Goal: Contribute content: Contribute content

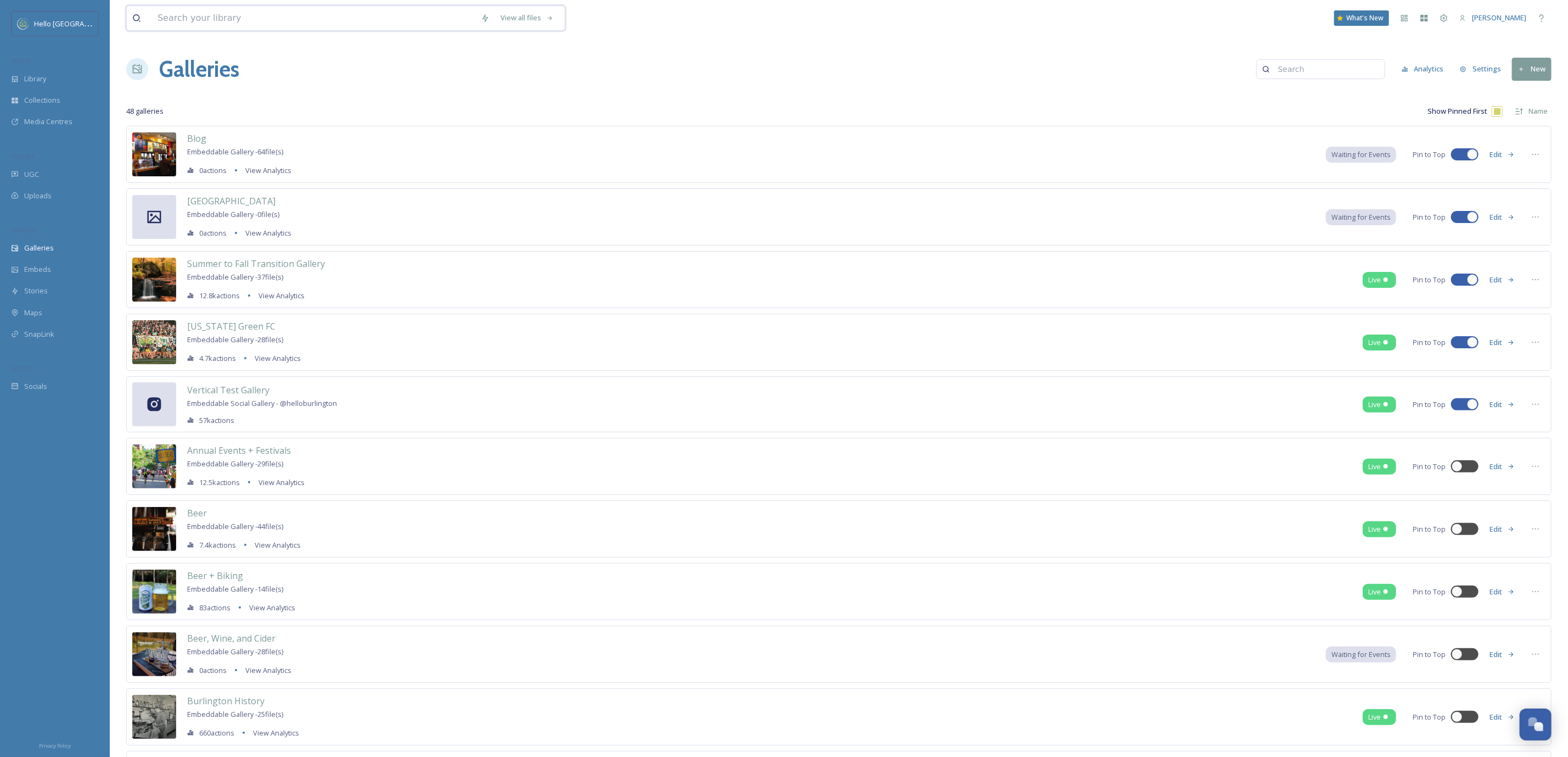
click at [277, 17] on input at bounding box center [314, 18] width 324 height 24
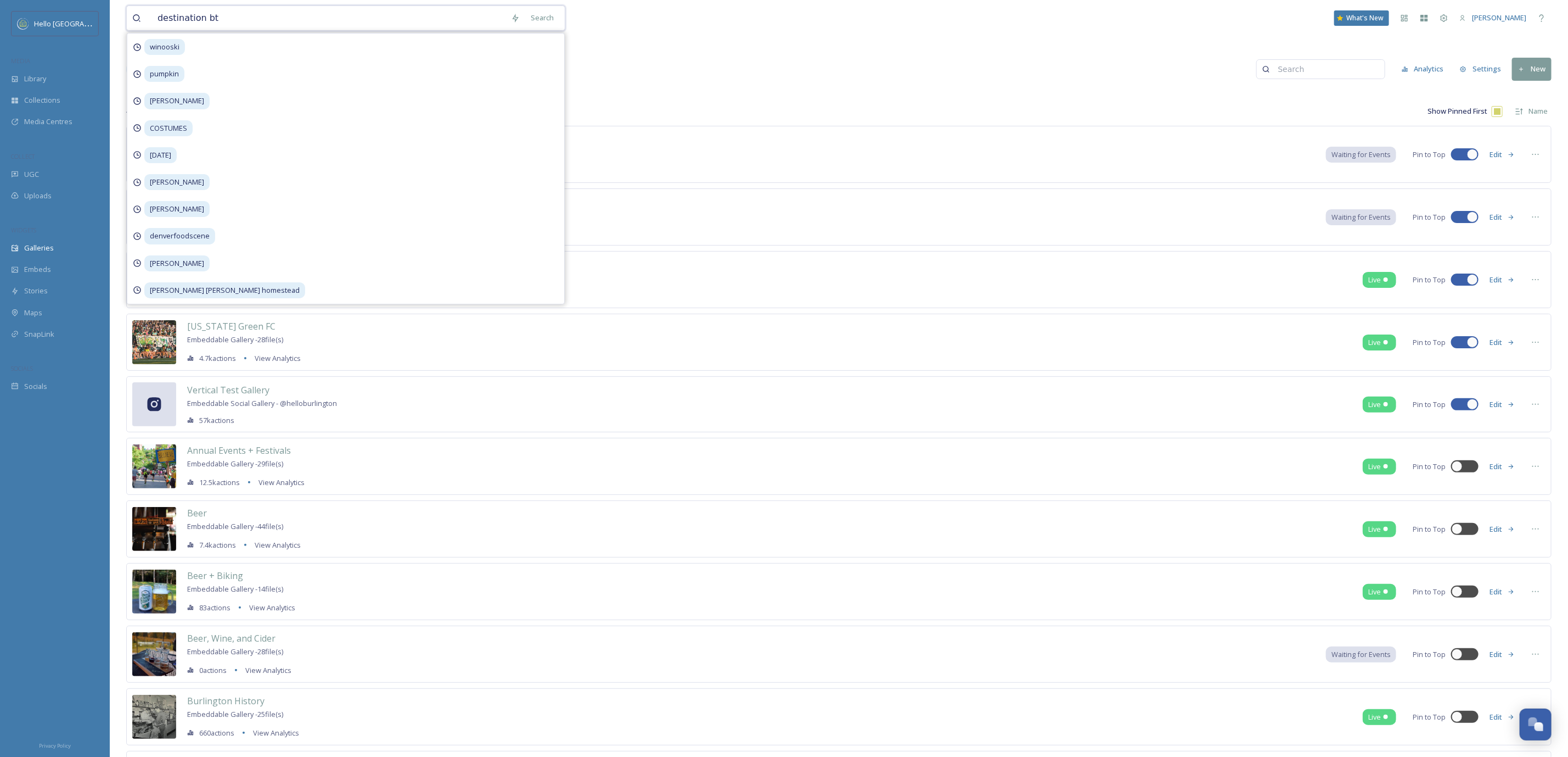
type input "destination btv"
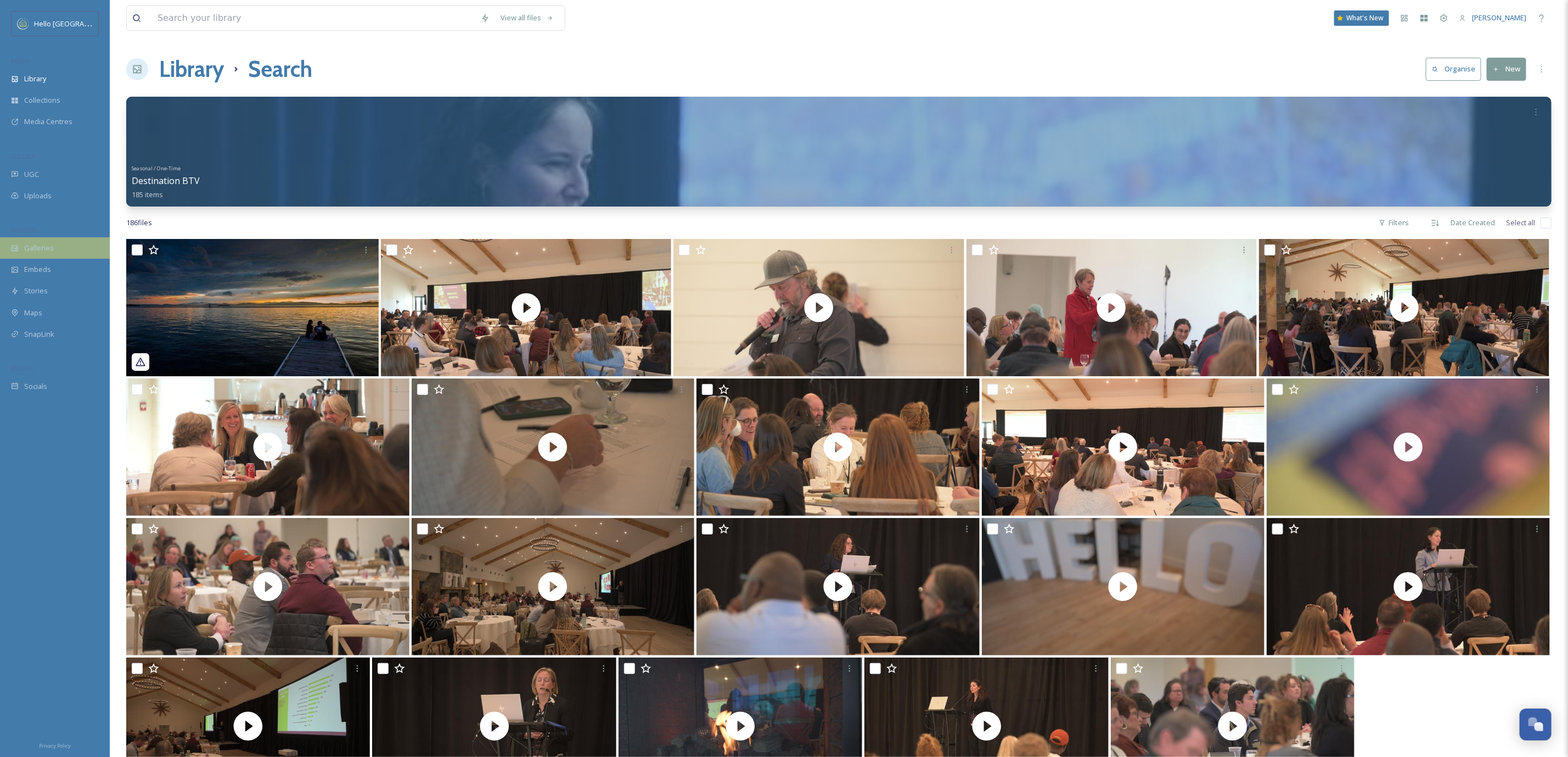
click at [63, 245] on div "Galleries" at bounding box center [55, 248] width 110 height 22
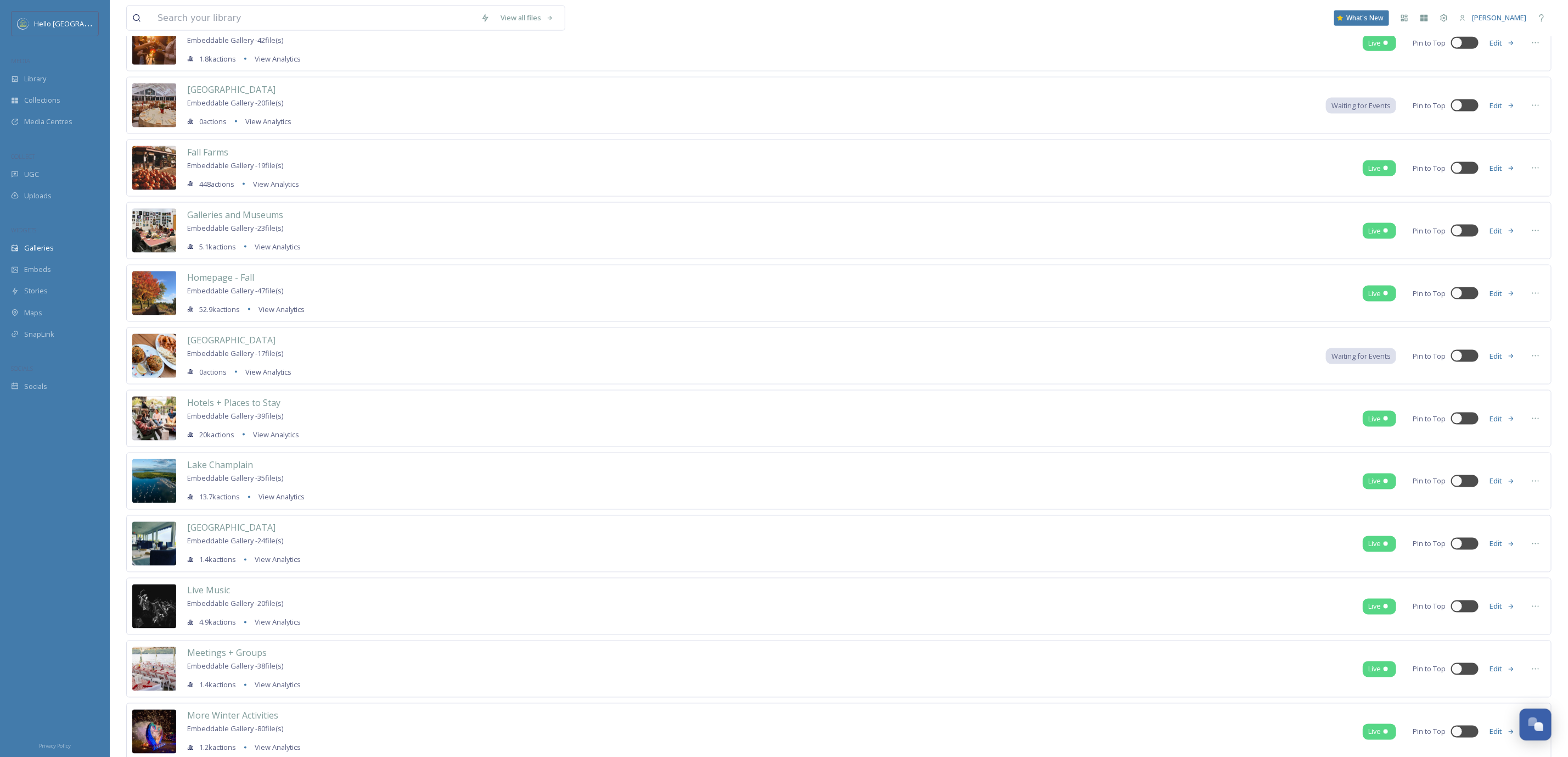
scroll to position [1025, 0]
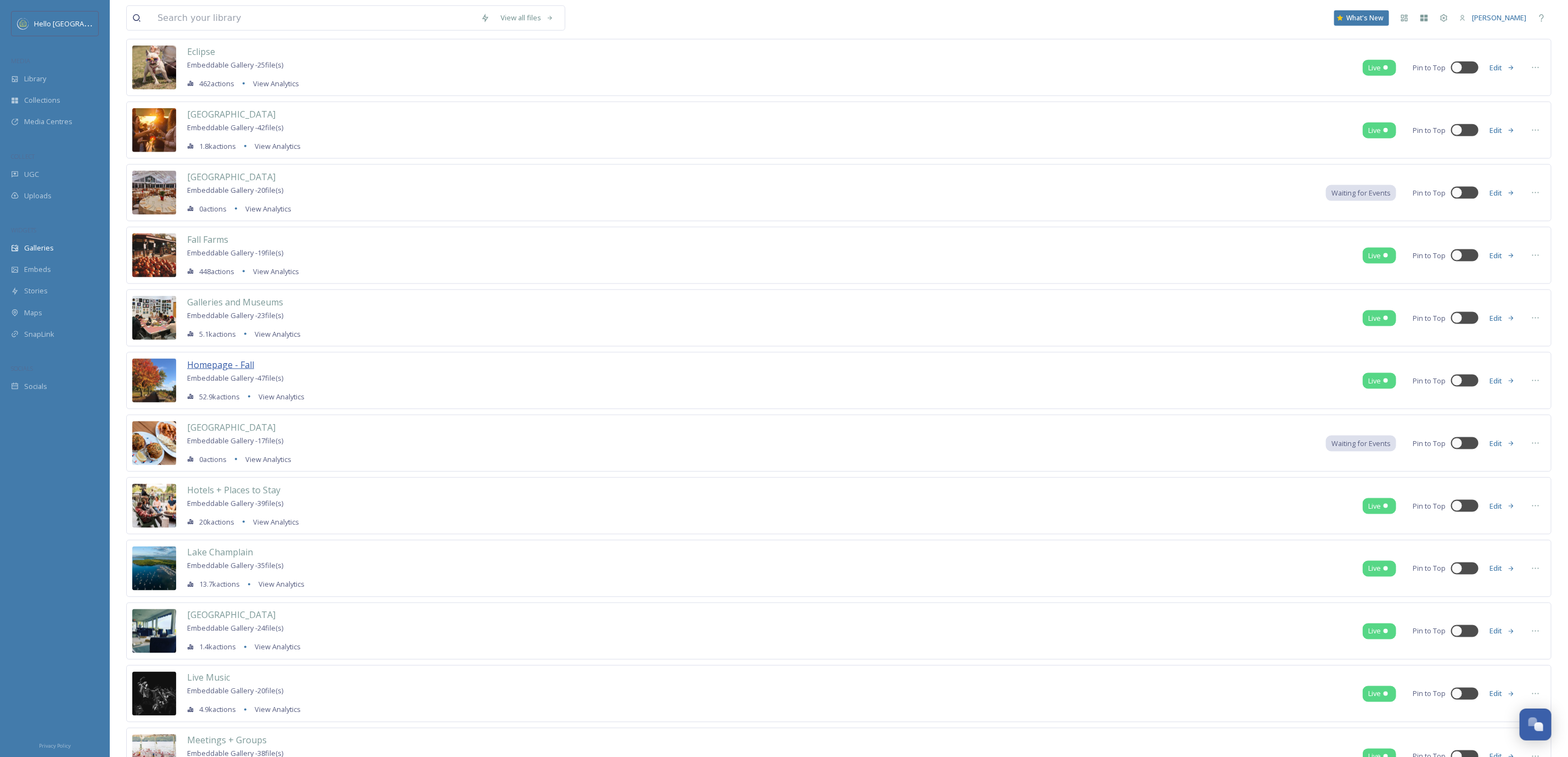
click at [234, 371] on span "Homepage - Fall" at bounding box center [220, 365] width 67 height 12
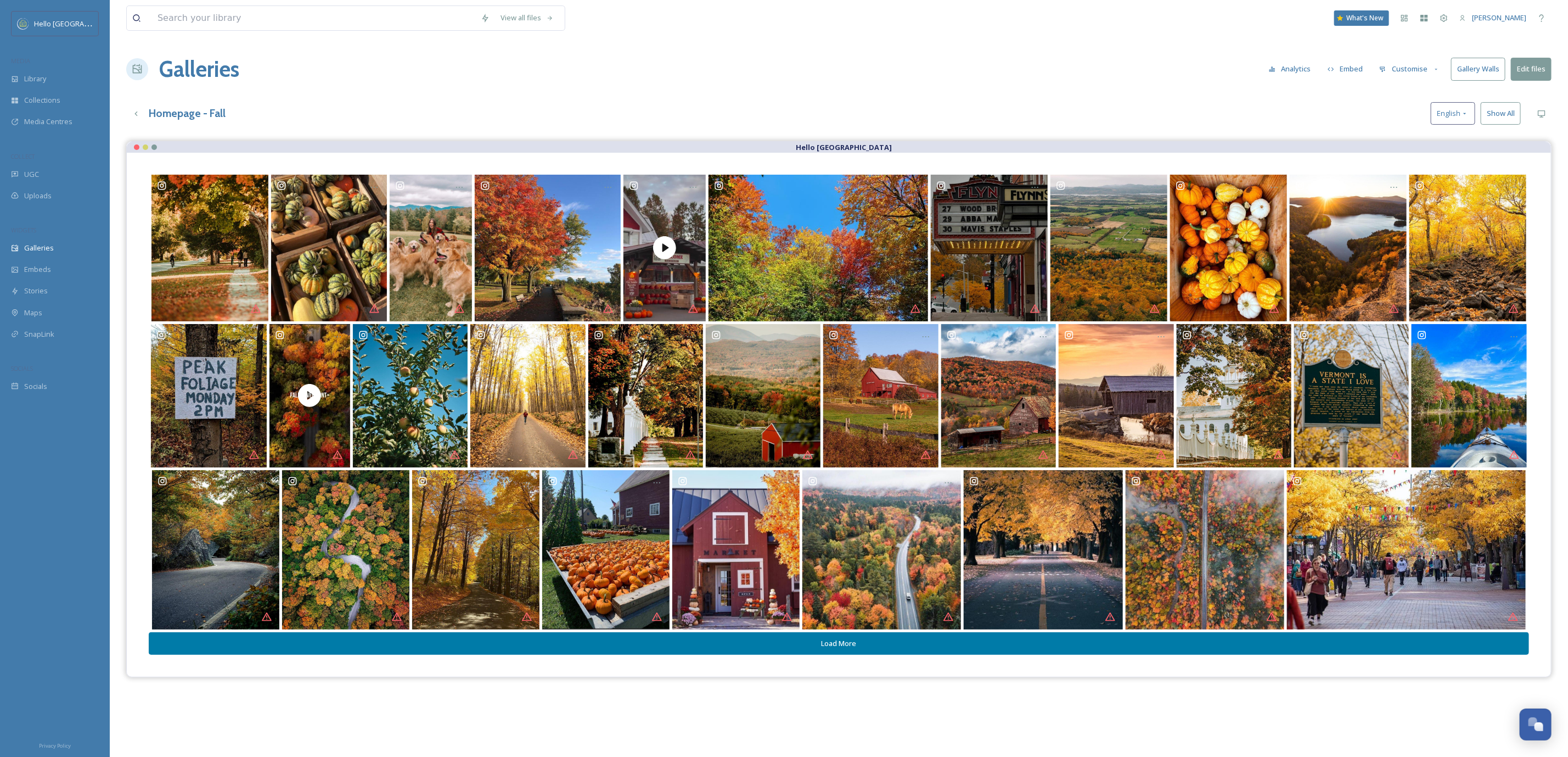
click at [1486, 66] on button "Gallery Walls" at bounding box center [1478, 69] width 54 height 22
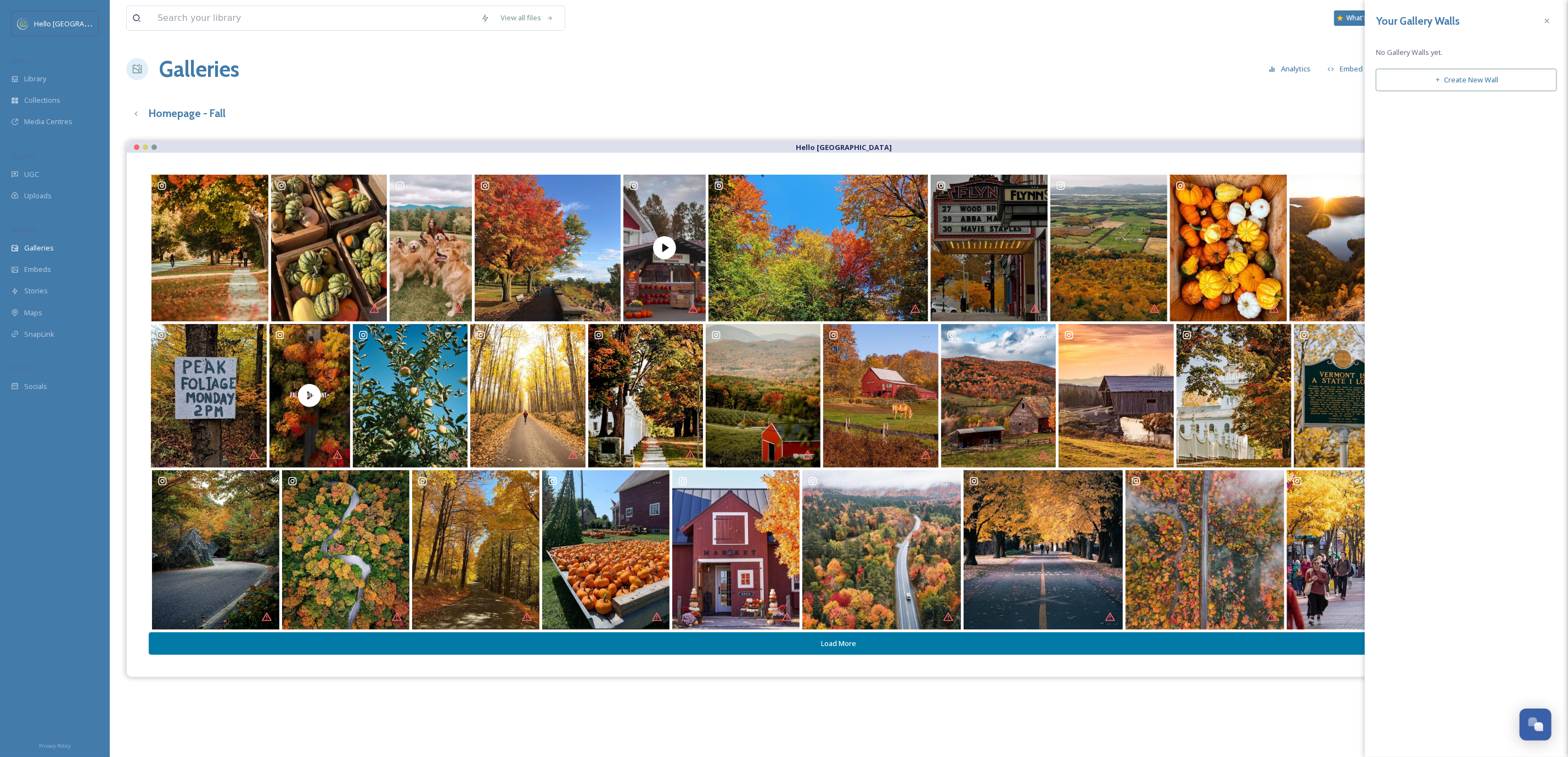
click at [1464, 84] on button "Create New Wall" at bounding box center [1466, 80] width 181 height 22
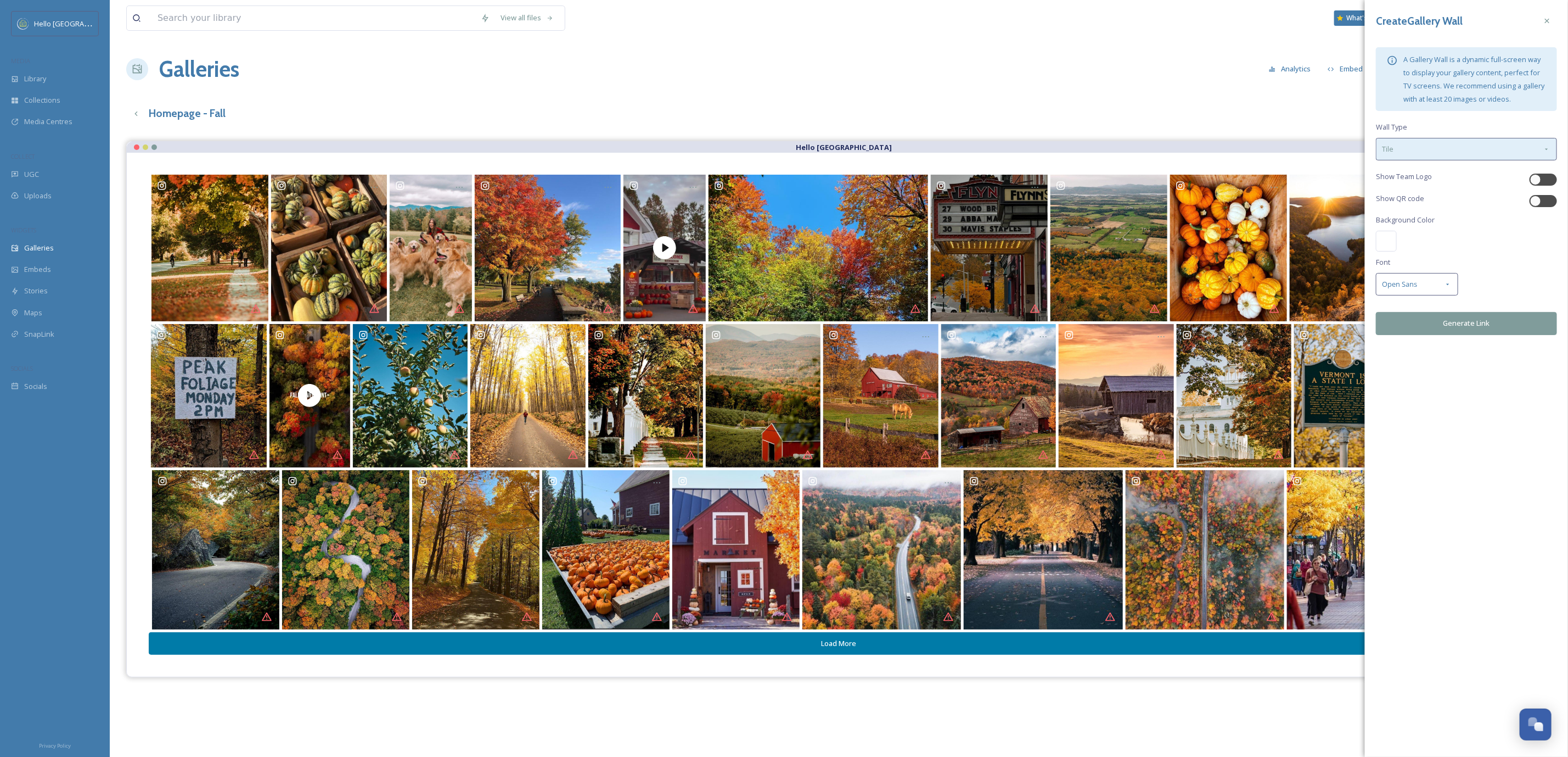
click at [1404, 143] on div "Tile" at bounding box center [1466, 149] width 181 height 22
click at [1413, 193] on span "Slideshow" at bounding box center [1399, 196] width 35 height 11
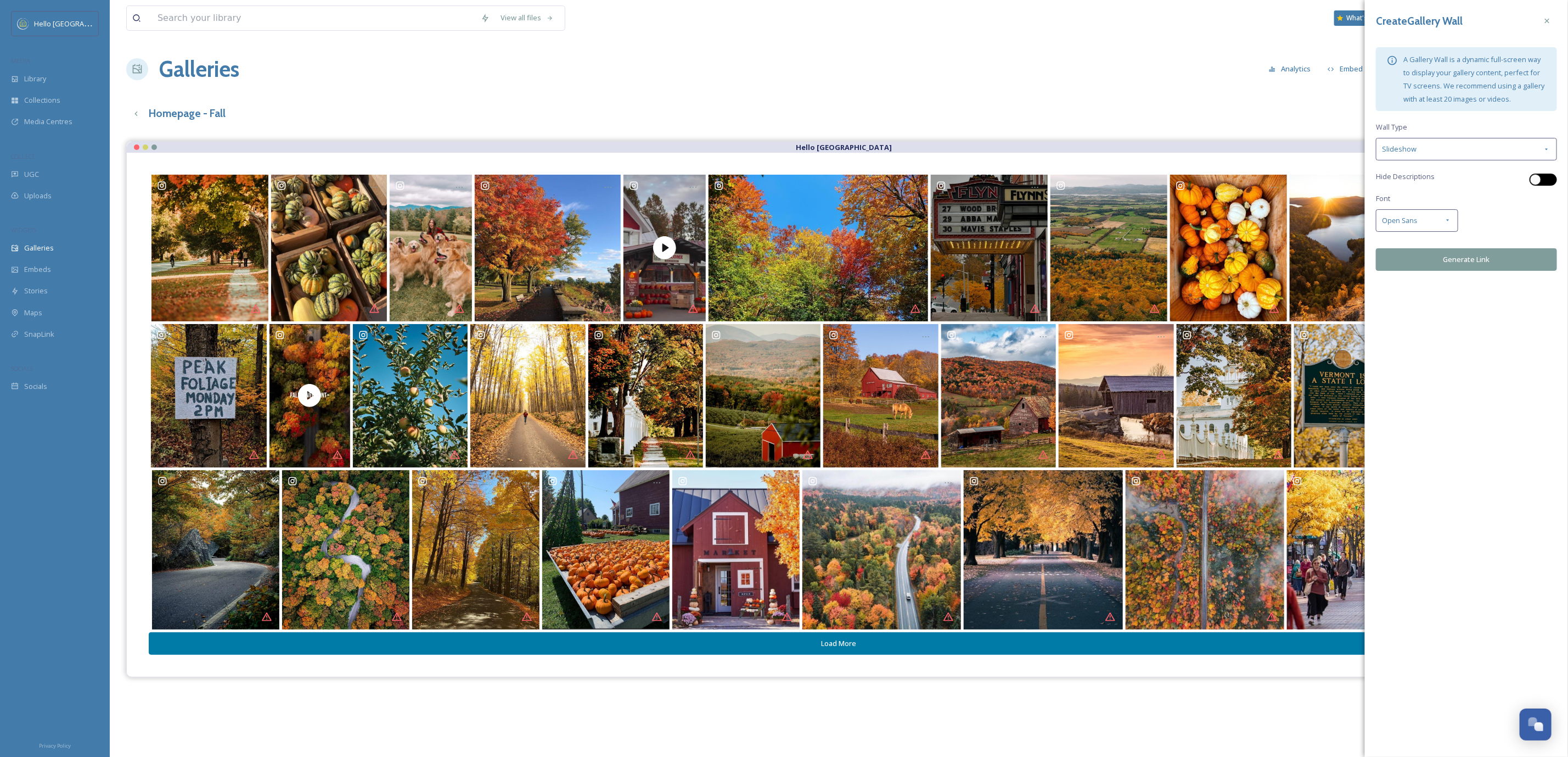
click at [1540, 180] on div at bounding box center [1536, 180] width 11 height 11
checkbox input "true"
click at [1461, 256] on button "Generate Link" at bounding box center [1466, 260] width 181 height 22
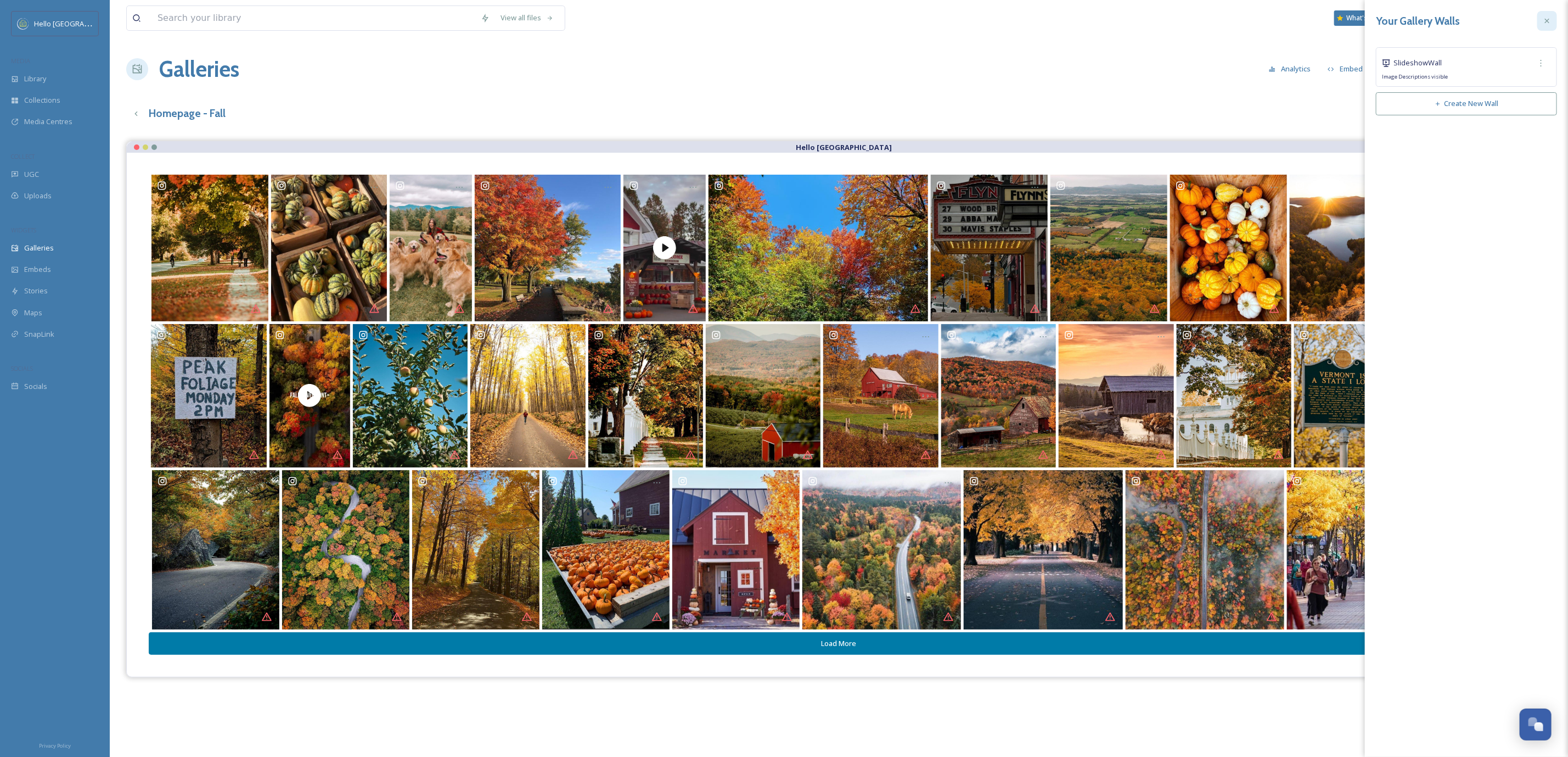
click at [1546, 20] on icon at bounding box center [1547, 21] width 9 height 9
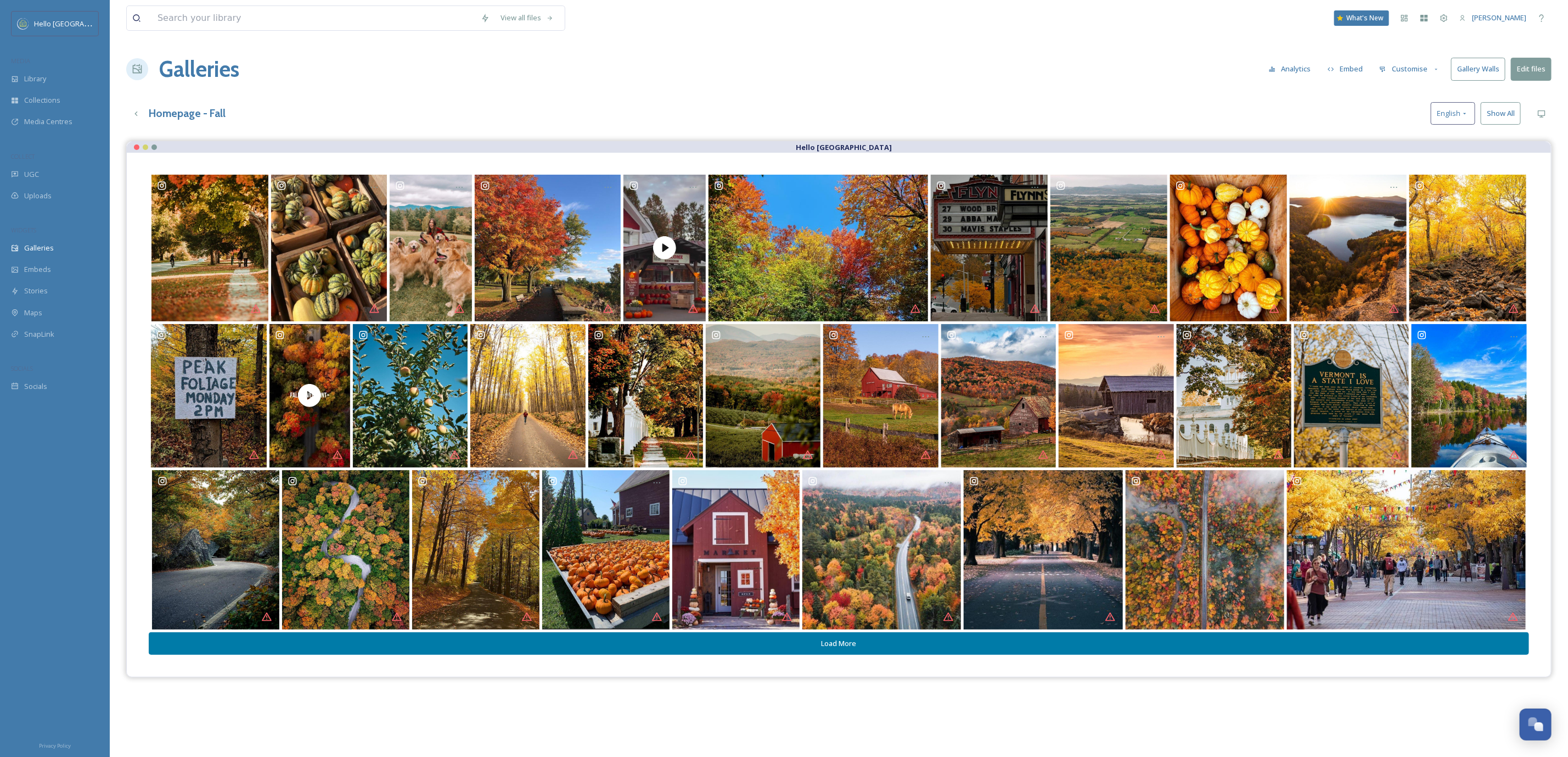
click at [1458, 71] on button "Gallery Walls" at bounding box center [1478, 69] width 54 height 22
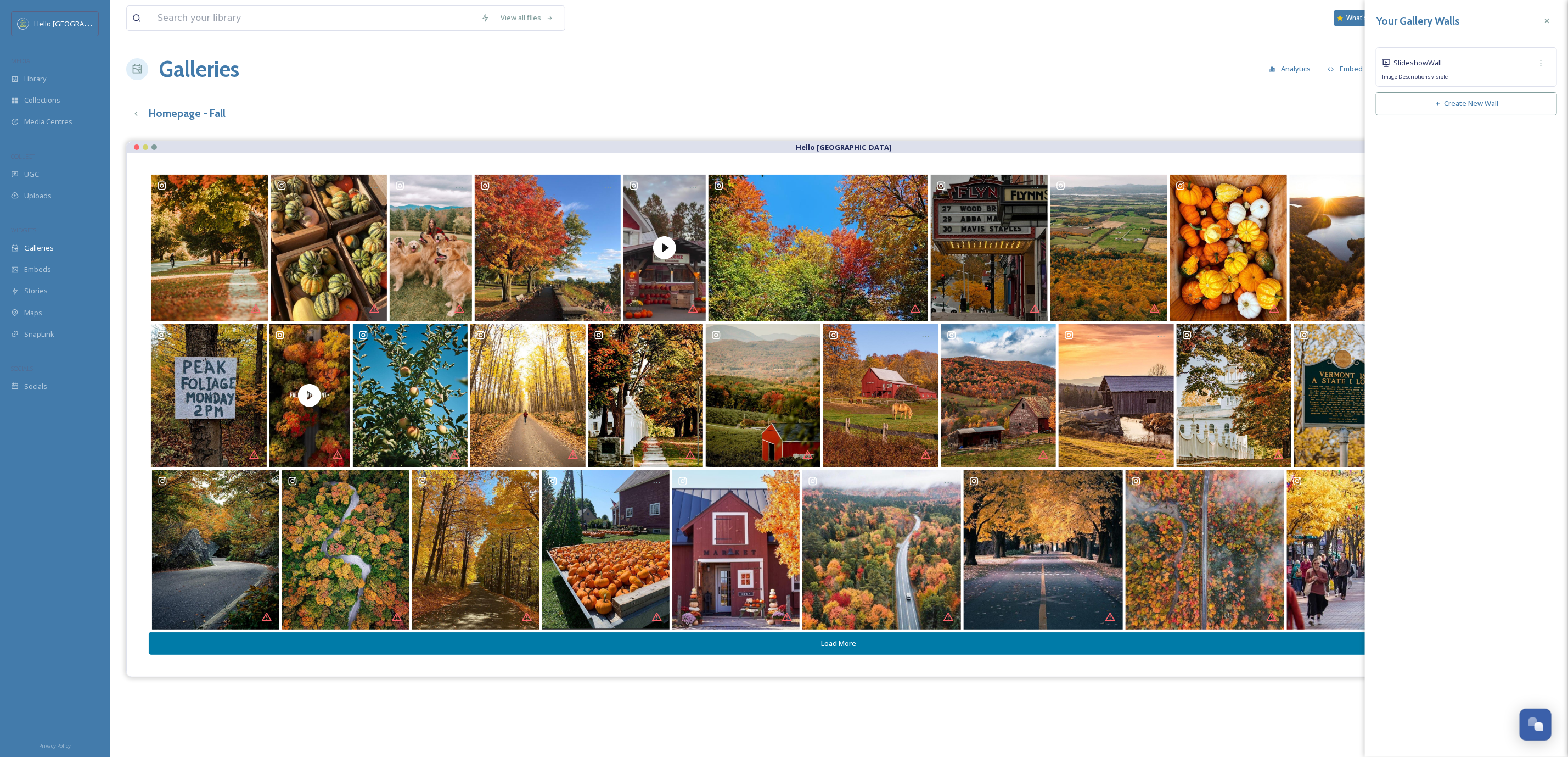
click at [1449, 59] on div "Slideshow Wall" at bounding box center [1467, 63] width 169 height 20
click at [1540, 62] on icon at bounding box center [1541, 63] width 9 height 9
click at [1532, 111] on span "Copy Link" at bounding box center [1524, 108] width 31 height 11
click at [1448, 150] on div "Your Gallery Walls Slideshow Wall Edit Wall Copy Link Delete Wall Image Descrip…" at bounding box center [1467, 378] width 203 height 757
click at [1541, 68] on div at bounding box center [1541, 63] width 20 height 20
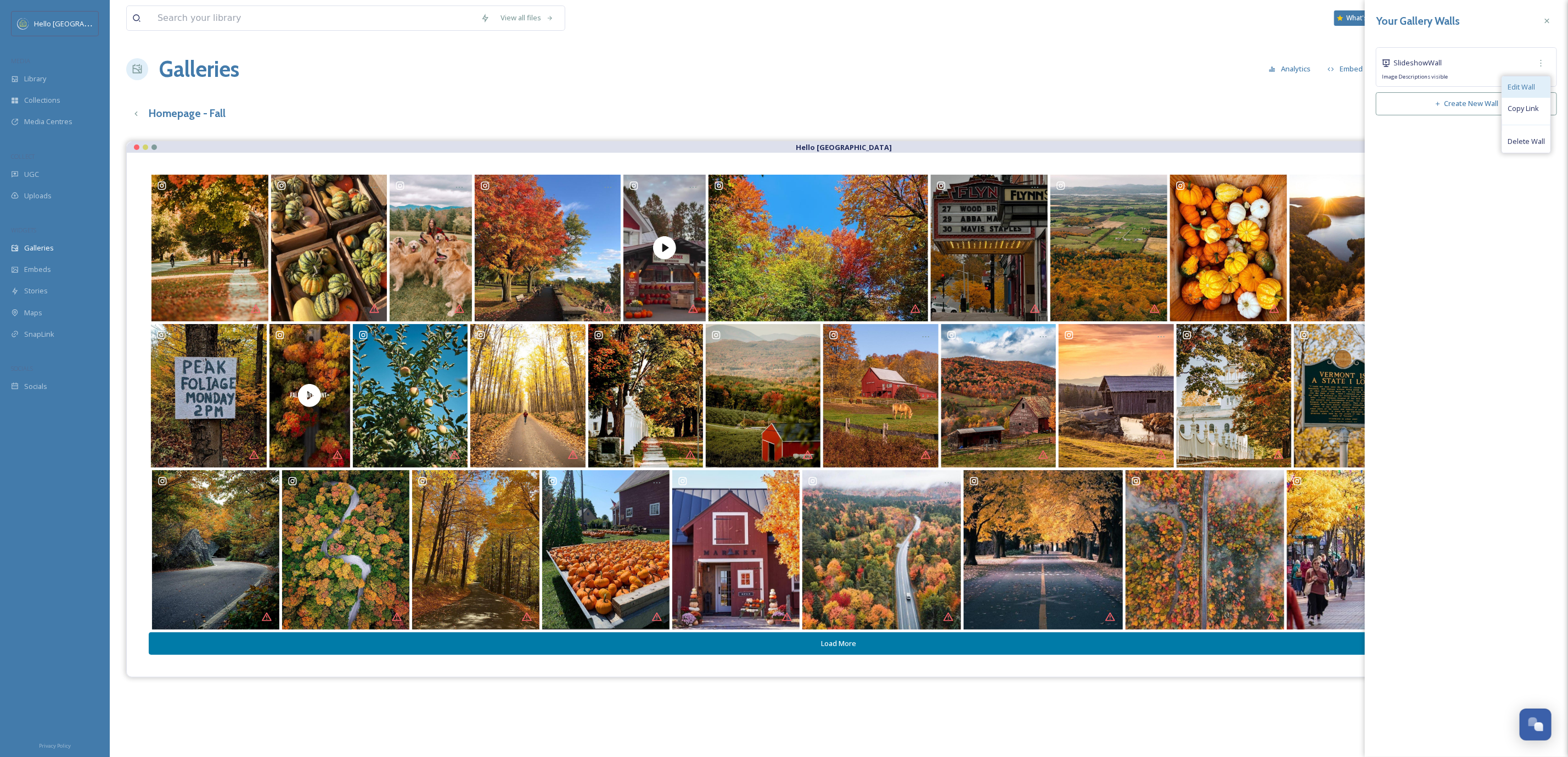
click at [1537, 90] on div "Edit Wall" at bounding box center [1527, 87] width 48 height 22
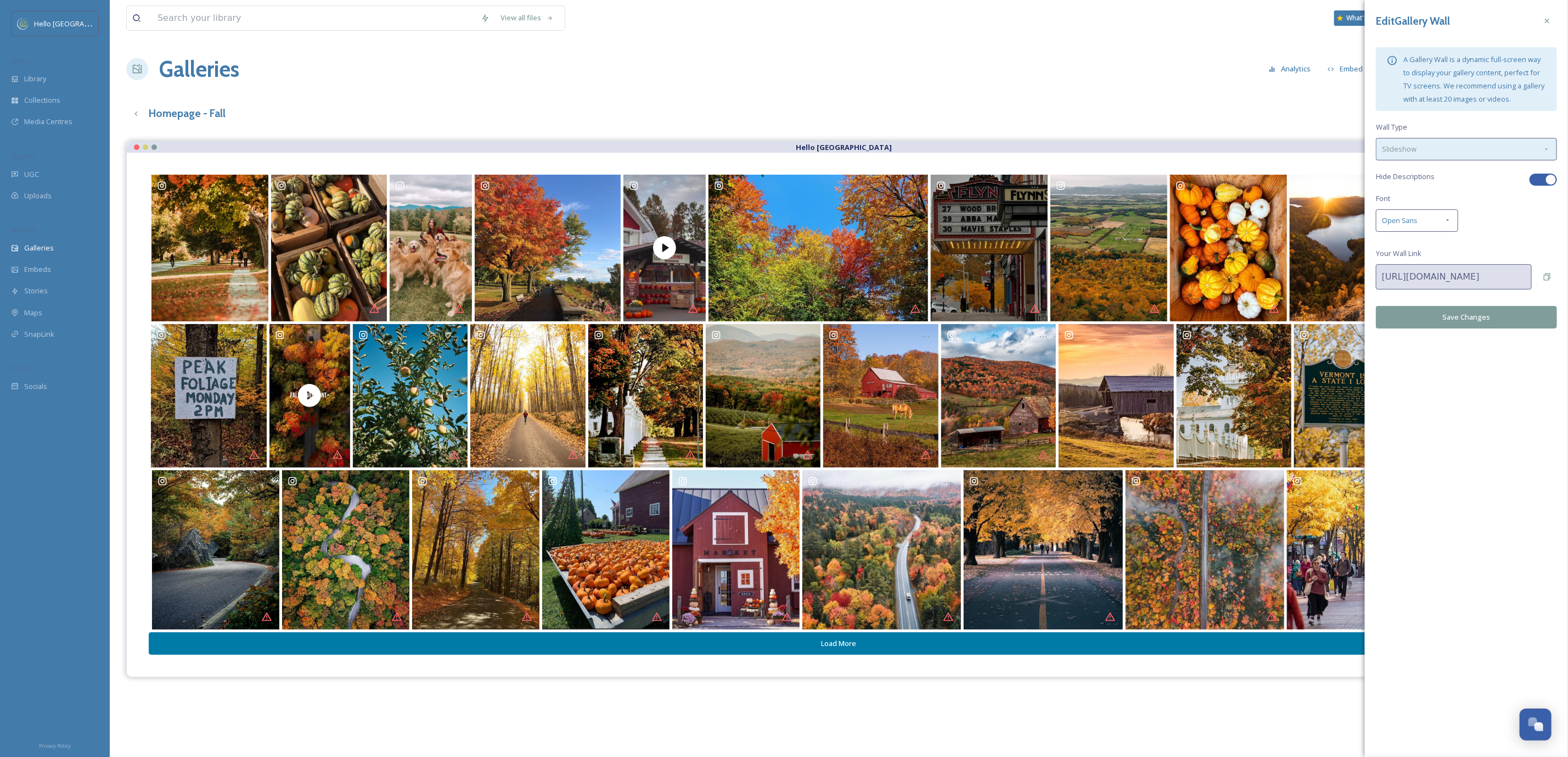
click at [1478, 138] on div "Slideshow" at bounding box center [1466, 149] width 181 height 22
click at [1462, 172] on div "Tile" at bounding box center [1467, 174] width 180 height 22
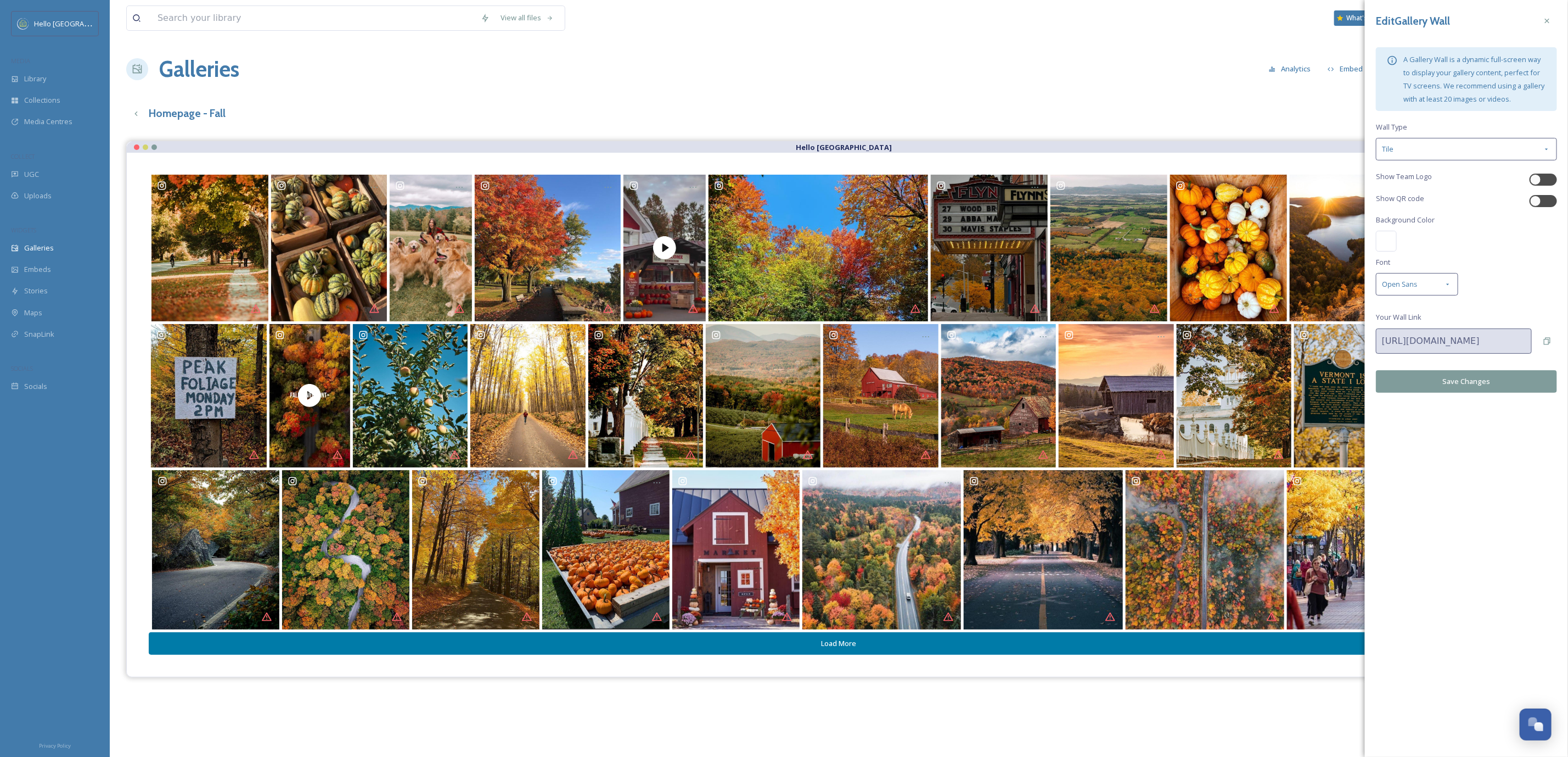
click at [1461, 381] on button "Save Changes" at bounding box center [1466, 381] width 181 height 22
click at [1538, 179] on div at bounding box center [1536, 180] width 11 height 11
checkbox input "true"
click at [1464, 383] on button "Save Changes" at bounding box center [1466, 381] width 181 height 22
click at [1549, 23] on icon at bounding box center [1547, 20] width 4 height 4
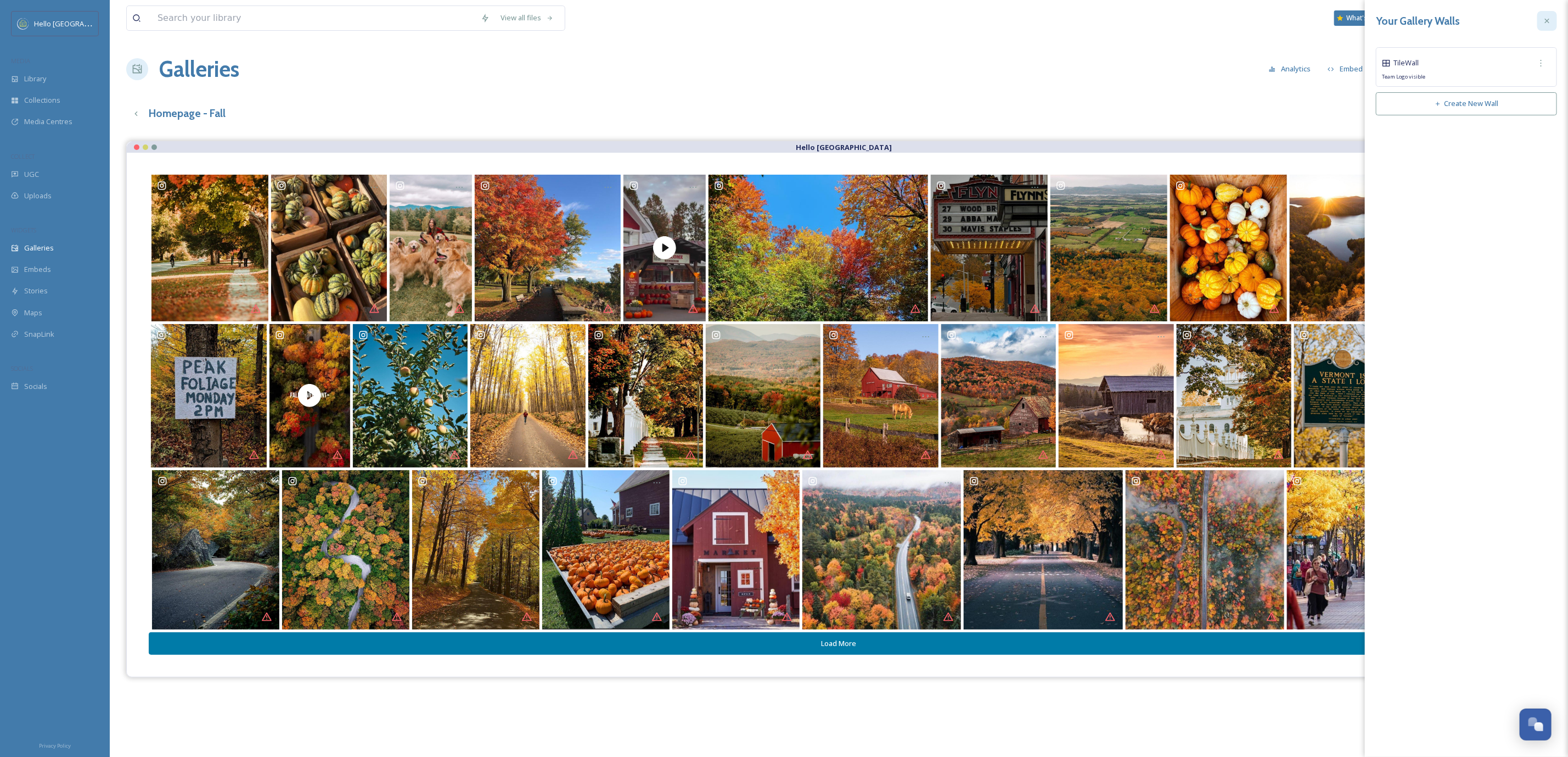
click at [1543, 25] on icon at bounding box center [1547, 21] width 9 height 9
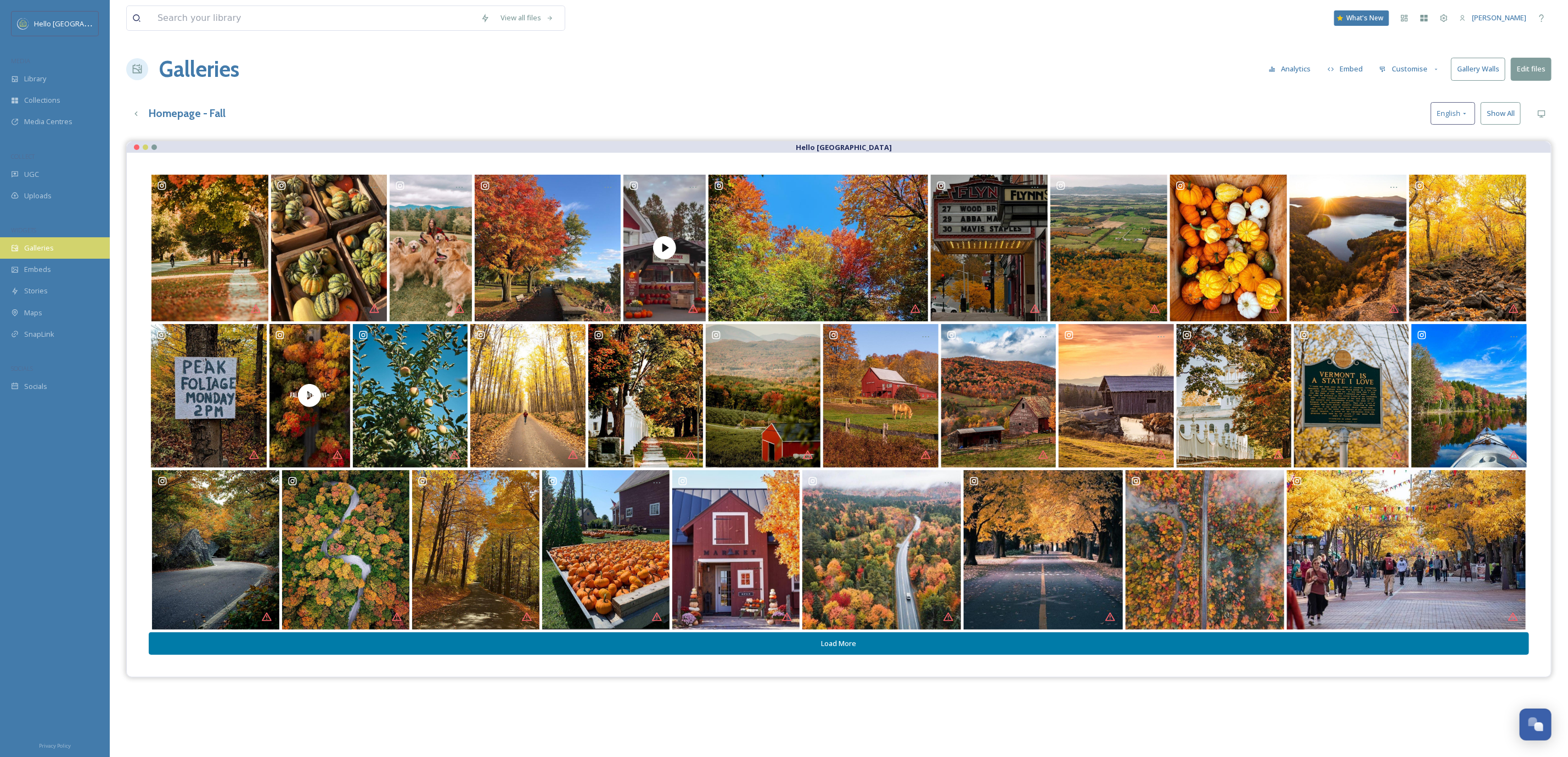
click at [60, 243] on div "Galleries" at bounding box center [55, 248] width 110 height 22
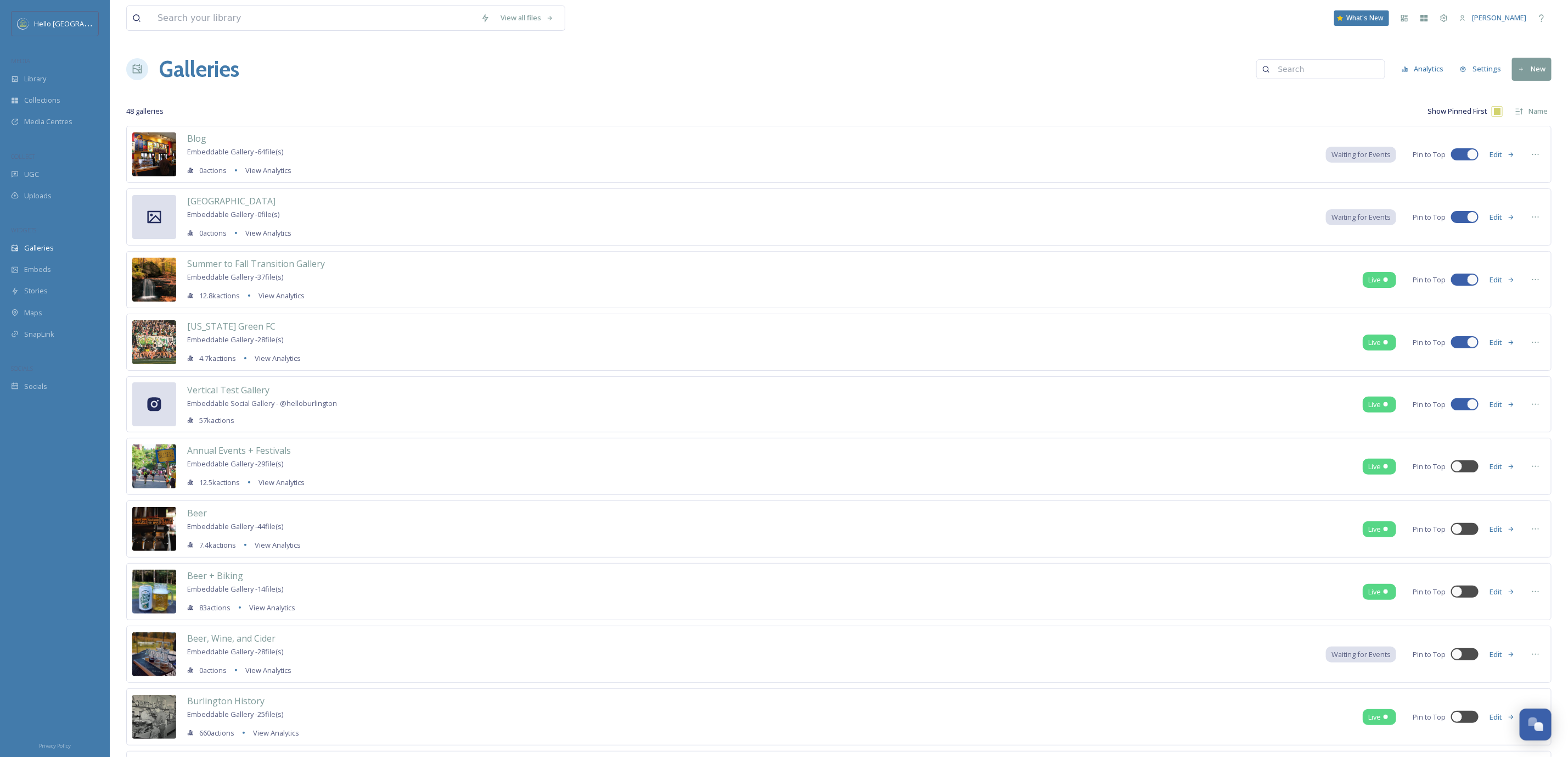
click at [1540, 80] on button "New" at bounding box center [1532, 69] width 40 height 22
click at [1538, 99] on span "Gallery" at bounding box center [1534, 95] width 23 height 11
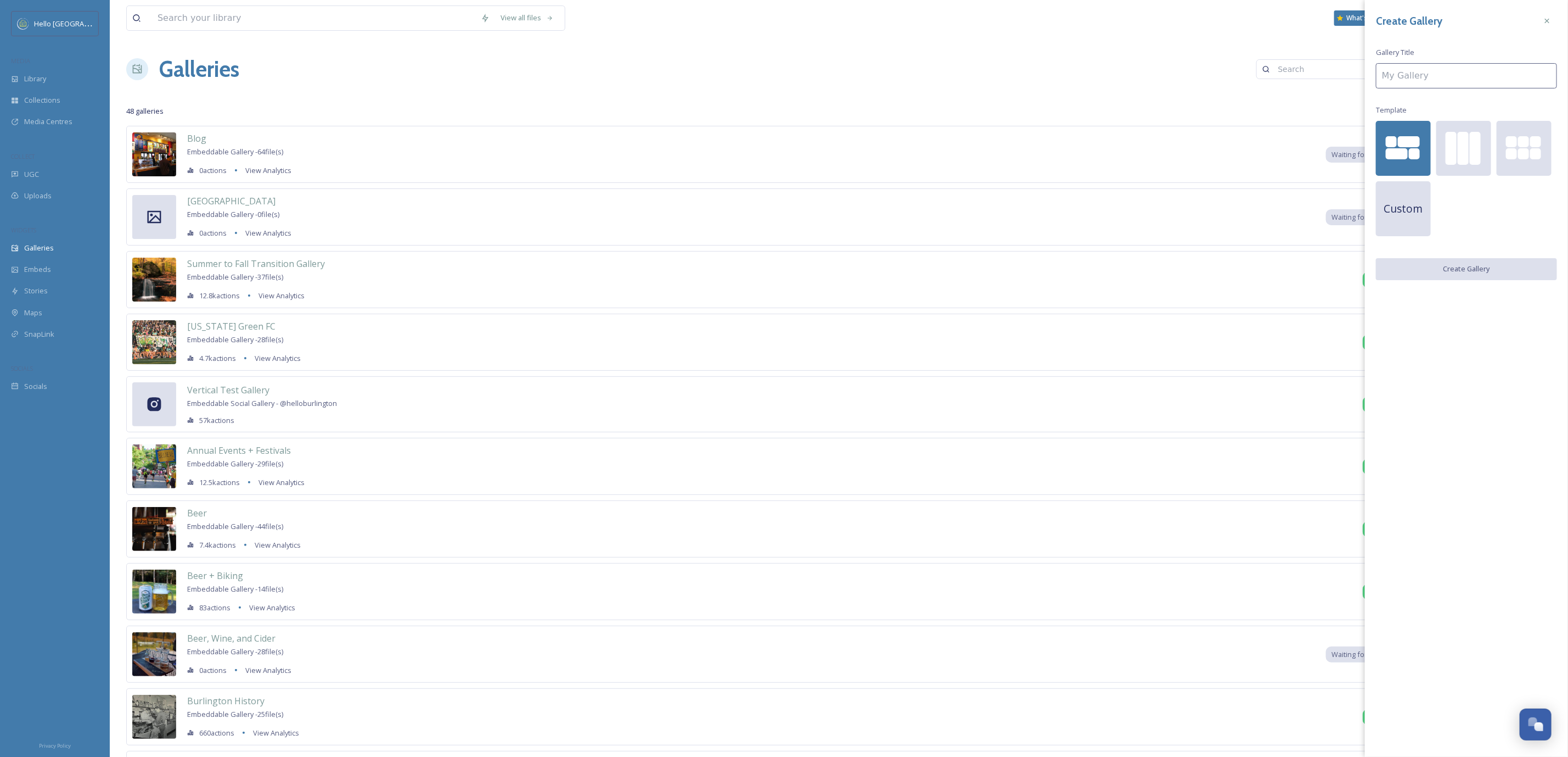
click at [1474, 56] on div "Create Gallery Gallery Title Template Custom Create Gallery" at bounding box center [1467, 145] width 203 height 291
click at [1459, 68] on input at bounding box center [1466, 75] width 181 height 25
type input "Destination BTV Gallery Wall"
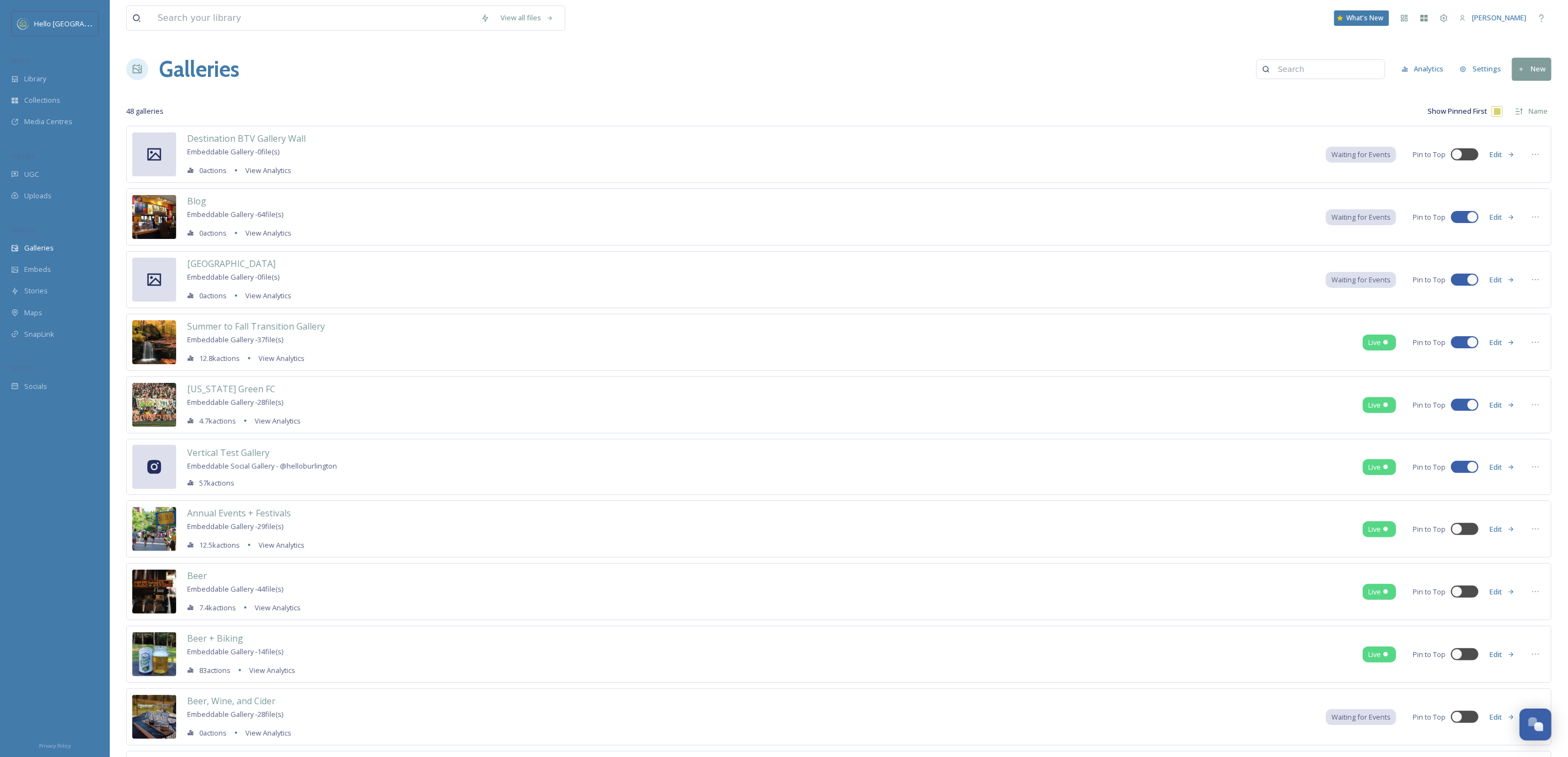
click at [1505, 156] on button "Edit" at bounding box center [1502, 154] width 36 height 22
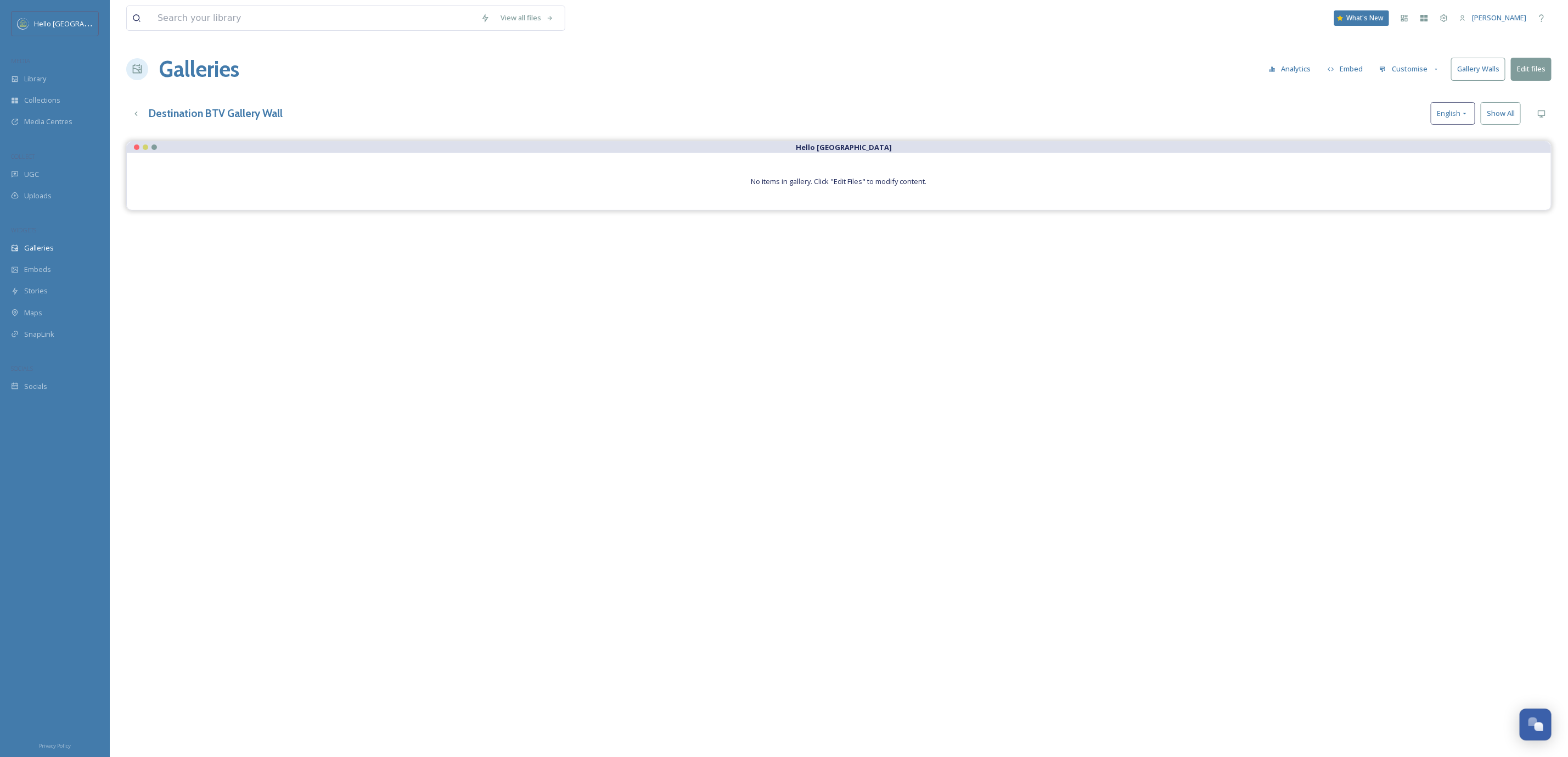
click at [1524, 72] on button "Edit files" at bounding box center [1532, 69] width 41 height 22
click at [1428, 64] on span "Link to Collection" at bounding box center [1416, 59] width 56 height 11
click at [1543, 15] on div at bounding box center [1548, 21] width 20 height 20
click at [60, 73] on div "Library" at bounding box center [55, 78] width 110 height 22
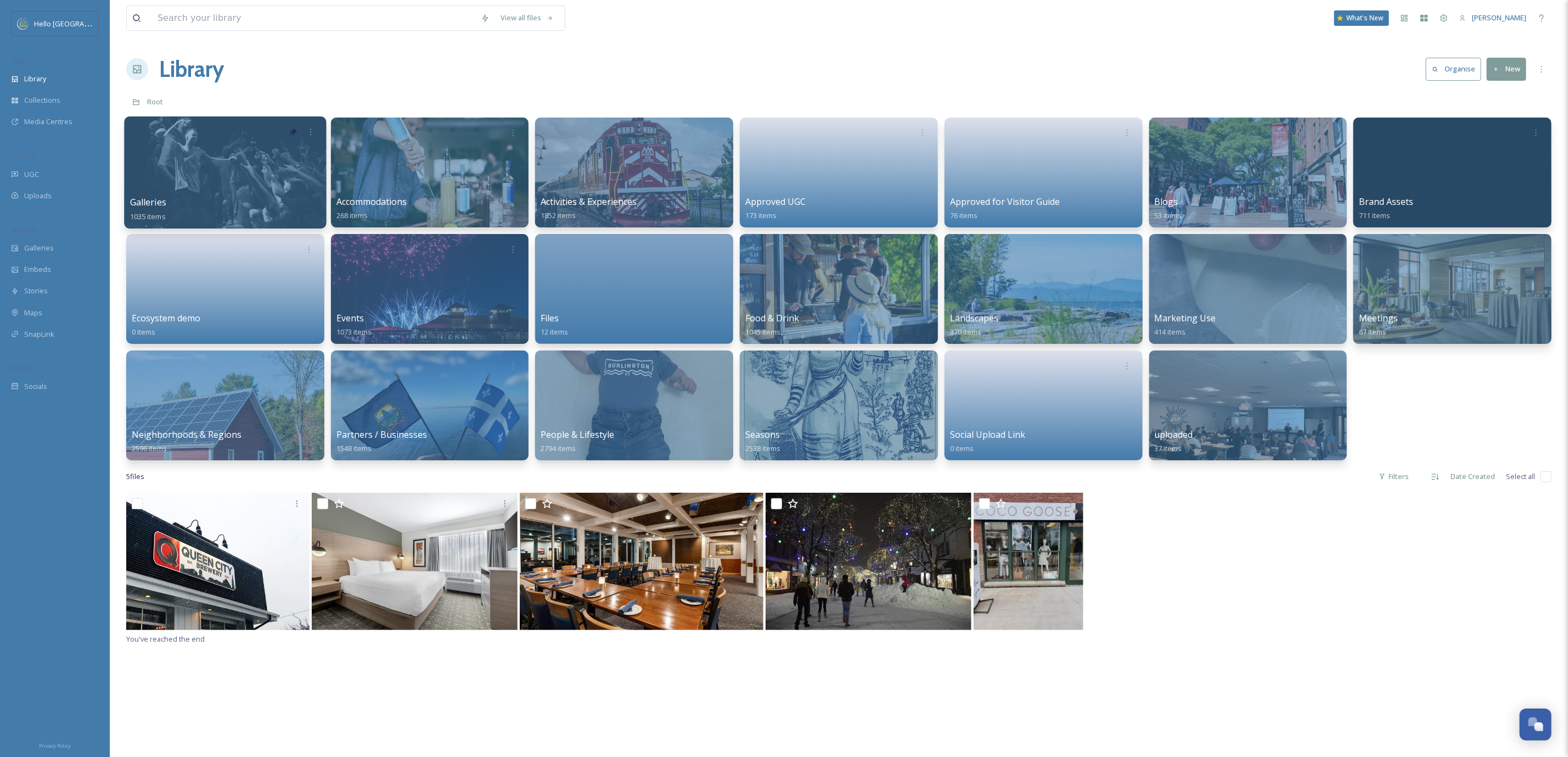
click at [190, 155] on div at bounding box center [225, 172] width 202 height 112
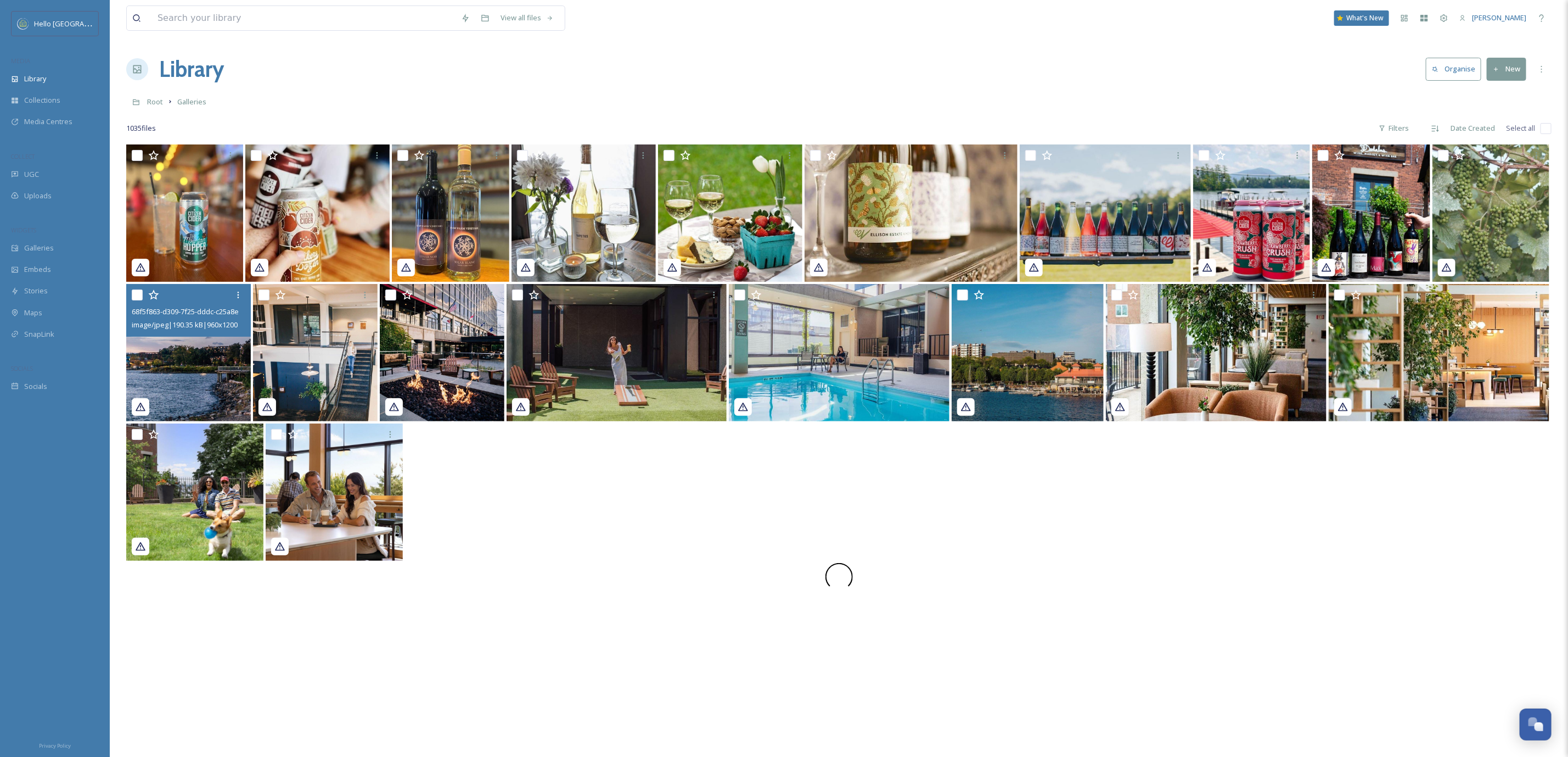
click at [138, 299] on input "checkbox" at bounding box center [137, 295] width 11 height 11
checkbox input "true"
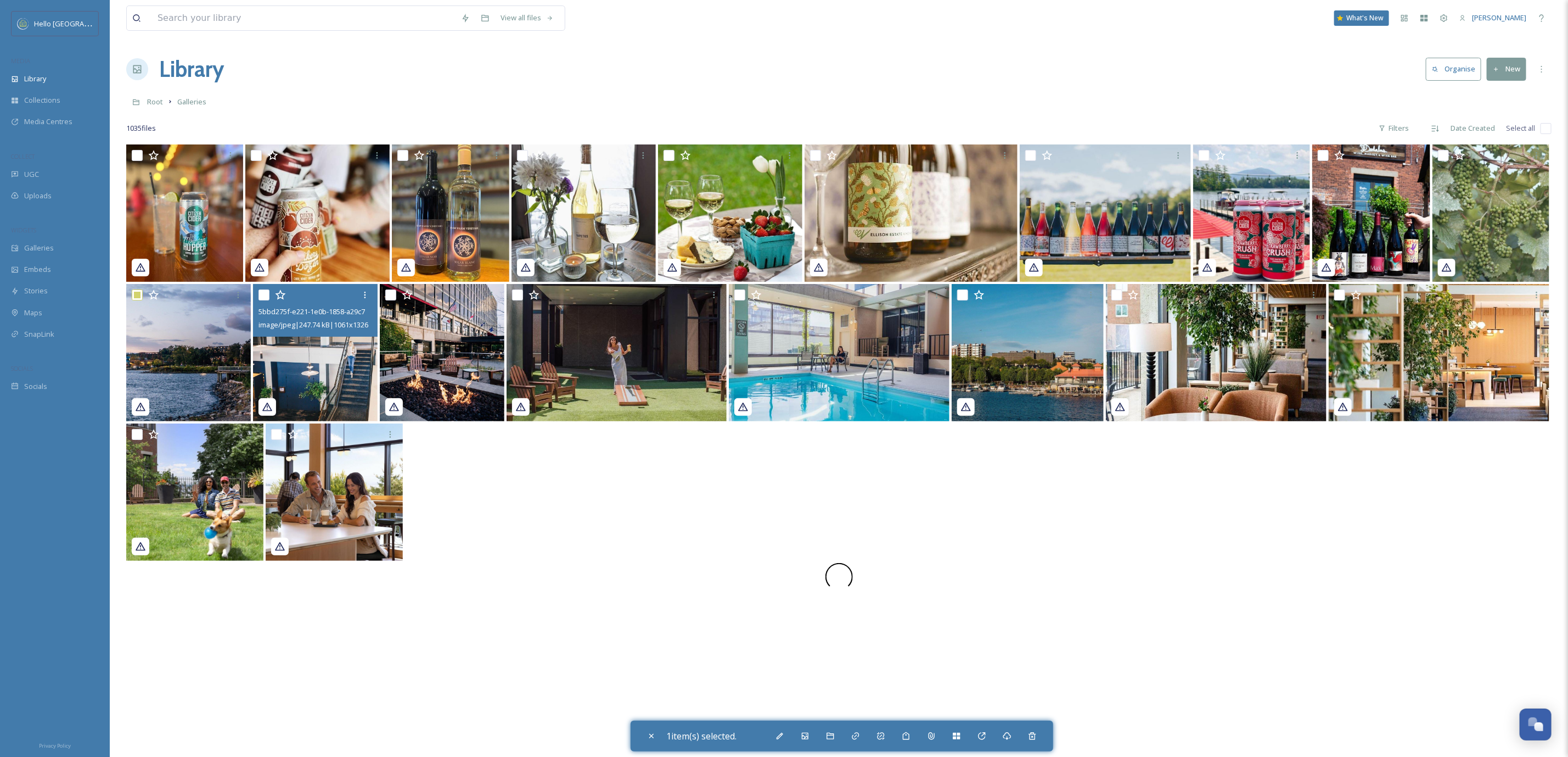
click at [262, 297] on input "checkbox" at bounding box center [264, 295] width 11 height 11
checkbox input "true"
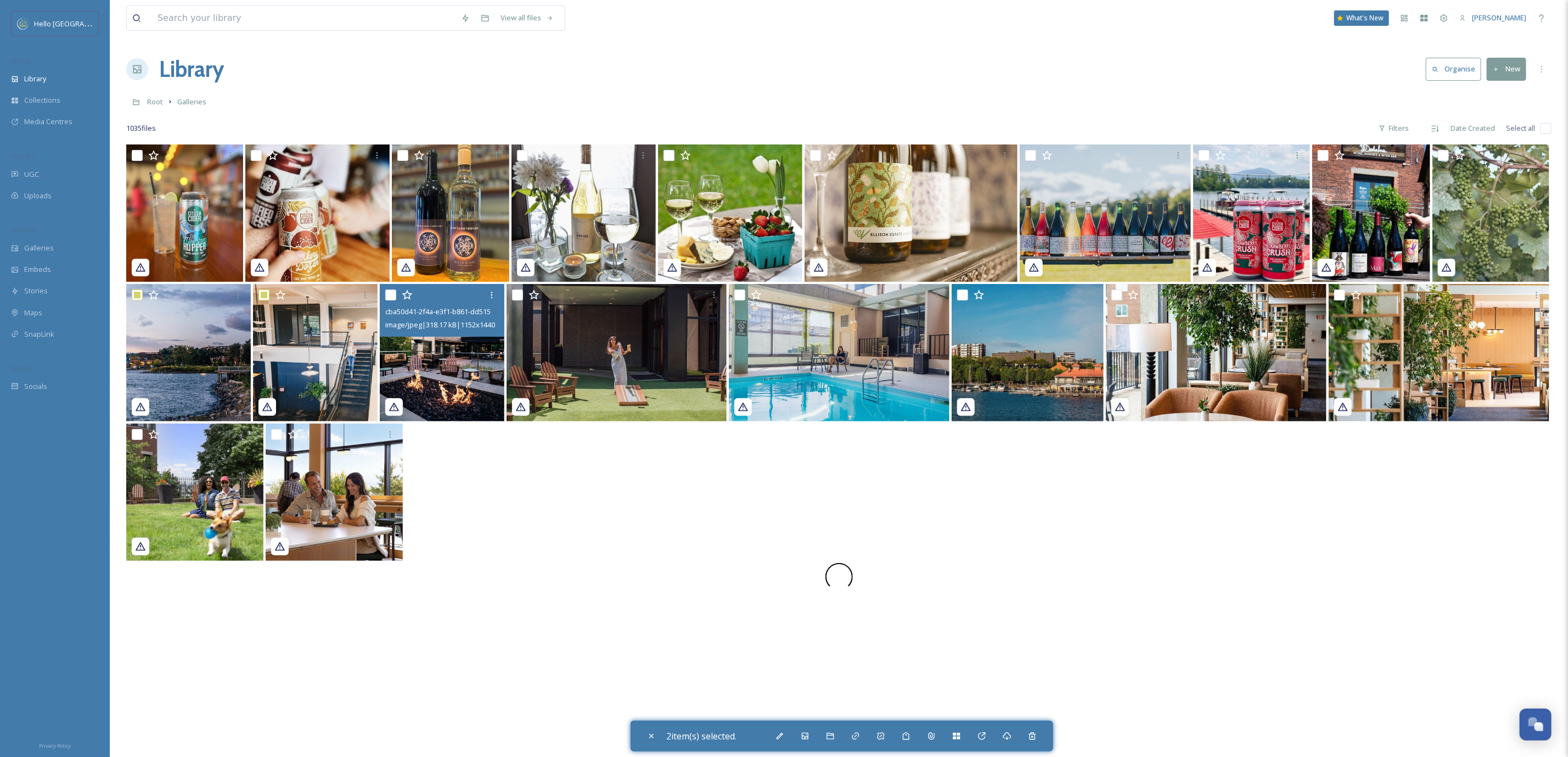
click at [393, 299] on input "checkbox" at bounding box center [391, 295] width 11 height 11
checkbox input "true"
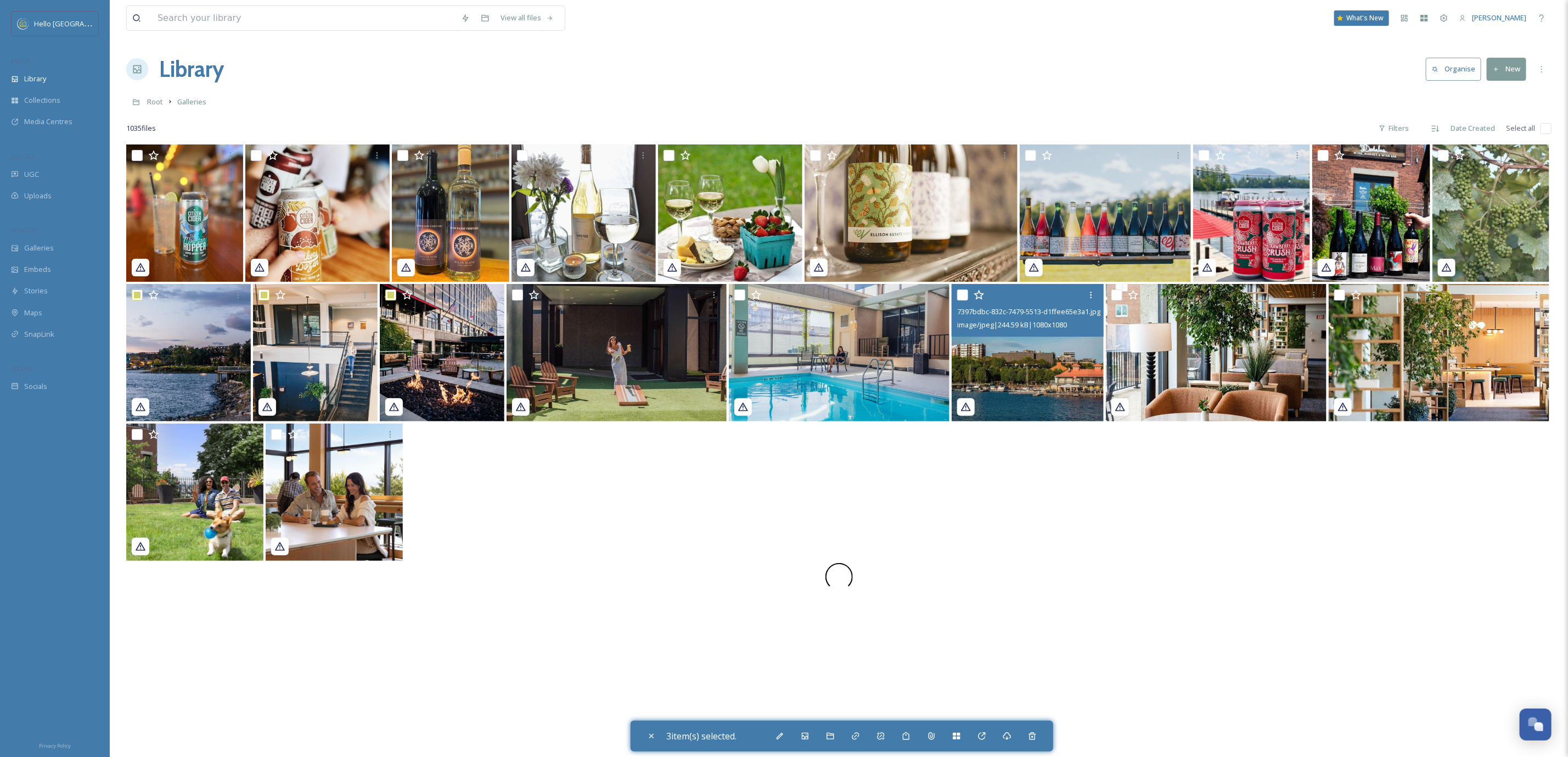
click at [963, 297] on input "checkbox" at bounding box center [963, 295] width 11 height 11
checkbox input "true"
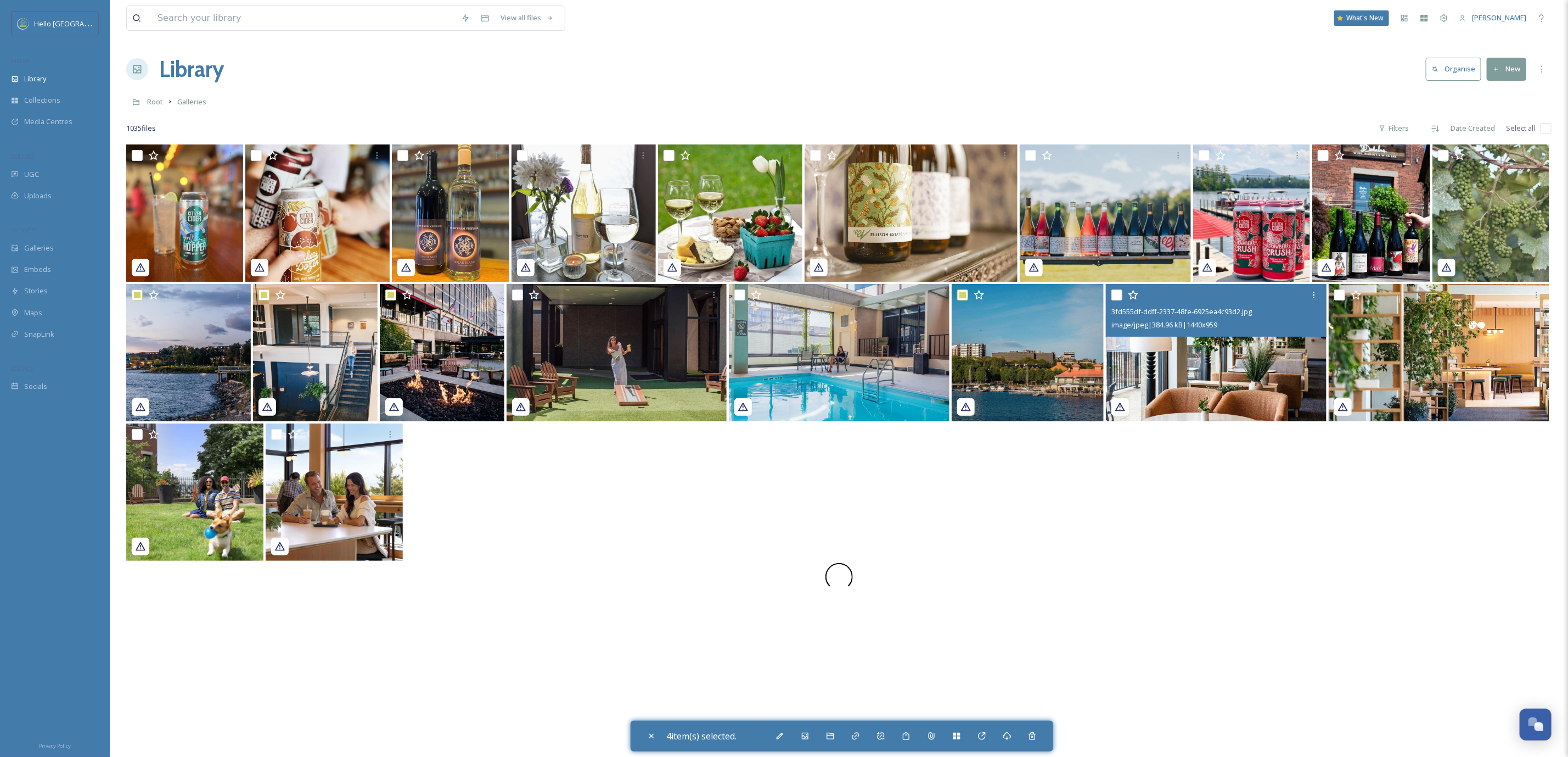
click at [1113, 305] on div "3fd555df-ddff-2337-48fe-6925ea4c93d2.jpg" at bounding box center [1218, 311] width 212 height 13
click at [1113, 297] on input "checkbox" at bounding box center [1117, 295] width 11 height 11
checkbox input "true"
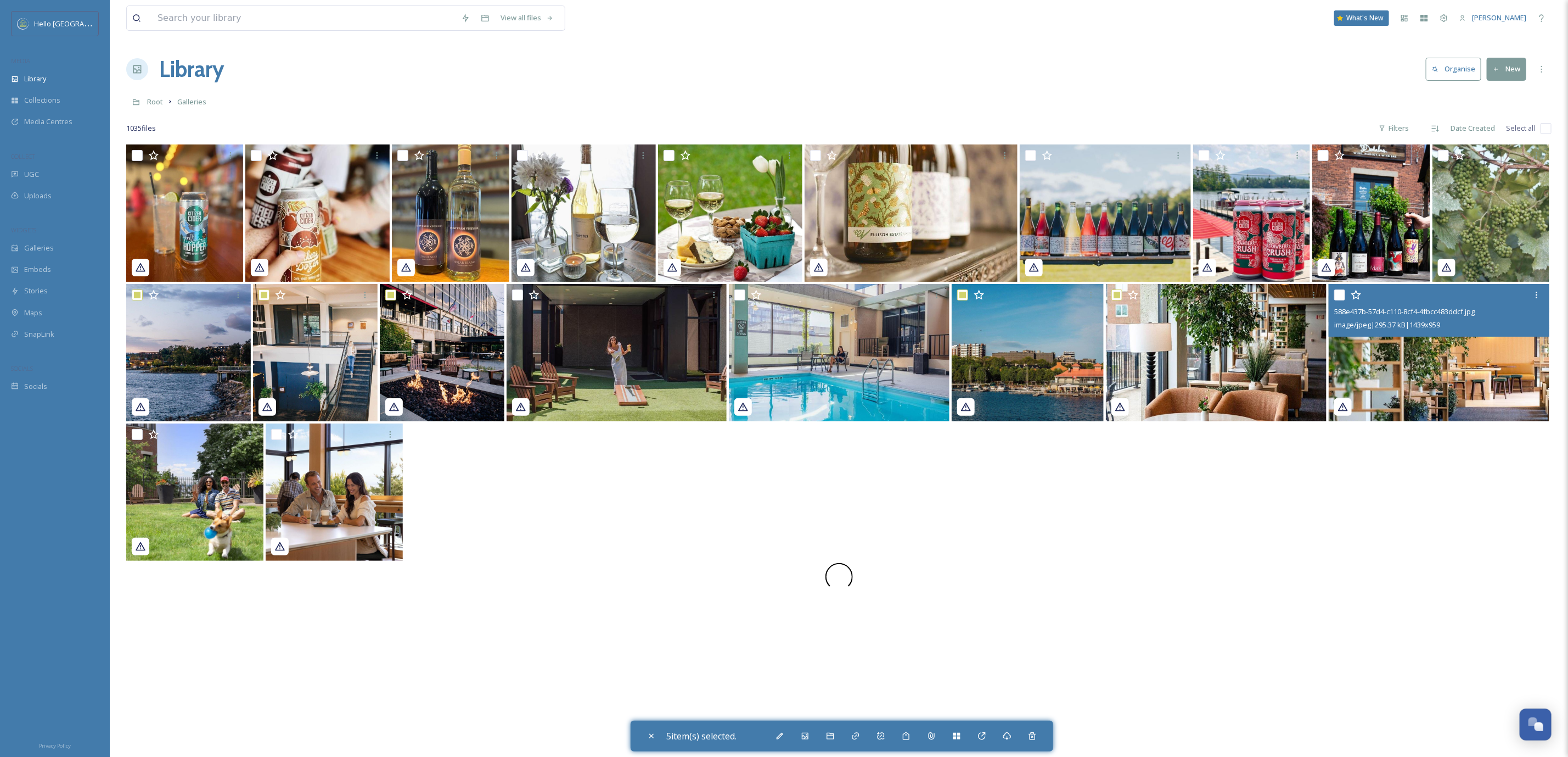
click at [1337, 295] on input "checkbox" at bounding box center [1340, 295] width 11 height 11
checkbox input "true"
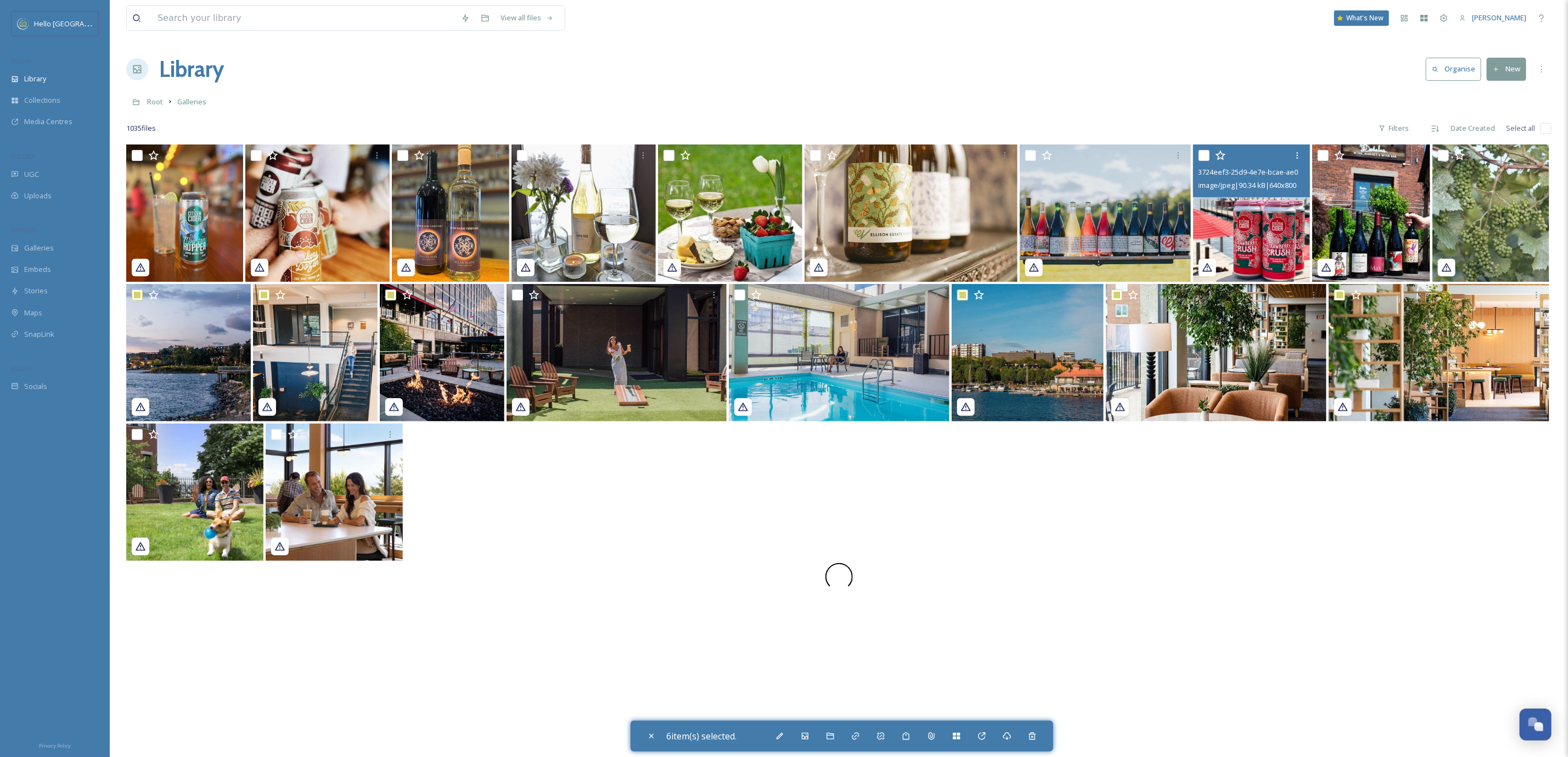
click at [1202, 155] on input "checkbox" at bounding box center [1204, 156] width 11 height 11
checkbox input "true"
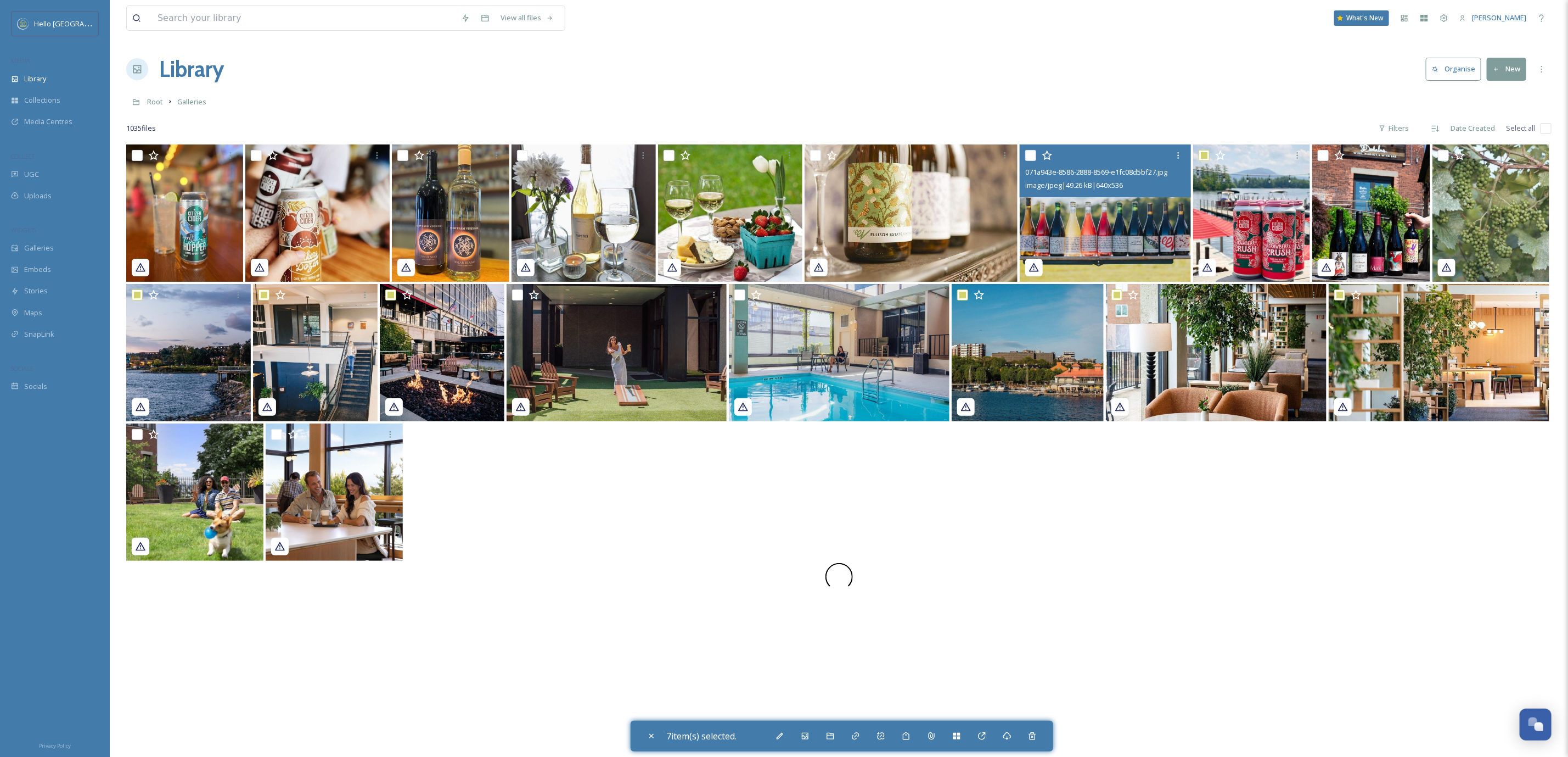
click at [1023, 150] on div "071a943e-8586-2888-8569-e1fc08d5bf27.jpg image/jpeg | 49.26 kB | 640 x 536" at bounding box center [1105, 171] width 171 height 53
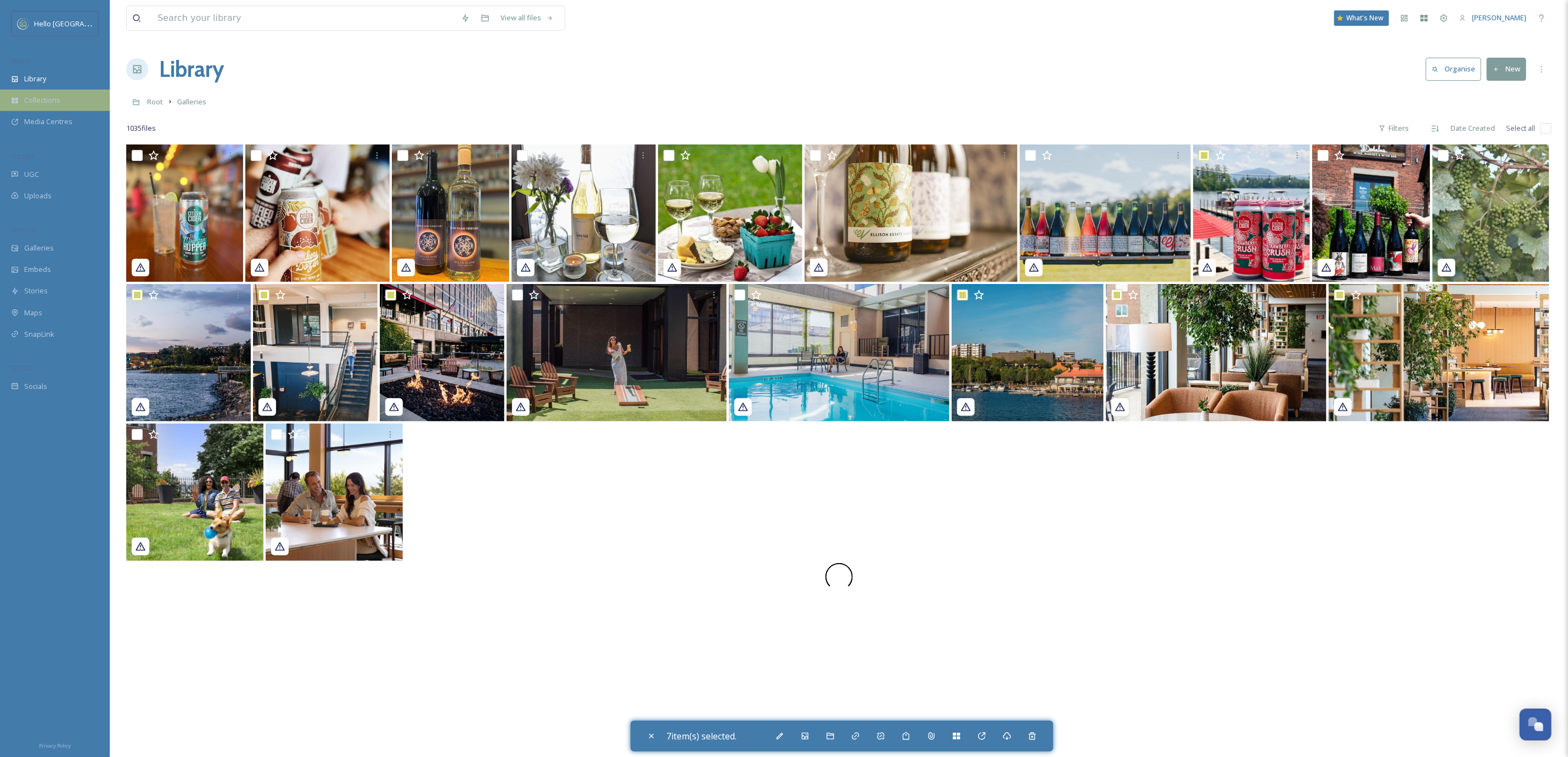
click at [47, 91] on div "Collections" at bounding box center [55, 100] width 110 height 22
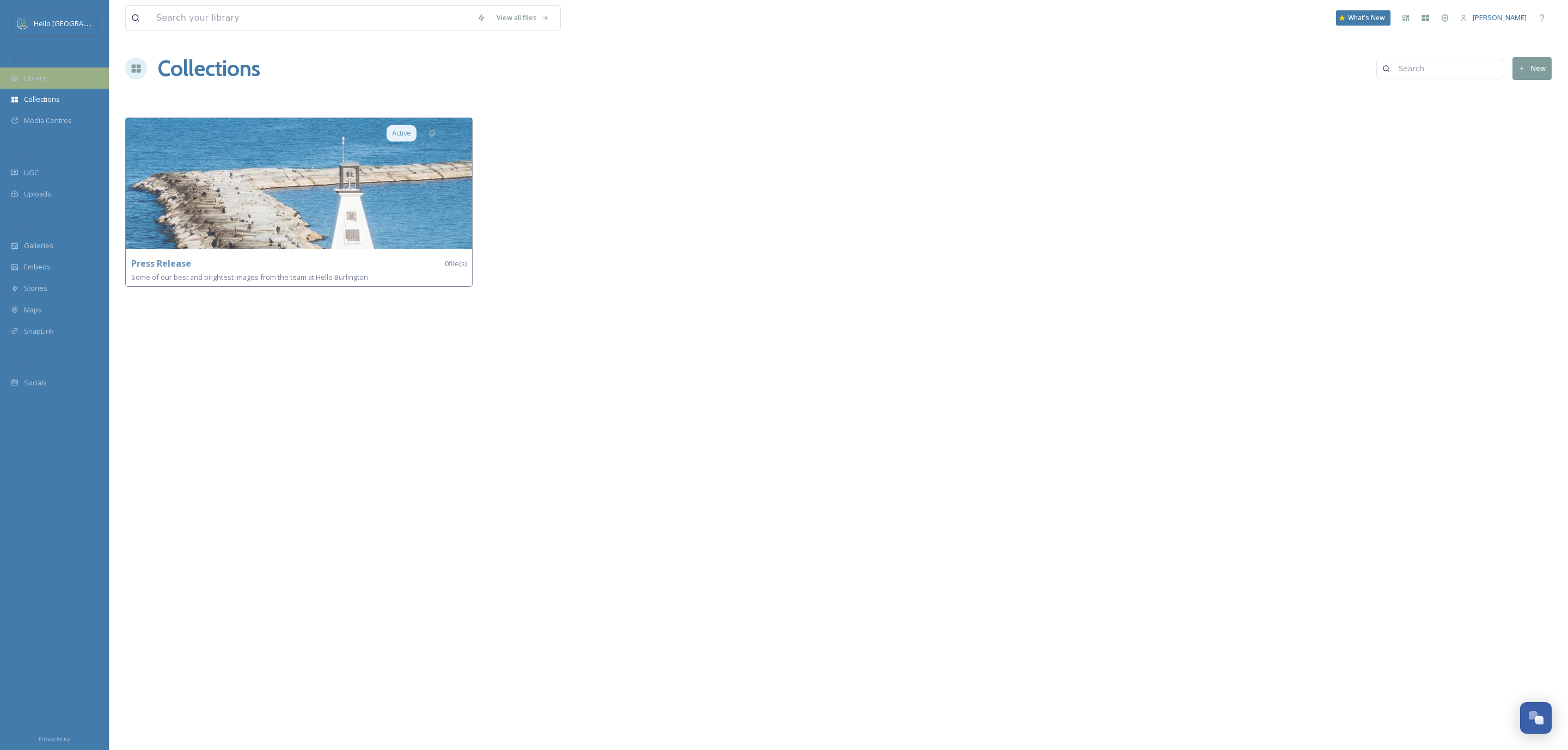
click at [47, 85] on div "Library" at bounding box center [55, 78] width 109 height 21
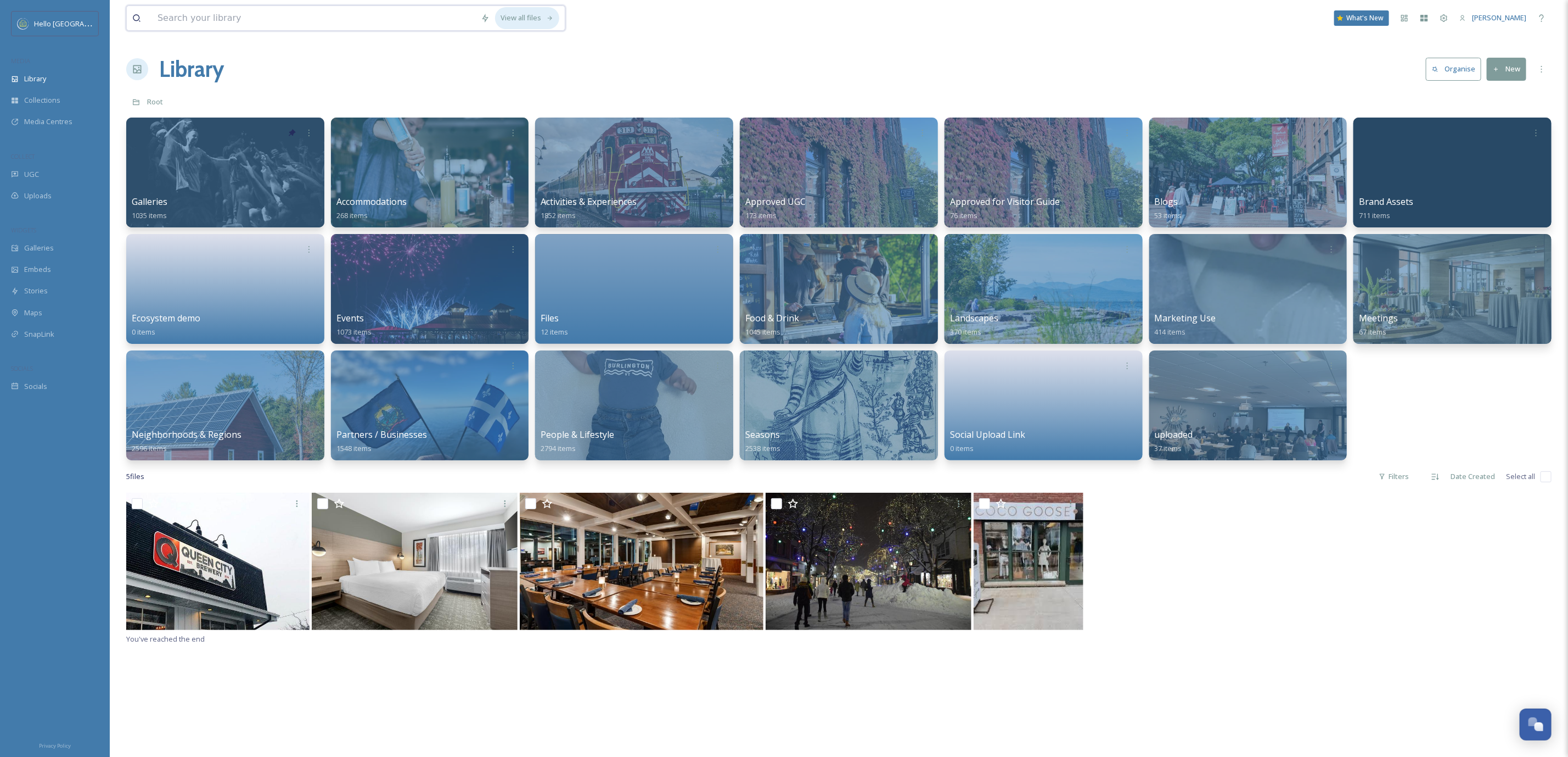
click at [513, 18] on div "View all files" at bounding box center [527, 18] width 64 height 22
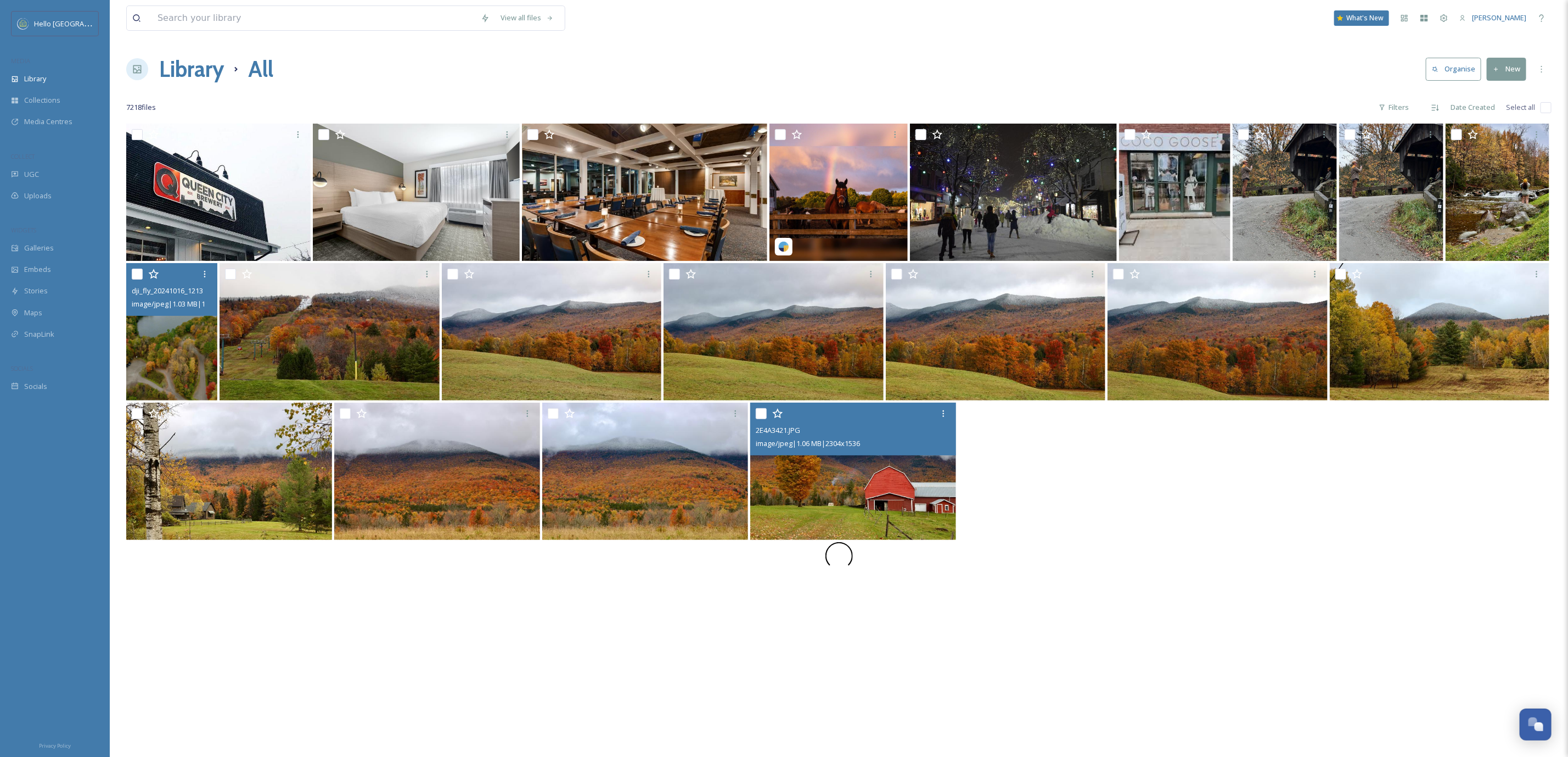
click at [138, 277] on input "checkbox" at bounding box center [137, 274] width 11 height 11
checkbox input "true"
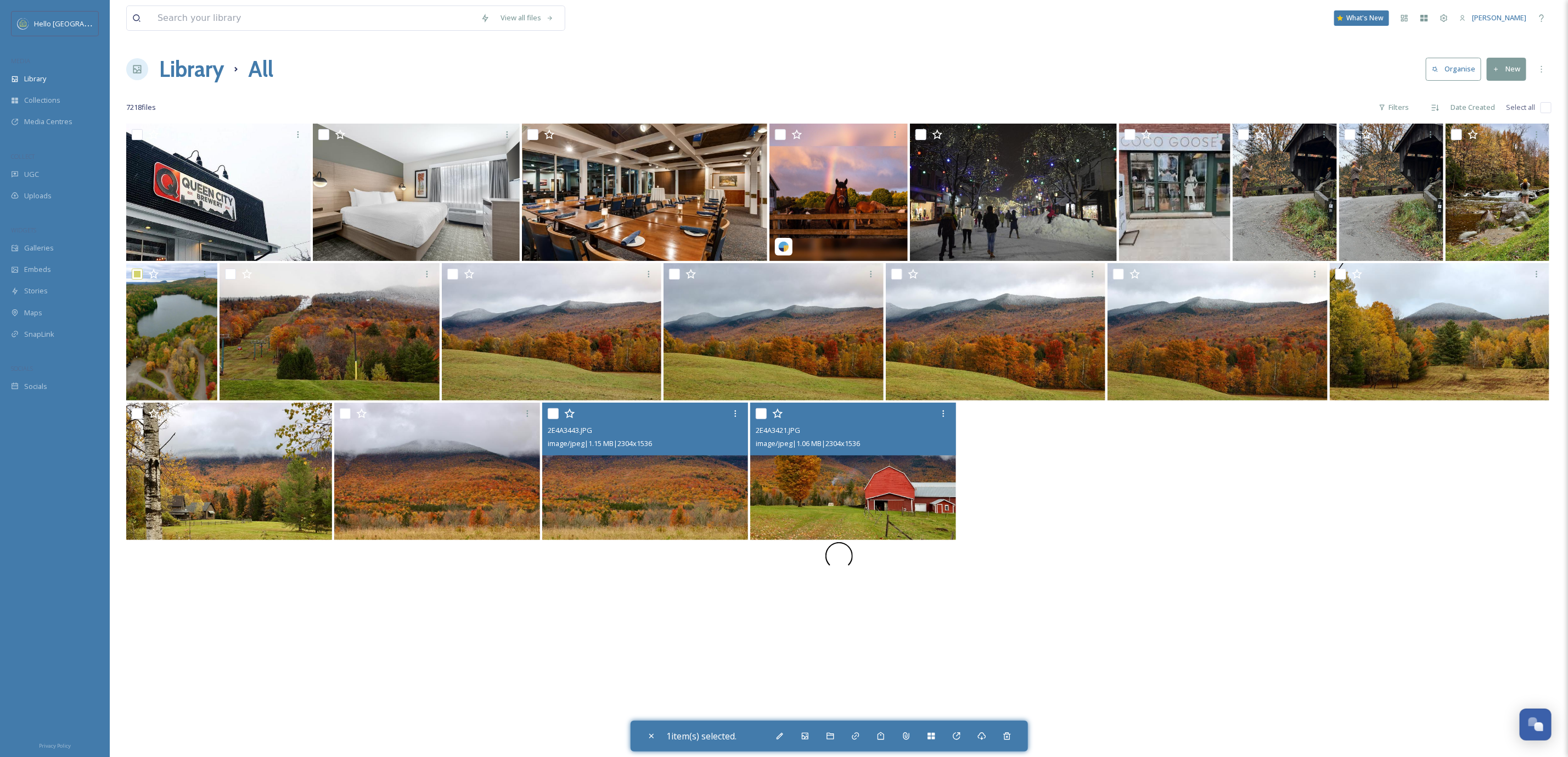
click at [549, 409] on input "checkbox" at bounding box center [553, 413] width 11 height 11
checkbox input "true"
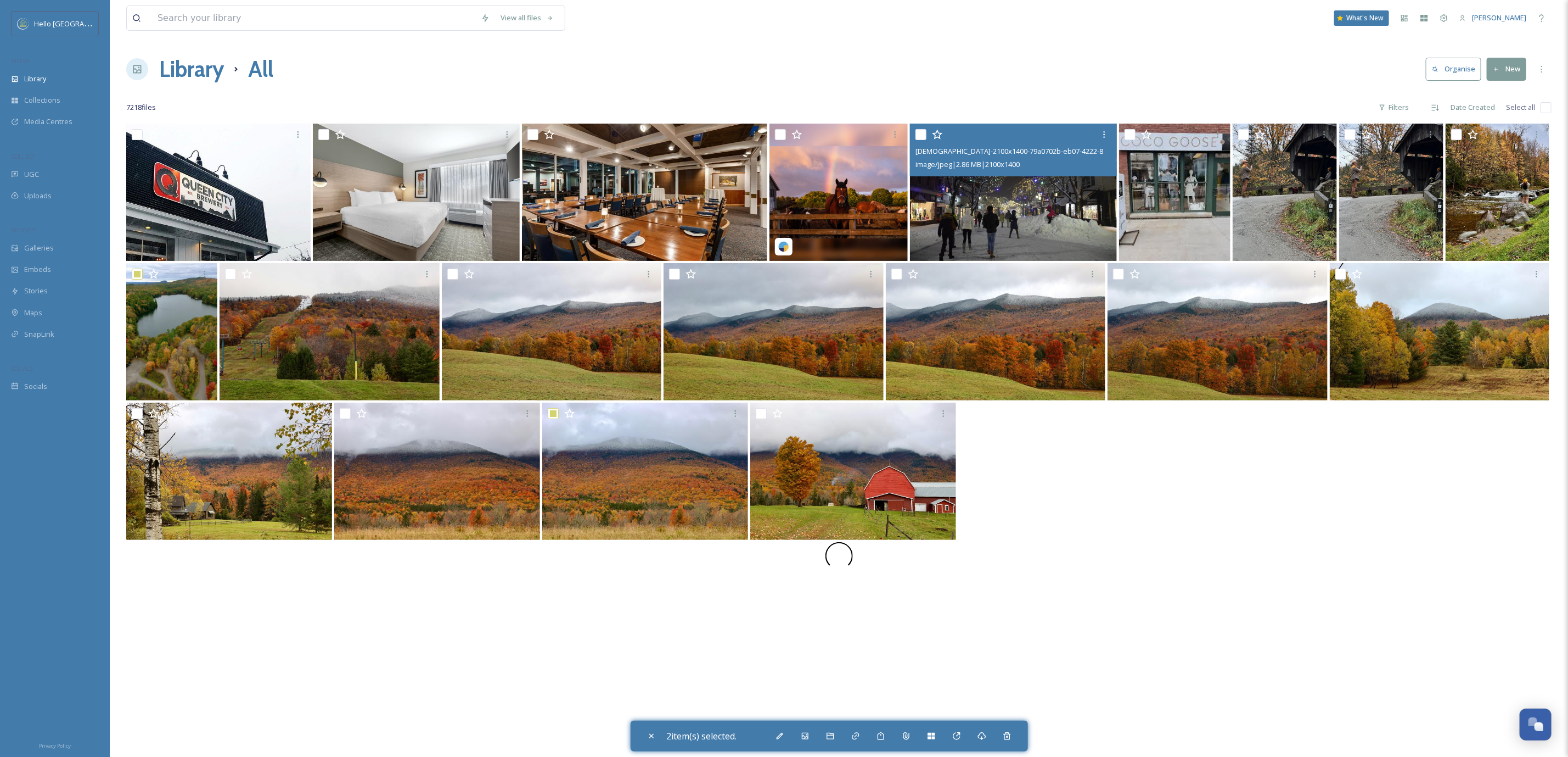
click at [923, 135] on input "checkbox" at bounding box center [921, 135] width 11 height 11
checkbox input "true"
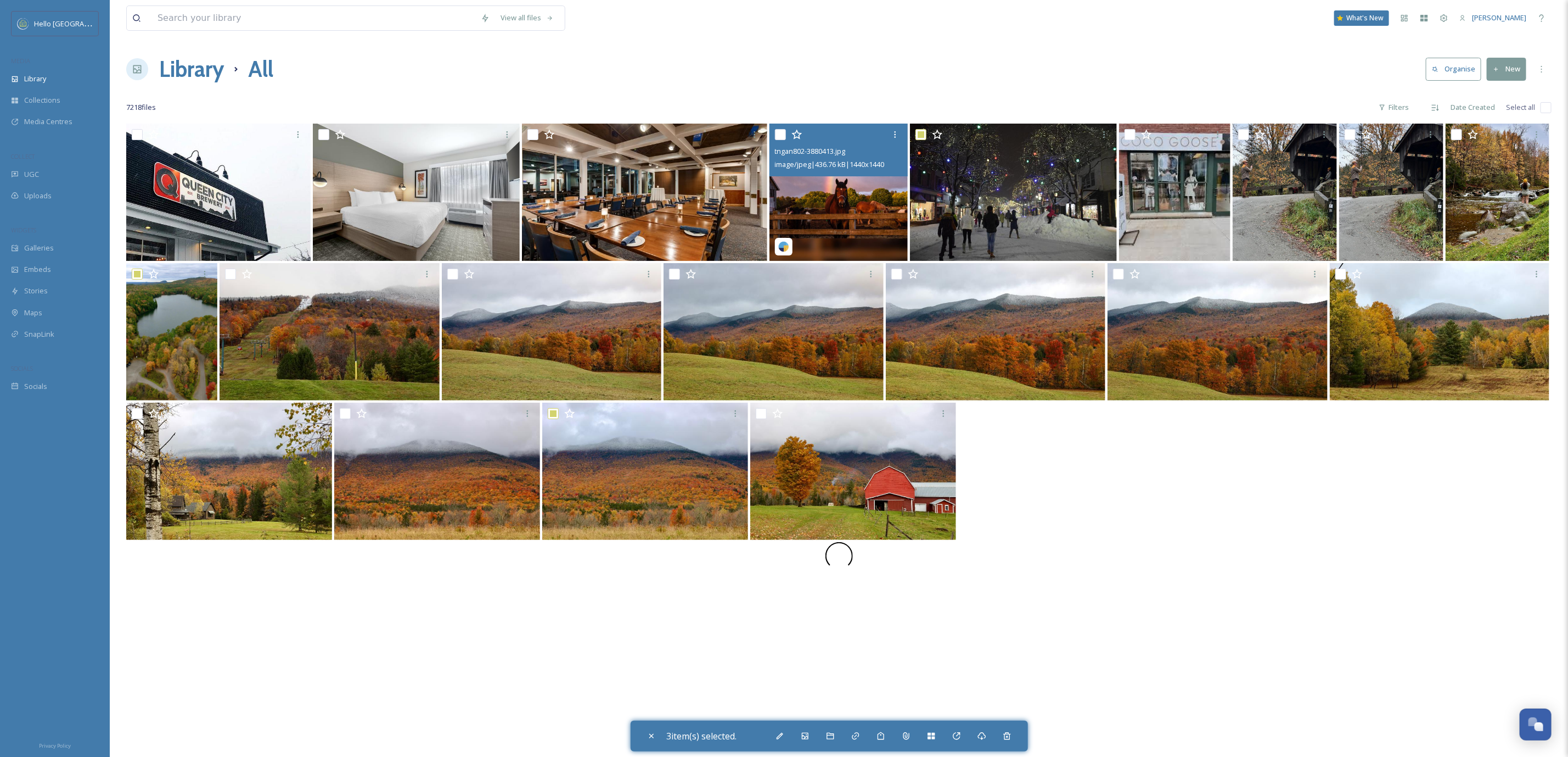
click at [778, 136] on input "checkbox" at bounding box center [781, 135] width 11 height 11
checkbox input "true"
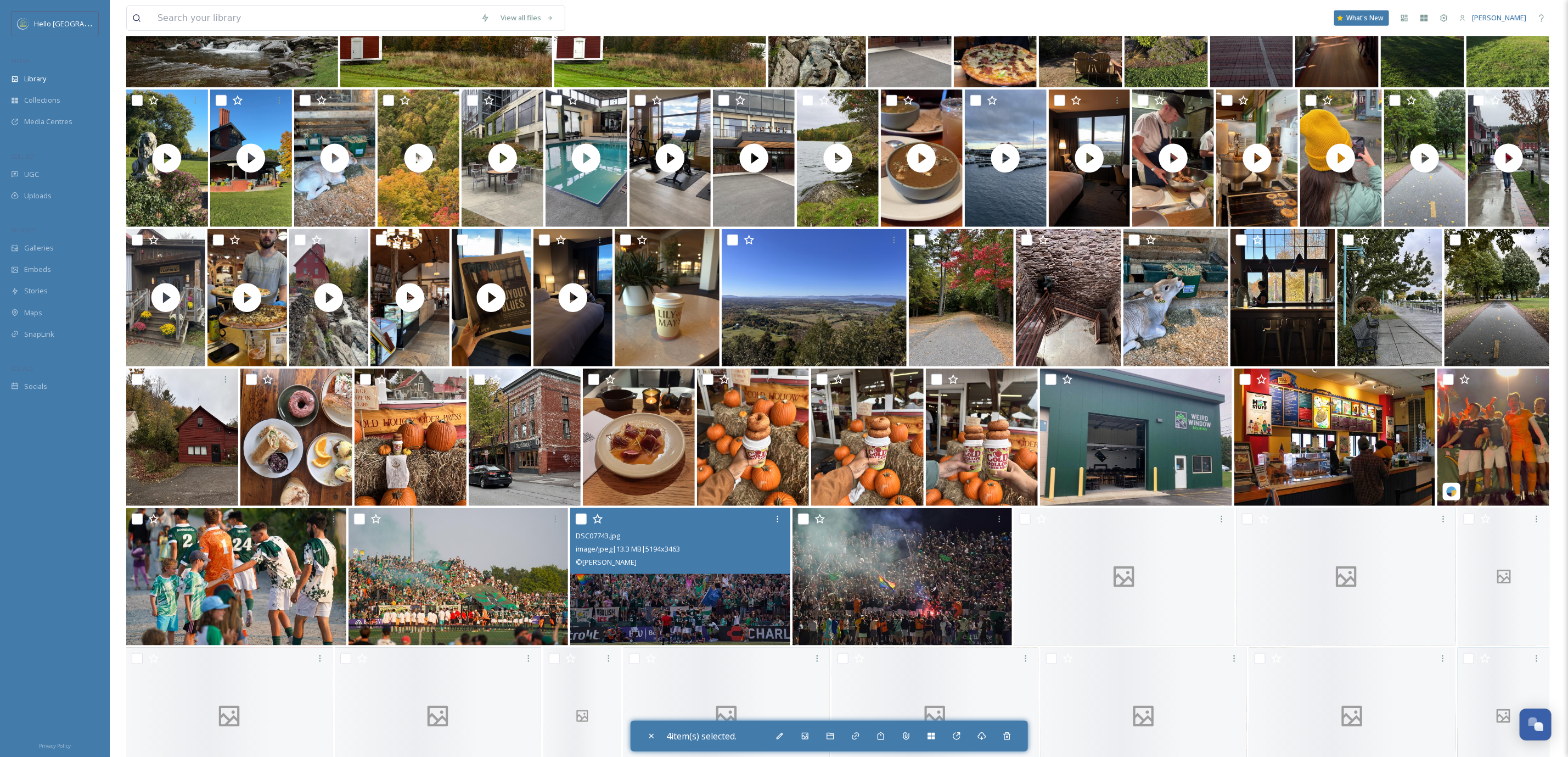
scroll to position [659, 0]
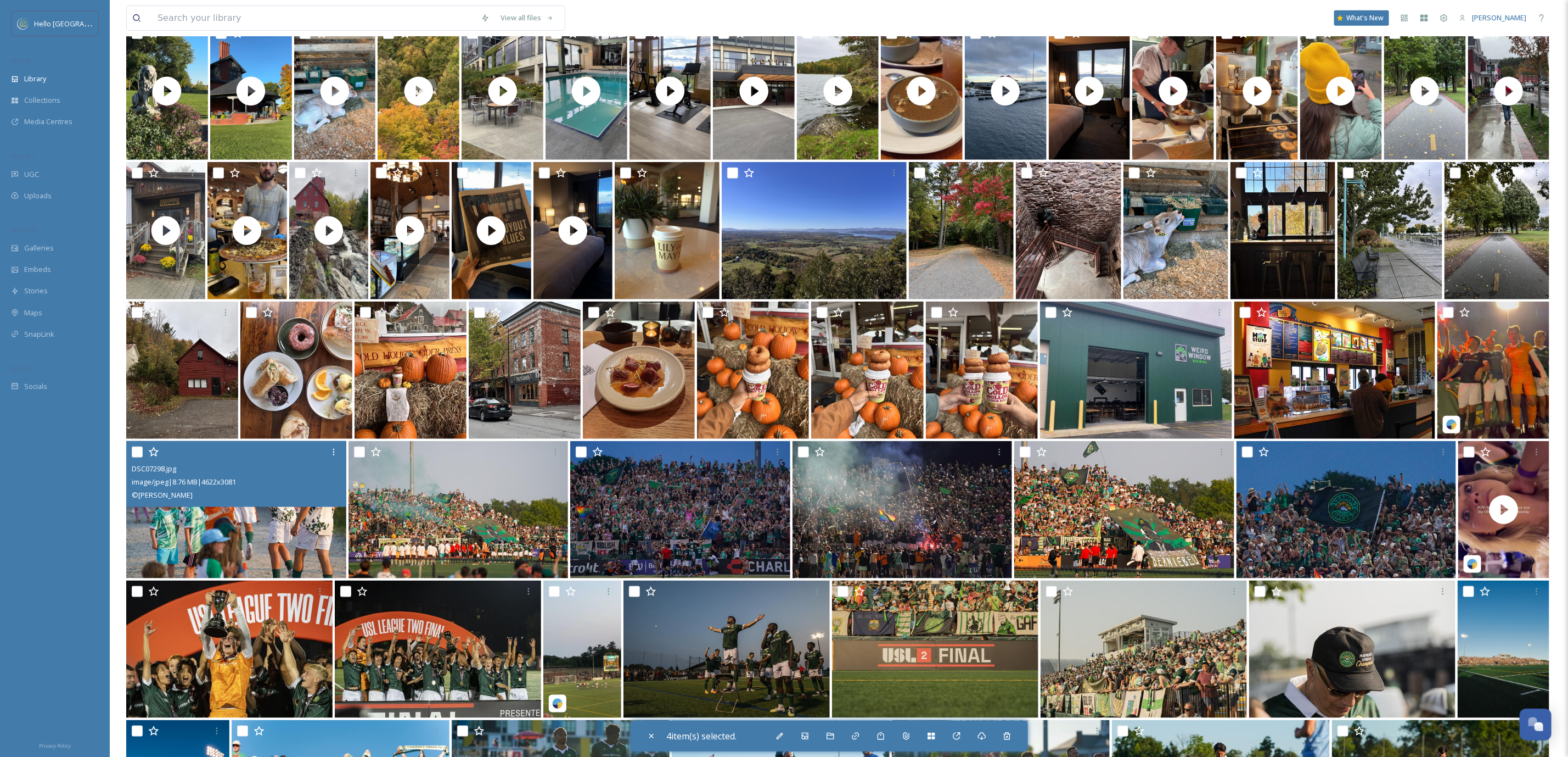
click at [133, 454] on input "checkbox" at bounding box center [137, 452] width 11 height 11
checkbox input "true"
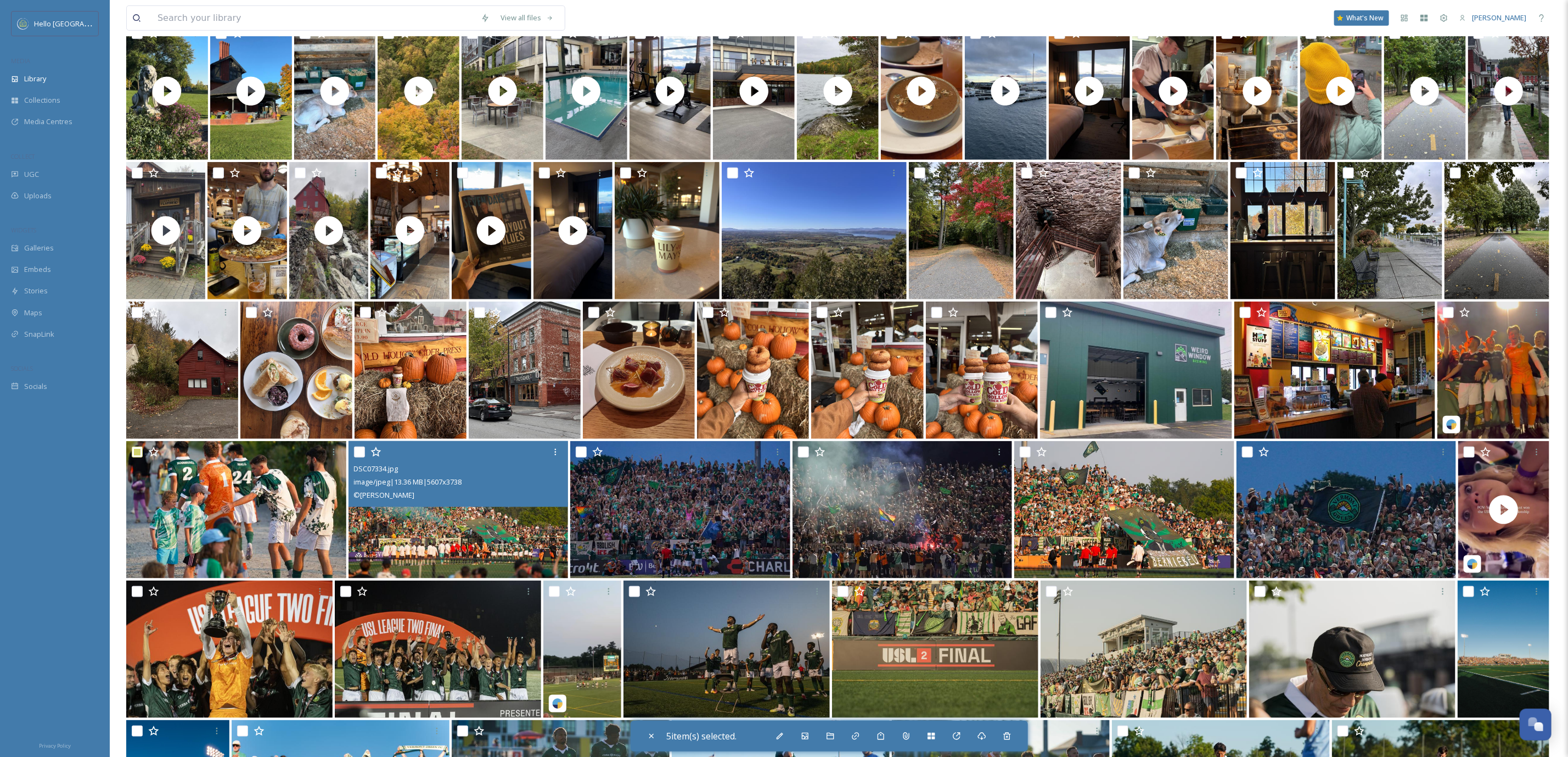
click at [363, 455] on input "checkbox" at bounding box center [359, 452] width 11 height 11
checkbox input "true"
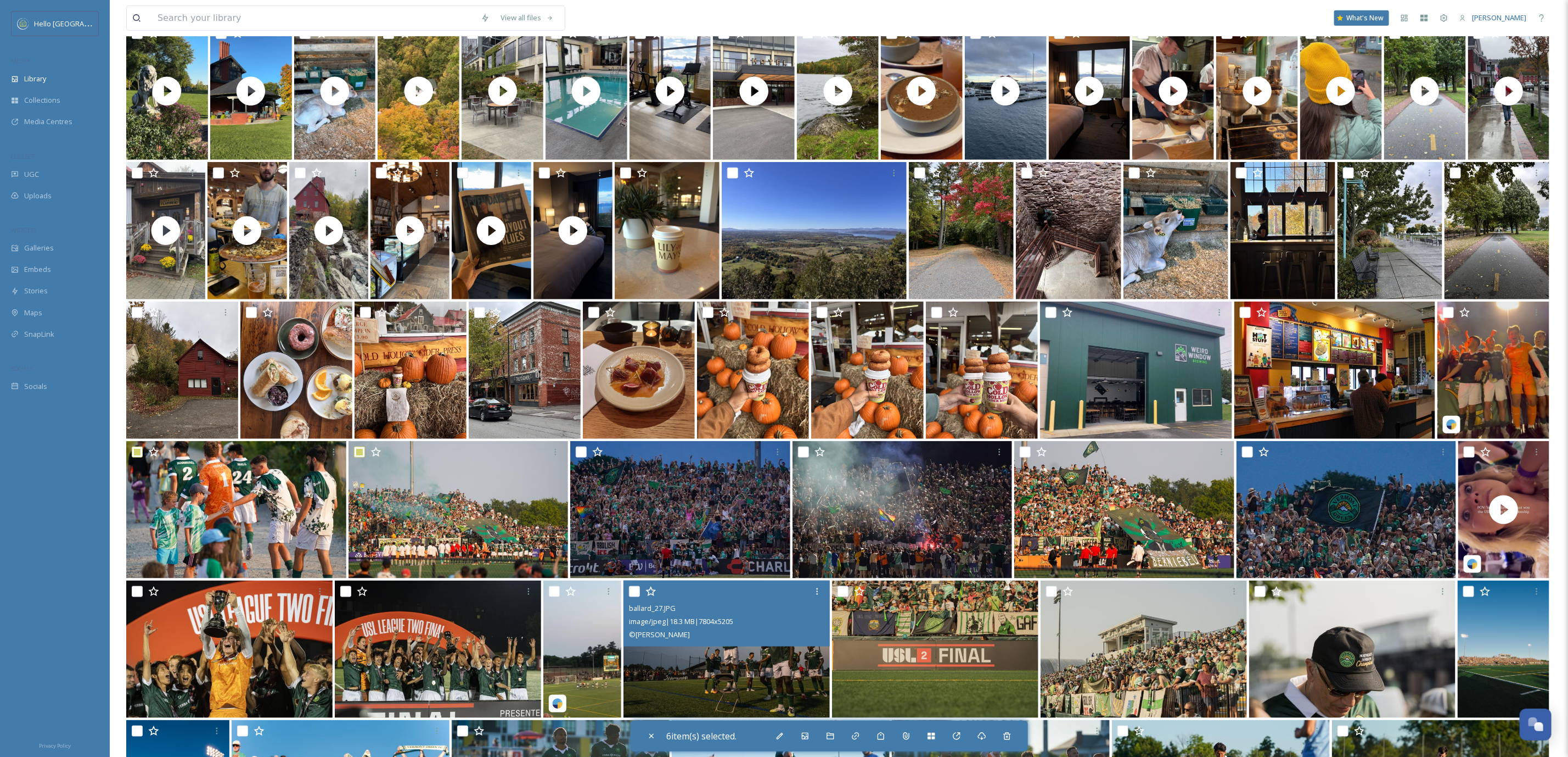
click at [637, 589] on input "checkbox" at bounding box center [635, 591] width 11 height 11
checkbox input "true"
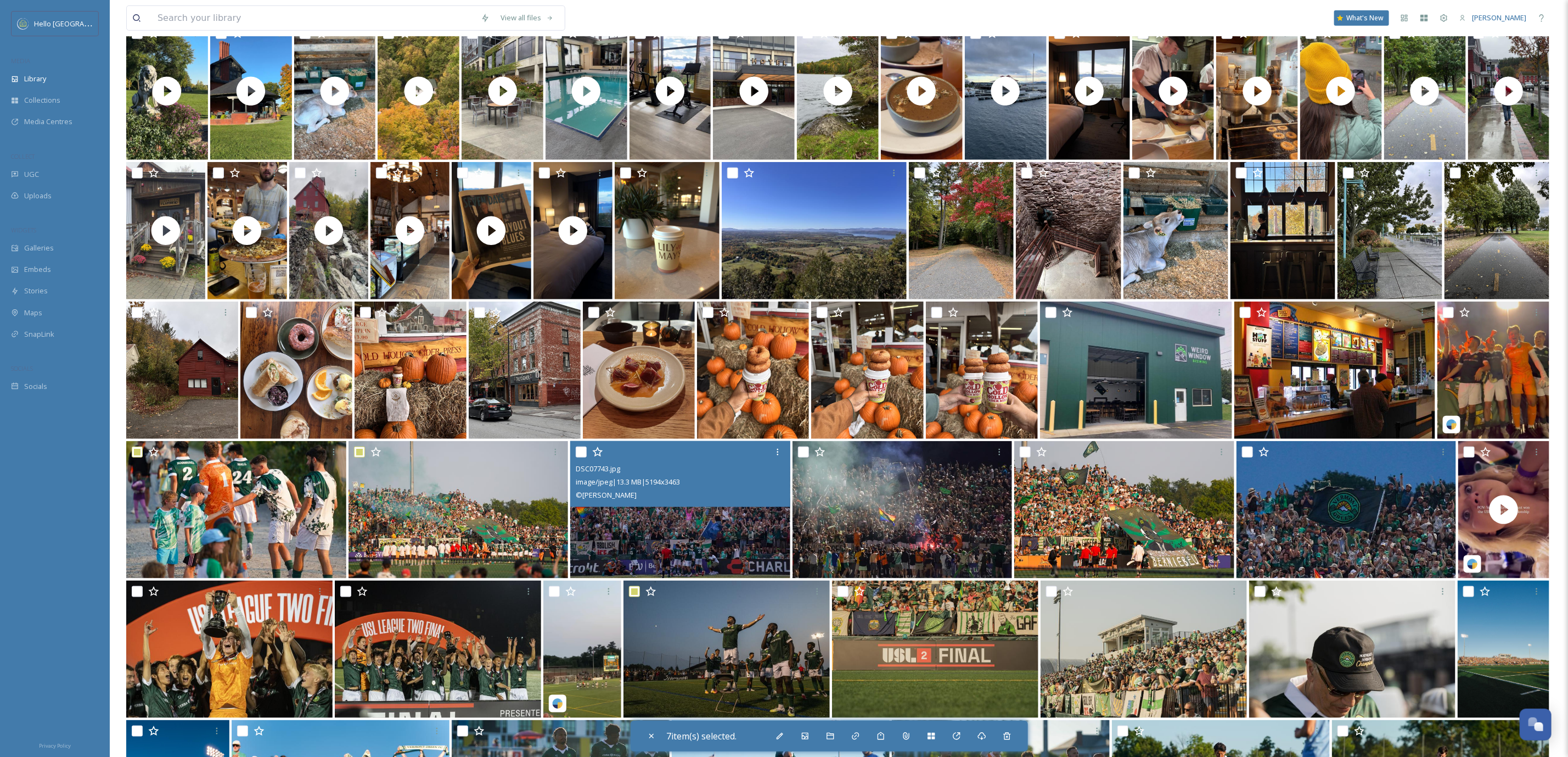
click at [583, 455] on input "checkbox" at bounding box center [581, 452] width 11 height 11
checkbox input "true"
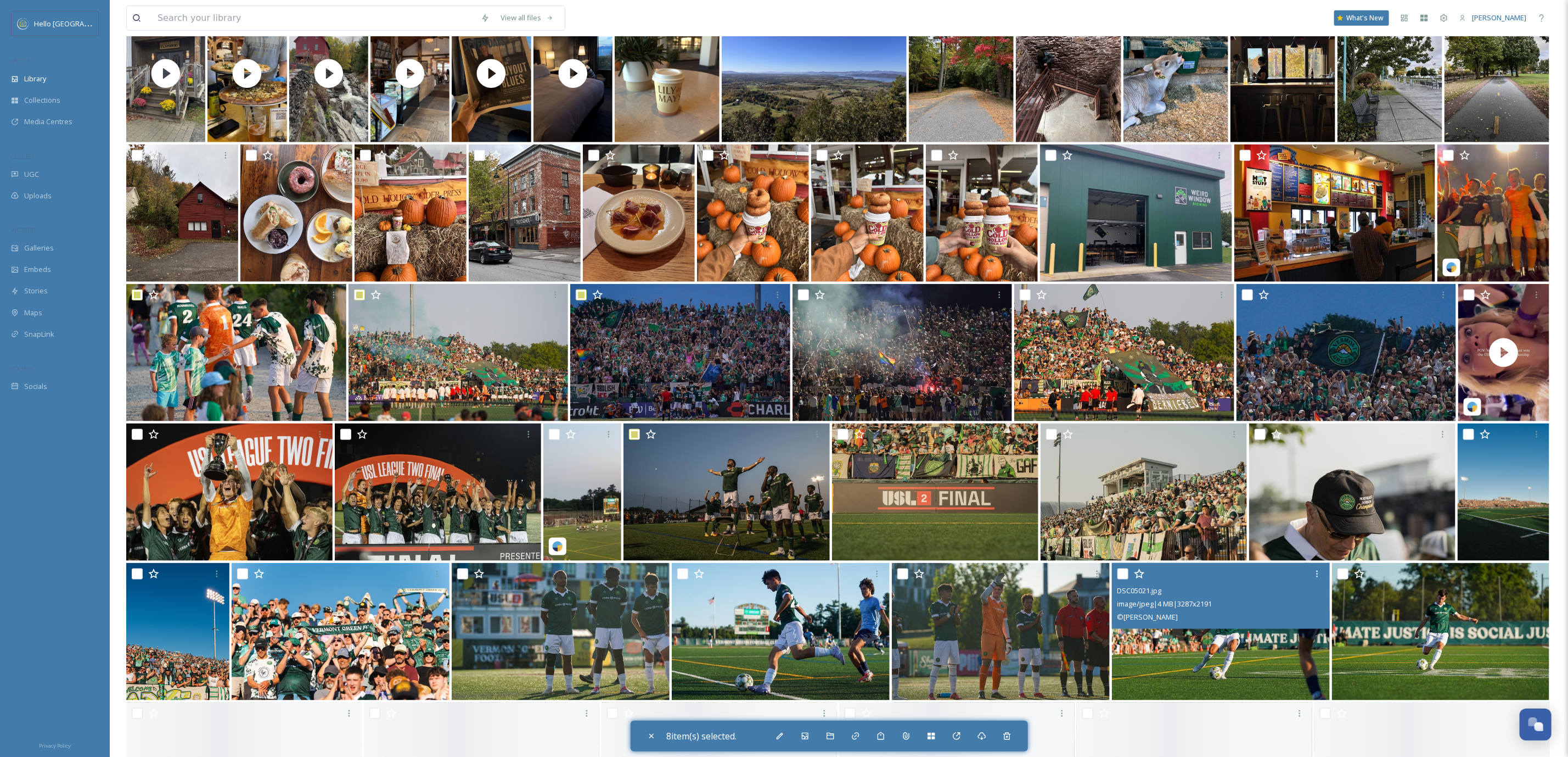
scroll to position [989, 0]
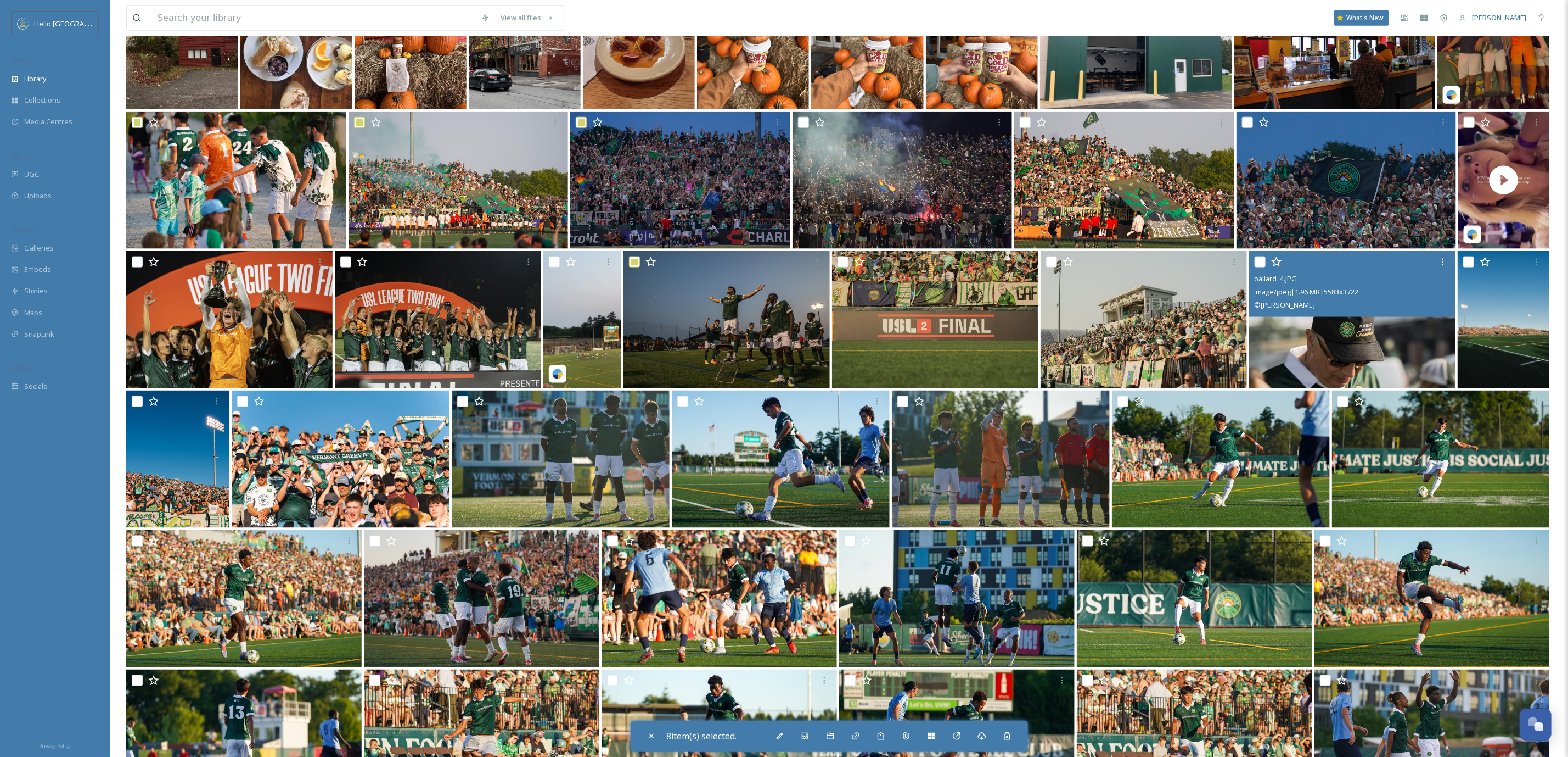
click at [1262, 264] on input "checkbox" at bounding box center [1260, 262] width 11 height 11
checkbox input "true"
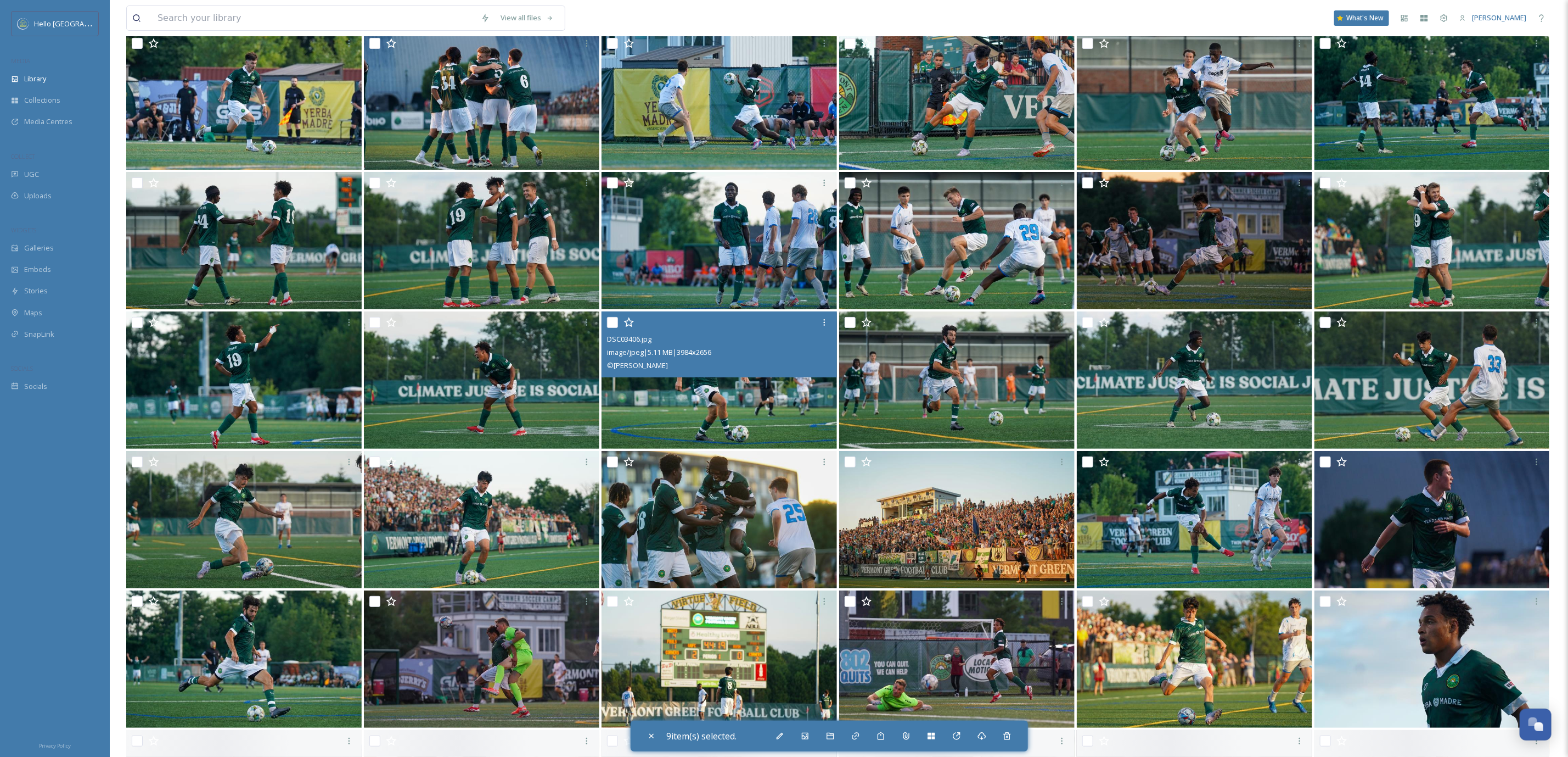
scroll to position [3162, 0]
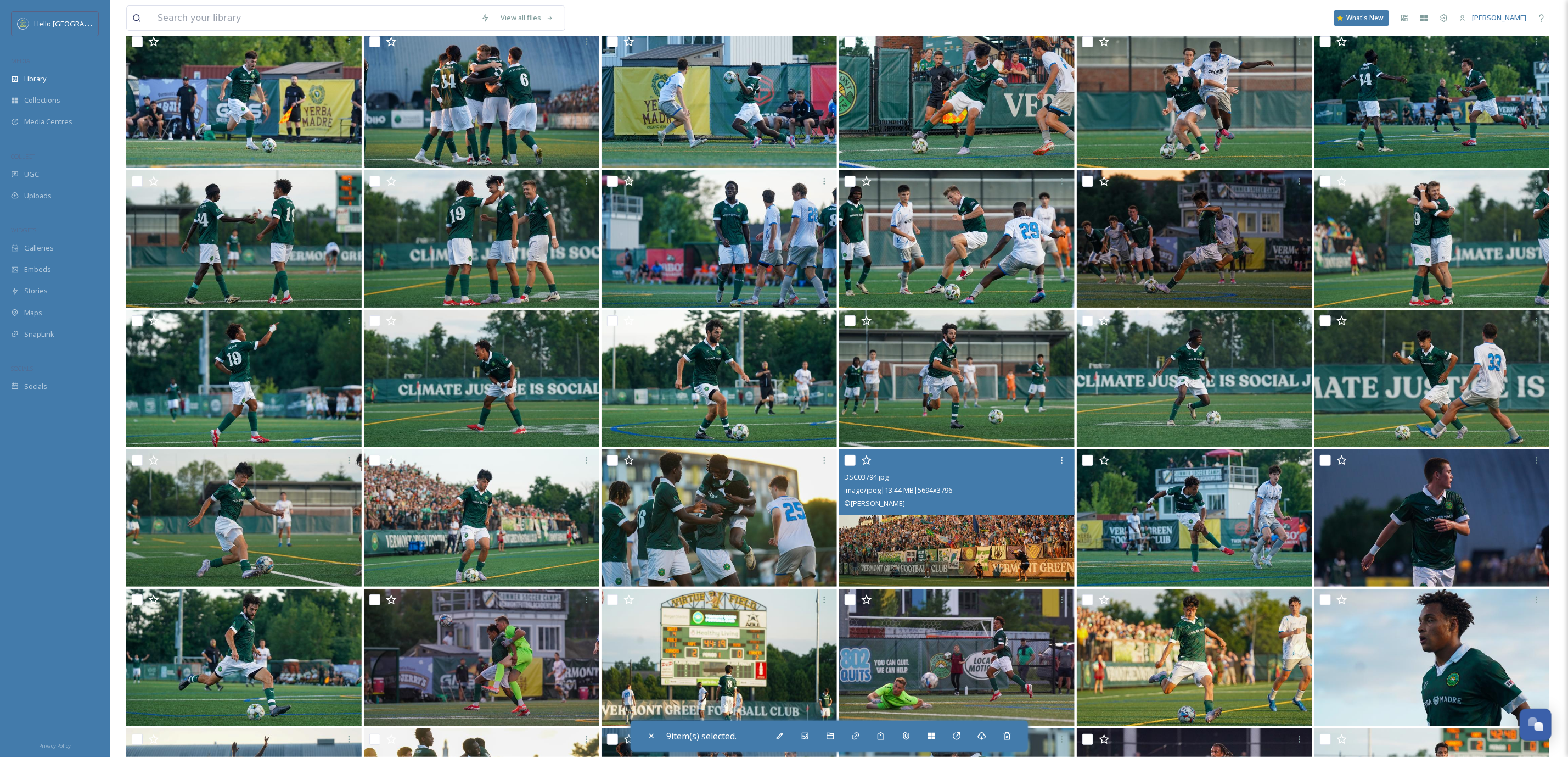
click at [847, 457] on input "checkbox" at bounding box center [850, 460] width 11 height 11
checkbox input "true"
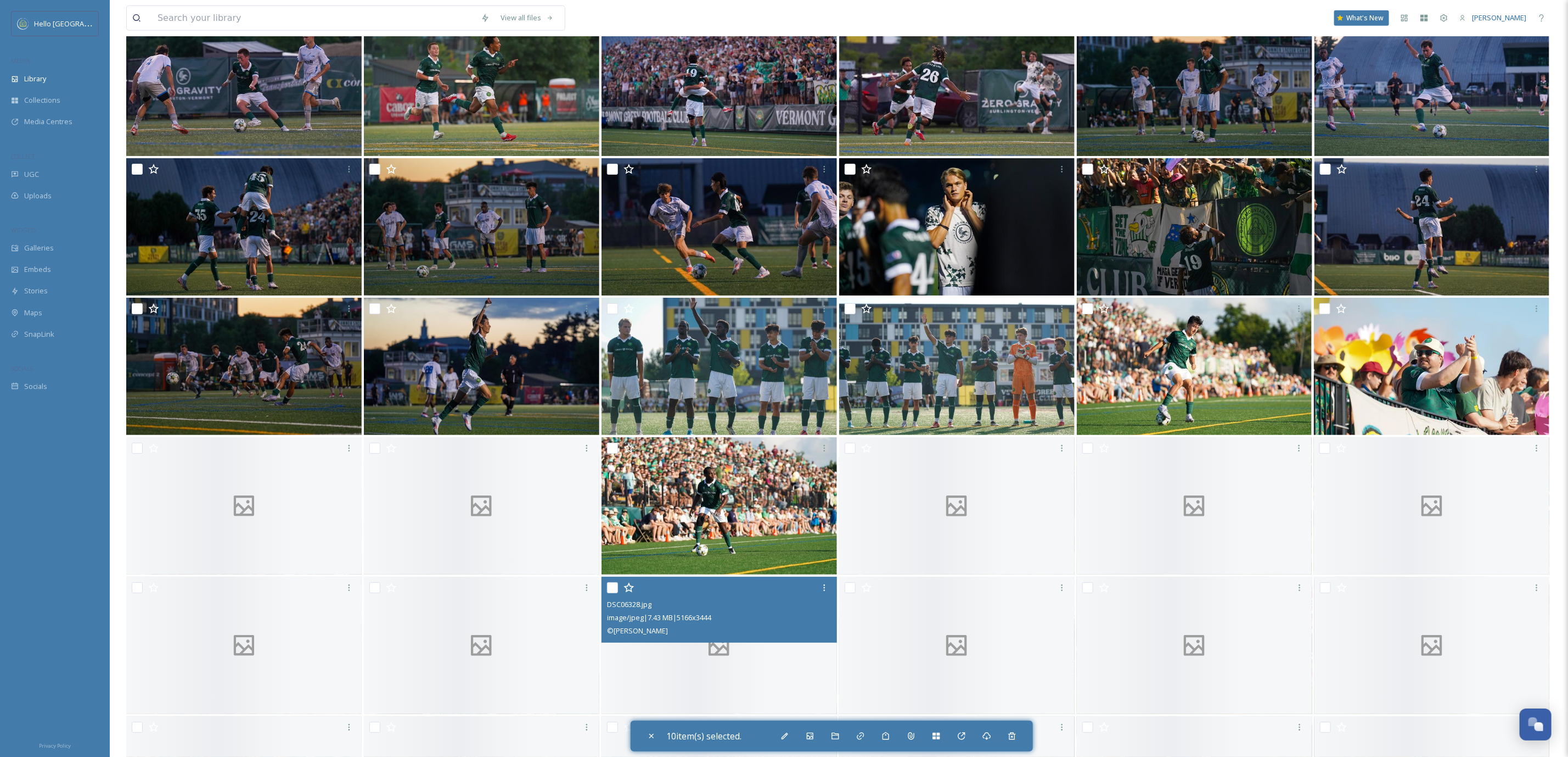
scroll to position [4556, 0]
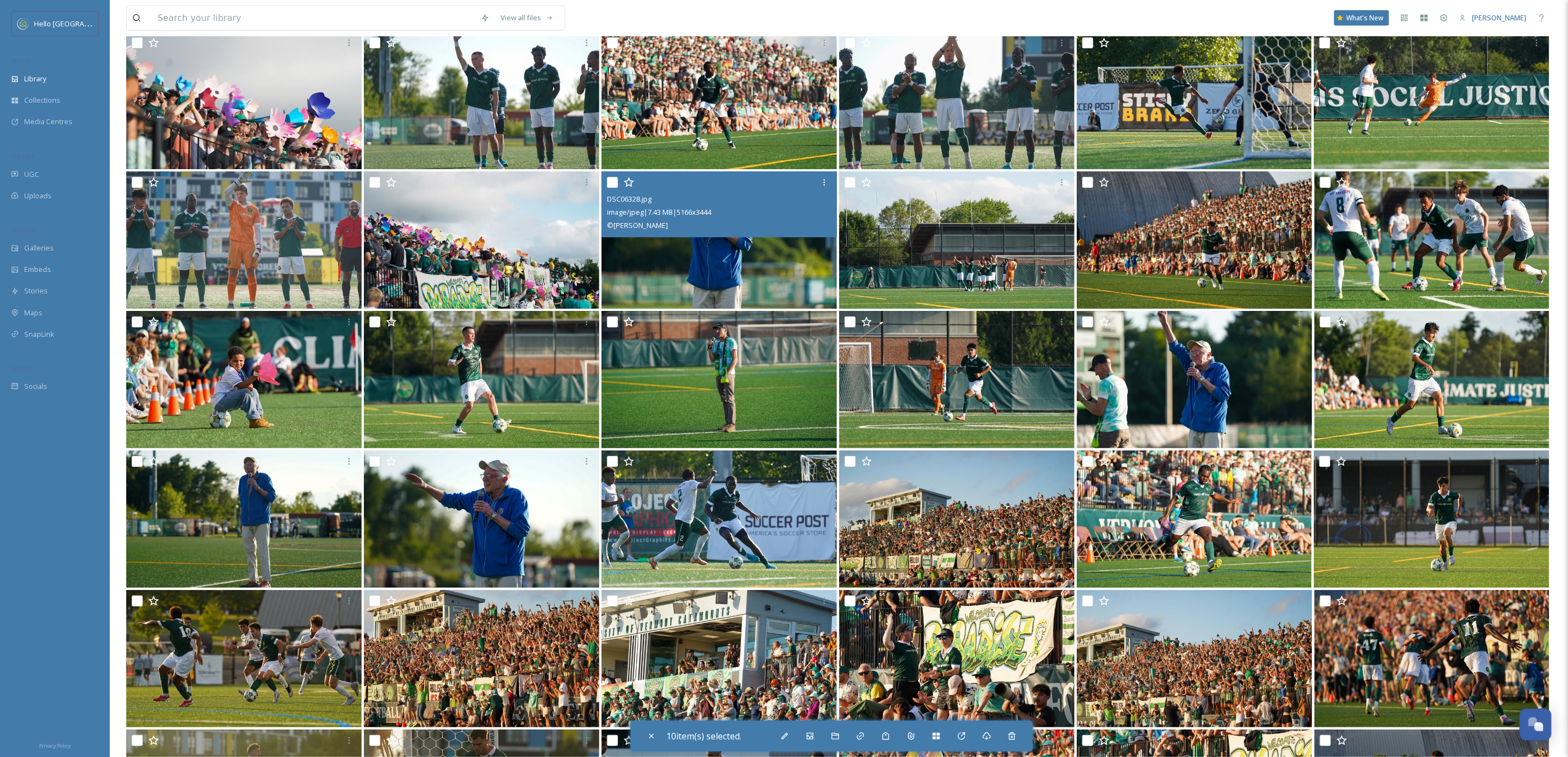
click at [605, 180] on div "DSC06328.jpg image/jpeg | 7.43 MB | 5166 x 3444 © [PERSON_NAME]" at bounding box center [719, 204] width 235 height 66
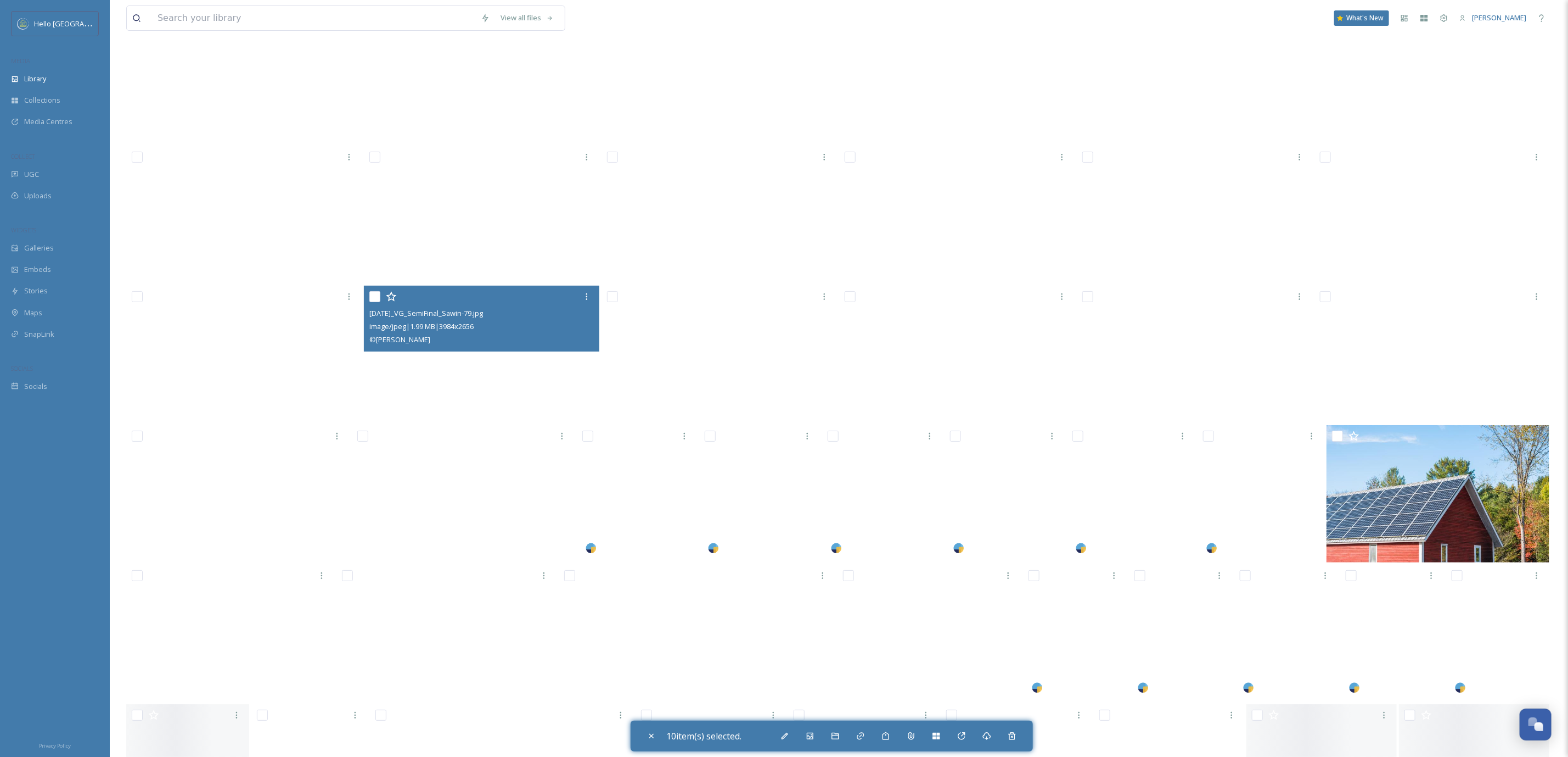
scroll to position [9439, 0]
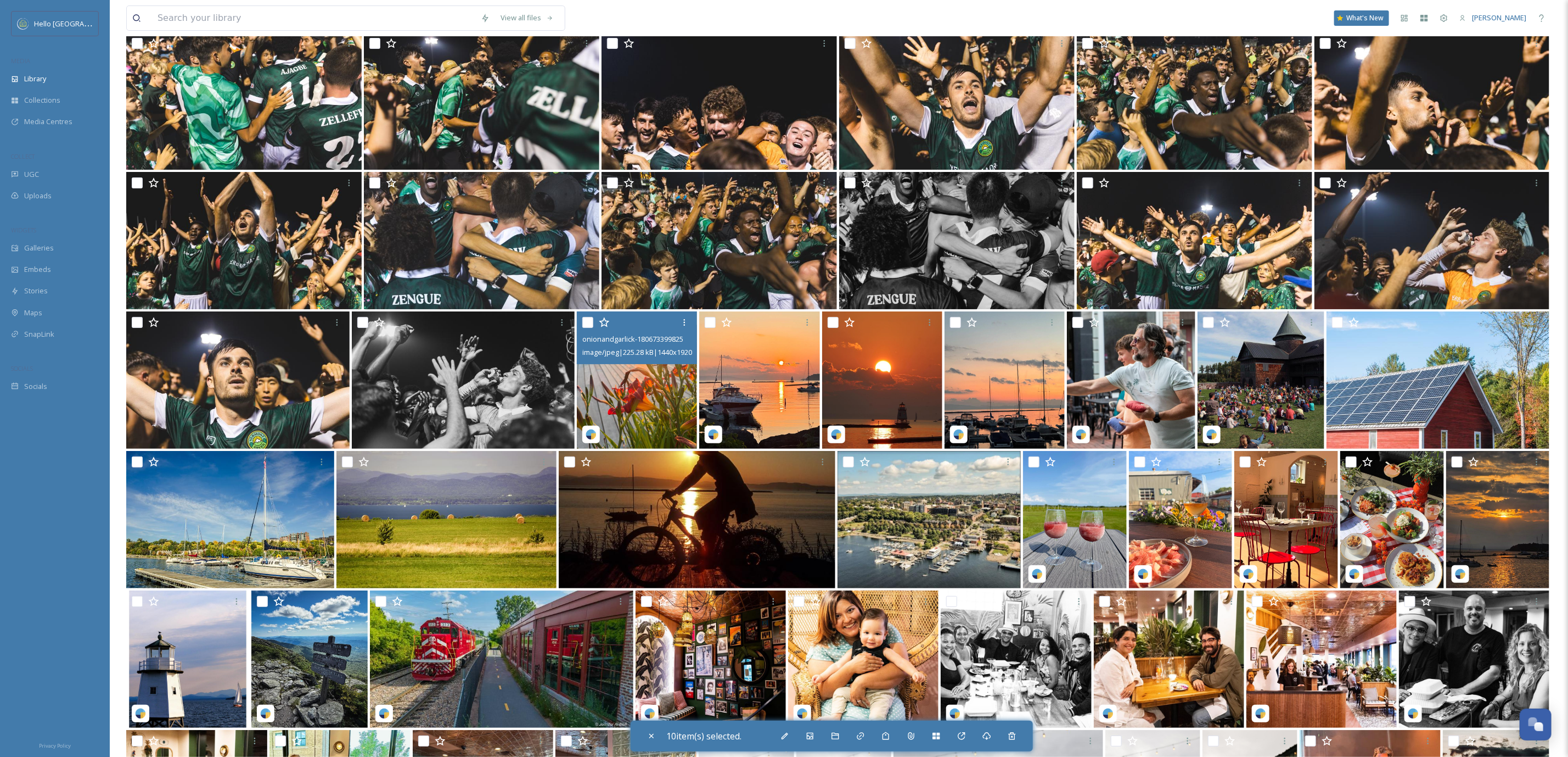
click at [591, 320] on input "checkbox" at bounding box center [588, 323] width 11 height 11
checkbox input "true"
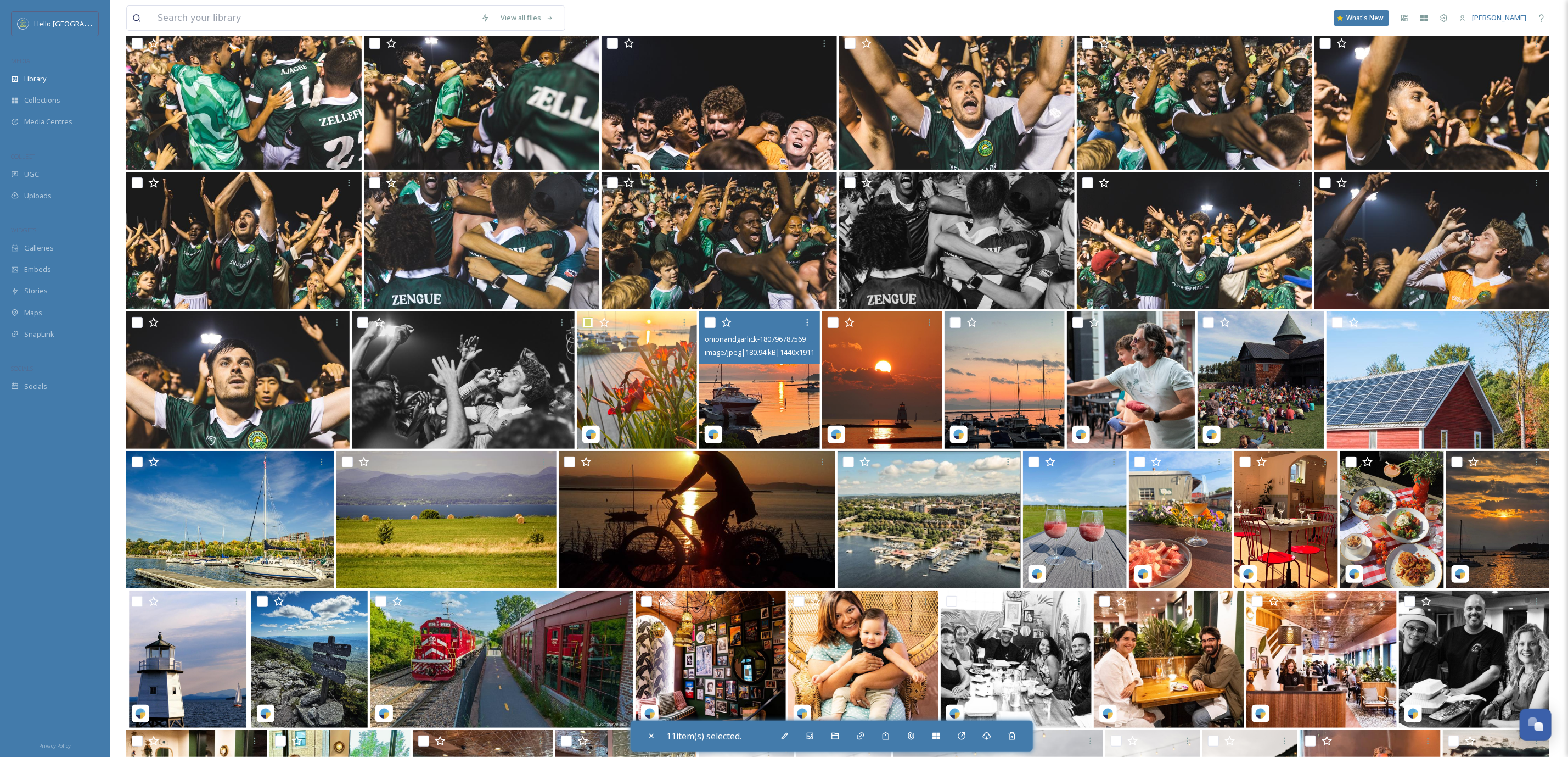
click at [710, 320] on input "checkbox" at bounding box center [710, 323] width 11 height 11
checkbox input "true"
click at [832, 319] on input "checkbox" at bounding box center [833, 323] width 11 height 11
checkbox input "true"
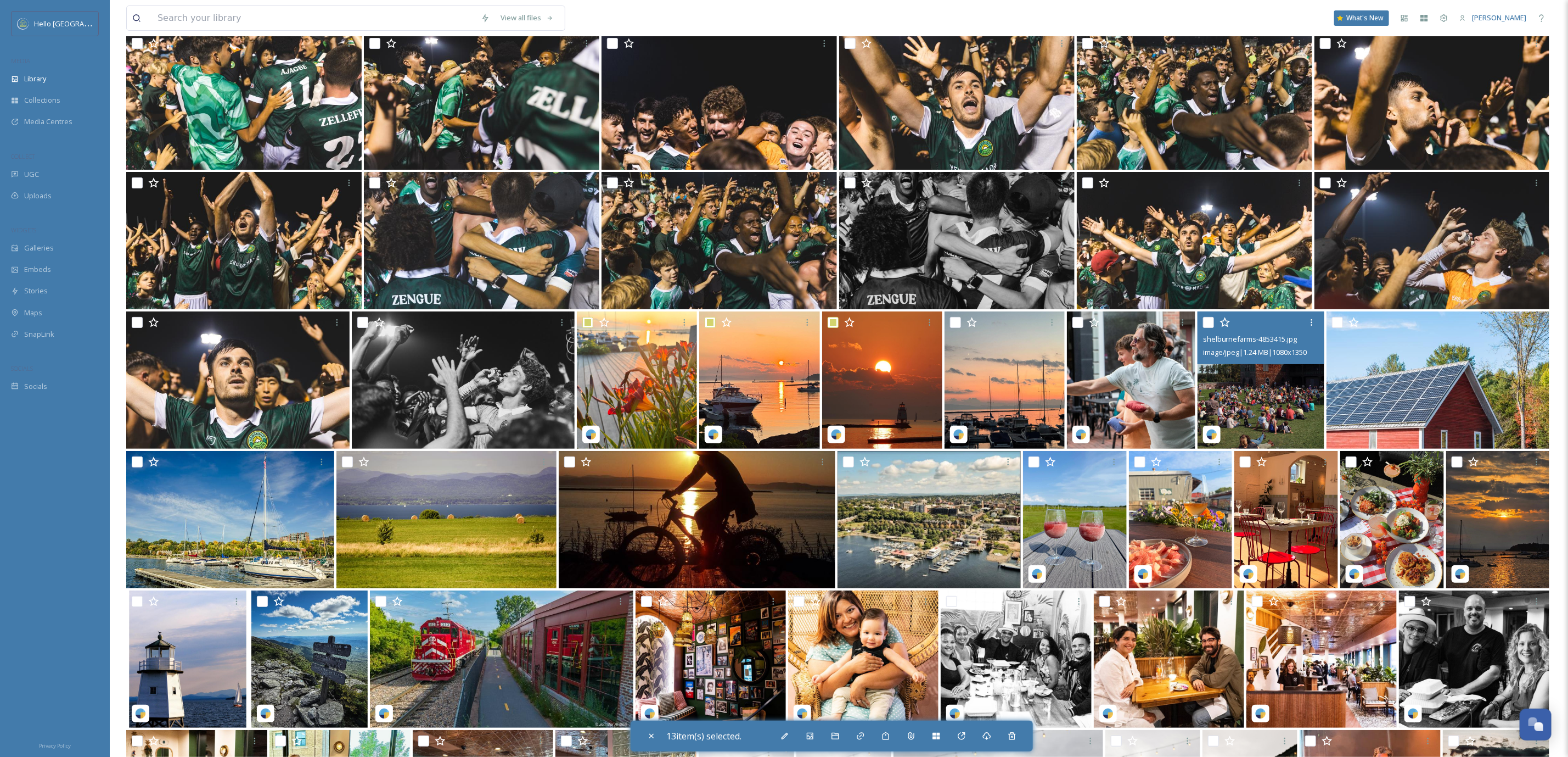
click at [1207, 320] on input "checkbox" at bounding box center [1209, 323] width 11 height 11
checkbox input "true"
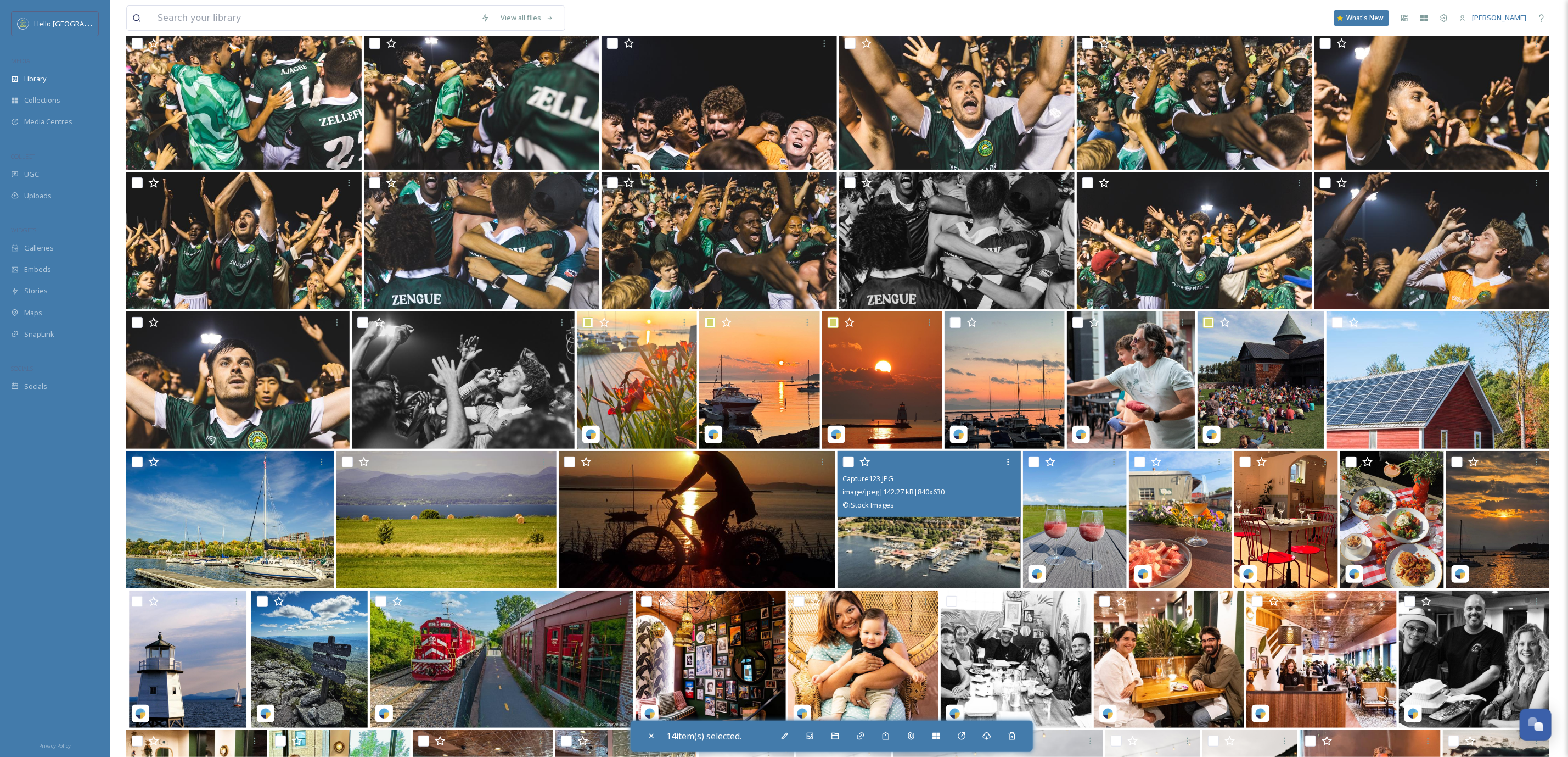
drag, startPoint x: 845, startPoint y: 460, endPoint x: 576, endPoint y: 465, distance: 269.0
click at [845, 460] on input "checkbox" at bounding box center [849, 462] width 11 height 11
checkbox input "true"
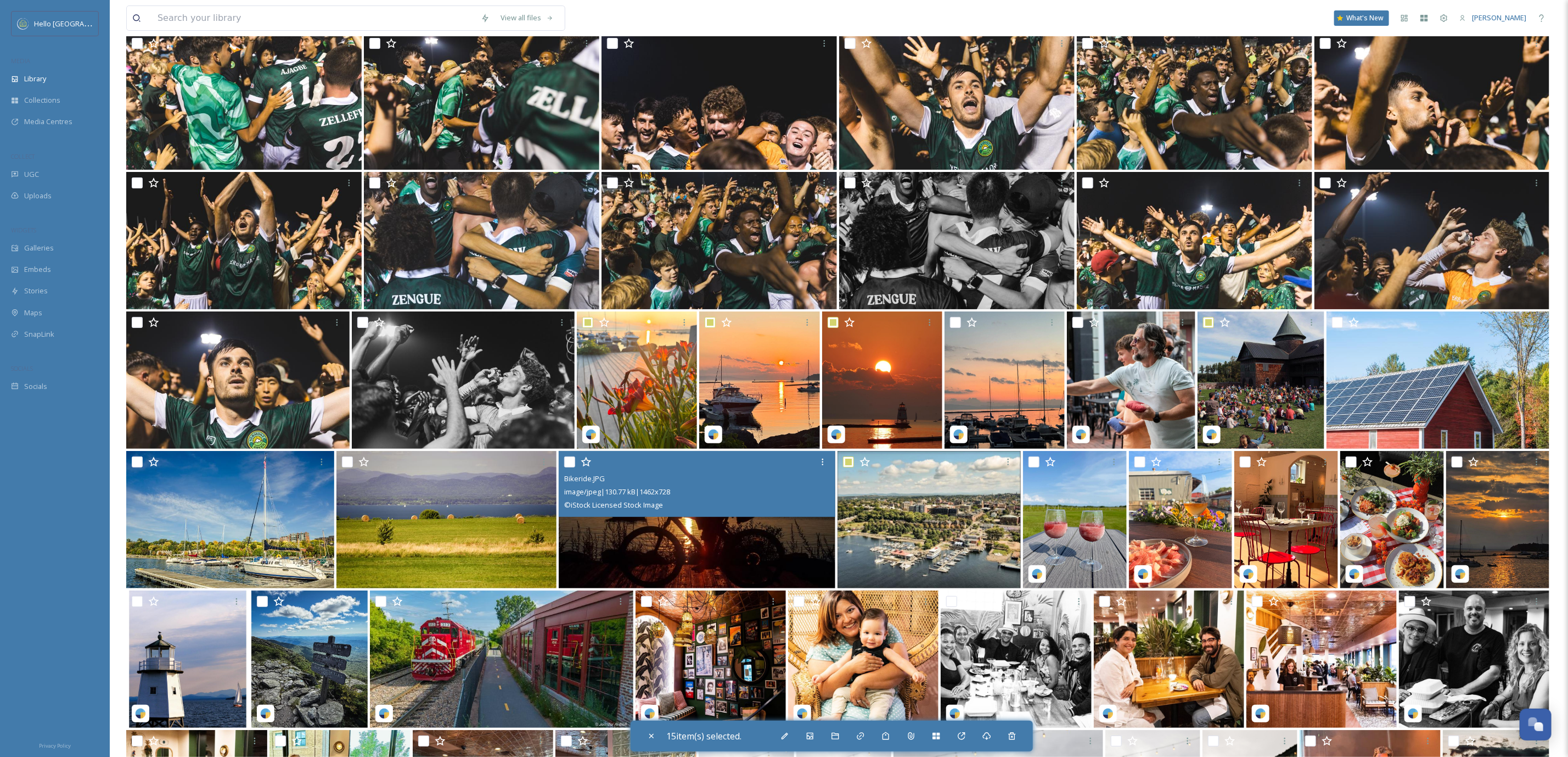
click at [565, 465] on input "checkbox" at bounding box center [570, 462] width 11 height 11
checkbox input "true"
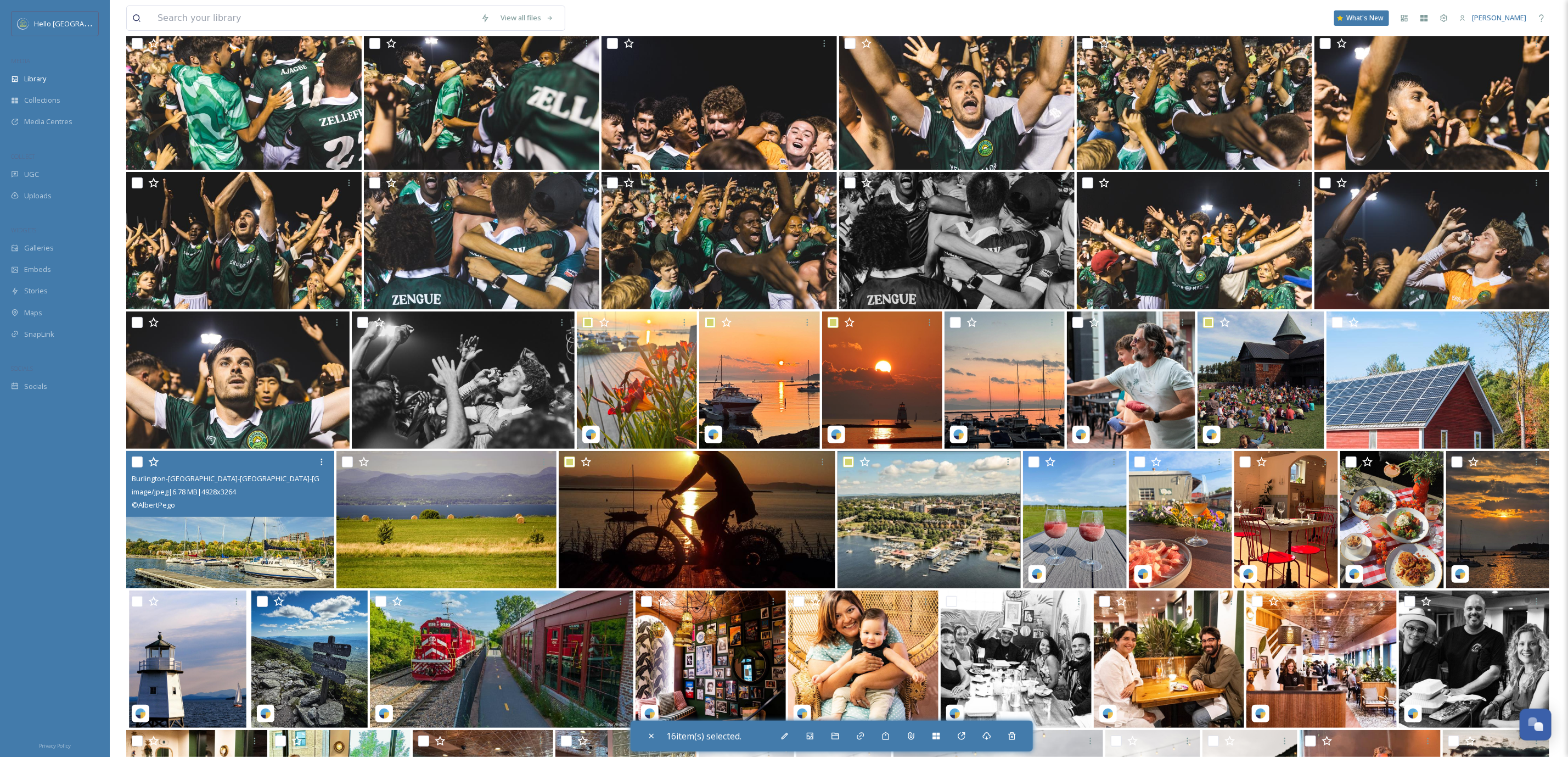
click at [139, 465] on input "checkbox" at bounding box center [137, 462] width 11 height 11
checkbox input "true"
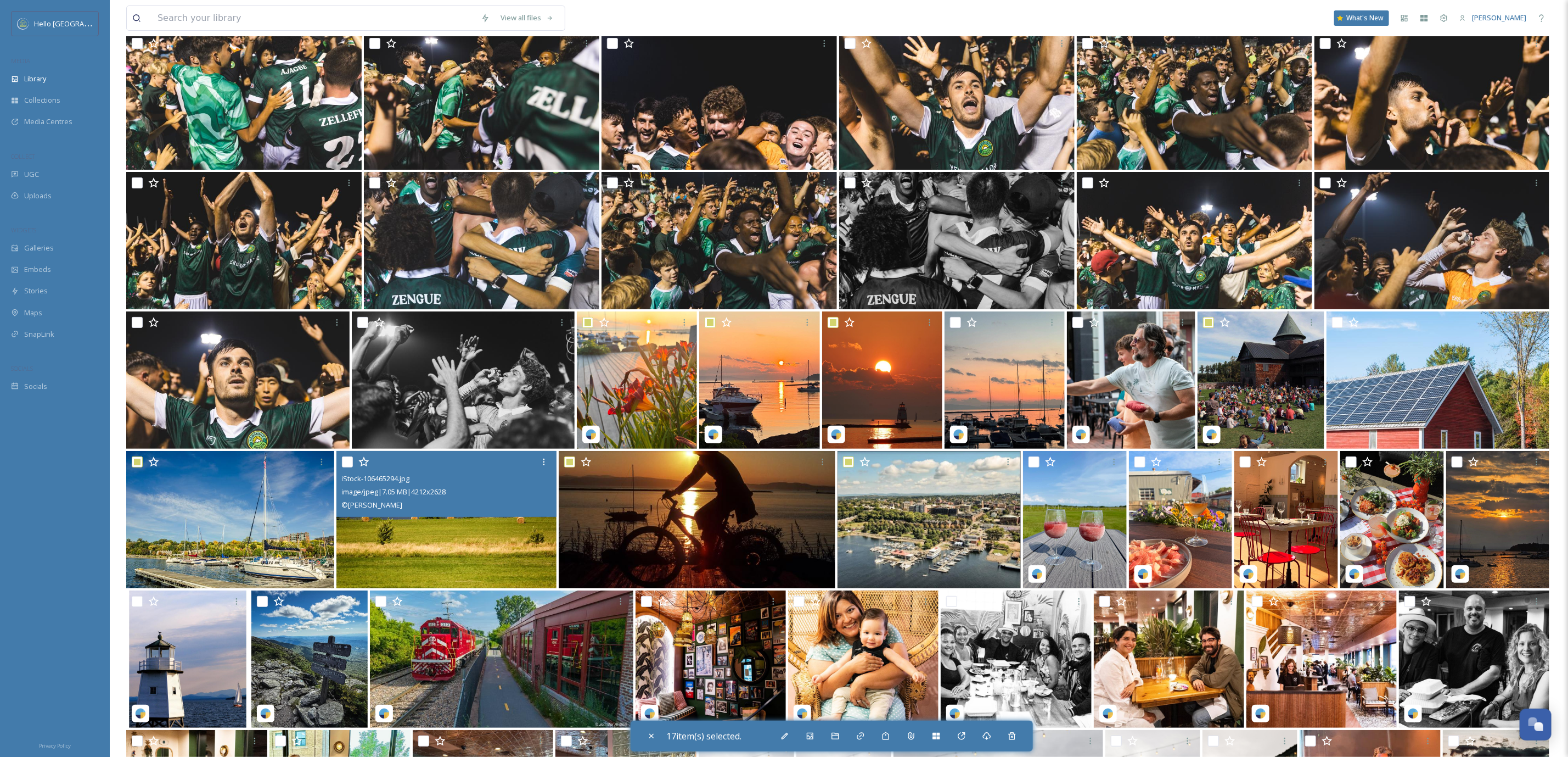
click at [345, 457] on input "checkbox" at bounding box center [348, 462] width 11 height 11
checkbox input "true"
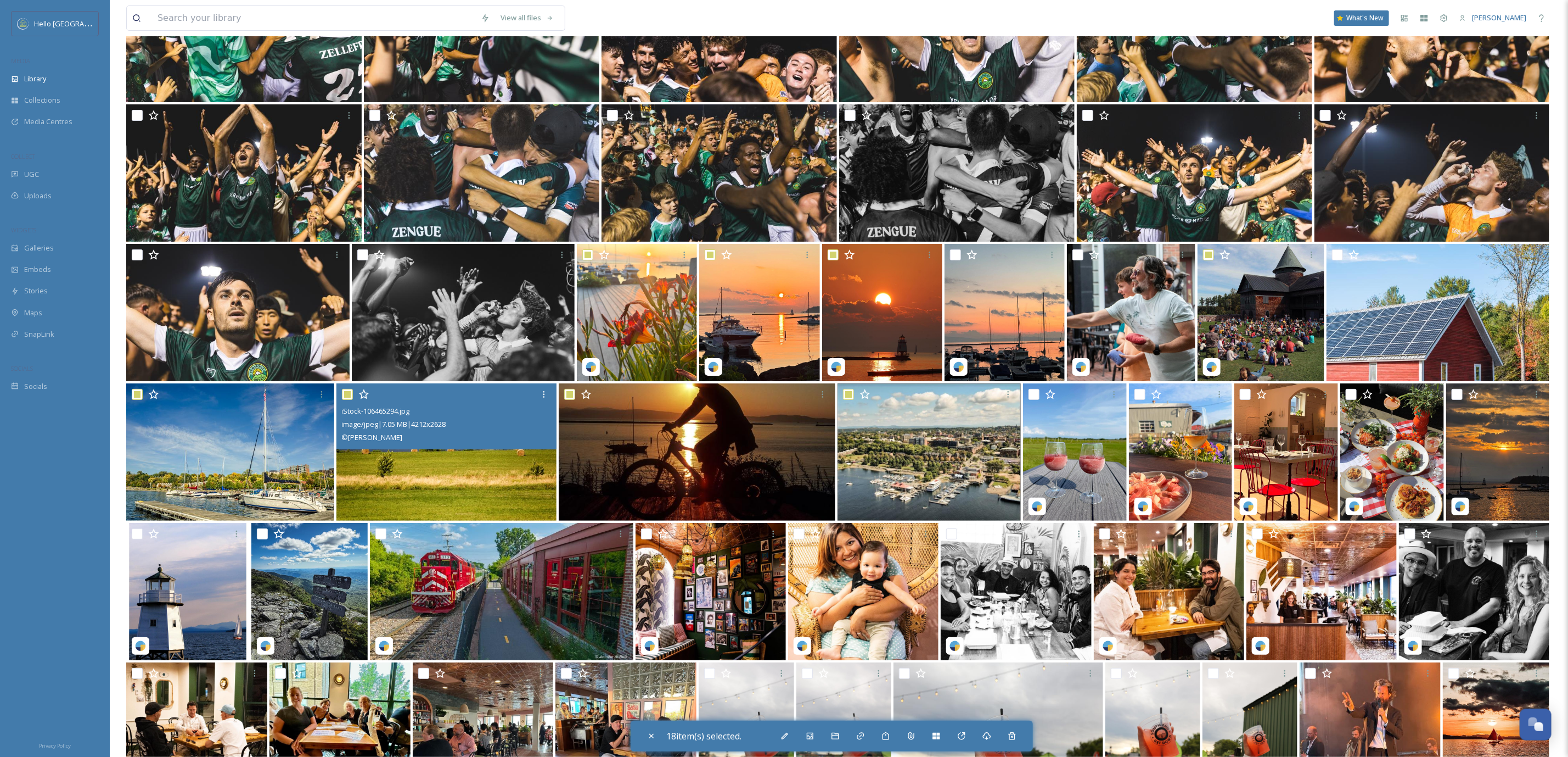
scroll to position [9850, 0]
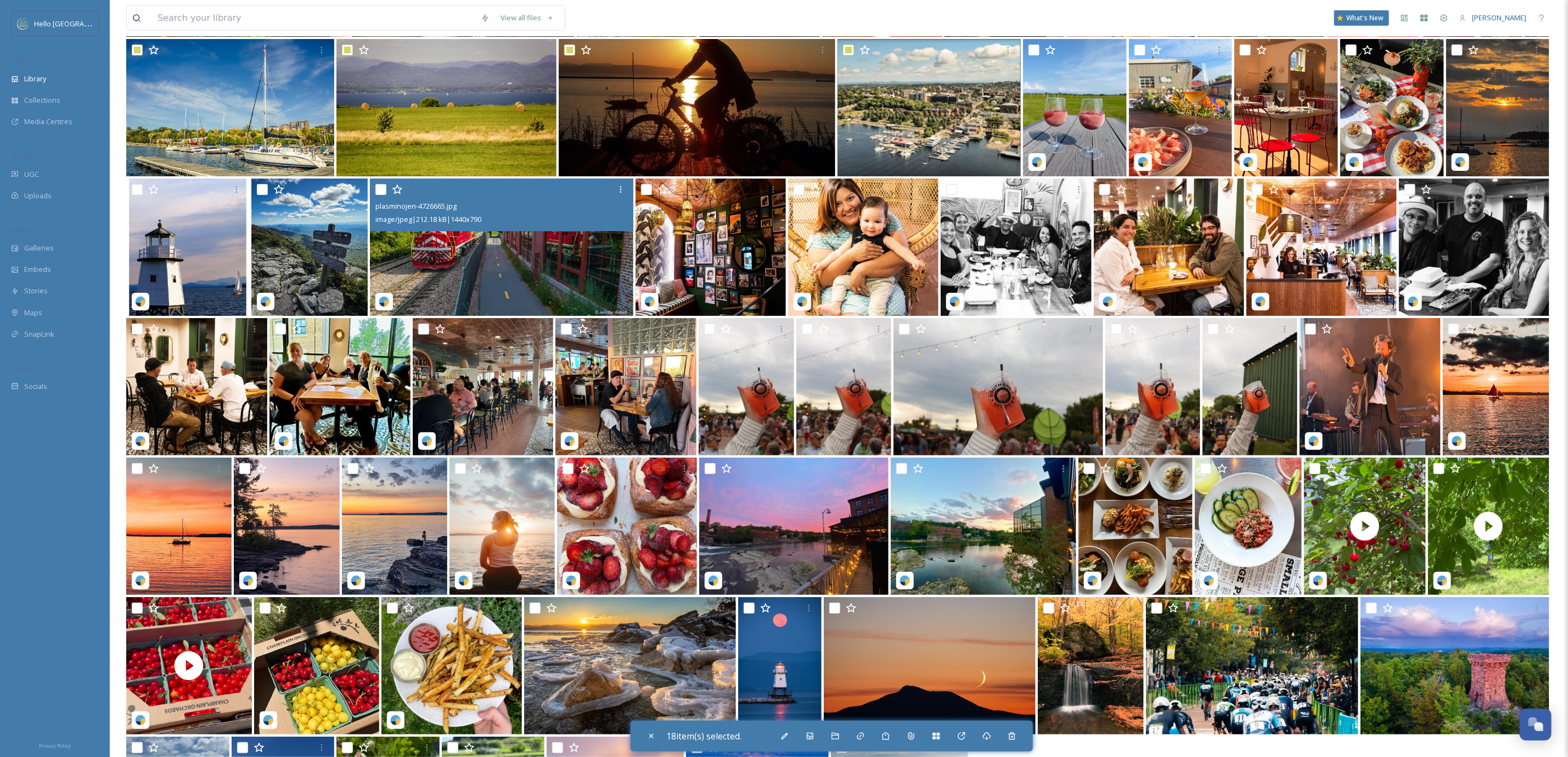
click at [379, 188] on input "checkbox" at bounding box center [381, 190] width 11 height 11
checkbox input "true"
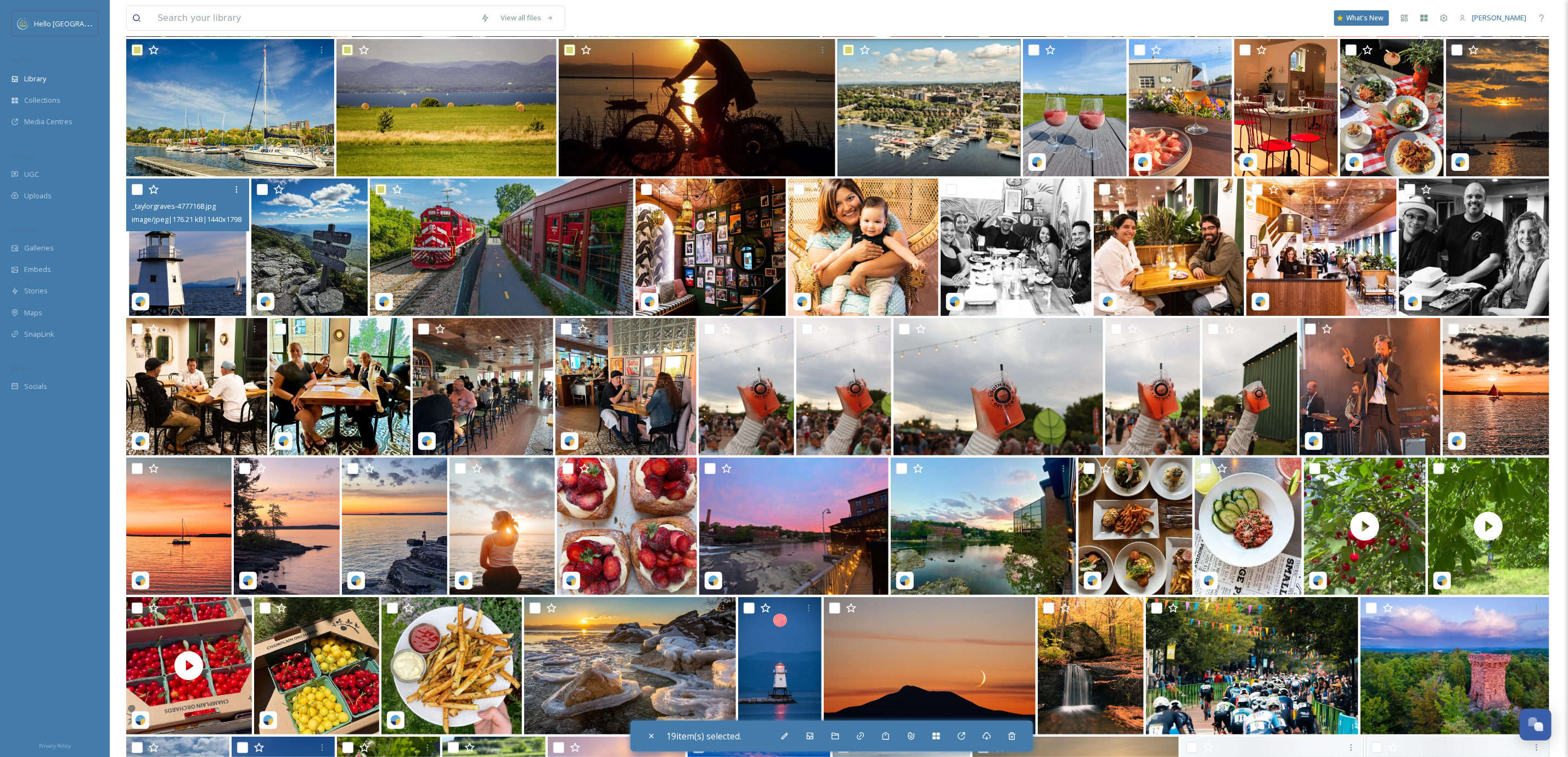
click at [137, 191] on input "checkbox" at bounding box center [137, 190] width 11 height 11
checkbox input "true"
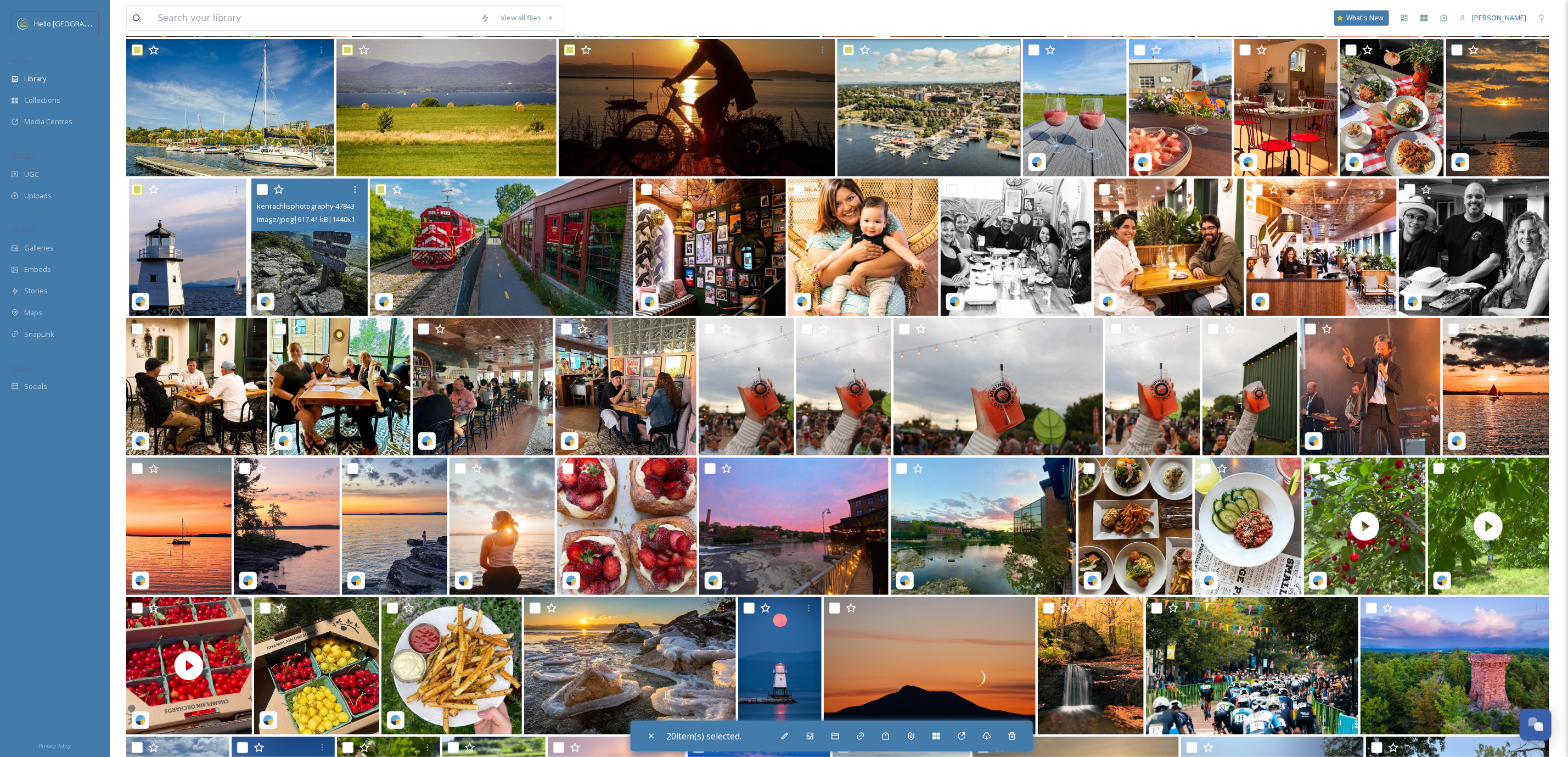
click at [264, 188] on input "checkbox" at bounding box center [262, 190] width 11 height 11
checkbox input "true"
click at [351, 468] on input "checkbox" at bounding box center [353, 468] width 11 height 11
checkbox input "true"
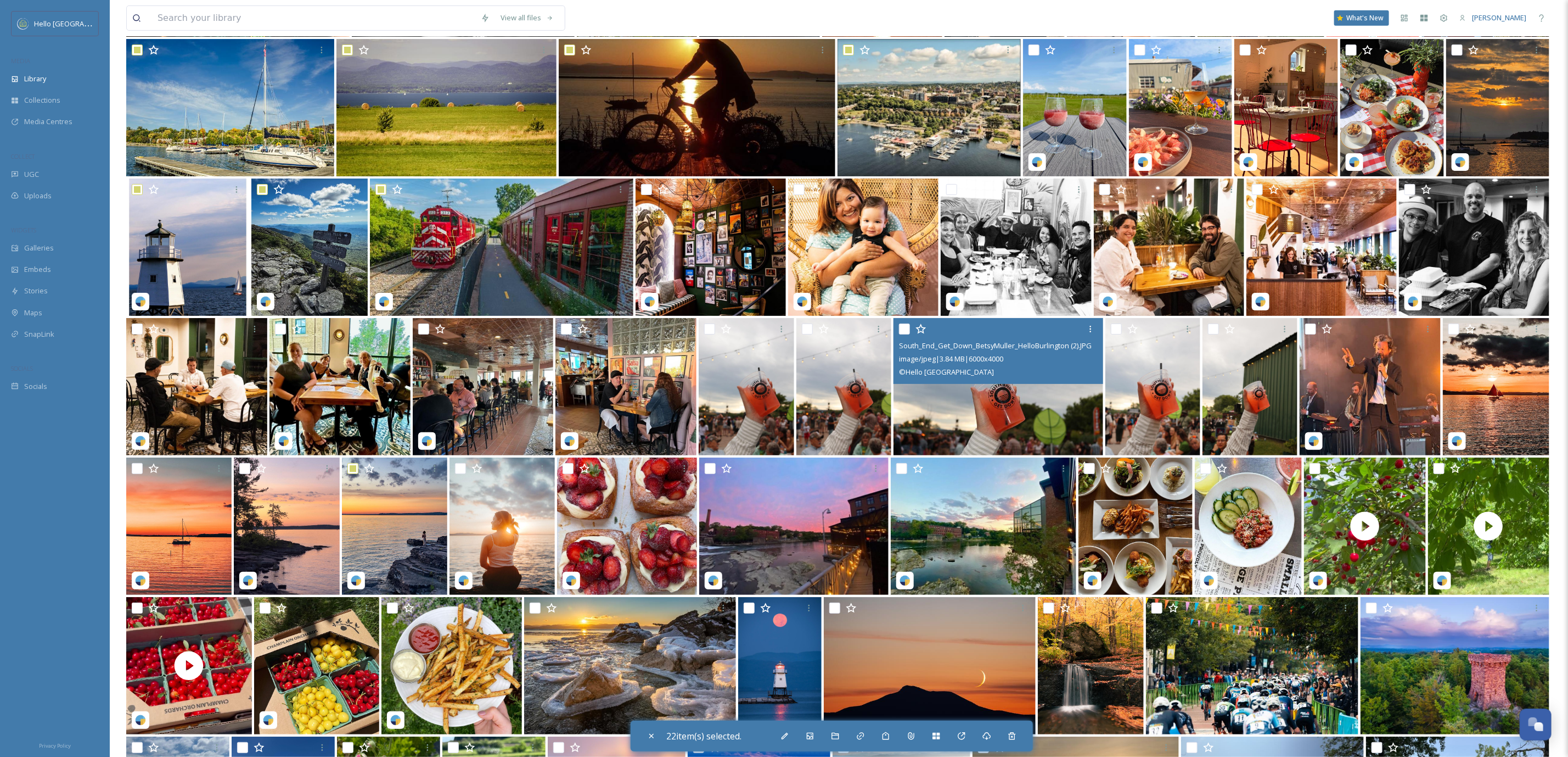
click at [901, 331] on input "checkbox" at bounding box center [905, 329] width 11 height 11
checkbox input "true"
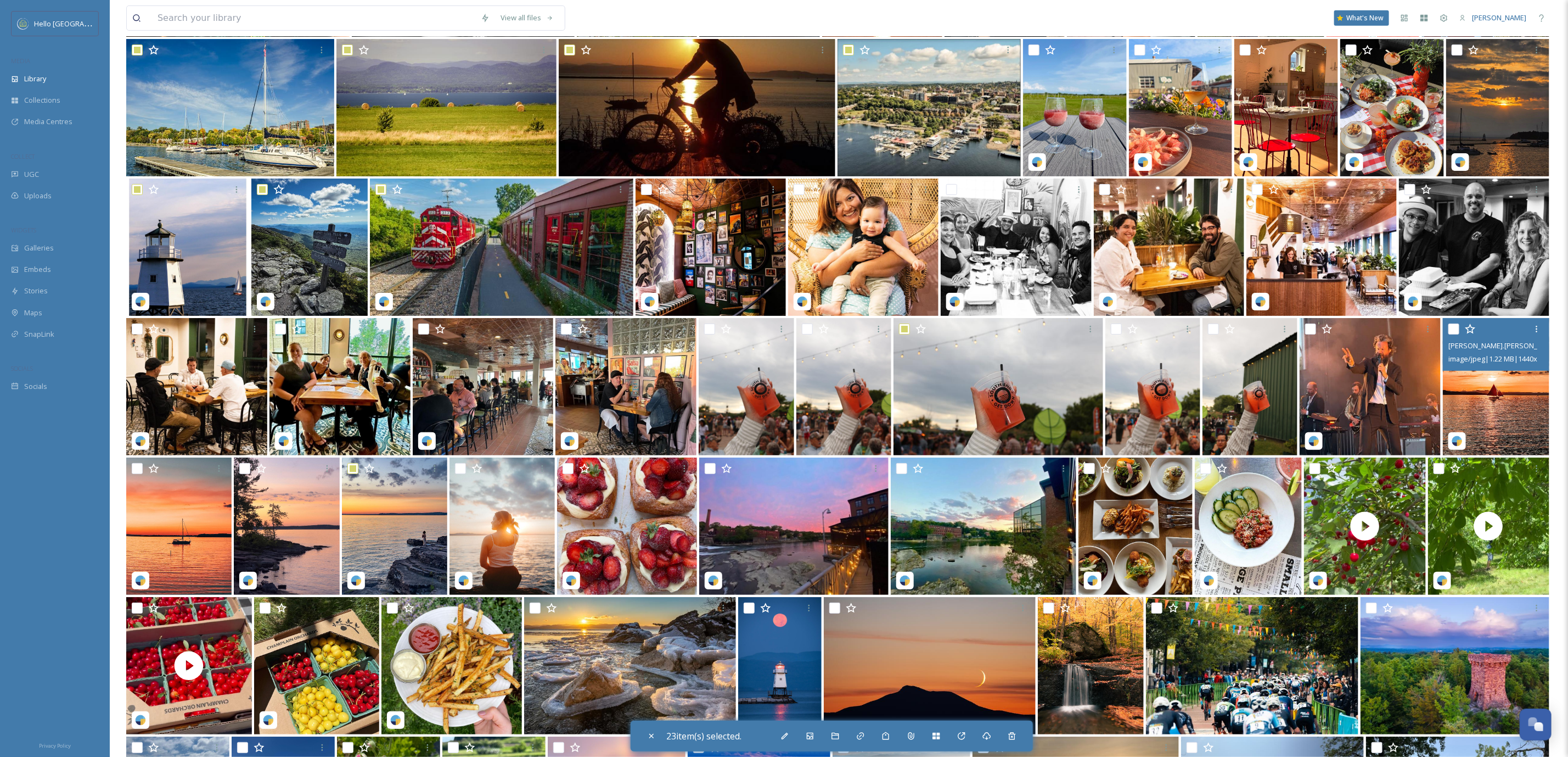
click at [1449, 328] on input "checkbox" at bounding box center [1454, 329] width 11 height 11
checkbox input "true"
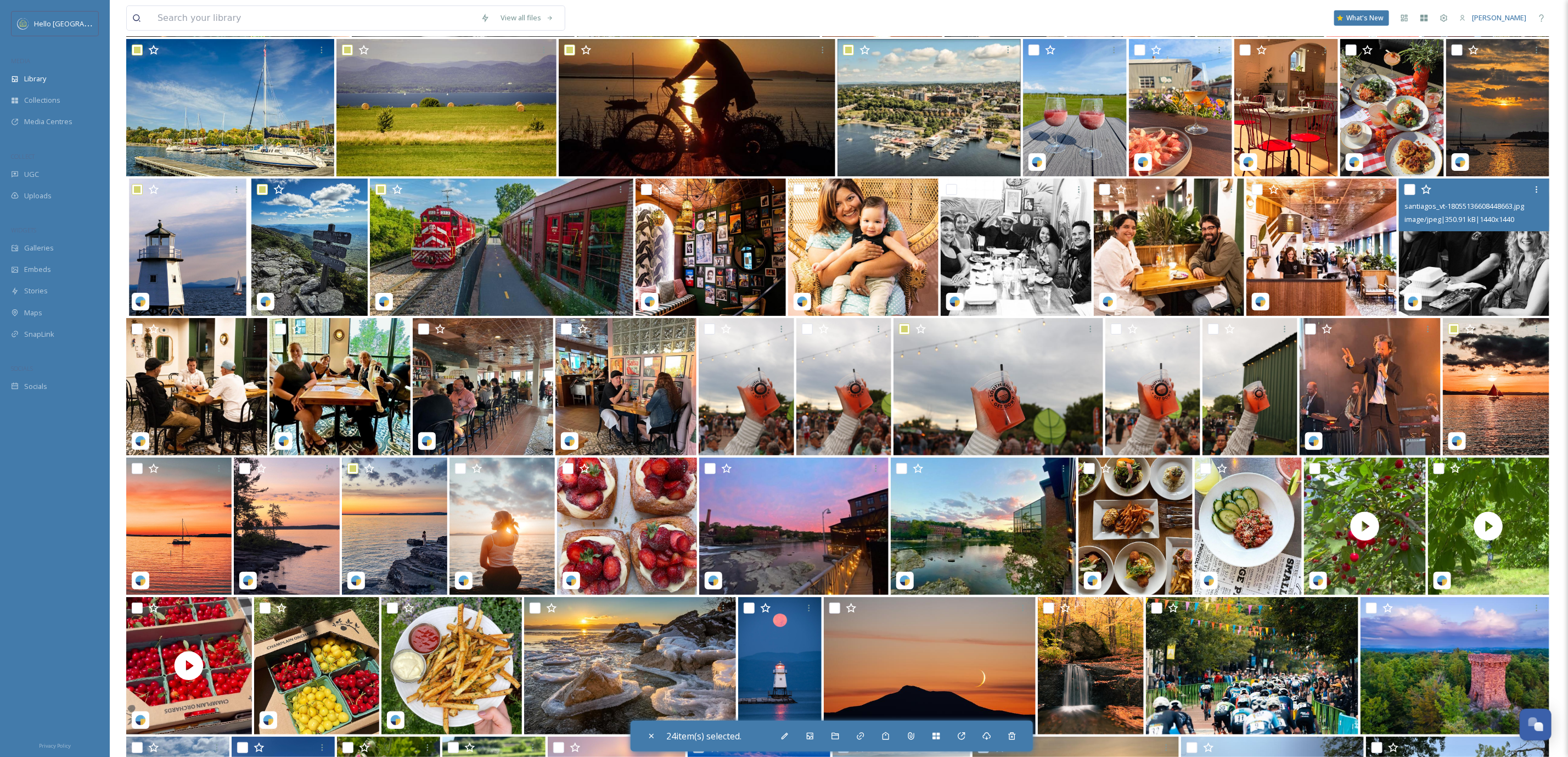
click at [1410, 185] on input "checkbox" at bounding box center [1411, 190] width 11 height 11
checkbox input "true"
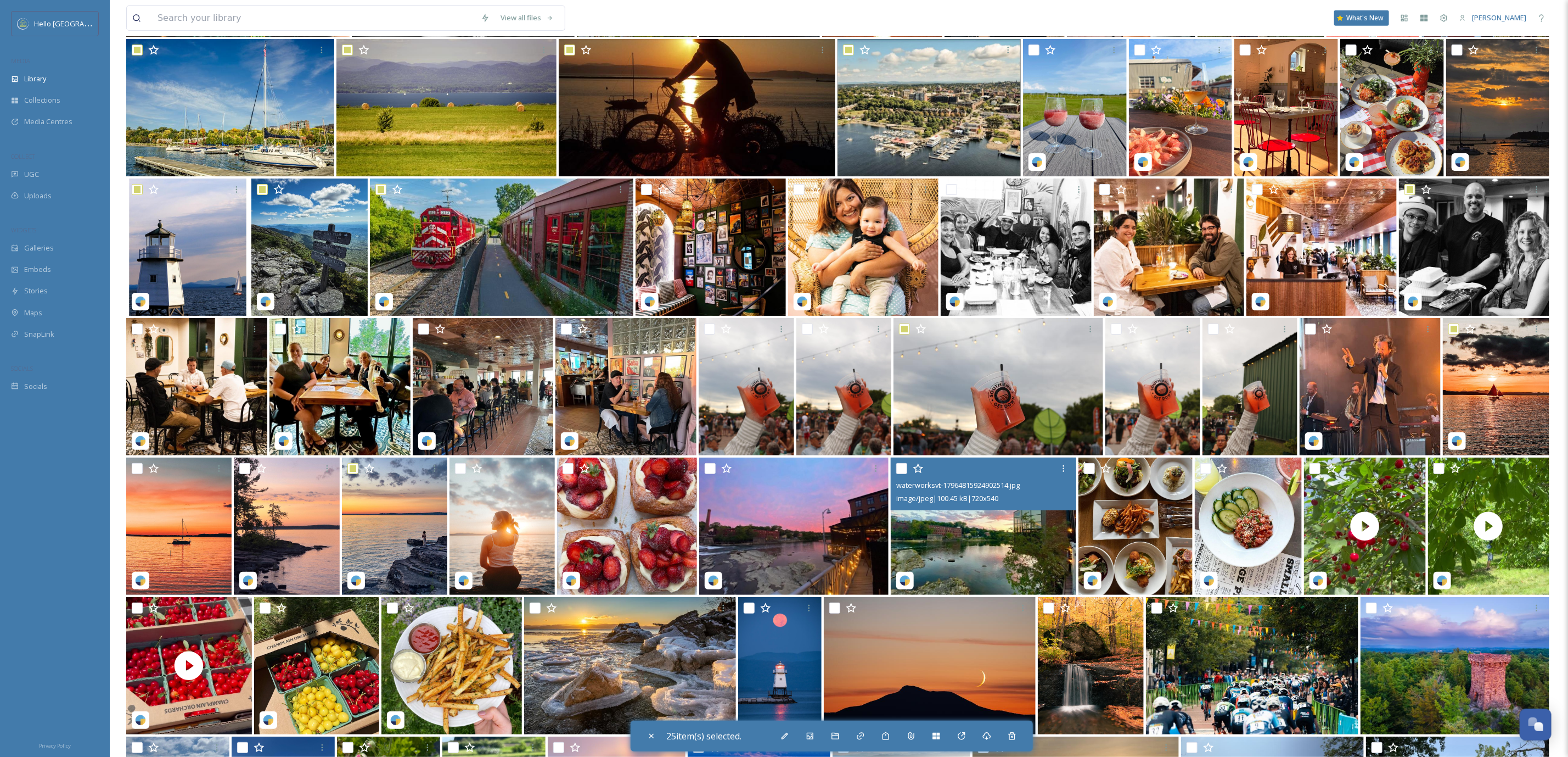
scroll to position [10345, 0]
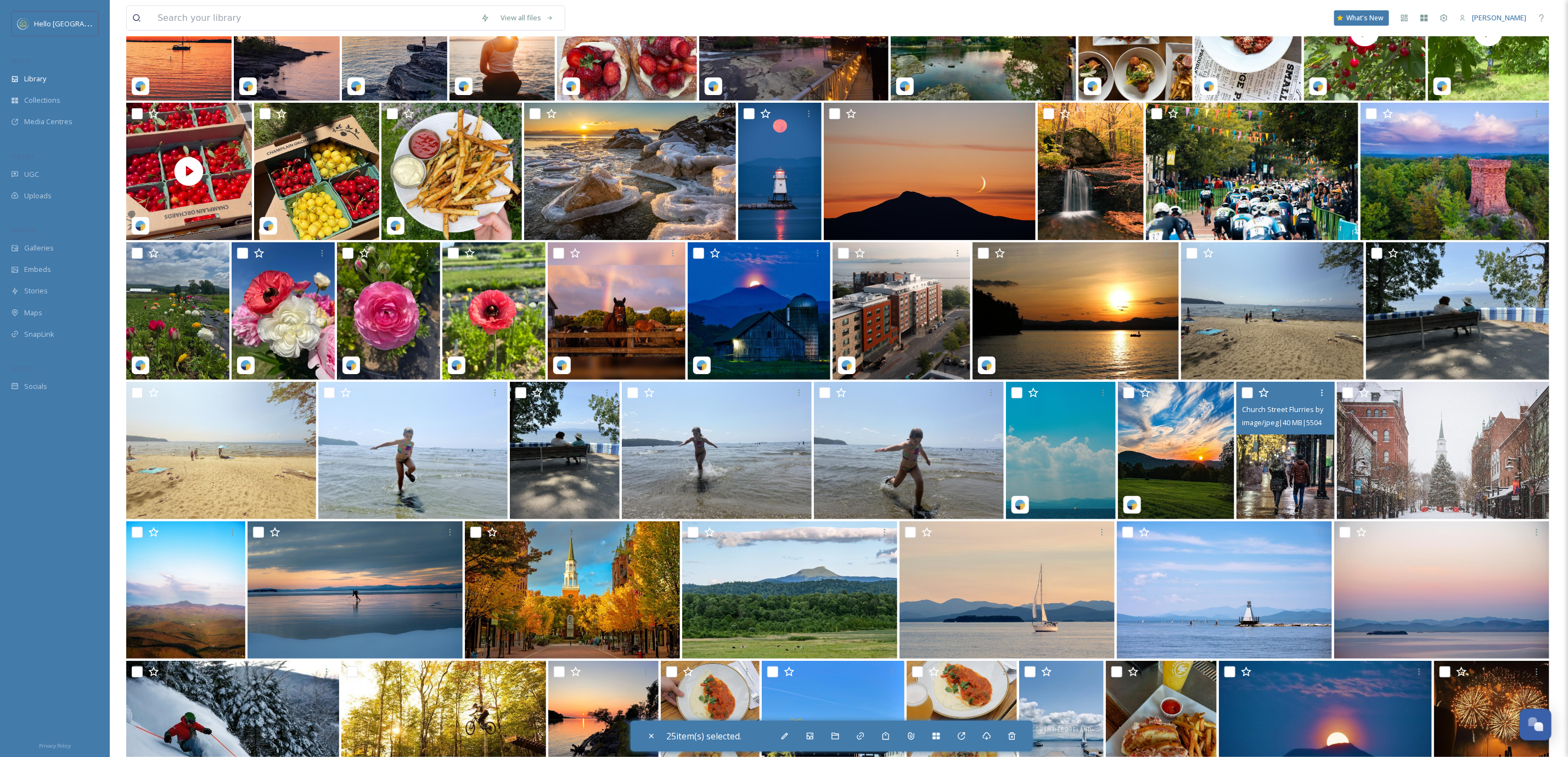
drag, startPoint x: 1247, startPoint y: 393, endPoint x: 1337, endPoint y: 400, distance: 90.3
click at [1249, 393] on input "checkbox" at bounding box center [1247, 393] width 11 height 11
checkbox input "true"
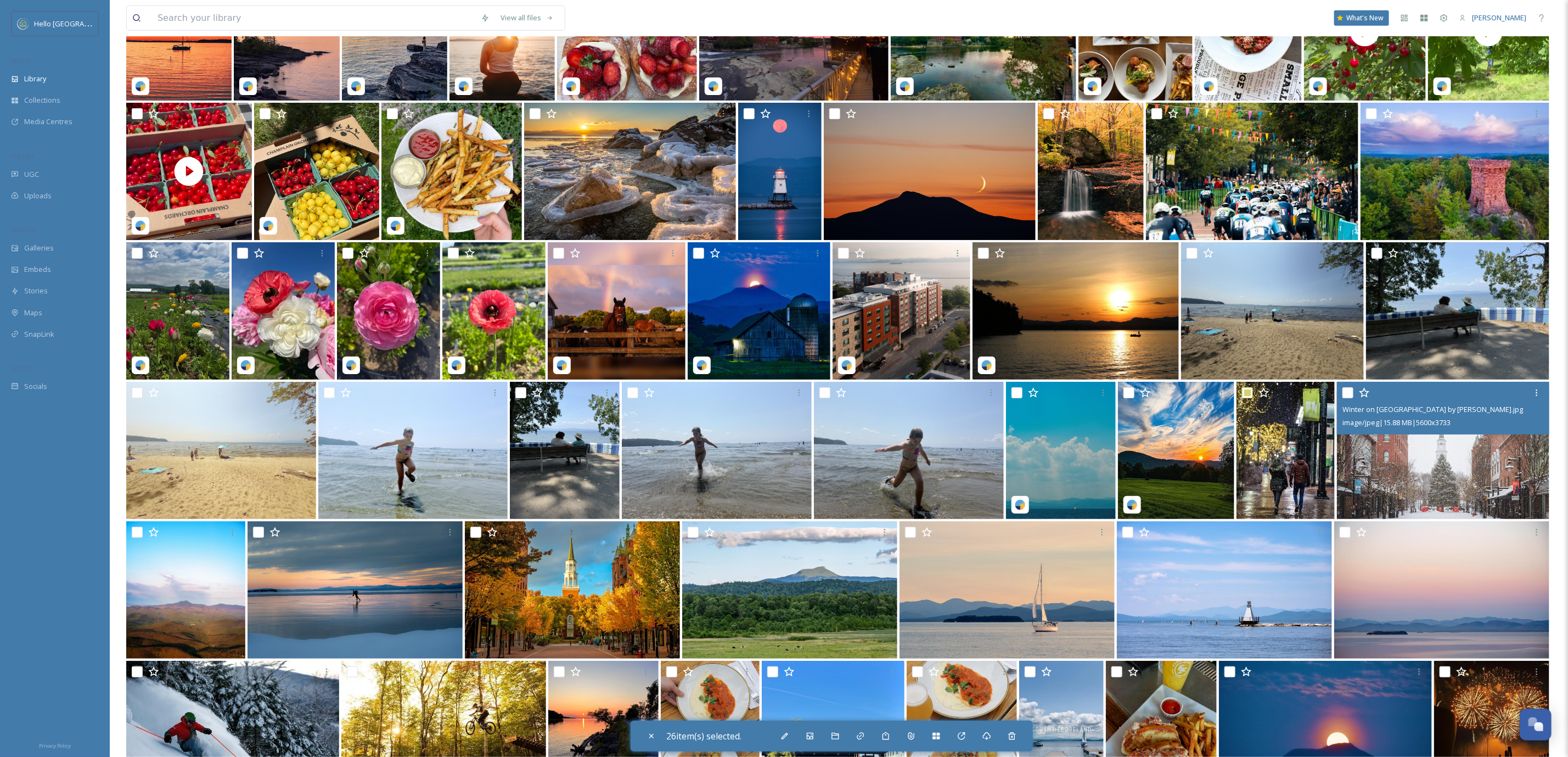
click at [1349, 399] on div "Winter on [GEOGRAPHIC_DATA] by [PERSON_NAME].jpg image/jpeg | 15.88 MB | 5600 x…" at bounding box center [1443, 408] width 212 height 53
click at [1349, 392] on input "checkbox" at bounding box center [1348, 393] width 11 height 11
checkbox input "true"
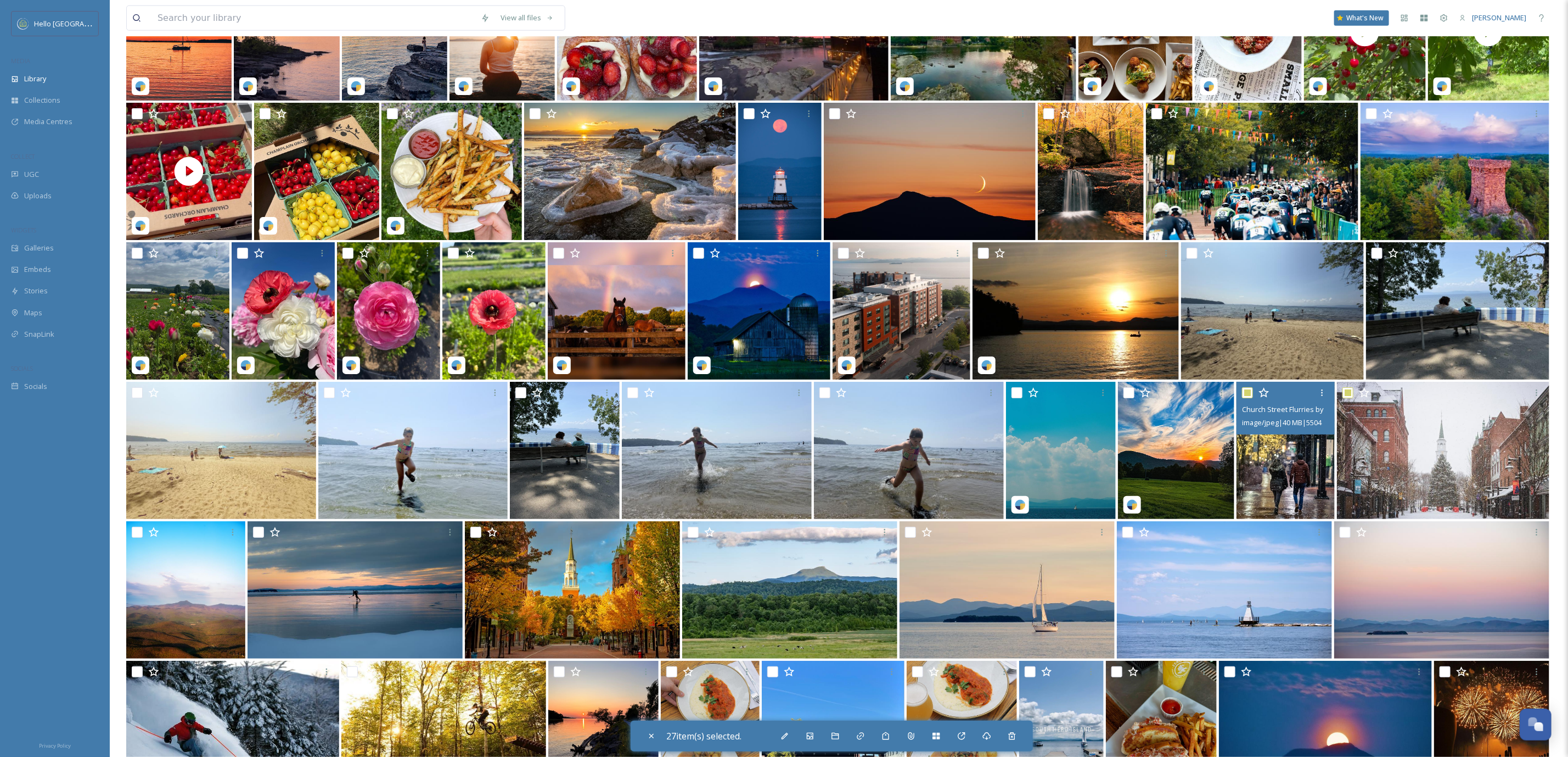
scroll to position [10674, 0]
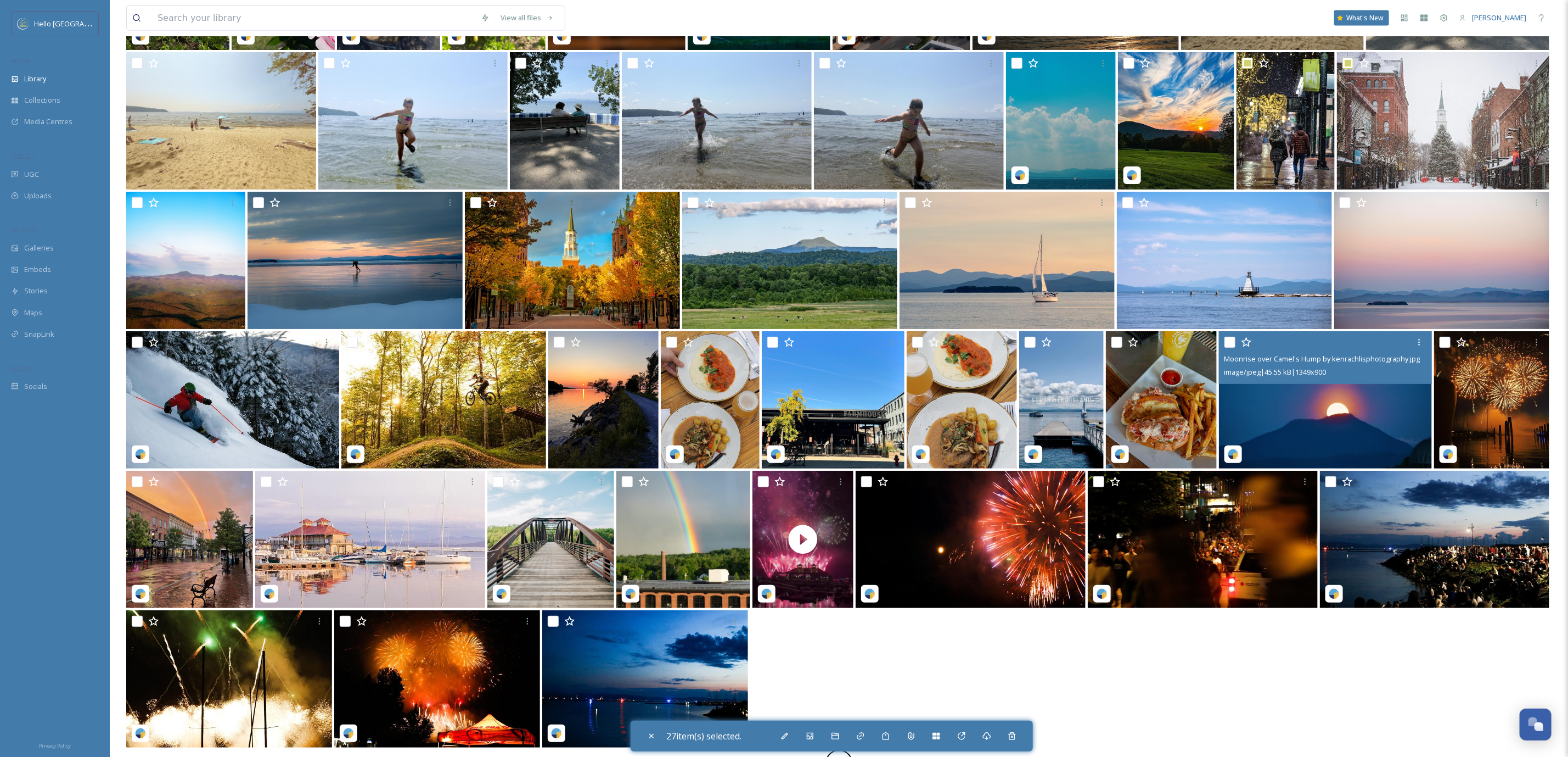
click at [1234, 343] on input "checkbox" at bounding box center [1230, 342] width 11 height 11
checkbox input "true"
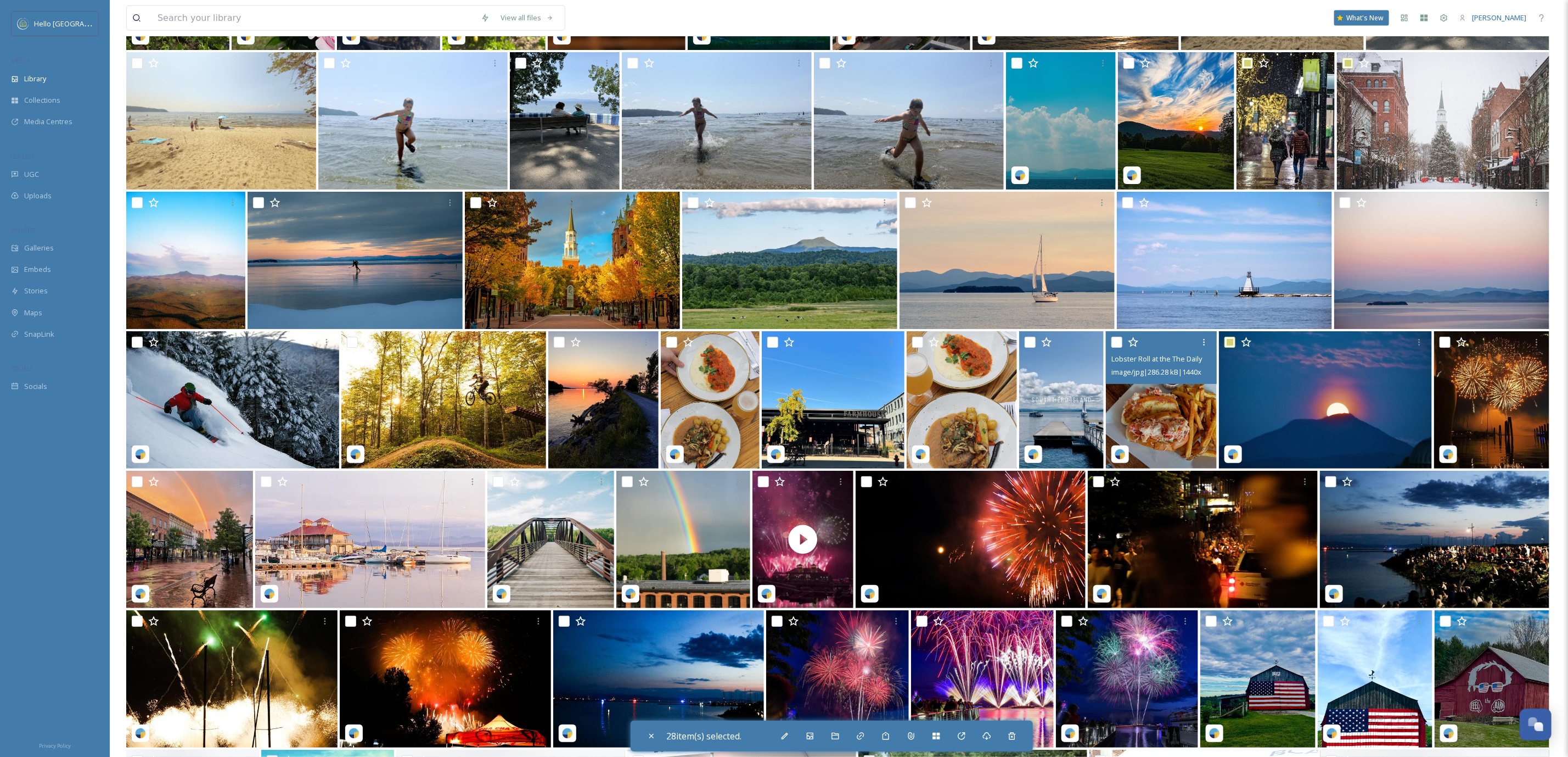
click at [1113, 346] on input "checkbox" at bounding box center [1117, 342] width 11 height 11
checkbox input "true"
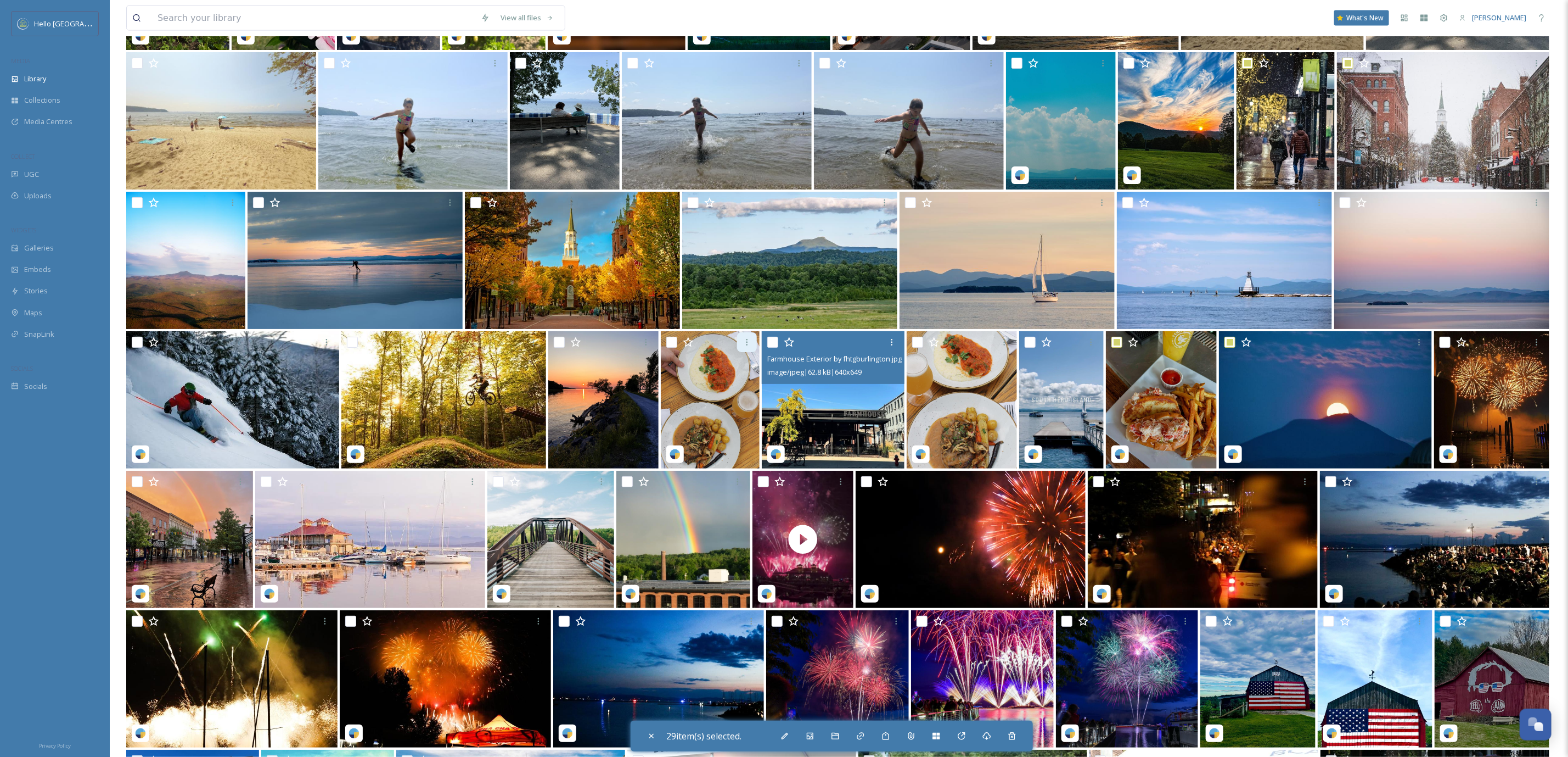
drag, startPoint x: 771, startPoint y: 340, endPoint x: 748, endPoint y: 342, distance: 23.1
click at [769, 340] on input "checkbox" at bounding box center [773, 342] width 11 height 11
checkbox input "true"
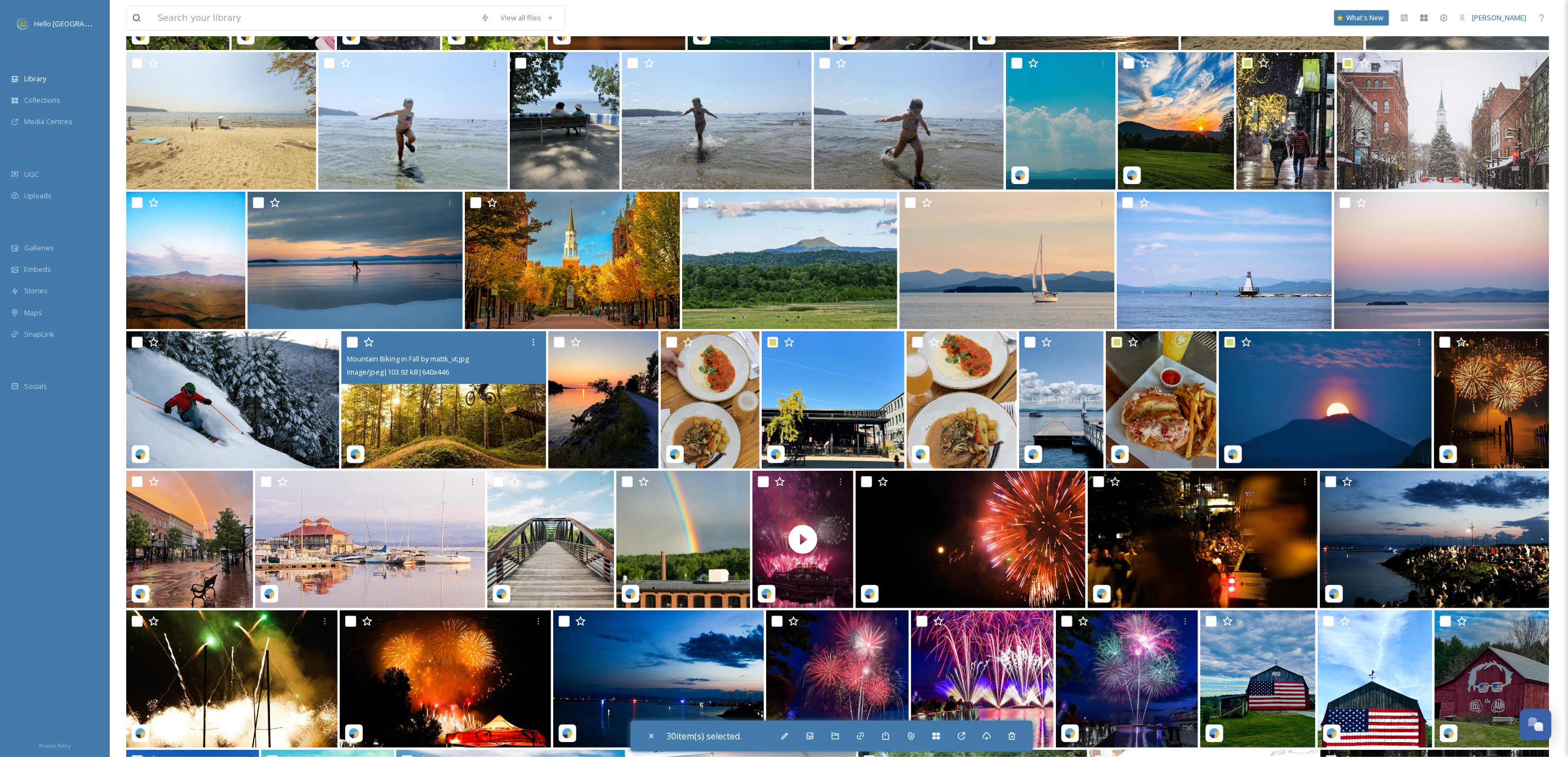
click at [354, 344] on input "checkbox" at bounding box center [353, 342] width 11 height 11
checkbox input "true"
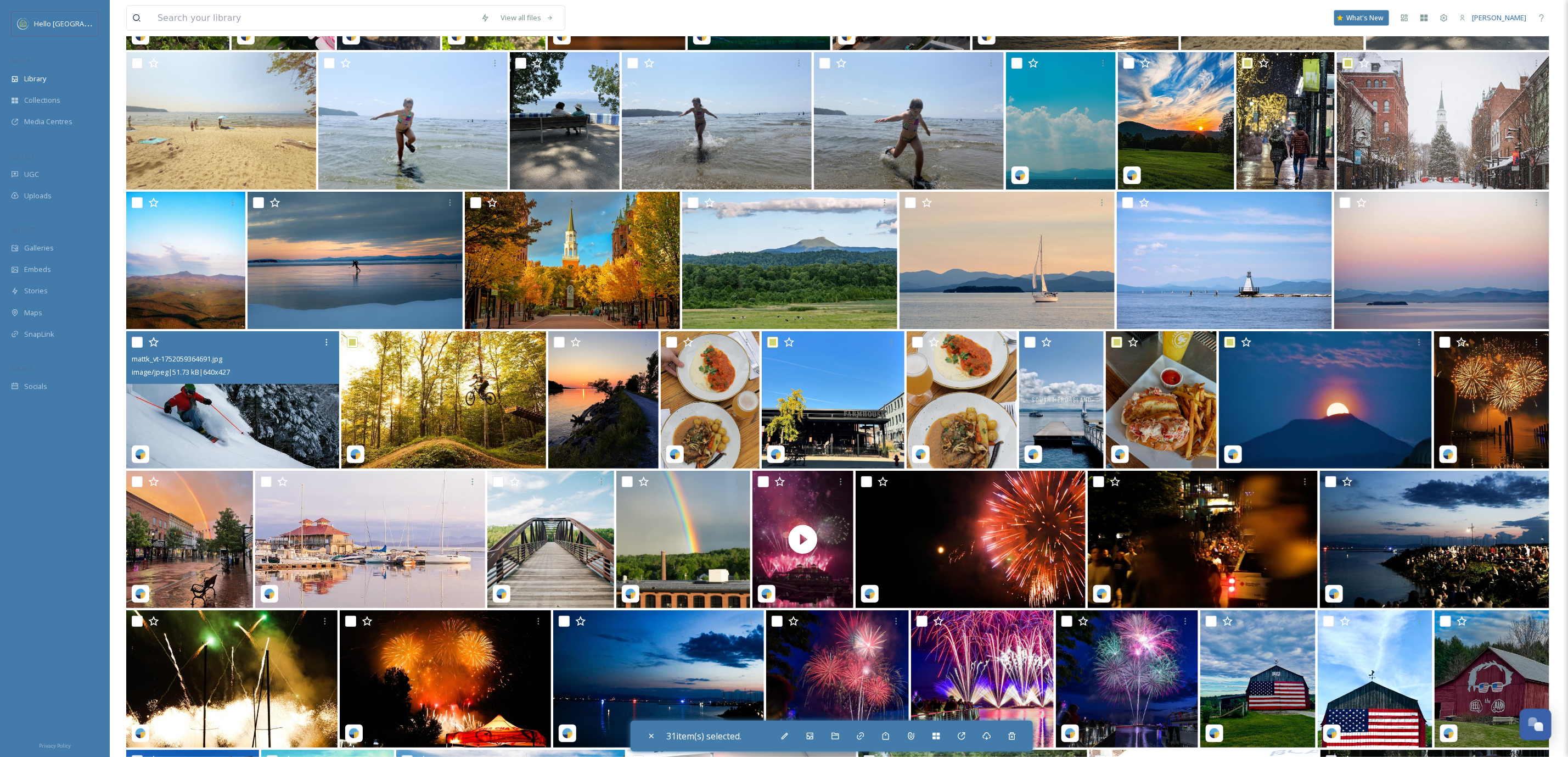
click at [130, 344] on div "mattk_vt-1752059364691.jpg image/jpeg | 51.73 kB | 640 x 427" at bounding box center [232, 357] width 213 height 53
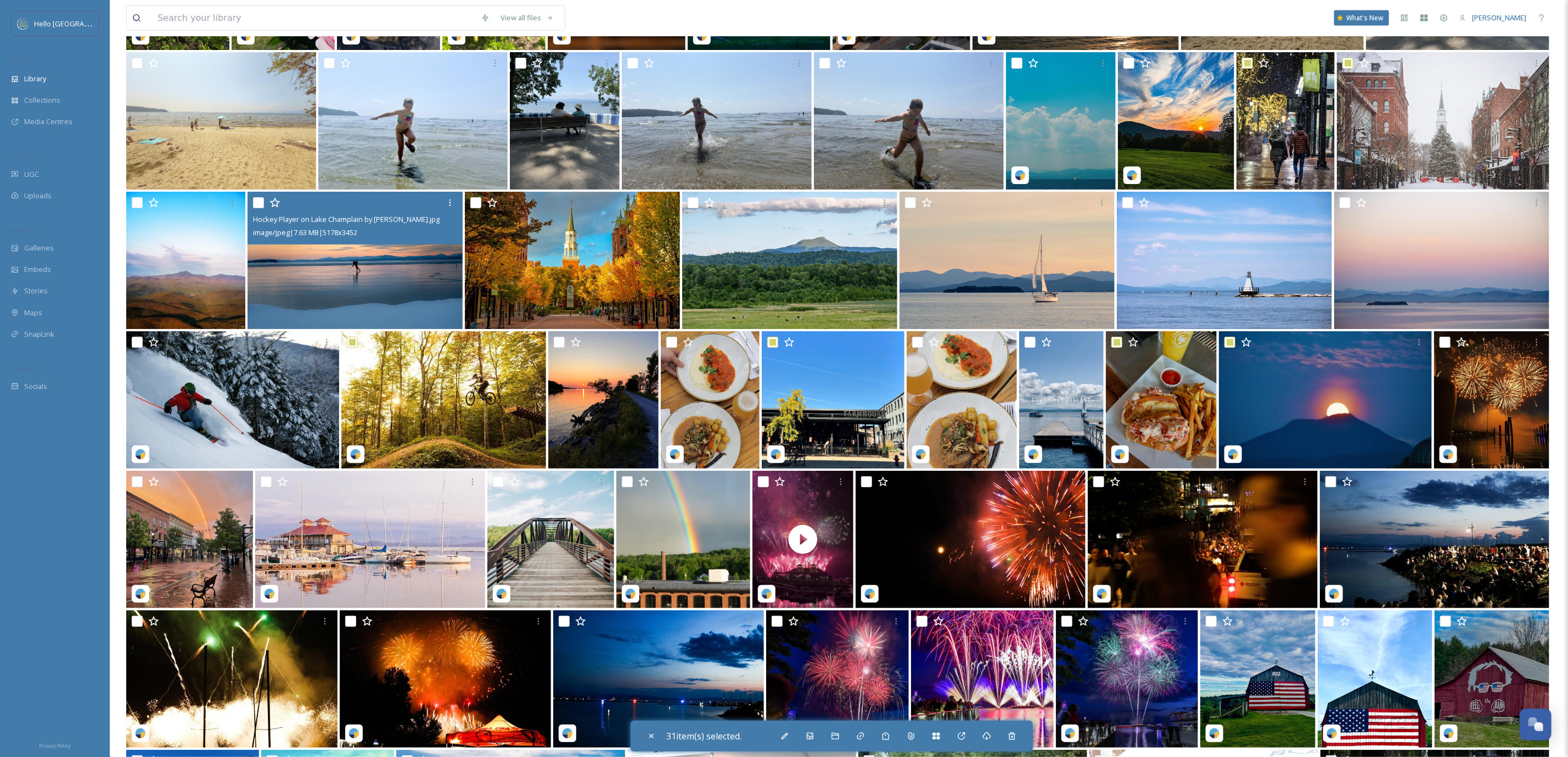
click at [254, 205] on input "checkbox" at bounding box center [259, 203] width 11 height 11
checkbox input "true"
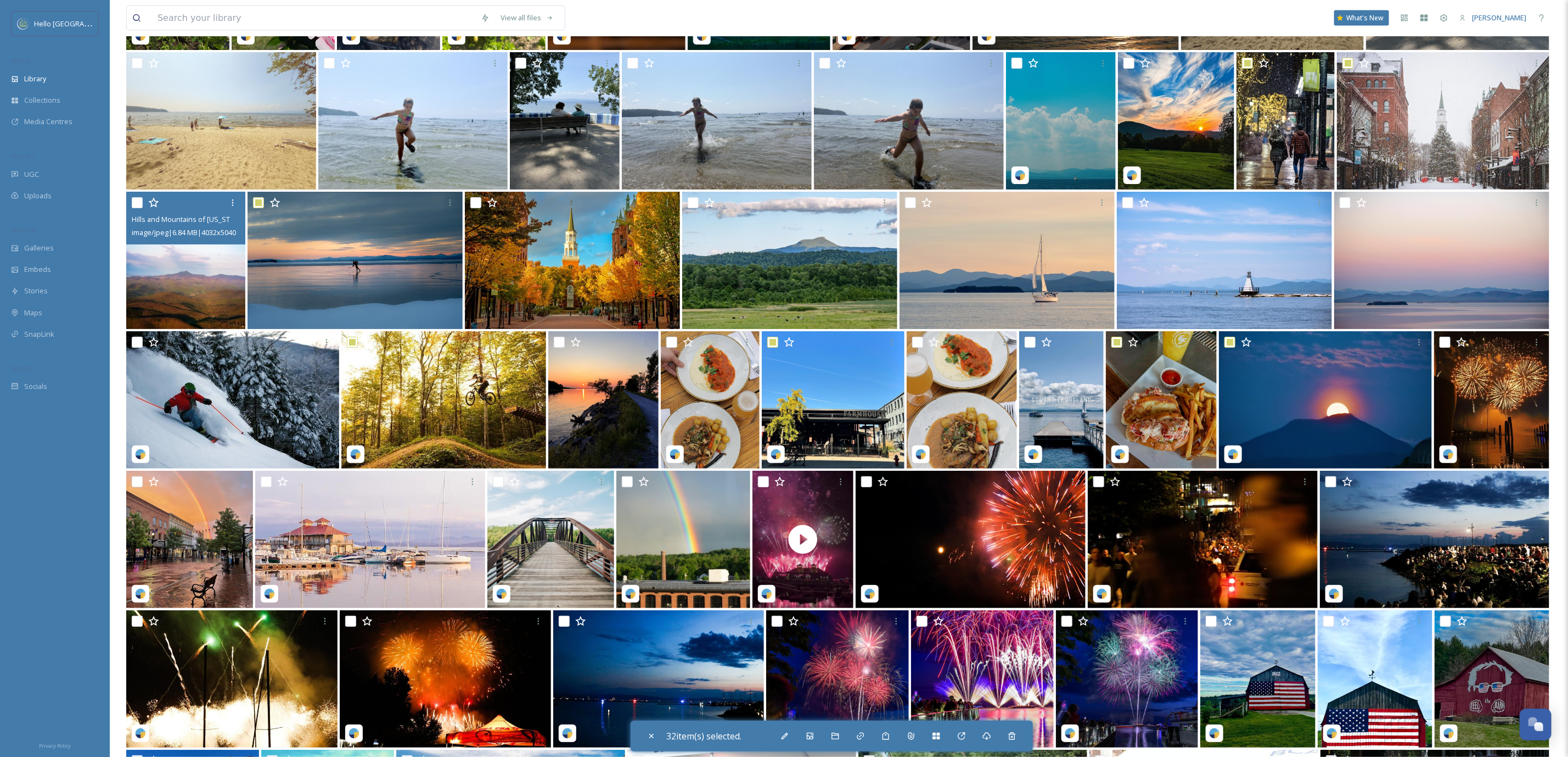
click at [133, 197] on input "checkbox" at bounding box center [137, 203] width 11 height 11
checkbox input "true"
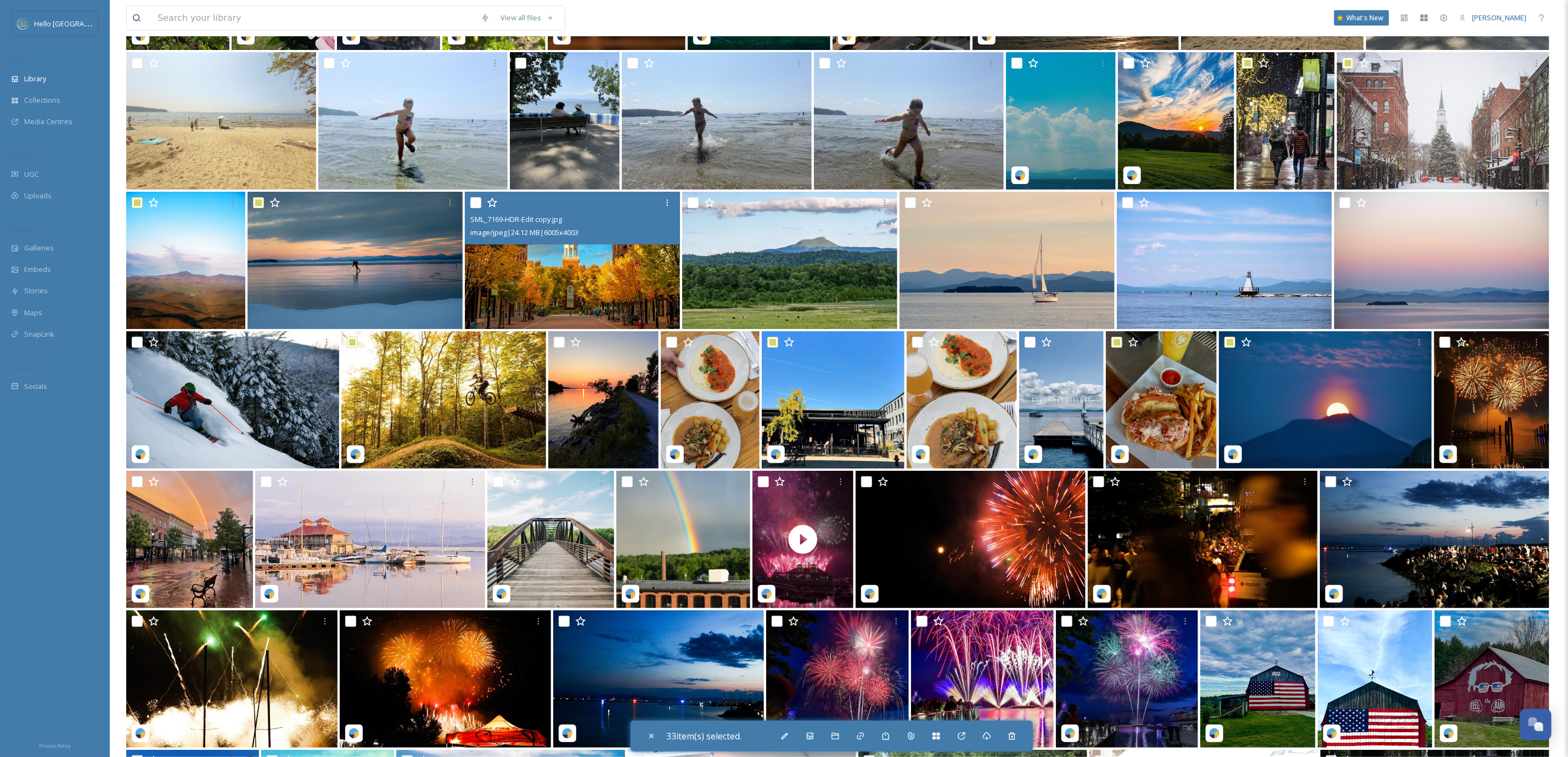
click at [473, 200] on input "checkbox" at bounding box center [476, 203] width 11 height 11
checkbox input "true"
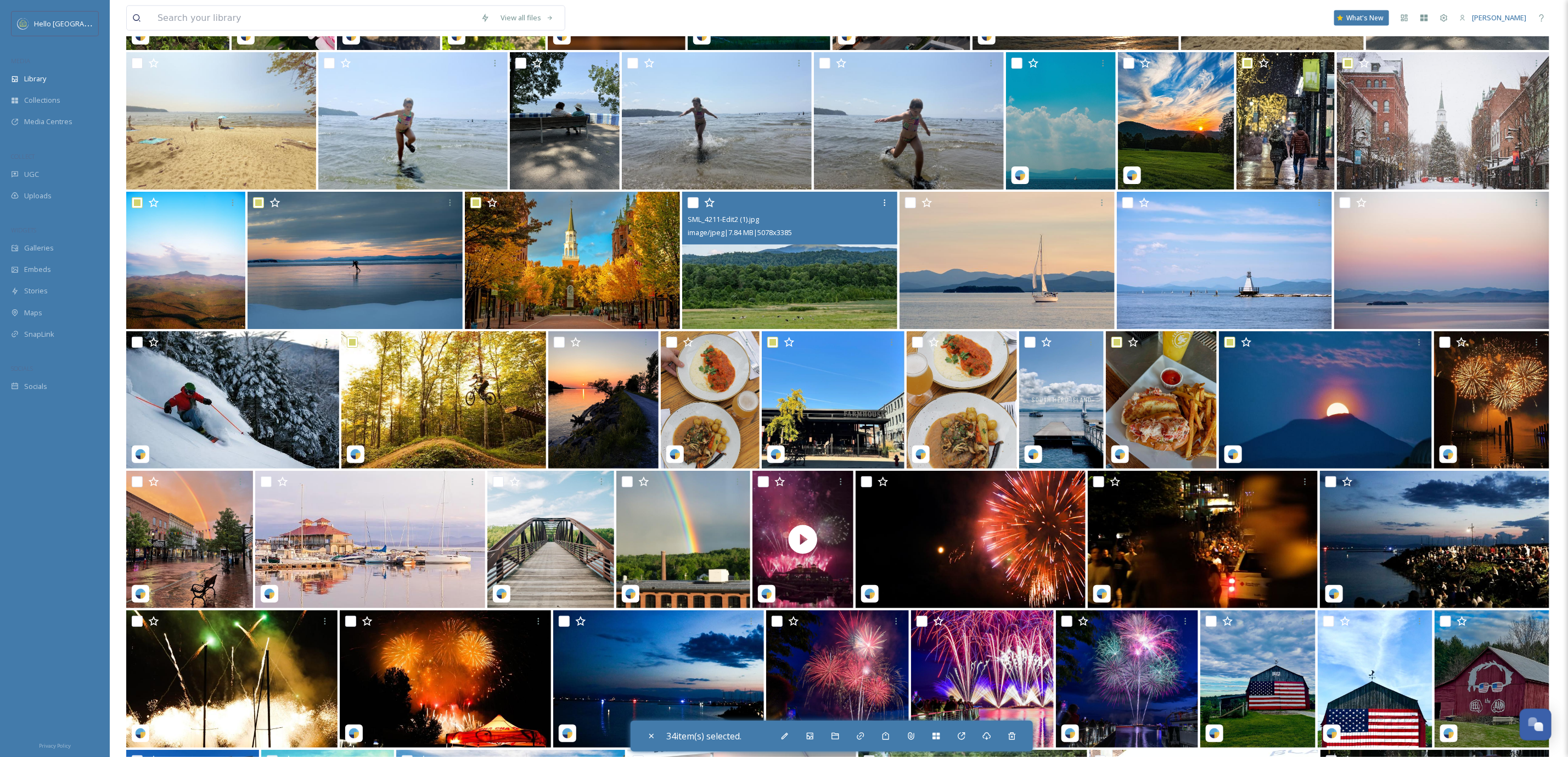
click at [689, 200] on input "checkbox" at bounding box center [694, 203] width 11 height 11
checkbox input "true"
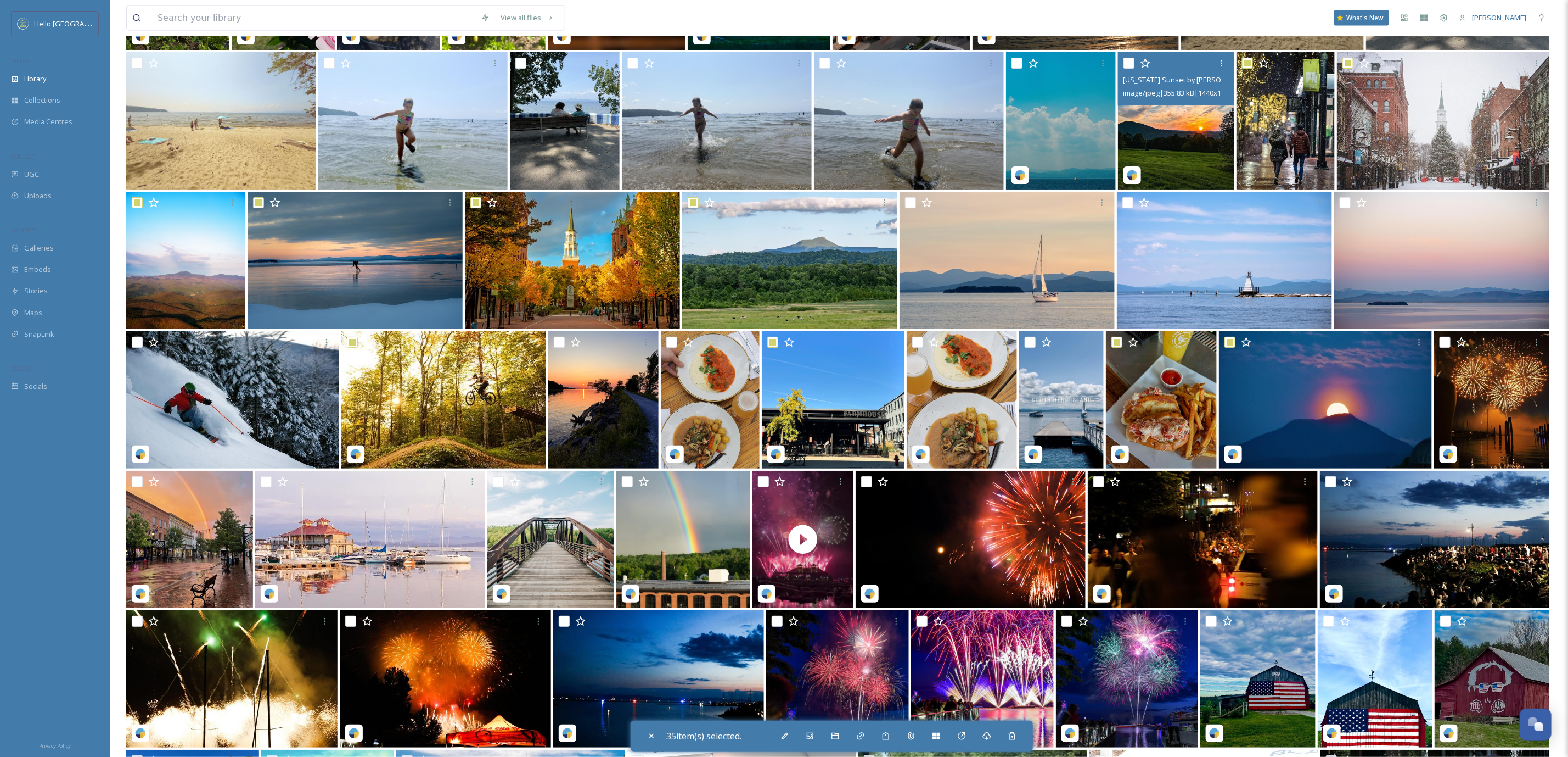
click at [1123, 62] on input "checkbox" at bounding box center [1129, 63] width 11 height 11
checkbox input "true"
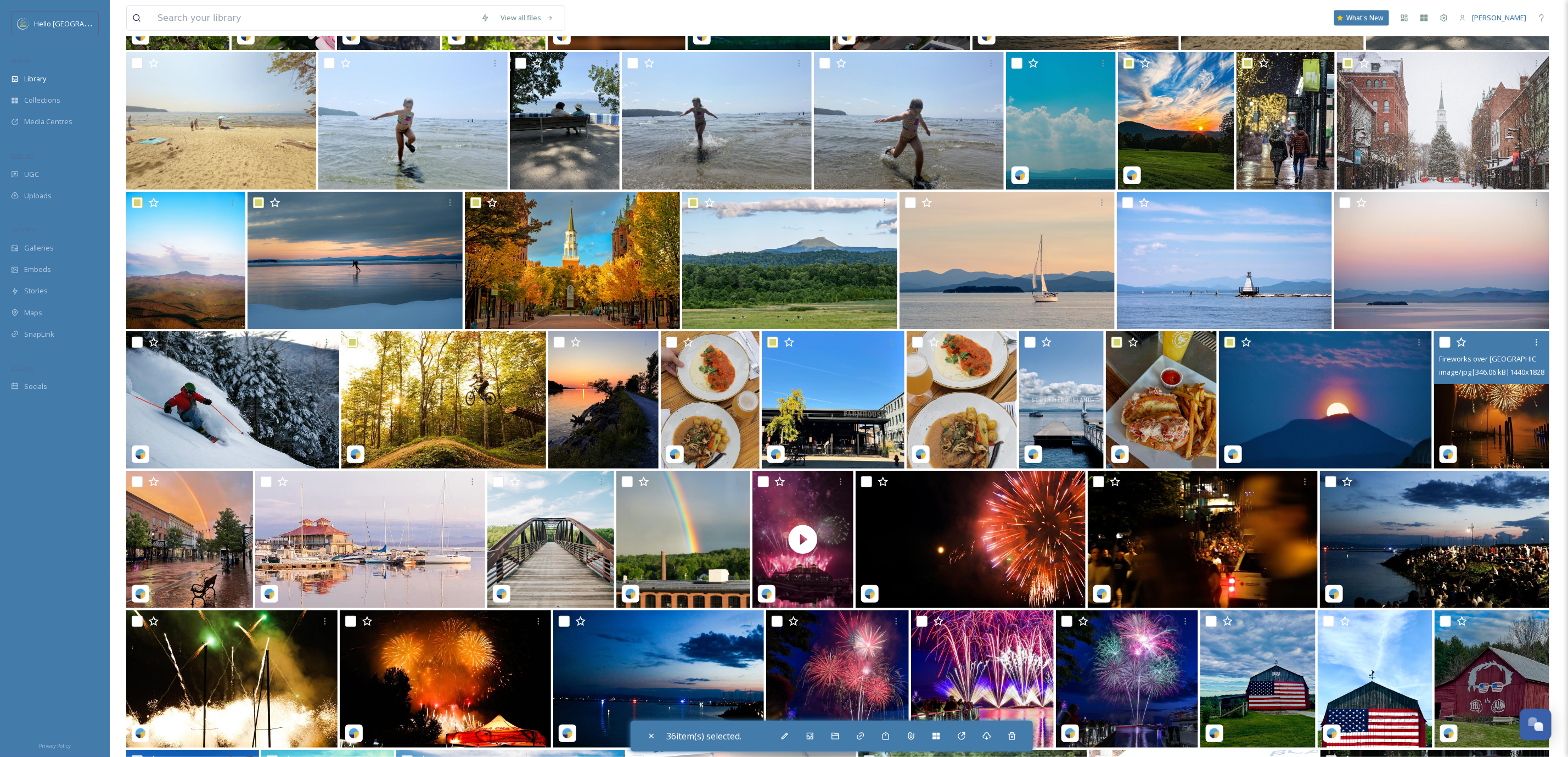
click at [1443, 339] on input "checkbox" at bounding box center [1445, 342] width 11 height 11
checkbox input "true"
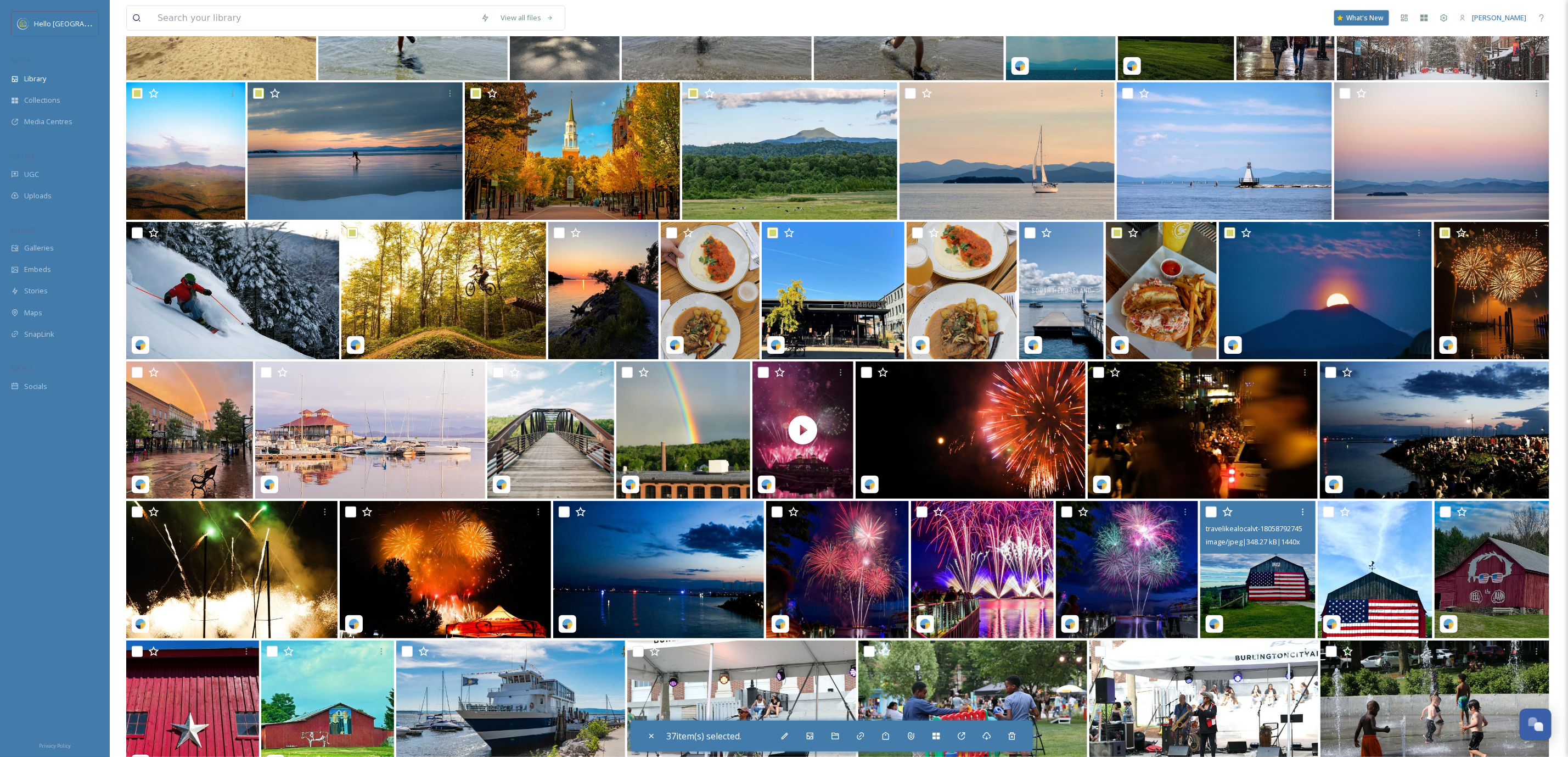
scroll to position [10921, 0]
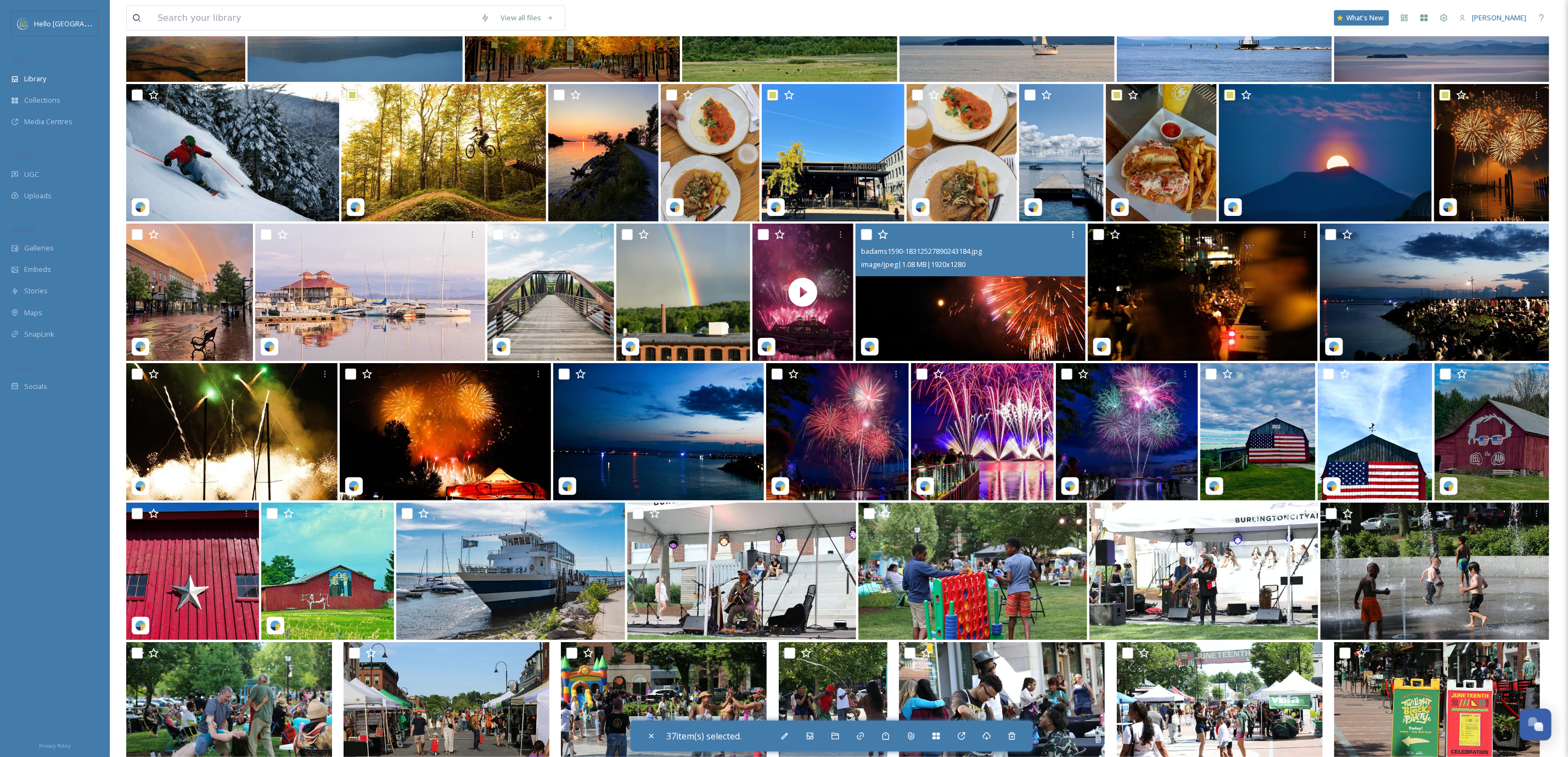
click at [866, 230] on input "checkbox" at bounding box center [867, 235] width 11 height 11
checkbox input "true"
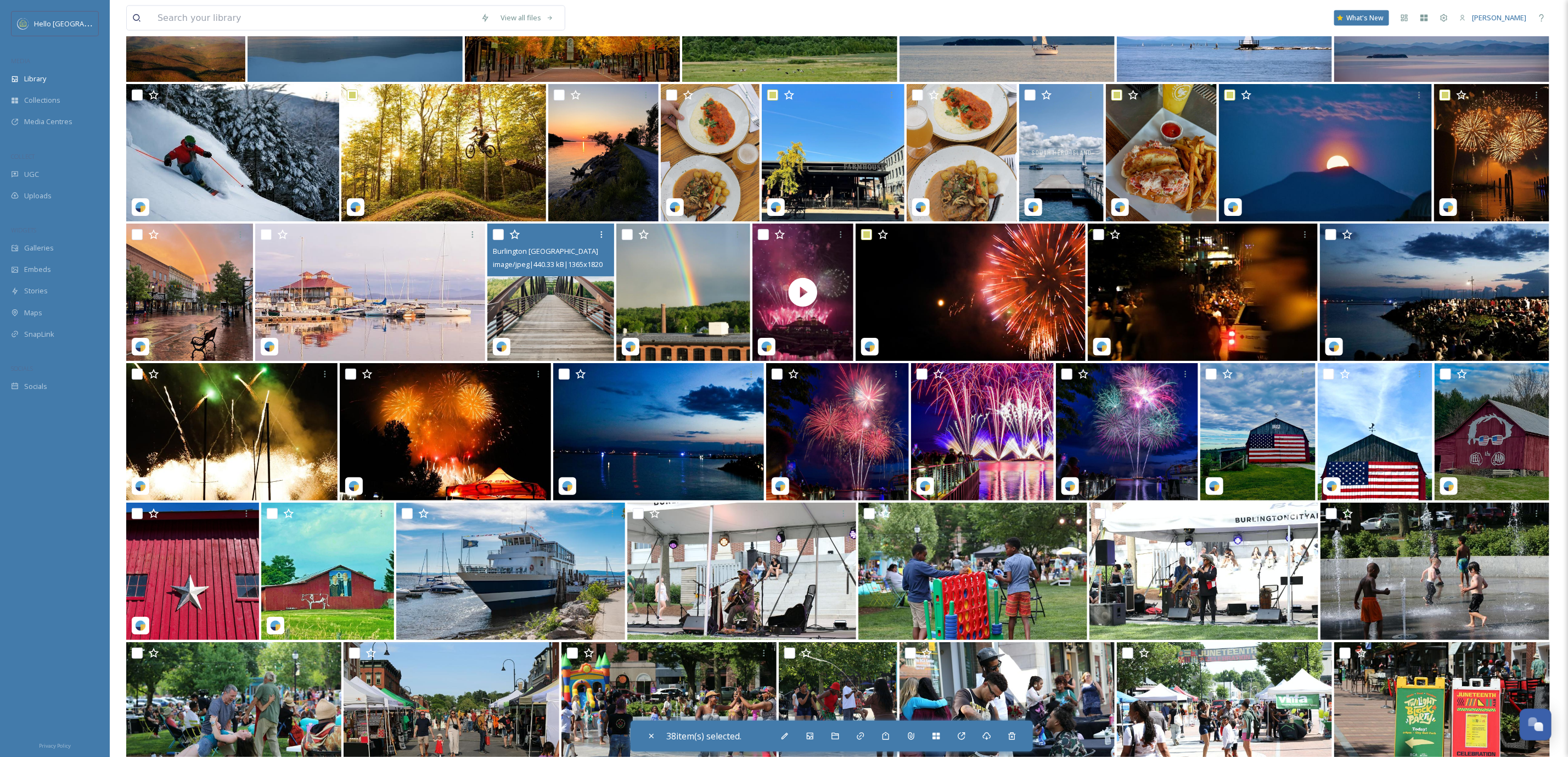
click at [497, 235] on input "checkbox" at bounding box center [498, 235] width 11 height 11
checkbox input "true"
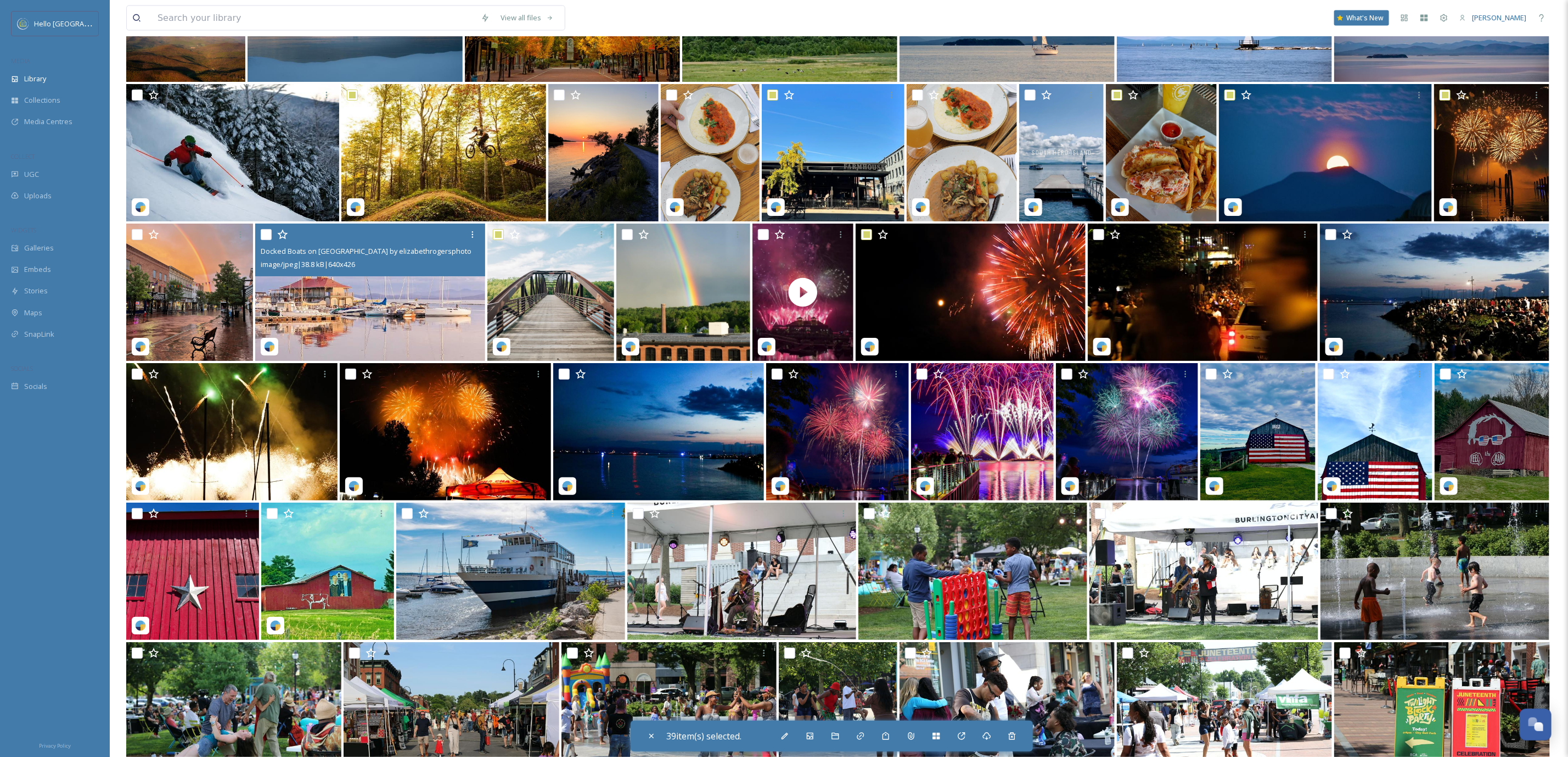
click at [267, 230] on input "checkbox" at bounding box center [266, 235] width 11 height 11
checkbox input "true"
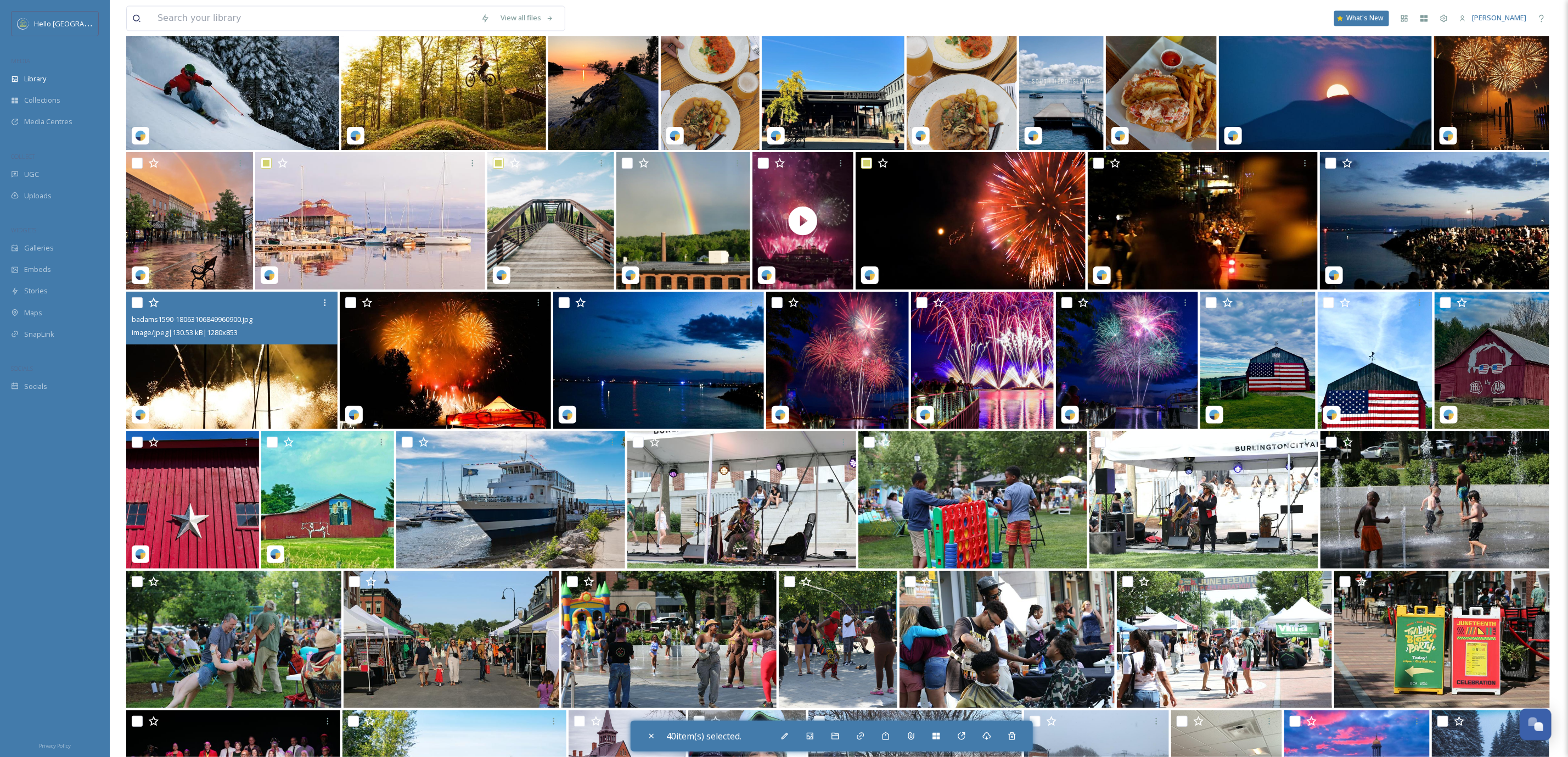
scroll to position [11004, 0]
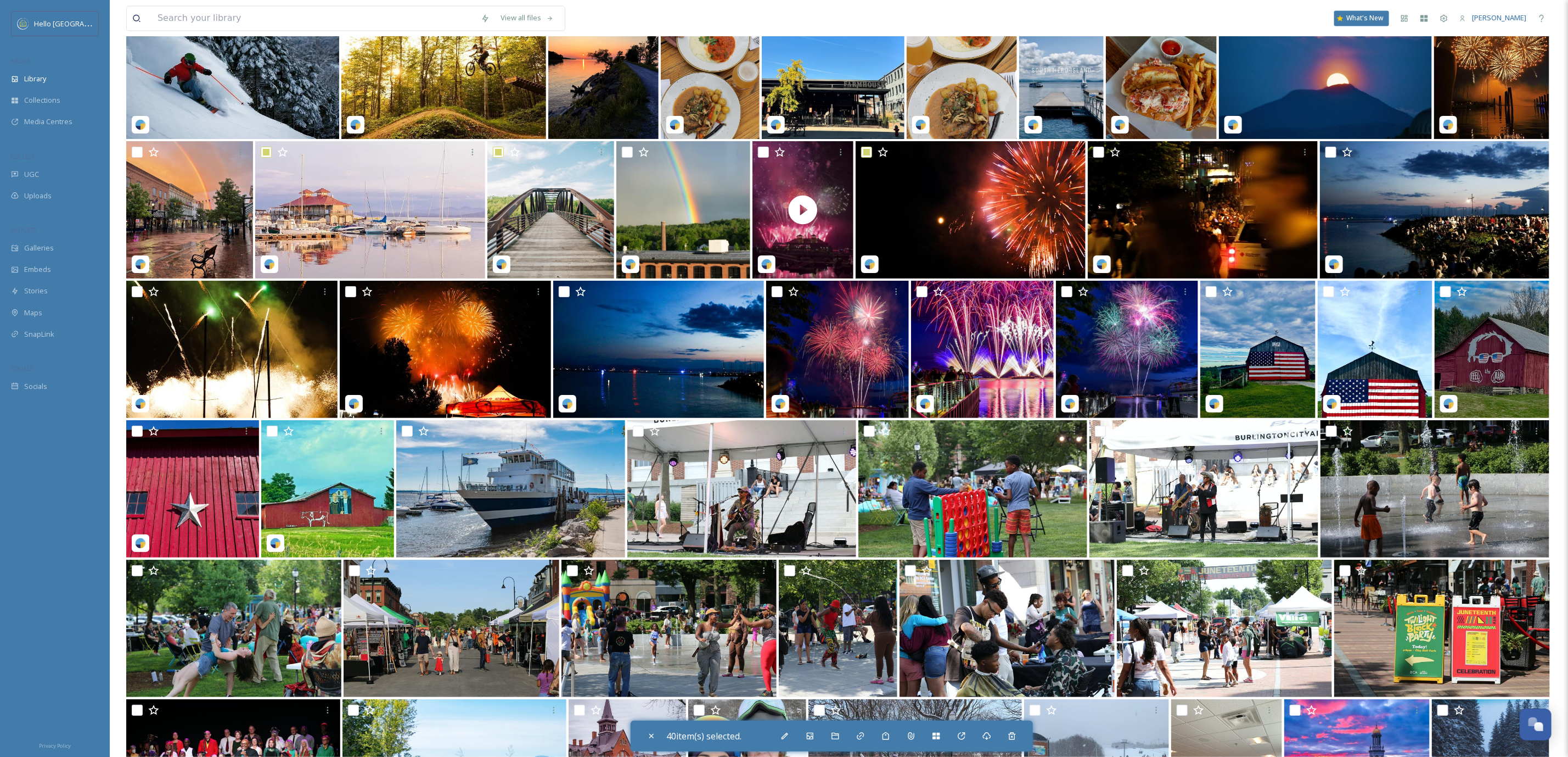
drag, startPoint x: 135, startPoint y: 290, endPoint x: 137, endPoint y: 295, distance: 5.4
click at [134, 290] on input "checkbox" at bounding box center [137, 292] width 11 height 11
checkbox input "true"
click at [272, 433] on input "checkbox" at bounding box center [272, 431] width 11 height 11
checkbox input "true"
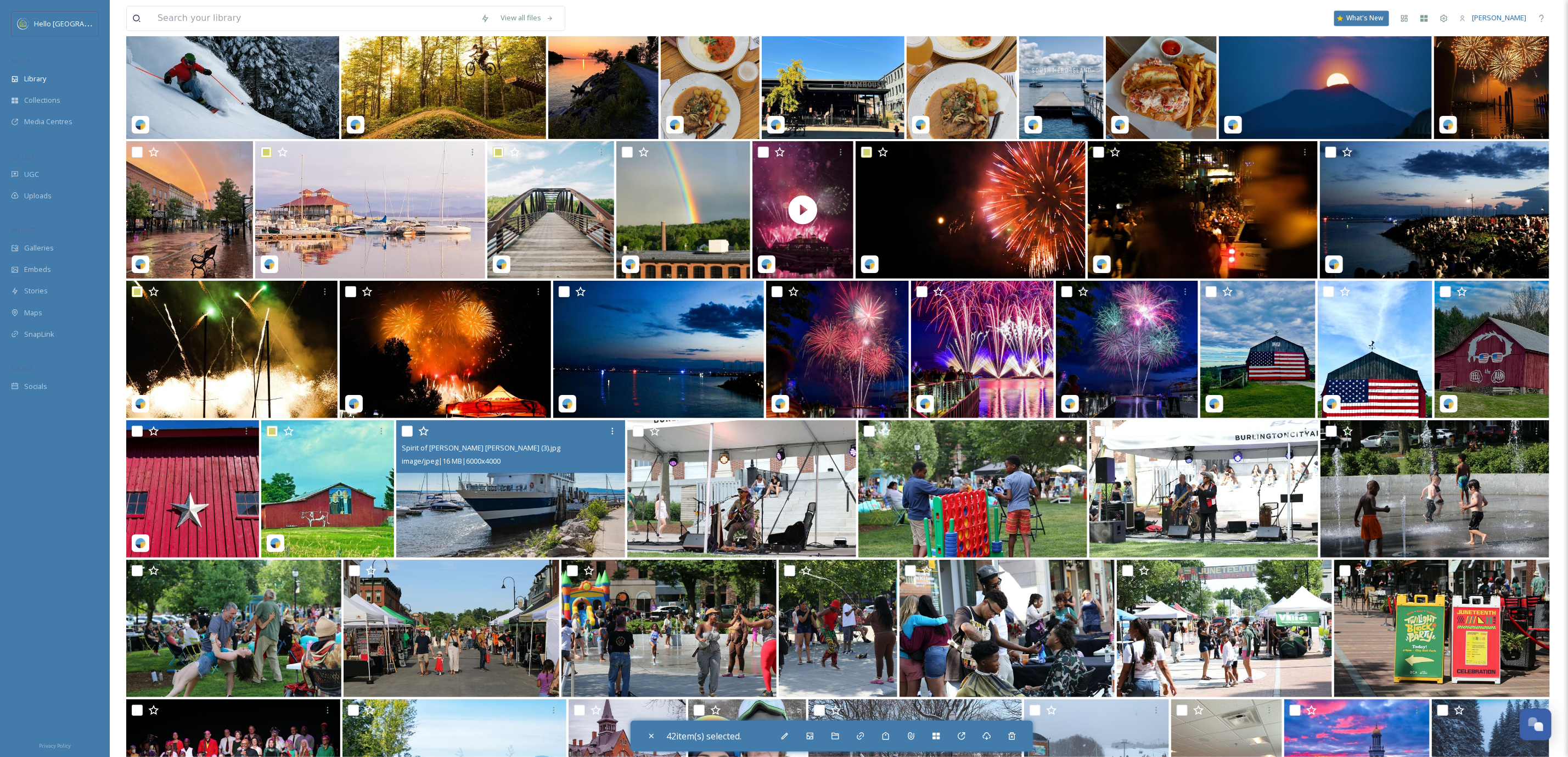
click at [401, 430] on div "Spirit of [PERSON_NAME] [PERSON_NAME] (3).jpg image/jpeg | 16 MB | 6000 x 4000" at bounding box center [511, 446] width 229 height 53
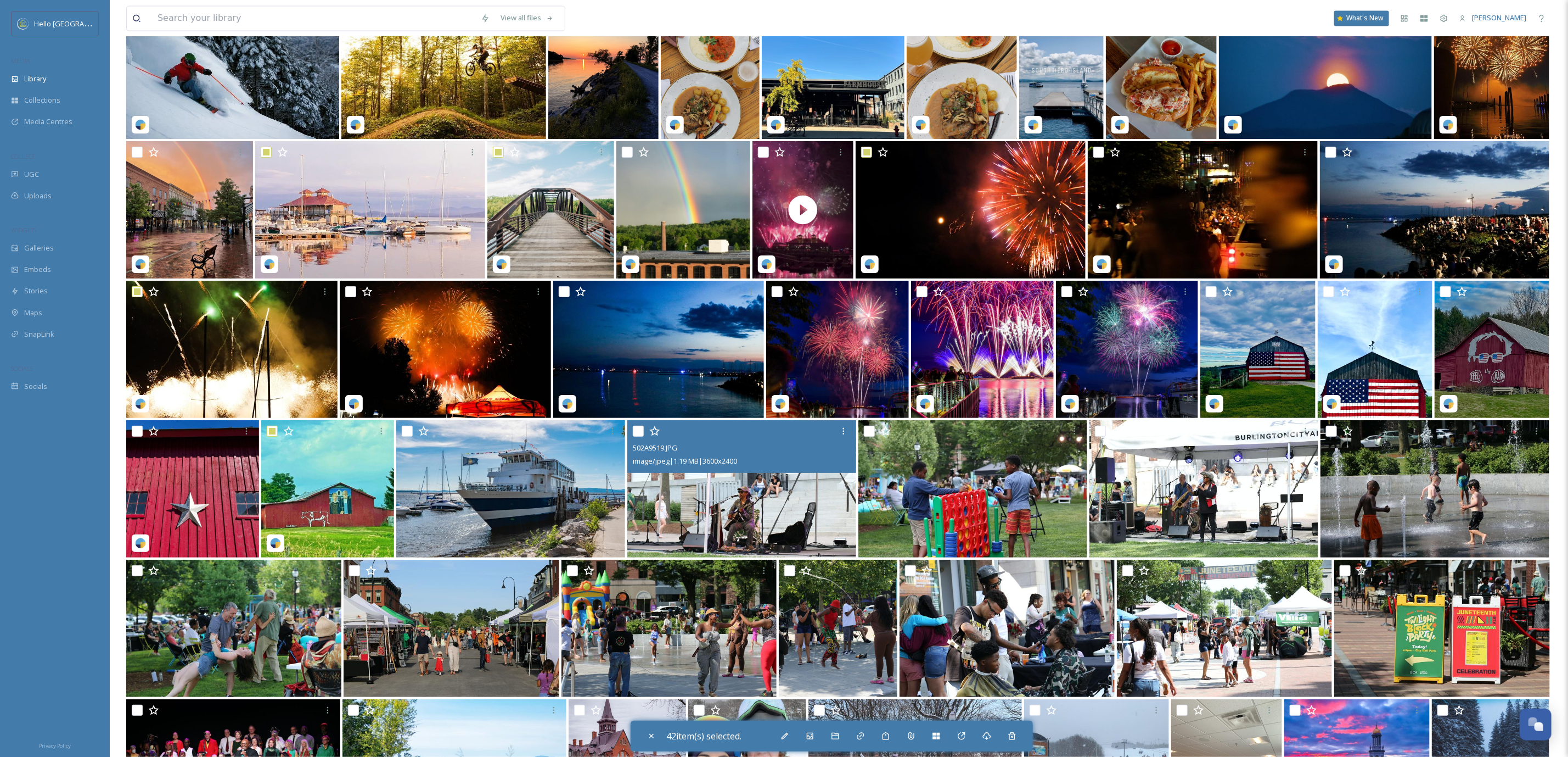
click at [633, 428] on input "checkbox" at bounding box center [639, 431] width 11 height 11
checkbox input "true"
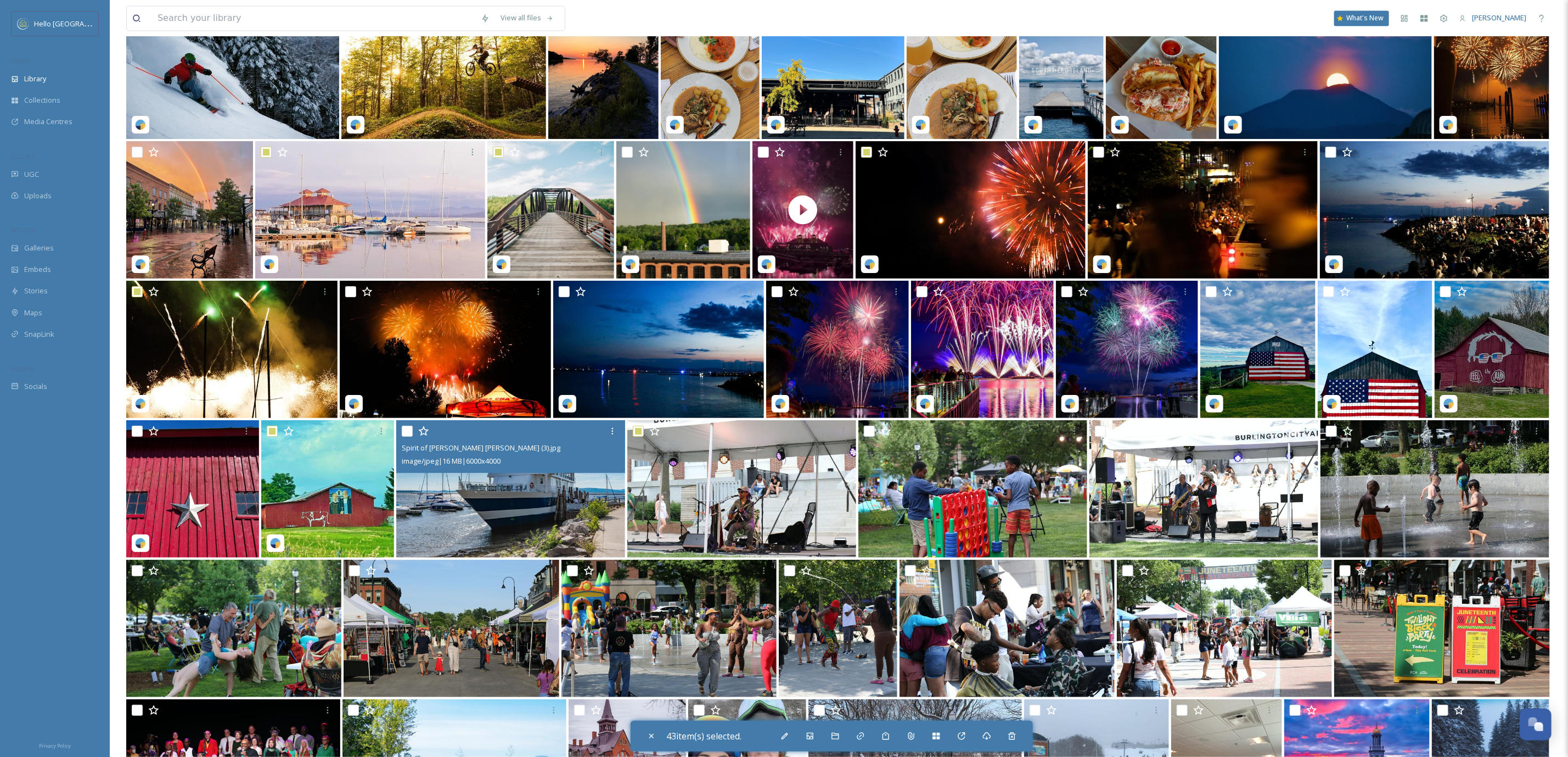
click at [400, 428] on div "Spirit of [PERSON_NAME] [PERSON_NAME] (3).jpg image/jpeg | 16 MB | 6000 x 4000" at bounding box center [511, 446] width 229 height 53
click at [402, 430] on input "checkbox" at bounding box center [408, 431] width 11 height 11
checkbox input "true"
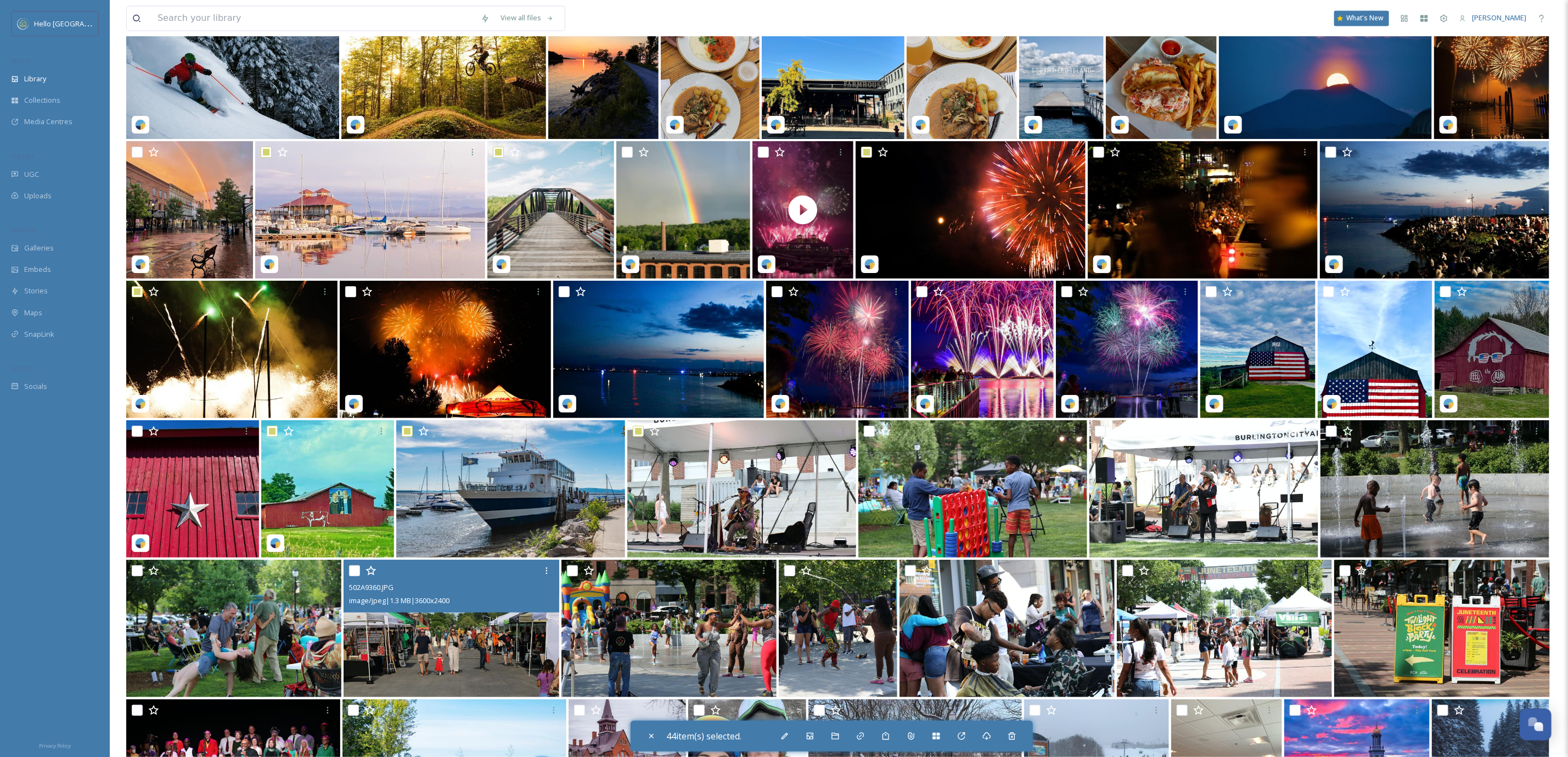
scroll to position [11251, 0]
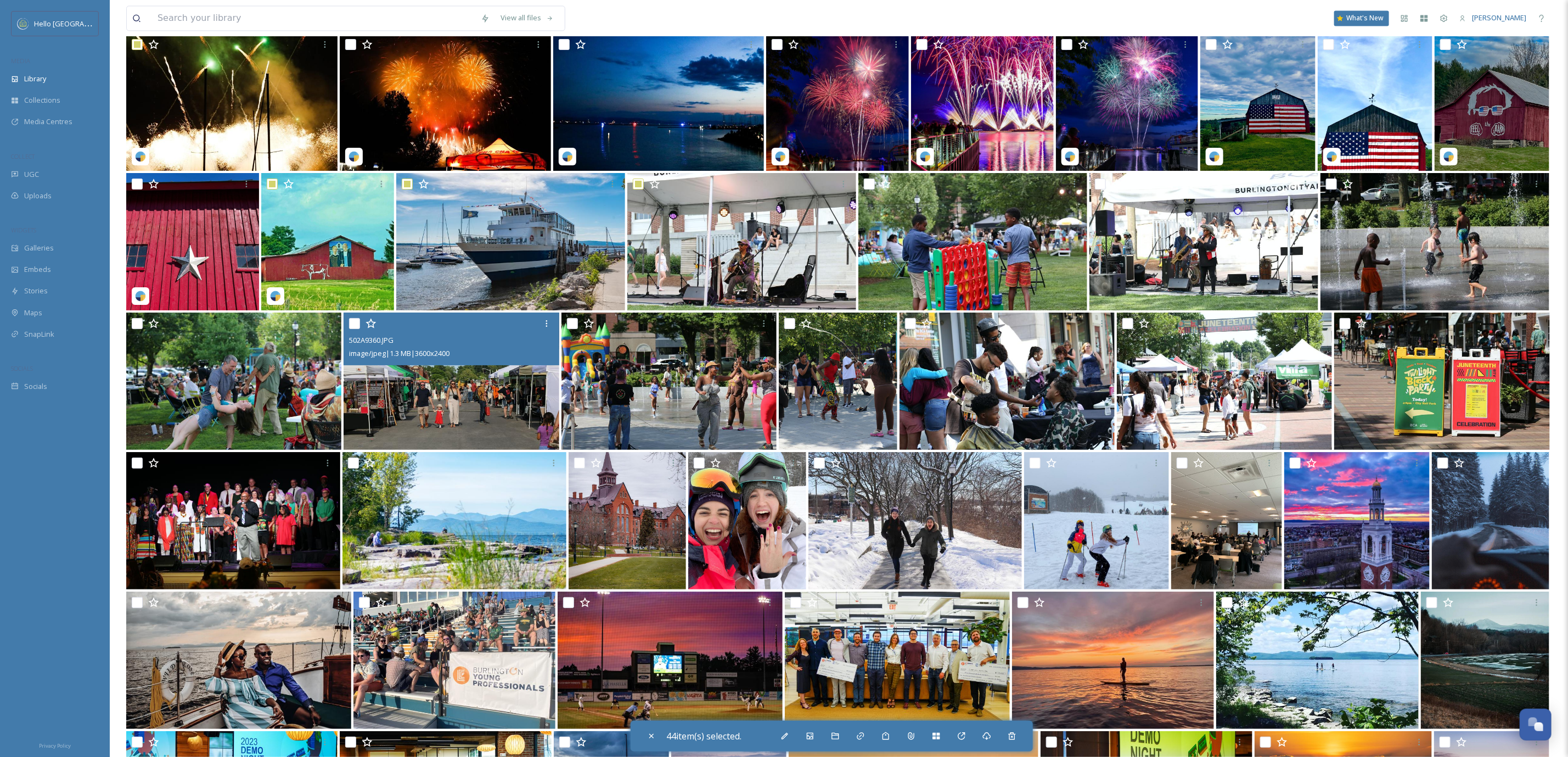
click at [358, 328] on div at bounding box center [354, 324] width 11 height 11
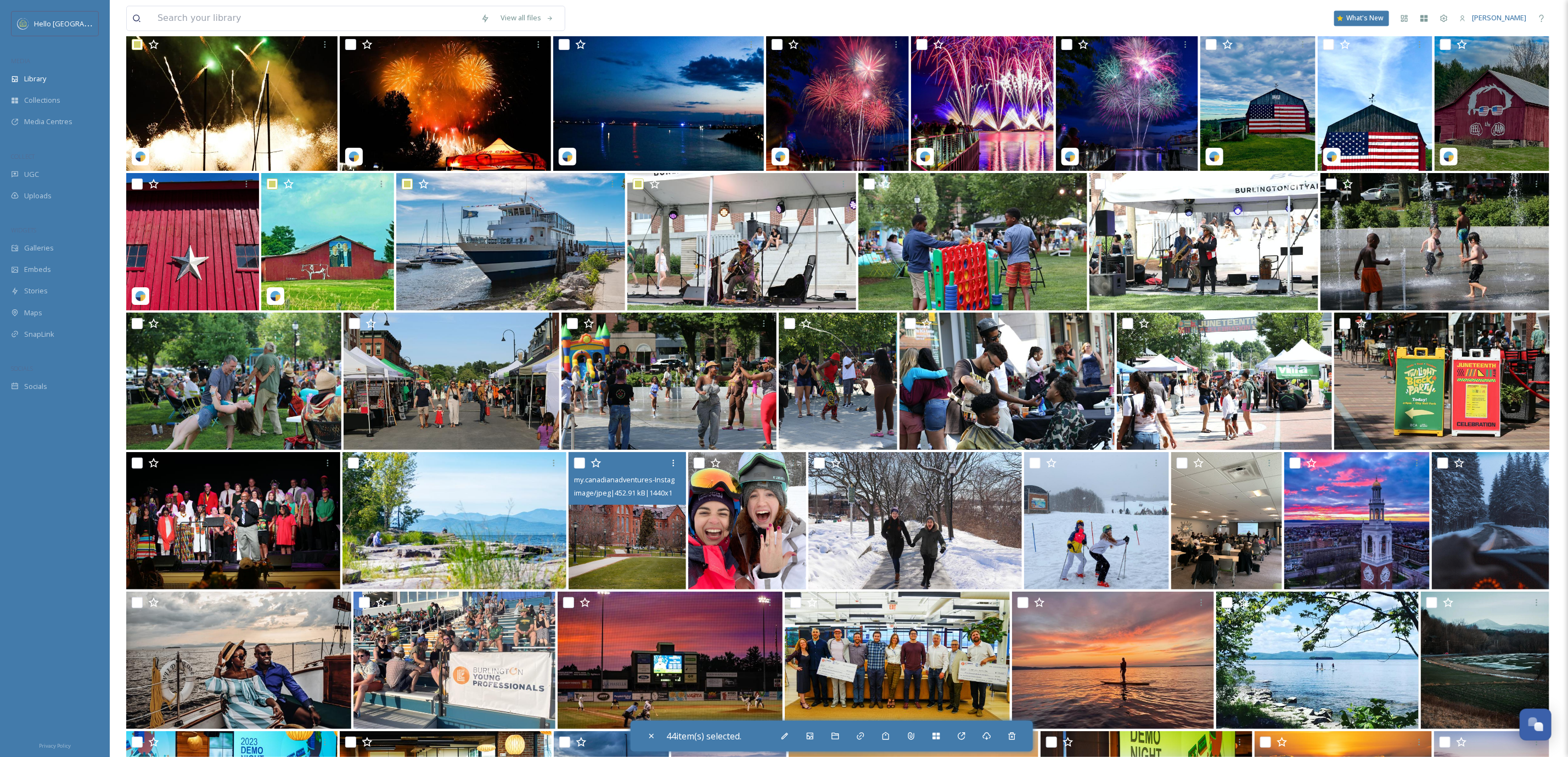
click at [580, 462] on input "checkbox" at bounding box center [580, 463] width 11 height 11
checkbox input "true"
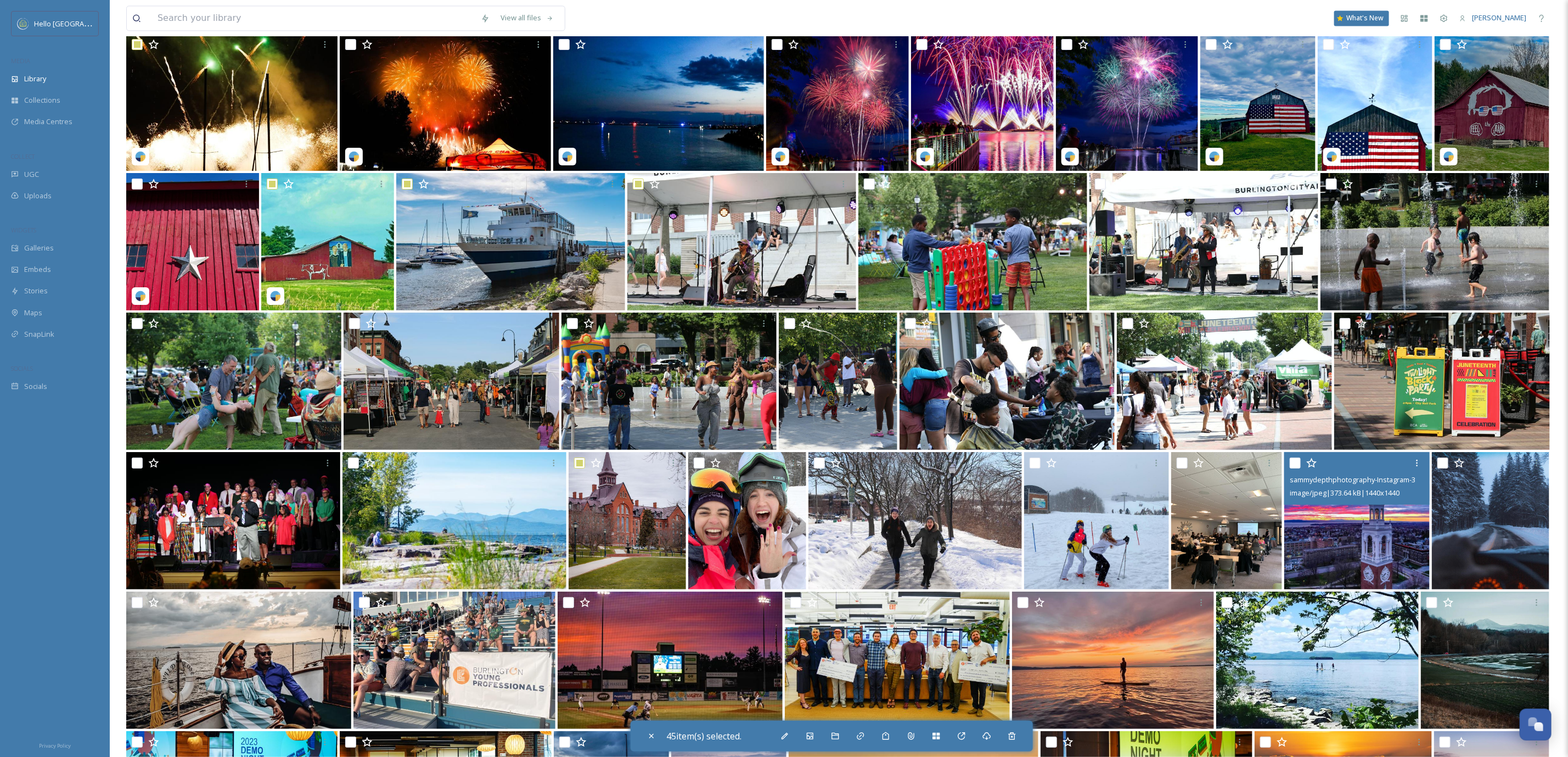
click at [1286, 458] on div "sammydepthphotography-Instagram-3640-ig-18177079288207699.jpg image/jpeg | 373.…" at bounding box center [1357, 478] width 146 height 53
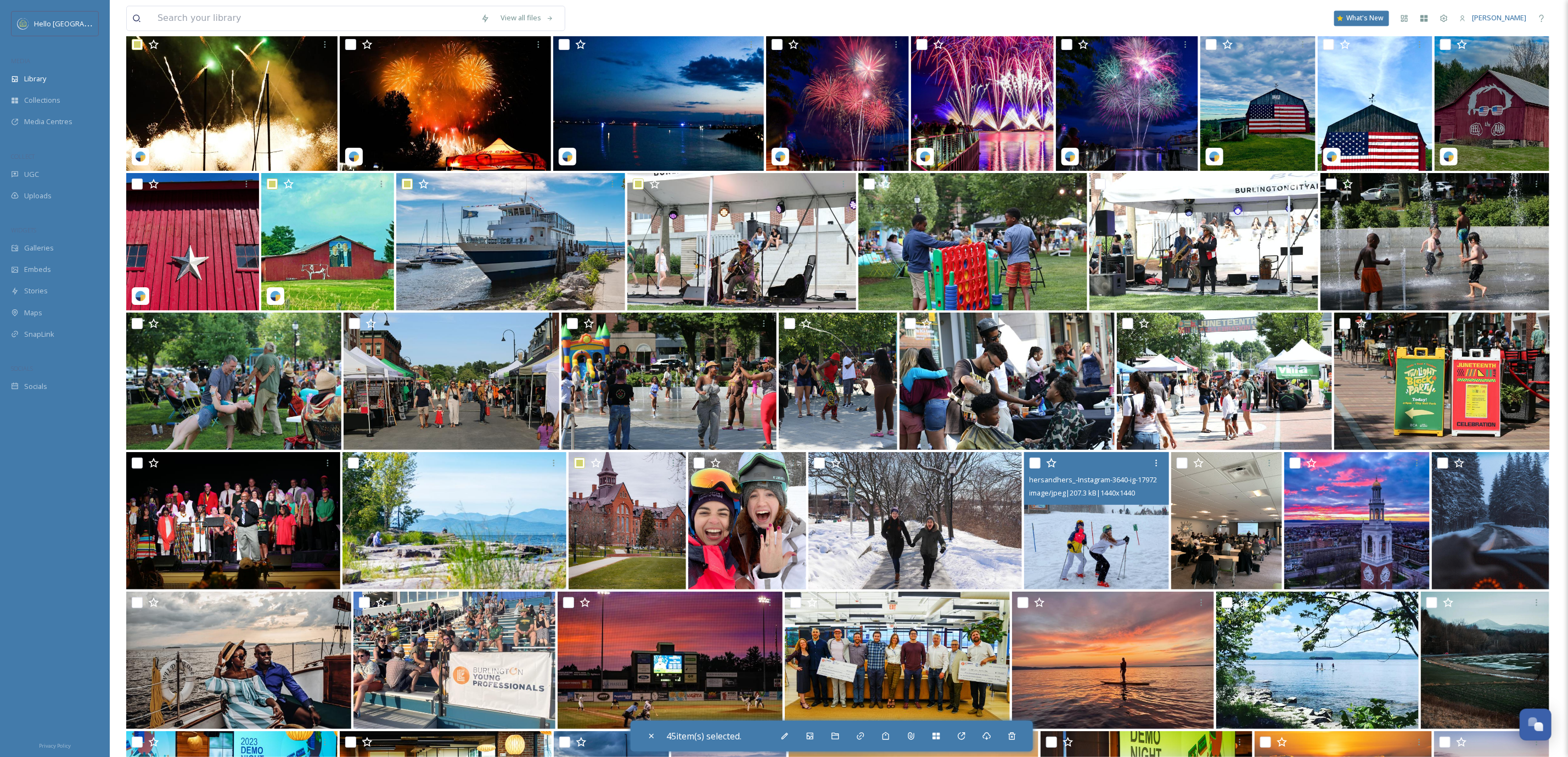
click at [1033, 463] on input "checkbox" at bounding box center [1035, 463] width 11 height 11
checkbox input "true"
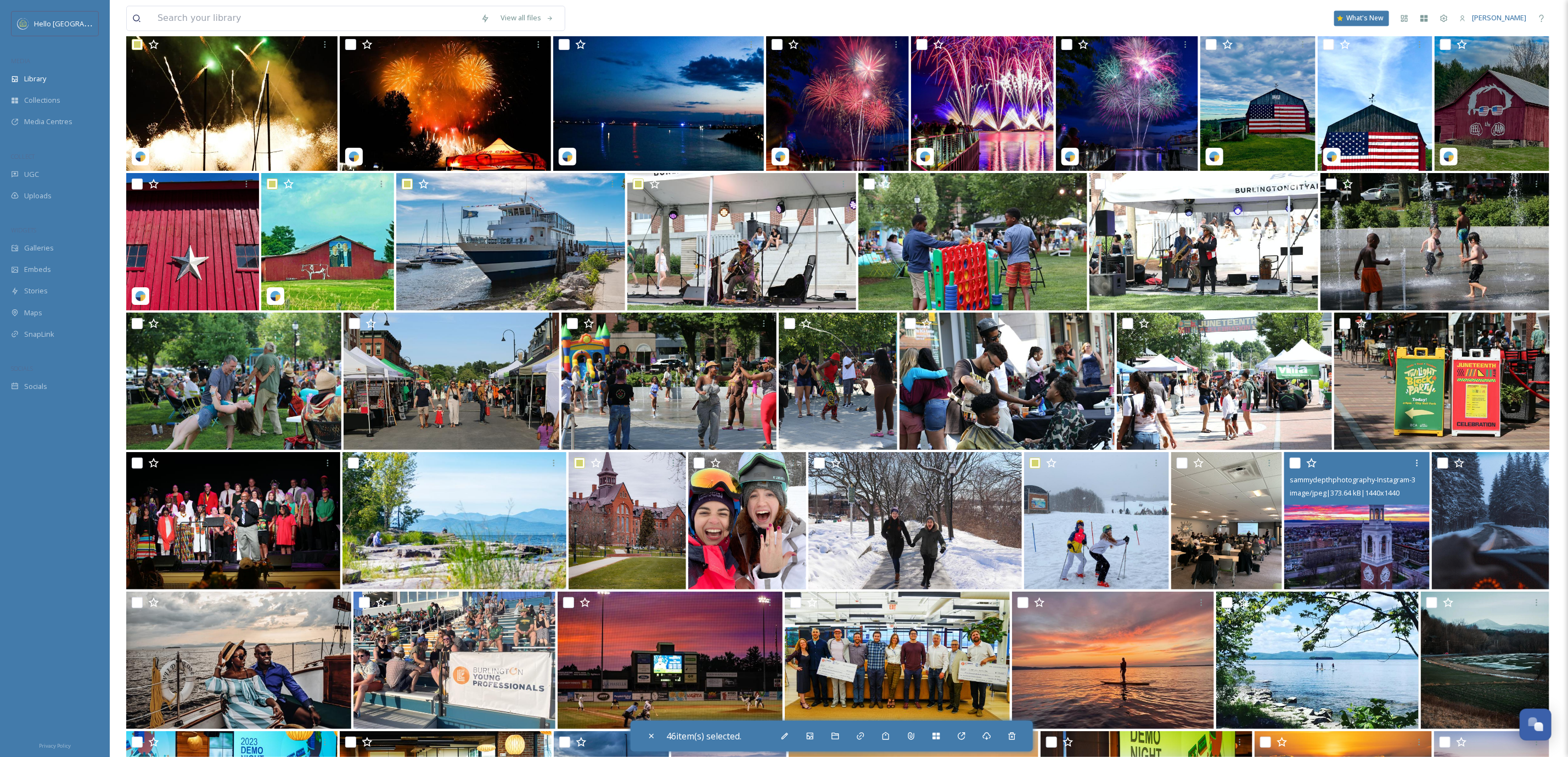
click at [1293, 460] on input "checkbox" at bounding box center [1296, 463] width 11 height 11
checkbox input "true"
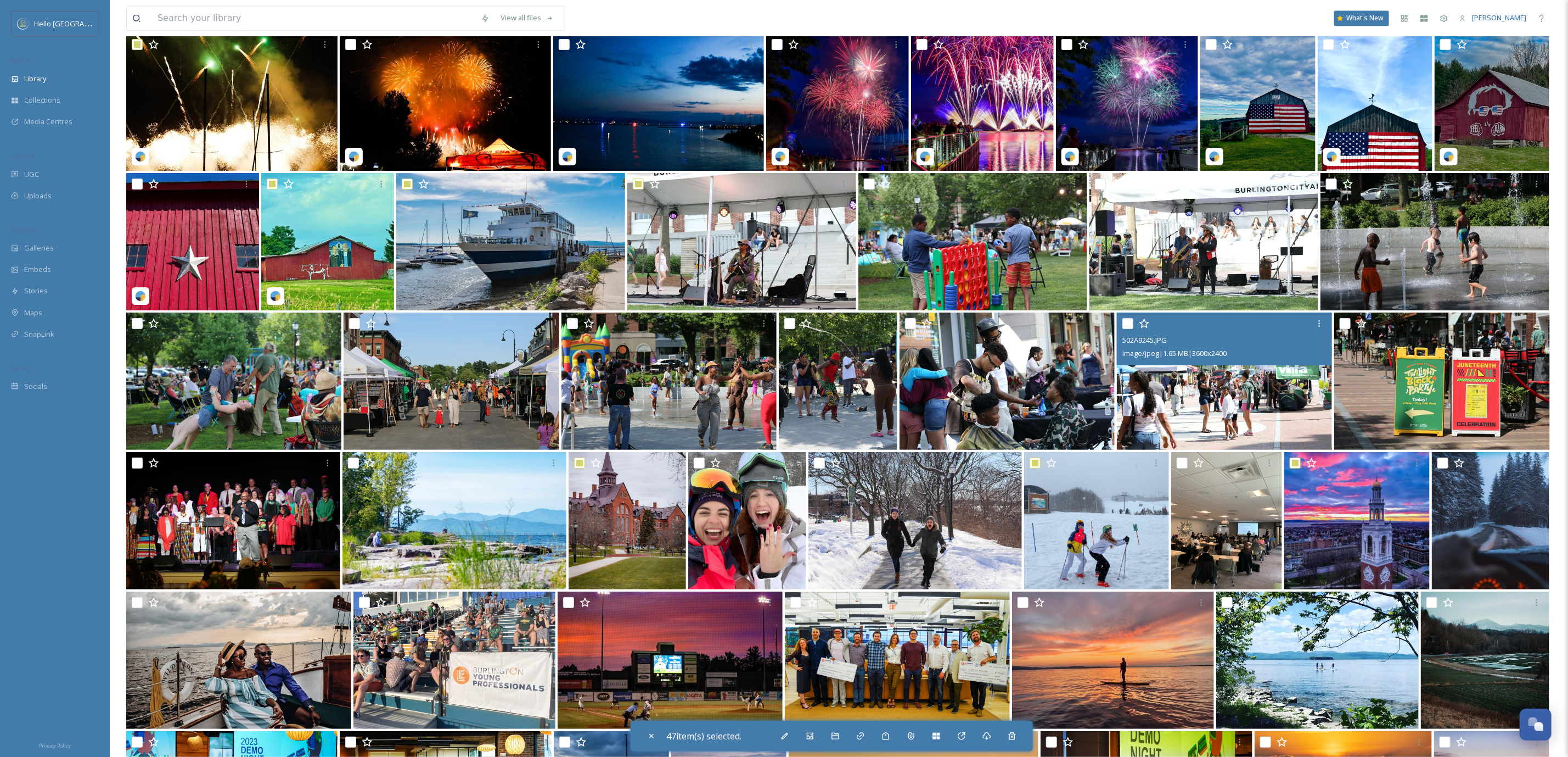
click at [1128, 325] on input "checkbox" at bounding box center [1128, 324] width 11 height 11
checkbox input "true"
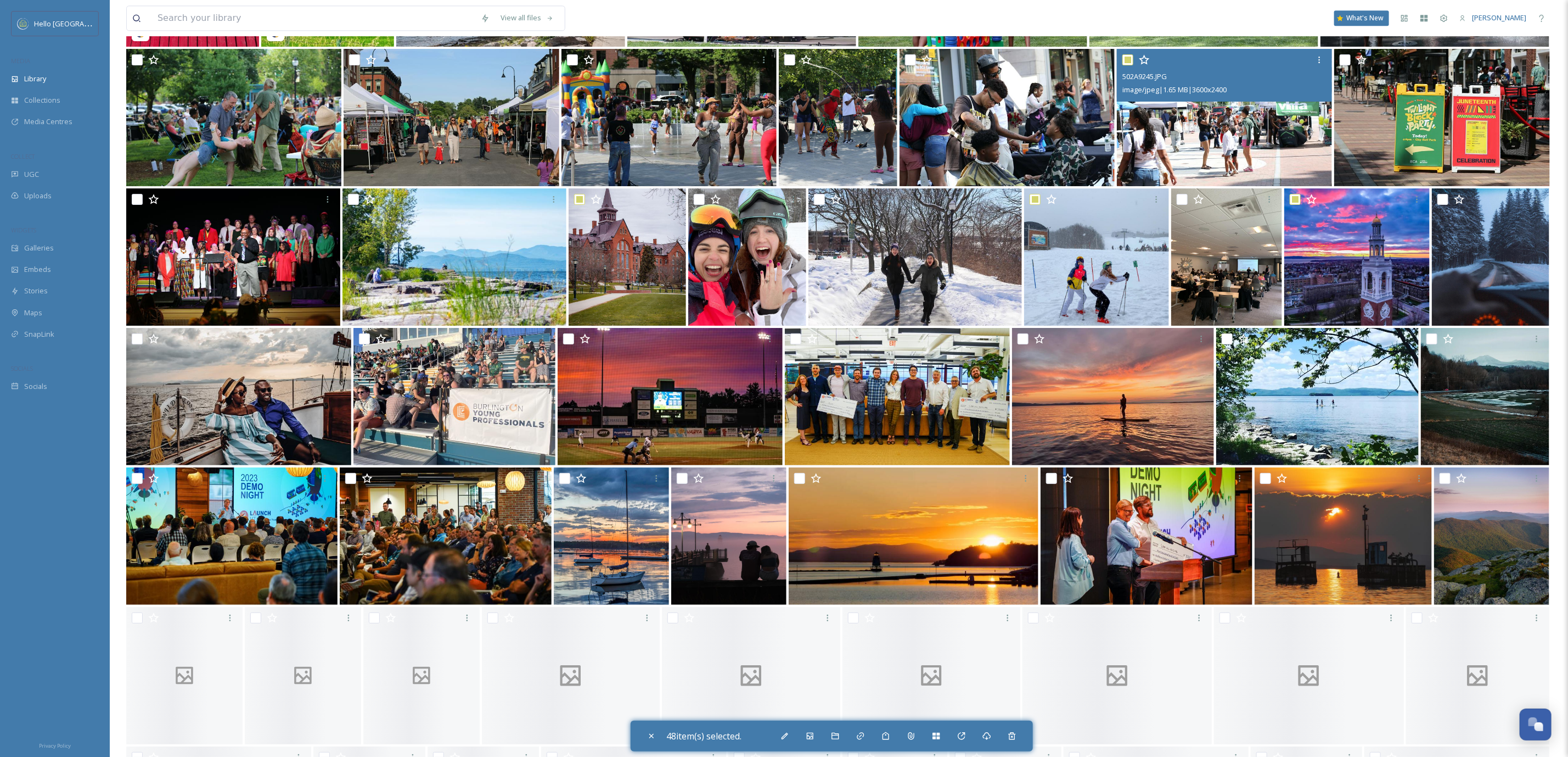
scroll to position [11581, 0]
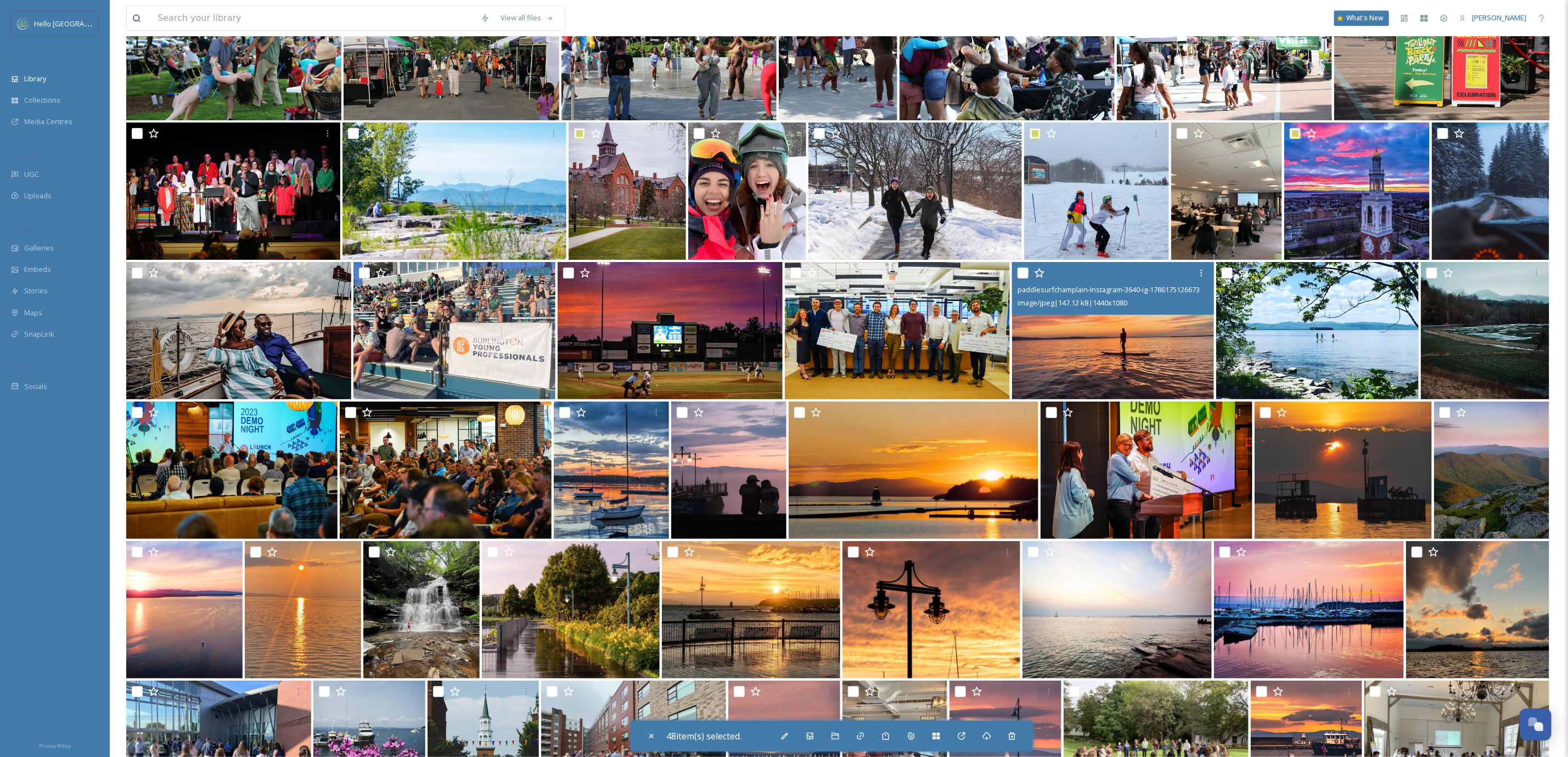
click at [1026, 271] on input "checkbox" at bounding box center [1023, 273] width 11 height 11
checkbox input "true"
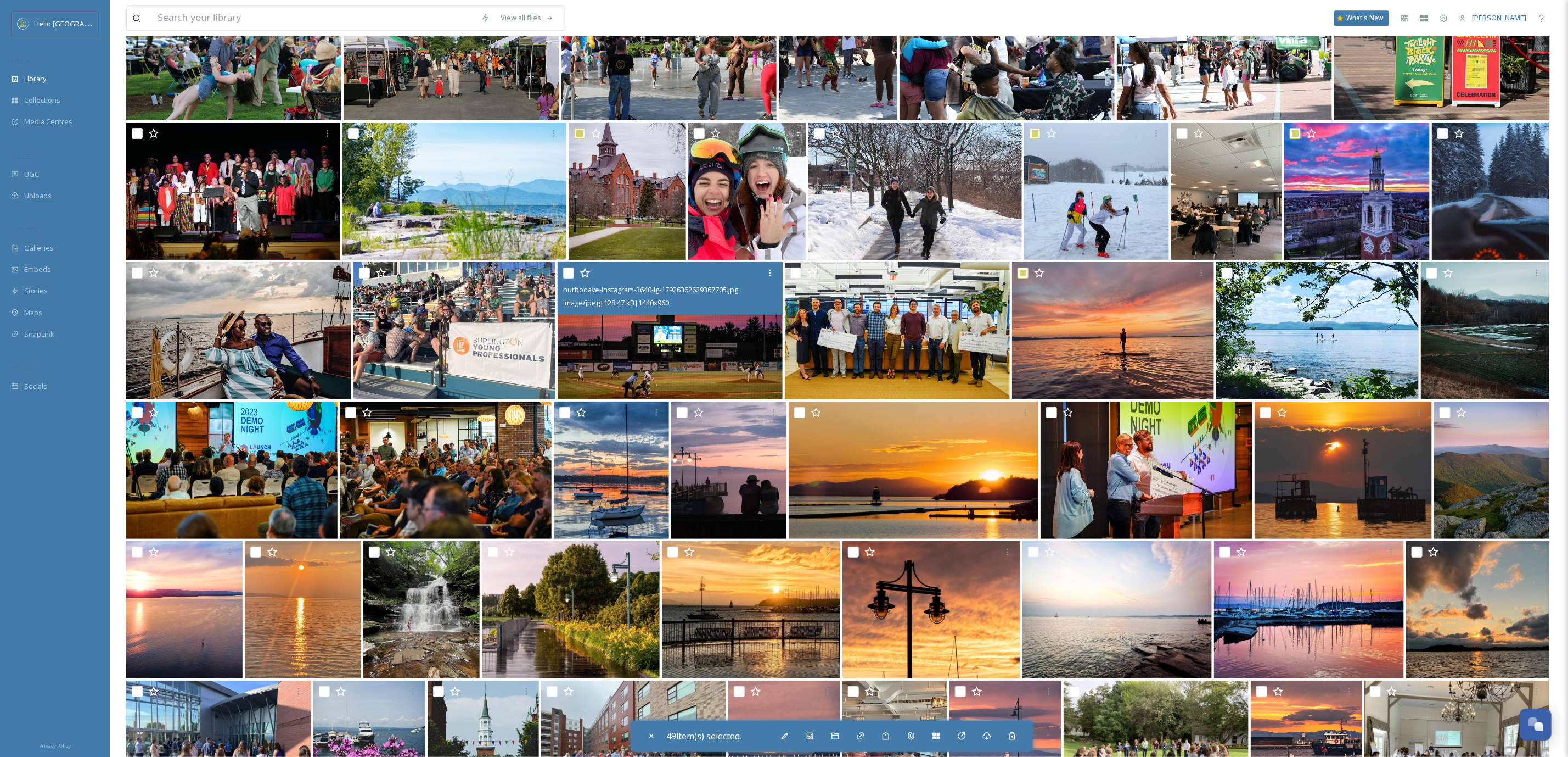
click at [568, 272] on input "checkbox" at bounding box center [569, 273] width 11 height 11
checkbox input "true"
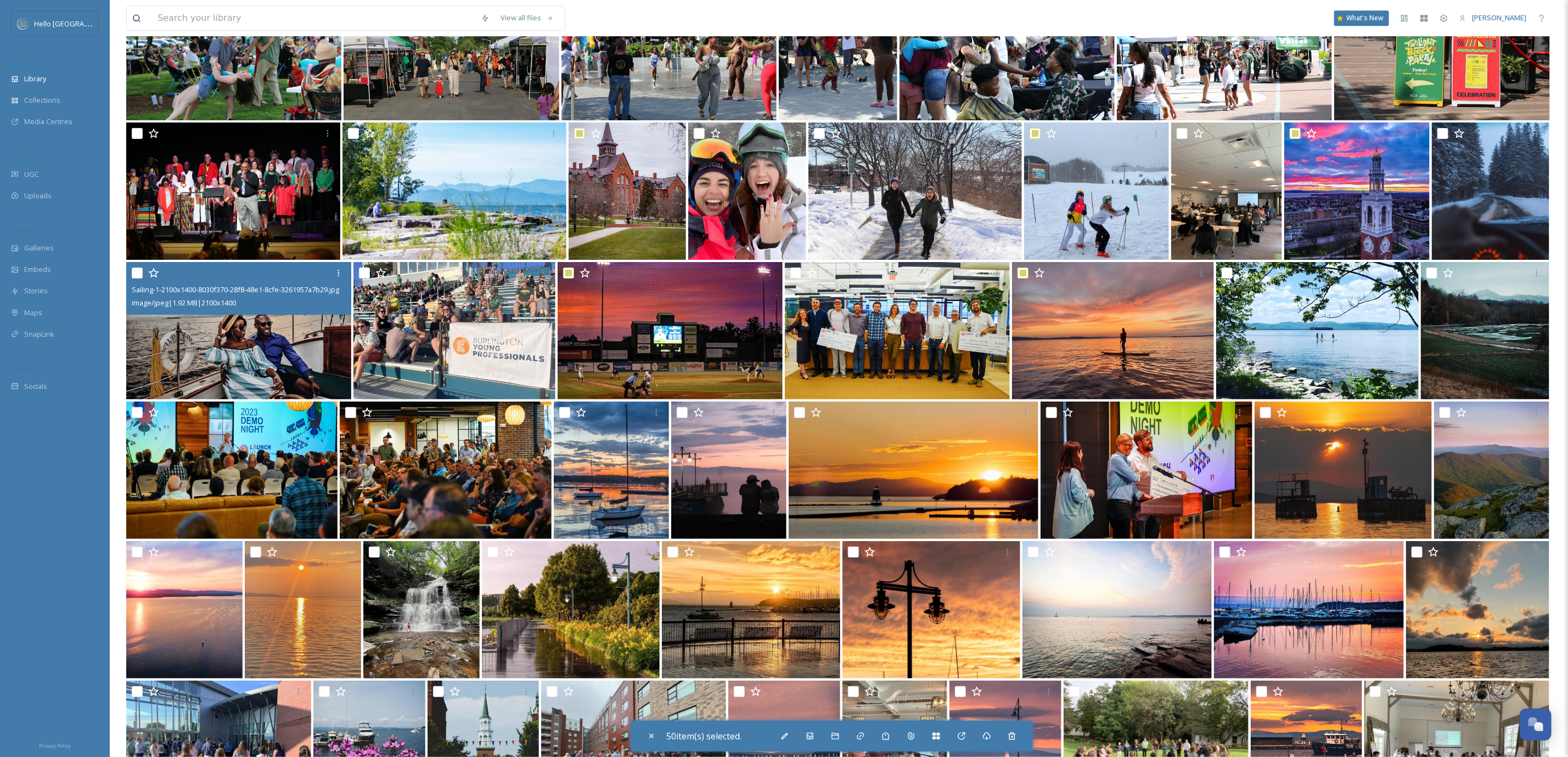
click at [132, 273] on input "checkbox" at bounding box center [137, 273] width 11 height 11
checkbox input "true"
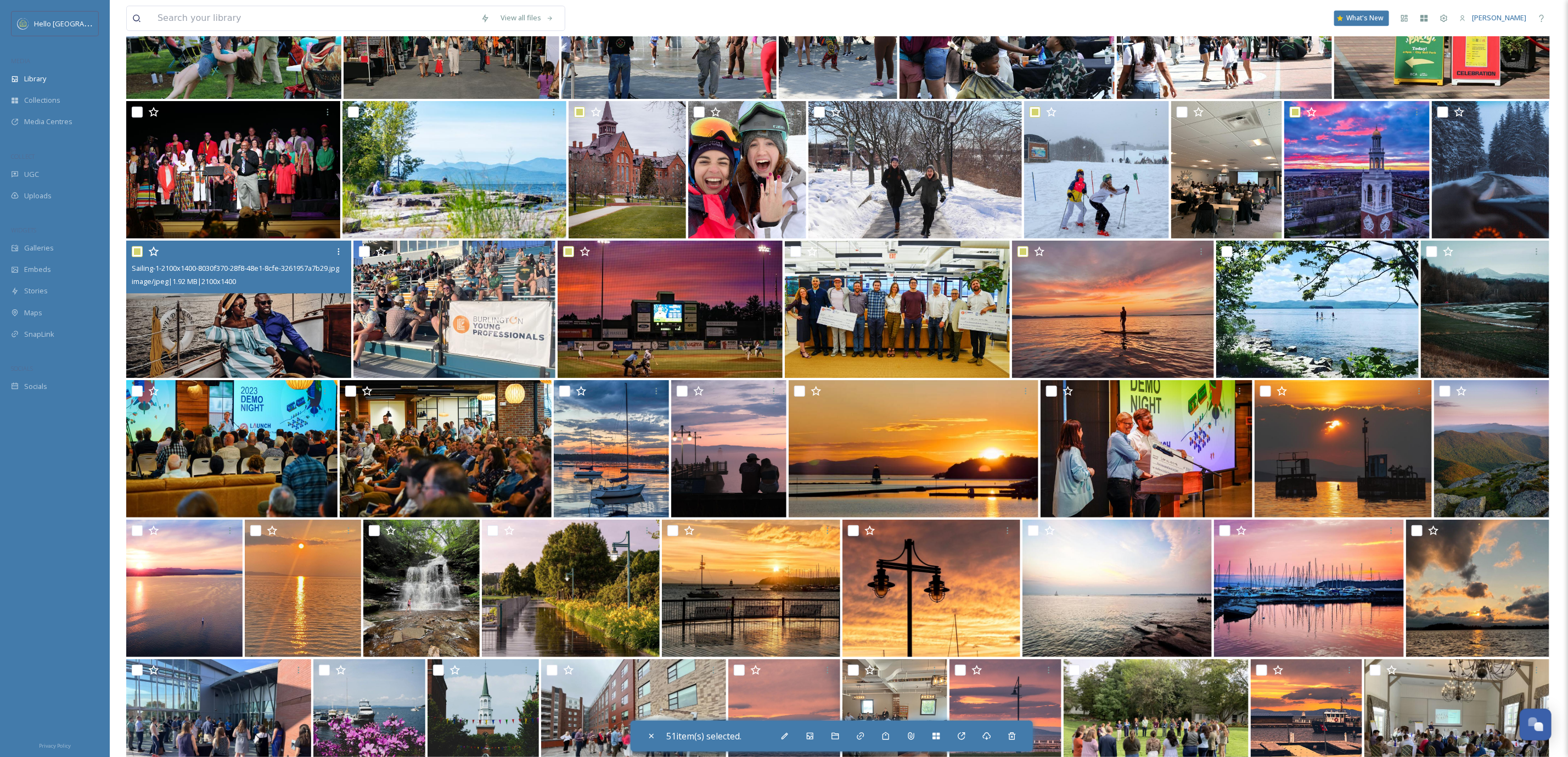
scroll to position [11746, 0]
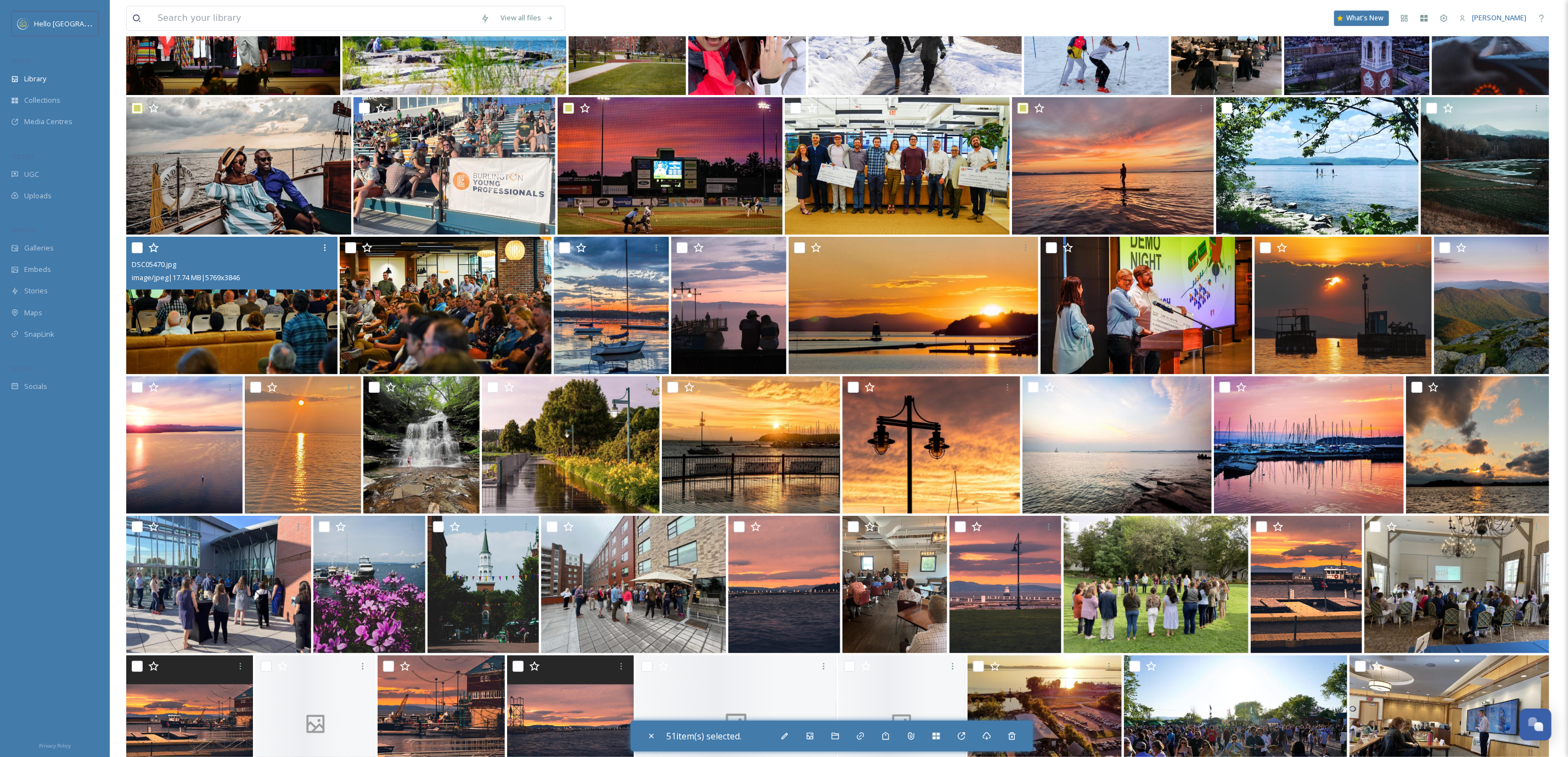
click at [136, 247] on input "checkbox" at bounding box center [137, 248] width 11 height 11
checkbox input "true"
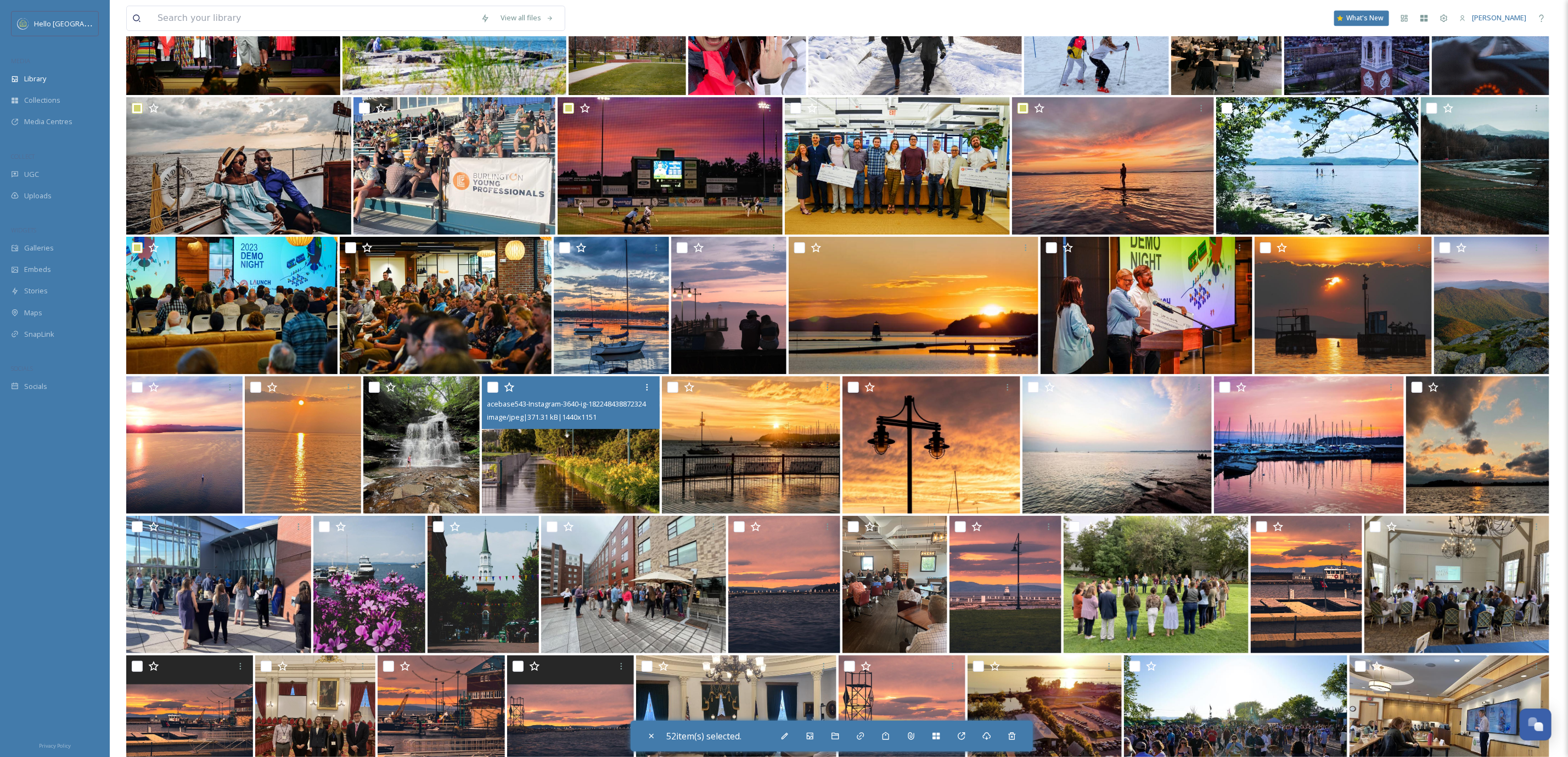
click at [491, 388] on input "checkbox" at bounding box center [493, 387] width 11 height 11
checkbox input "true"
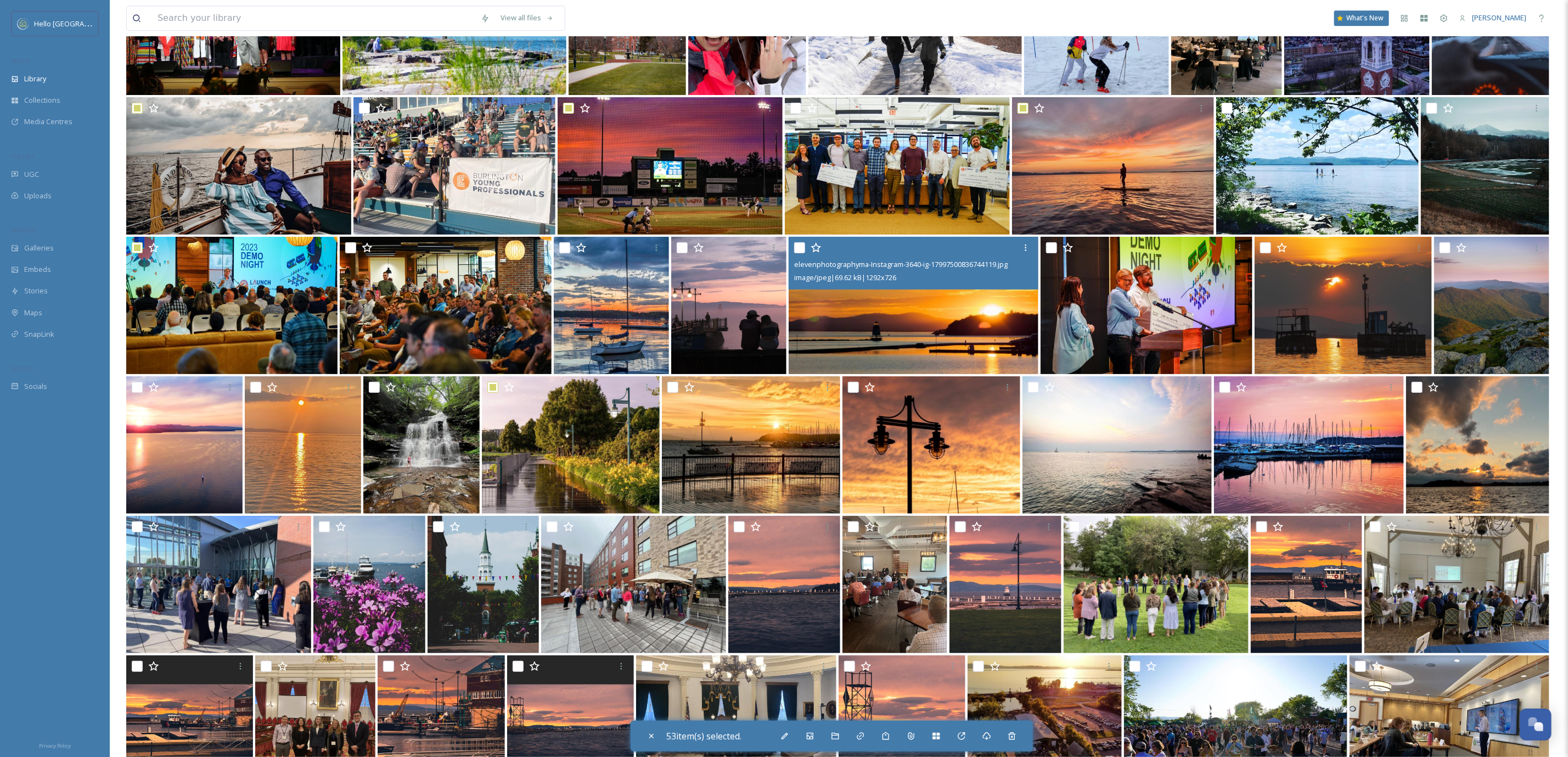
click at [800, 244] on input "checkbox" at bounding box center [800, 248] width 11 height 11
checkbox input "true"
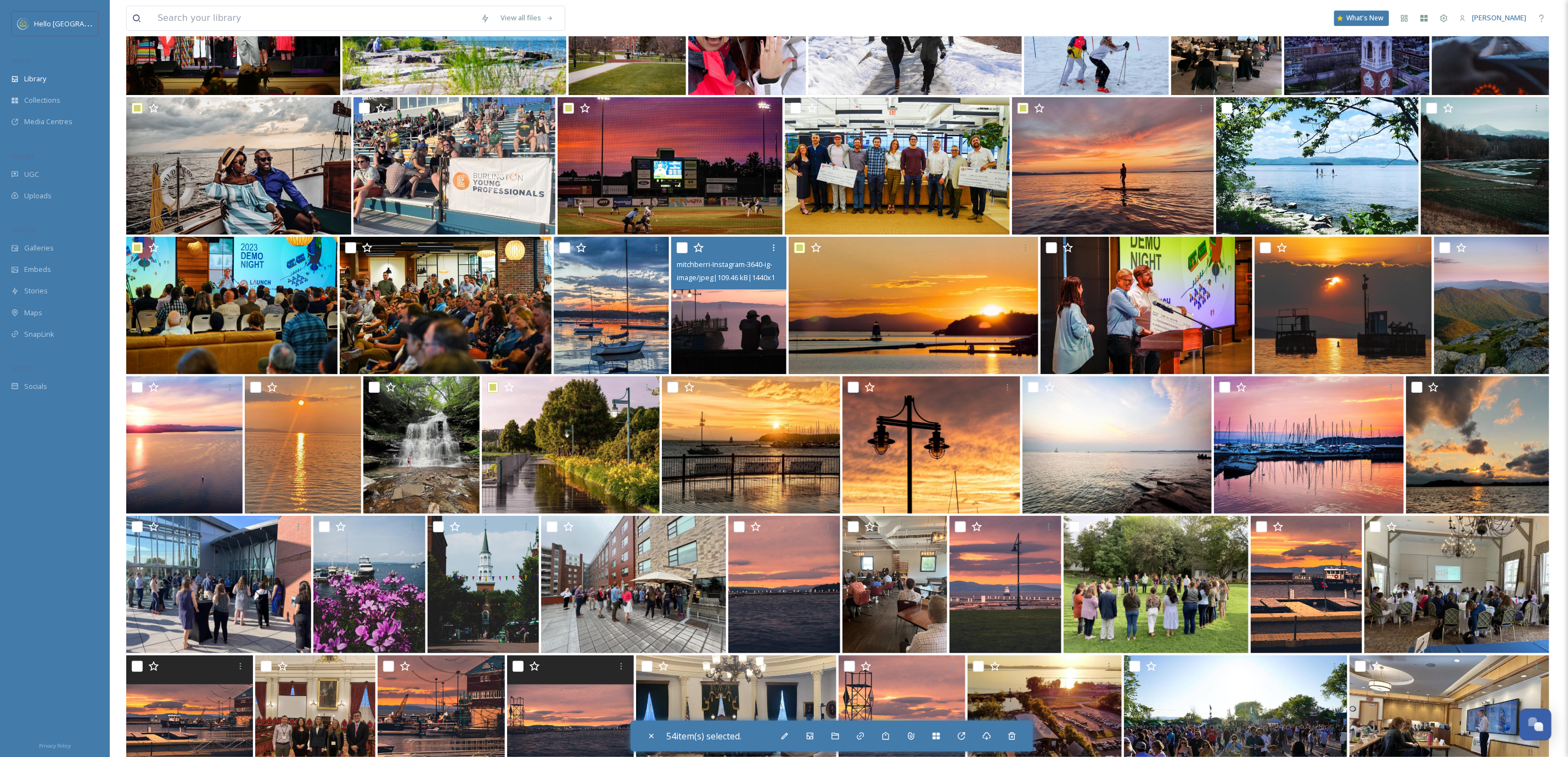
click at [677, 246] on input "checkbox" at bounding box center [682, 248] width 11 height 11
checkbox input "true"
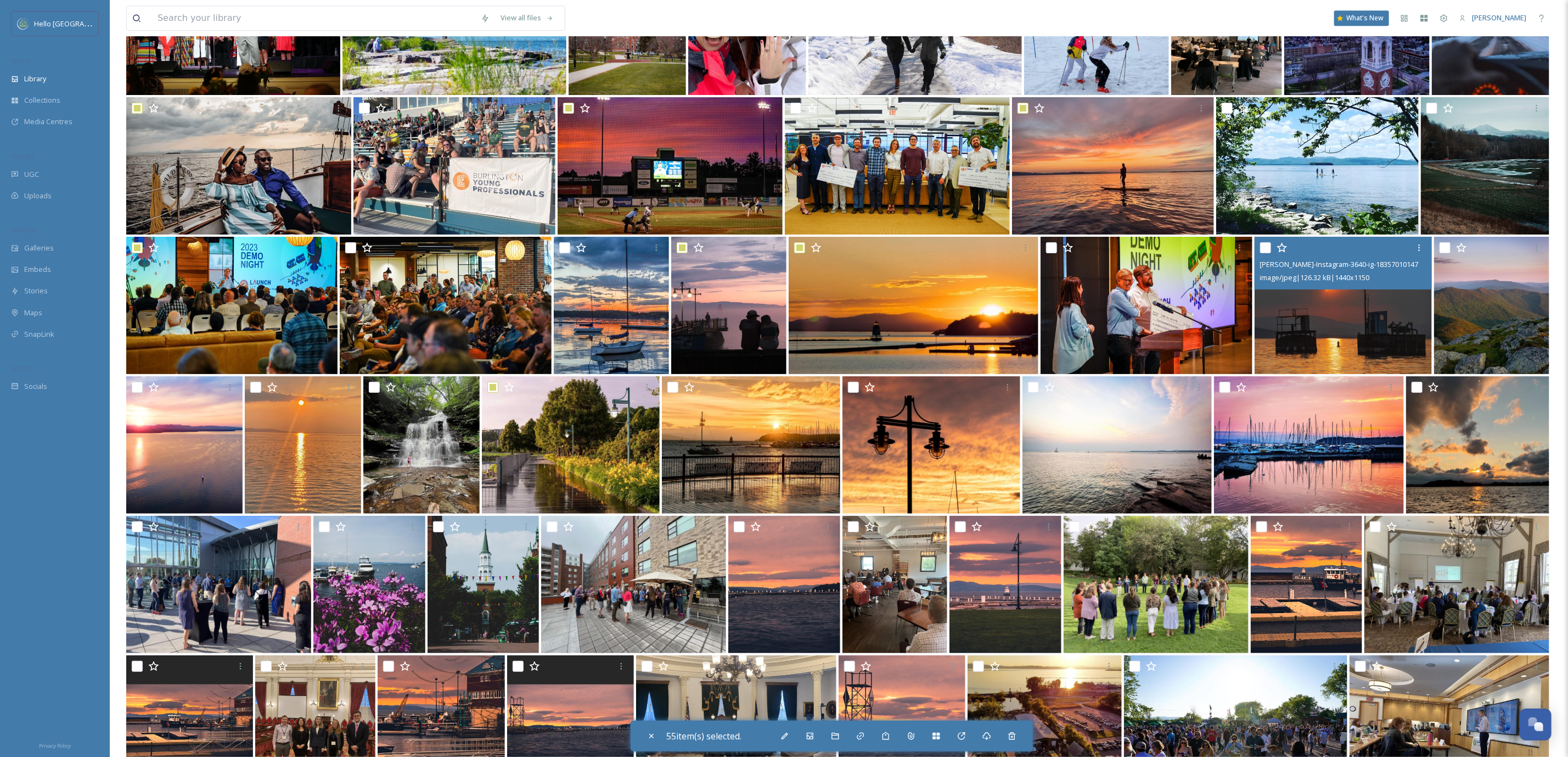
click at [1268, 245] on input "checkbox" at bounding box center [1266, 248] width 11 height 11
checkbox input "true"
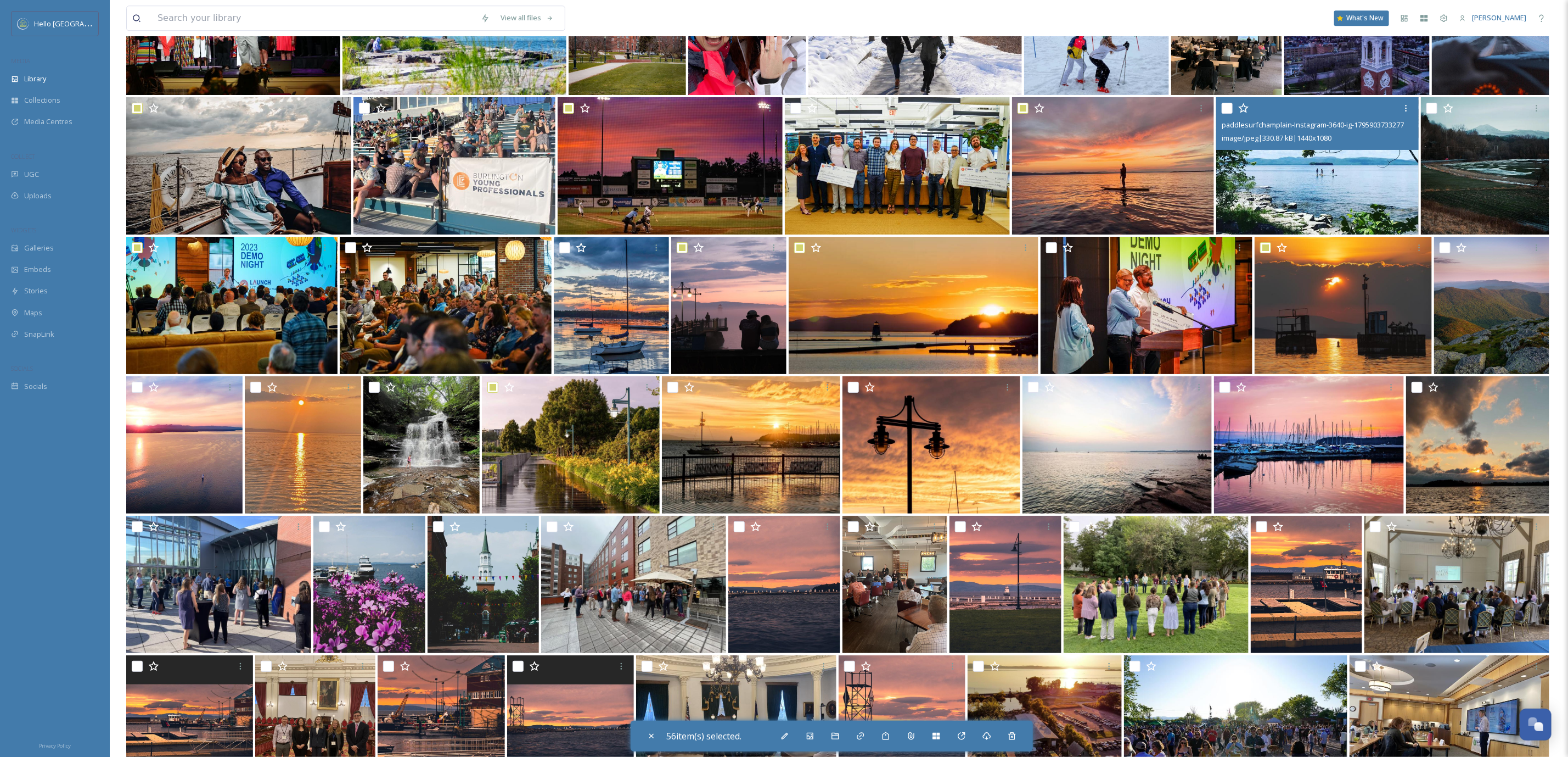
click at [1224, 106] on input "checkbox" at bounding box center [1228, 108] width 11 height 11
checkbox input "true"
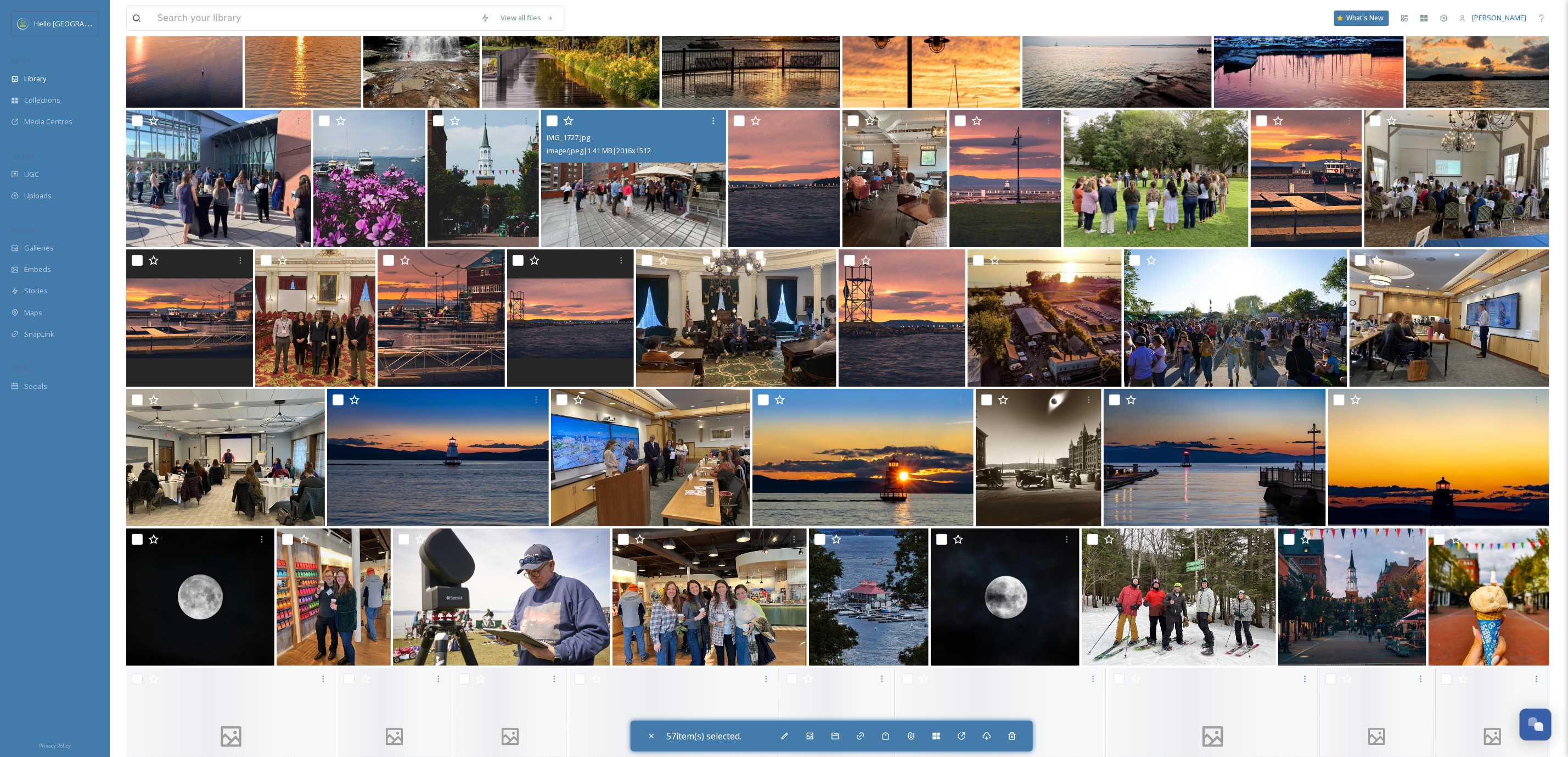
scroll to position [12157, 0]
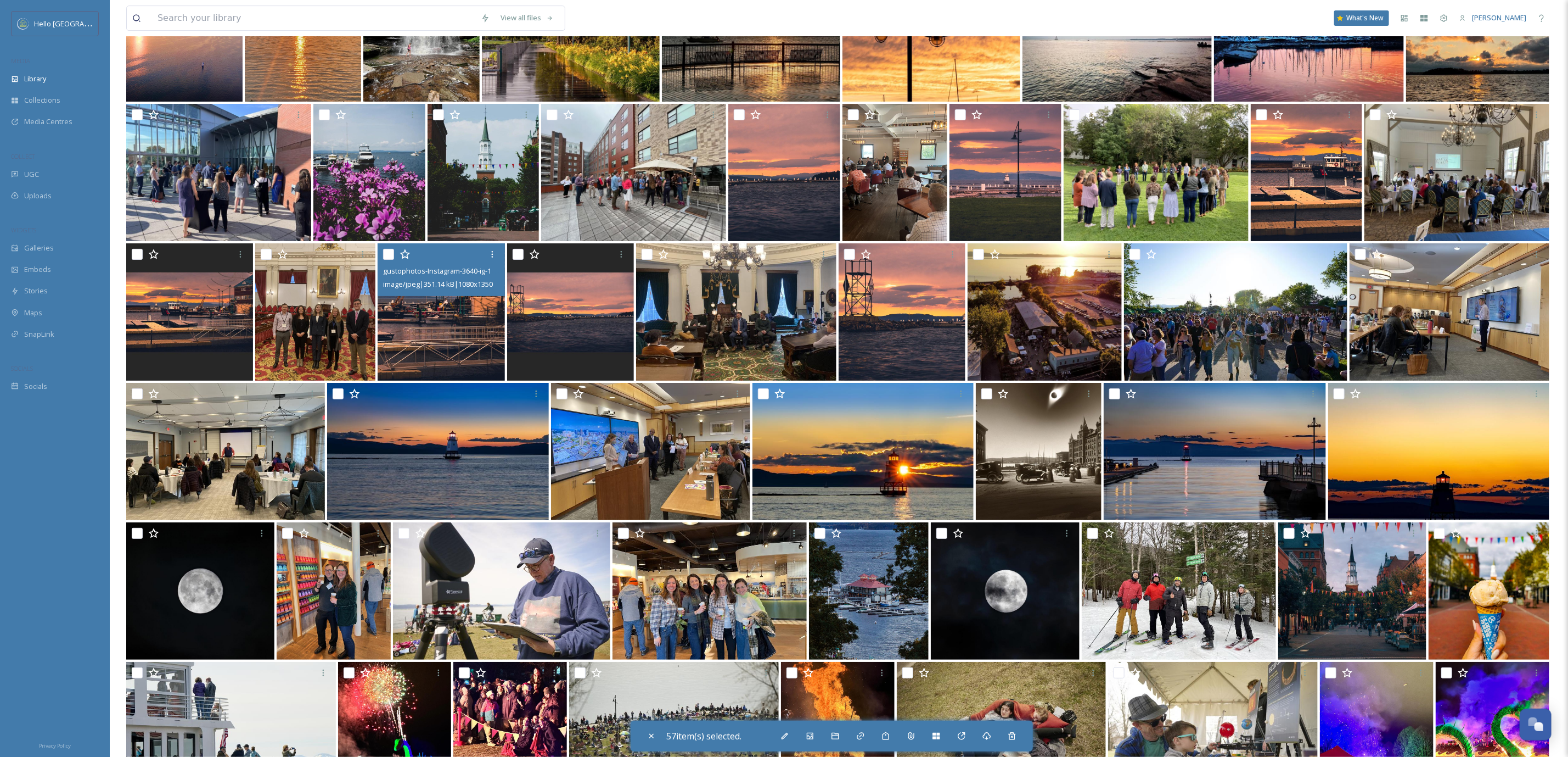
click at [386, 251] on input "checkbox" at bounding box center [388, 255] width 11 height 11
checkbox input "true"
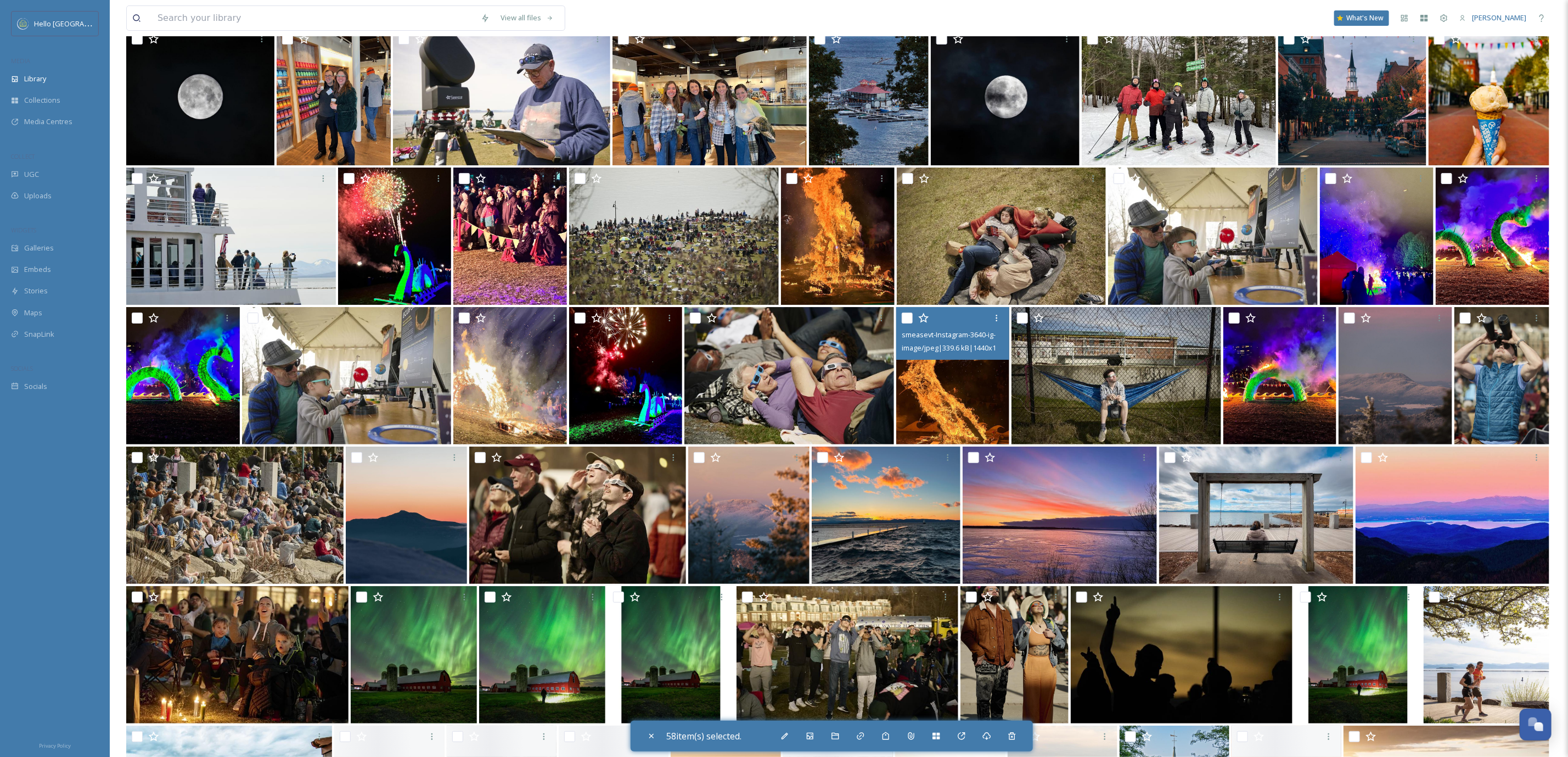
scroll to position [12981, 0]
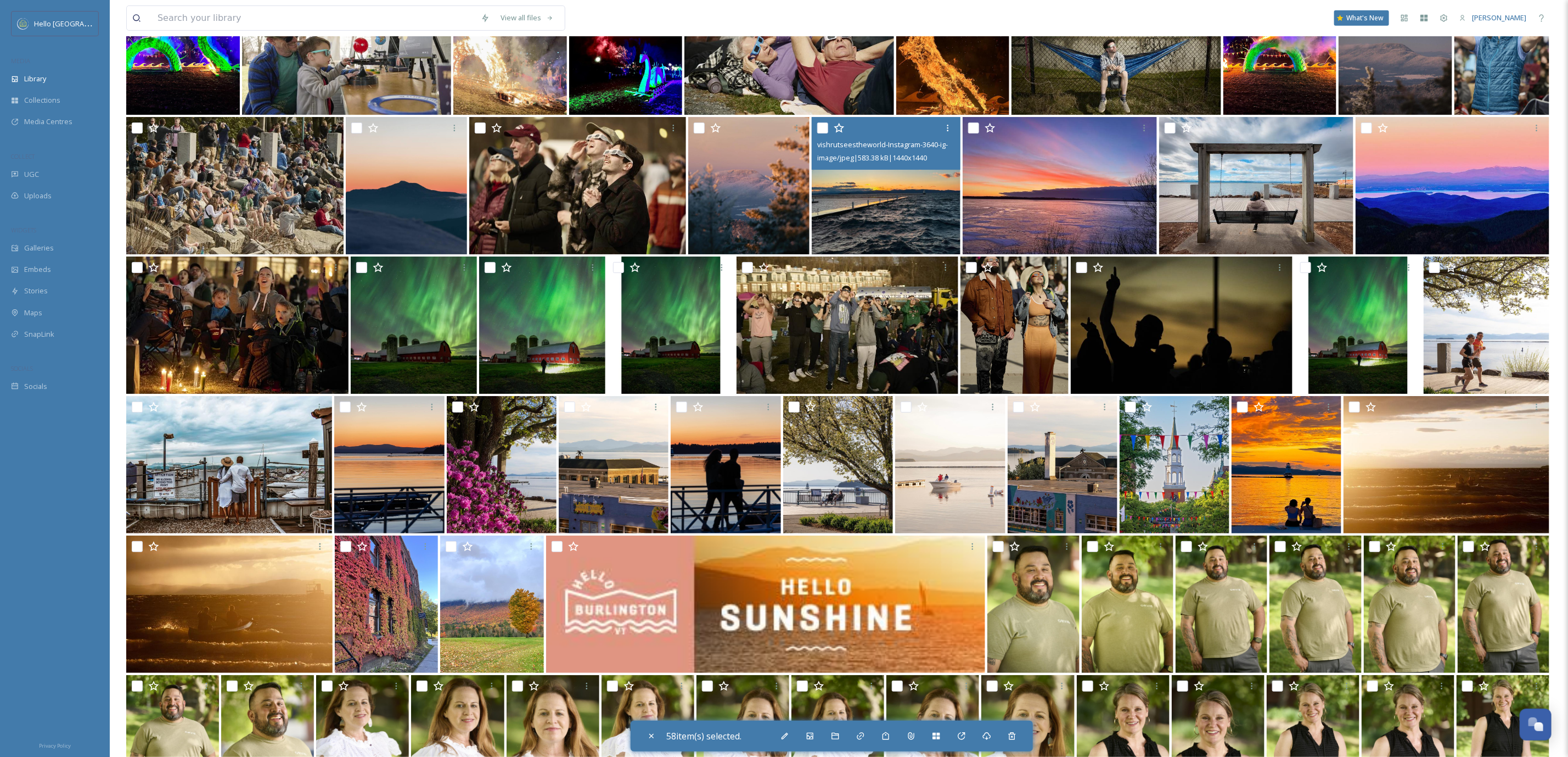
click at [822, 125] on input "checkbox" at bounding box center [823, 128] width 11 height 11
checkbox input "true"
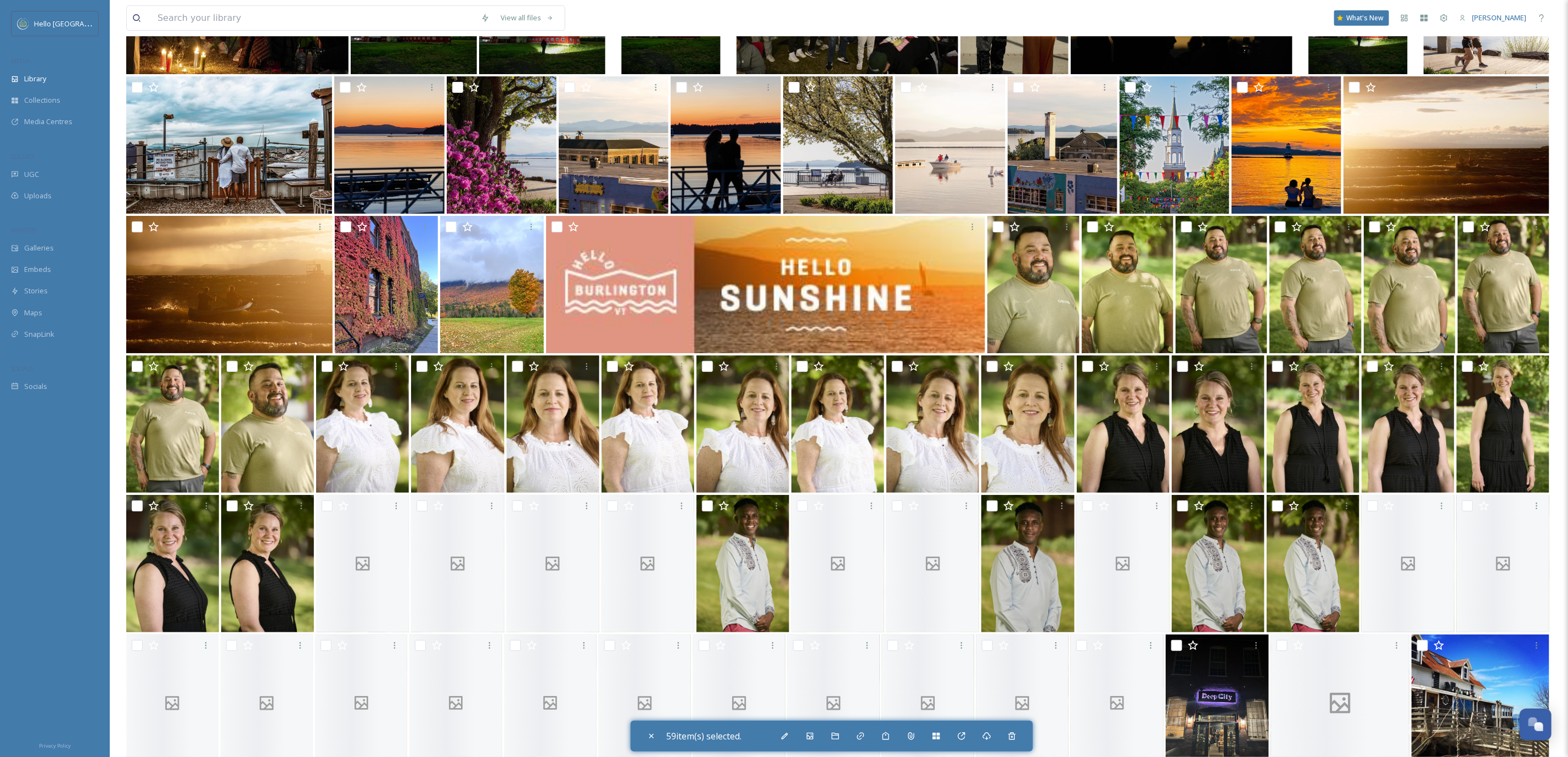
scroll to position [13311, 0]
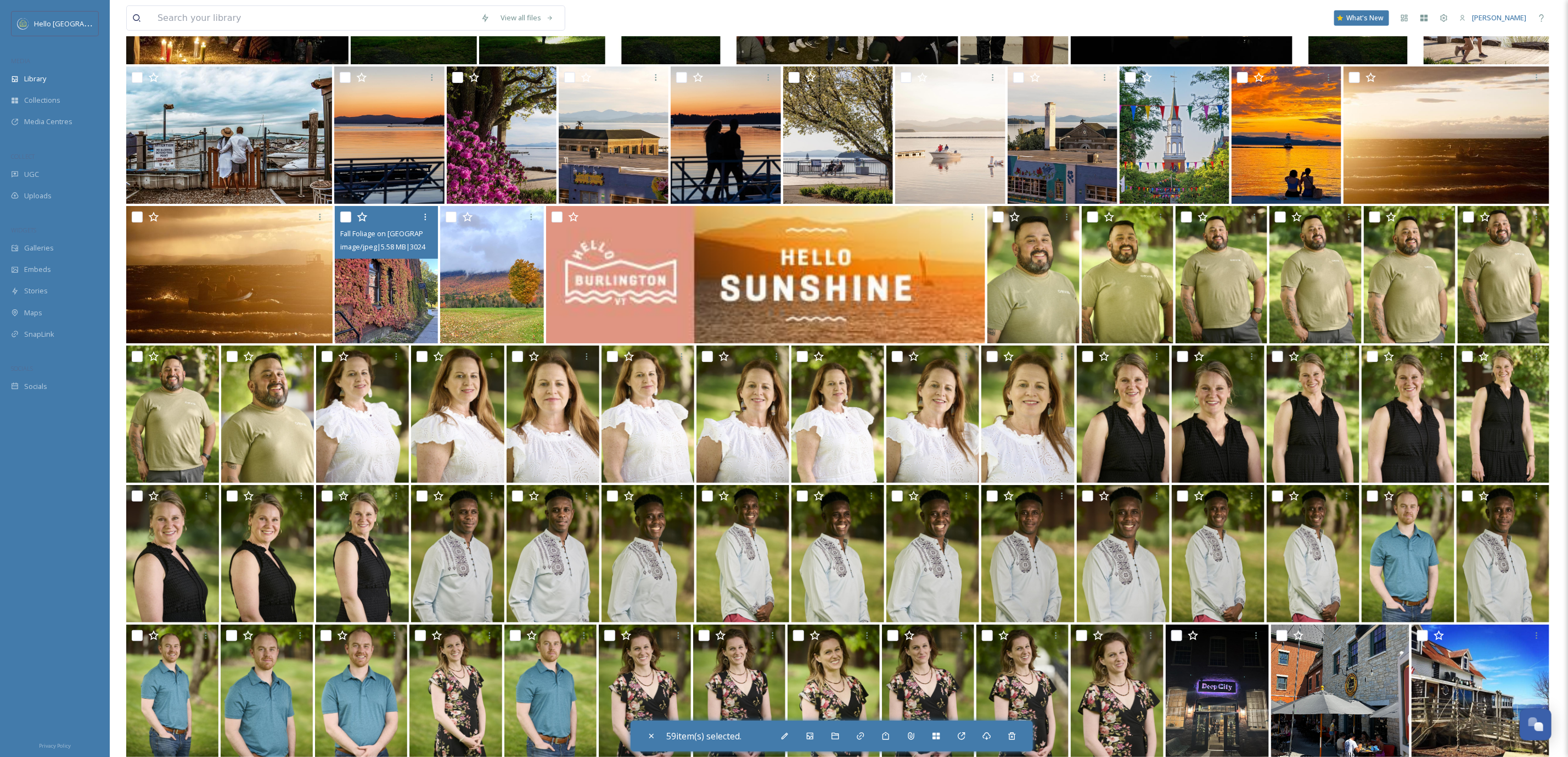
click at [346, 215] on input "checkbox" at bounding box center [346, 217] width 11 height 11
checkbox input "true"
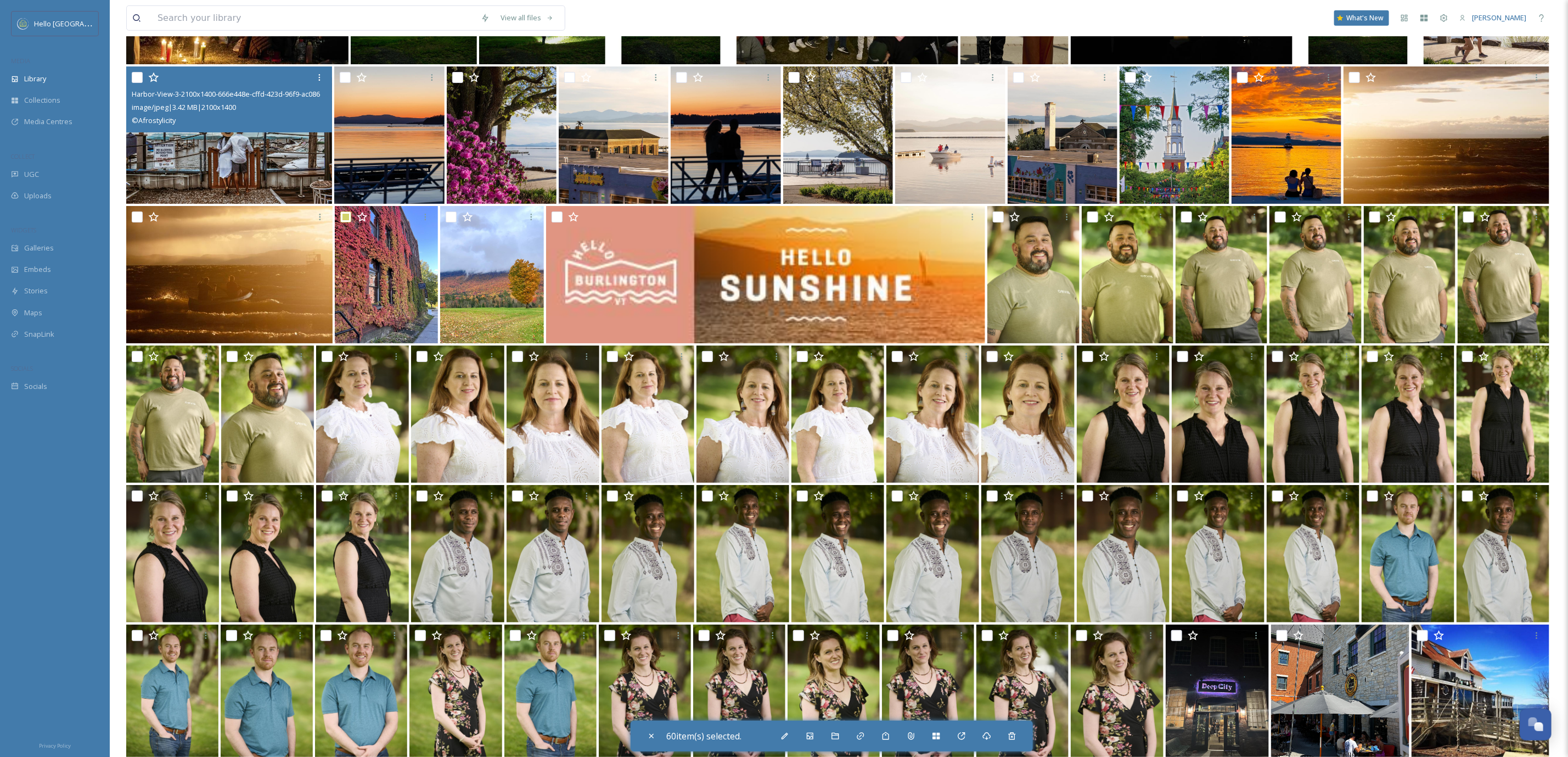
click at [132, 72] on input "checkbox" at bounding box center [137, 77] width 11 height 11
checkbox input "true"
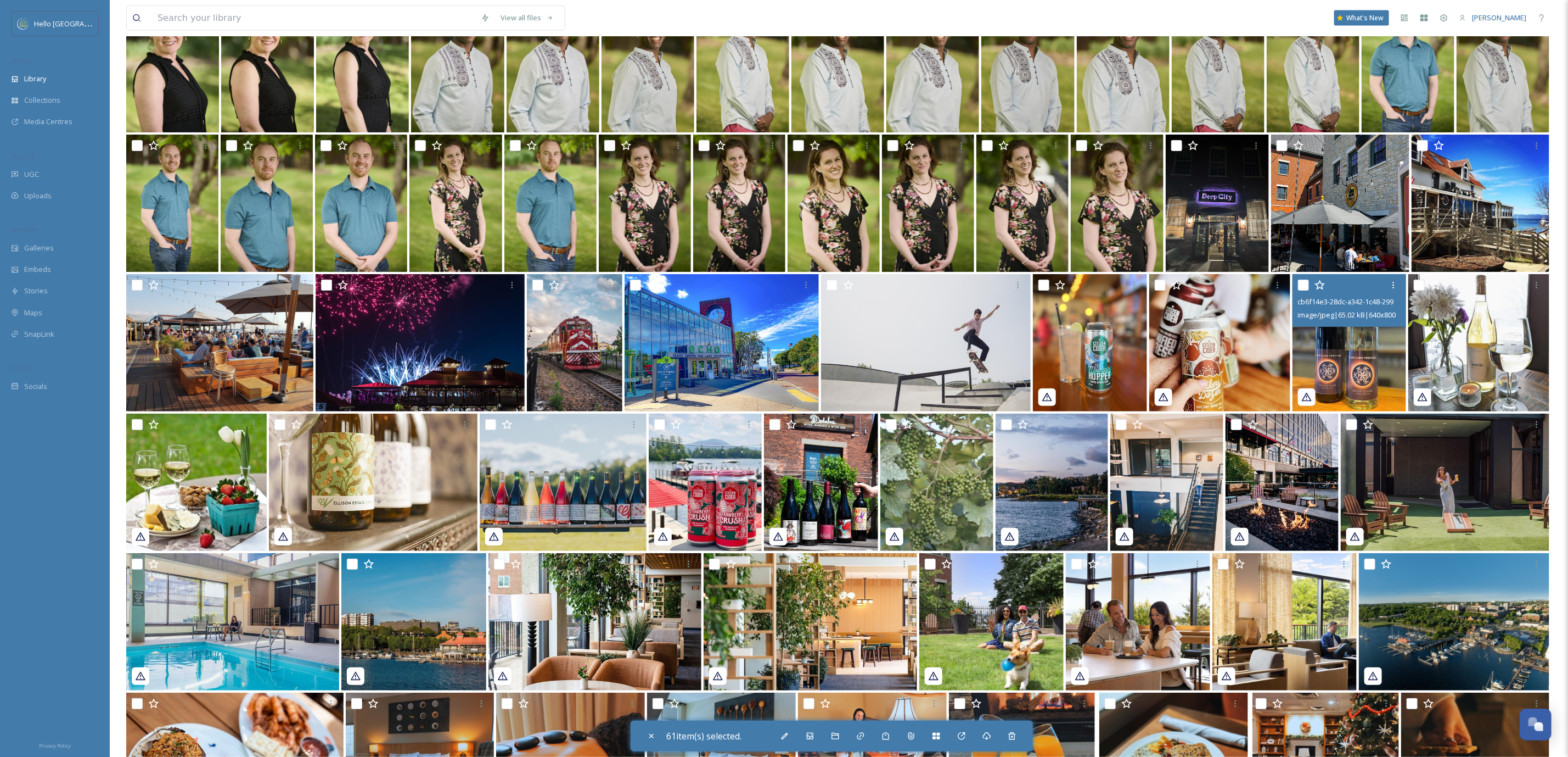
scroll to position [13805, 0]
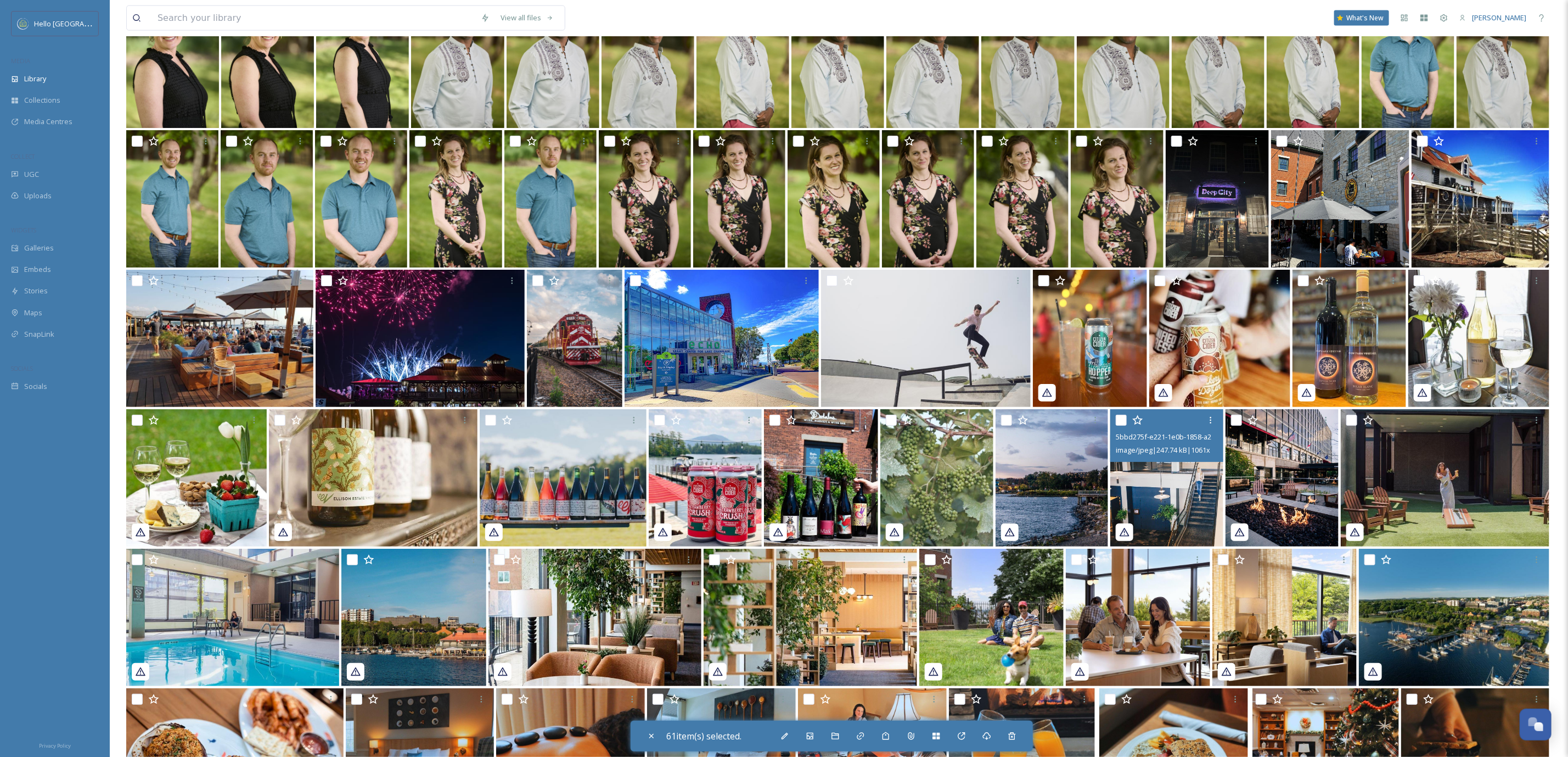
click at [1123, 425] on div at bounding box center [1168, 420] width 105 height 20
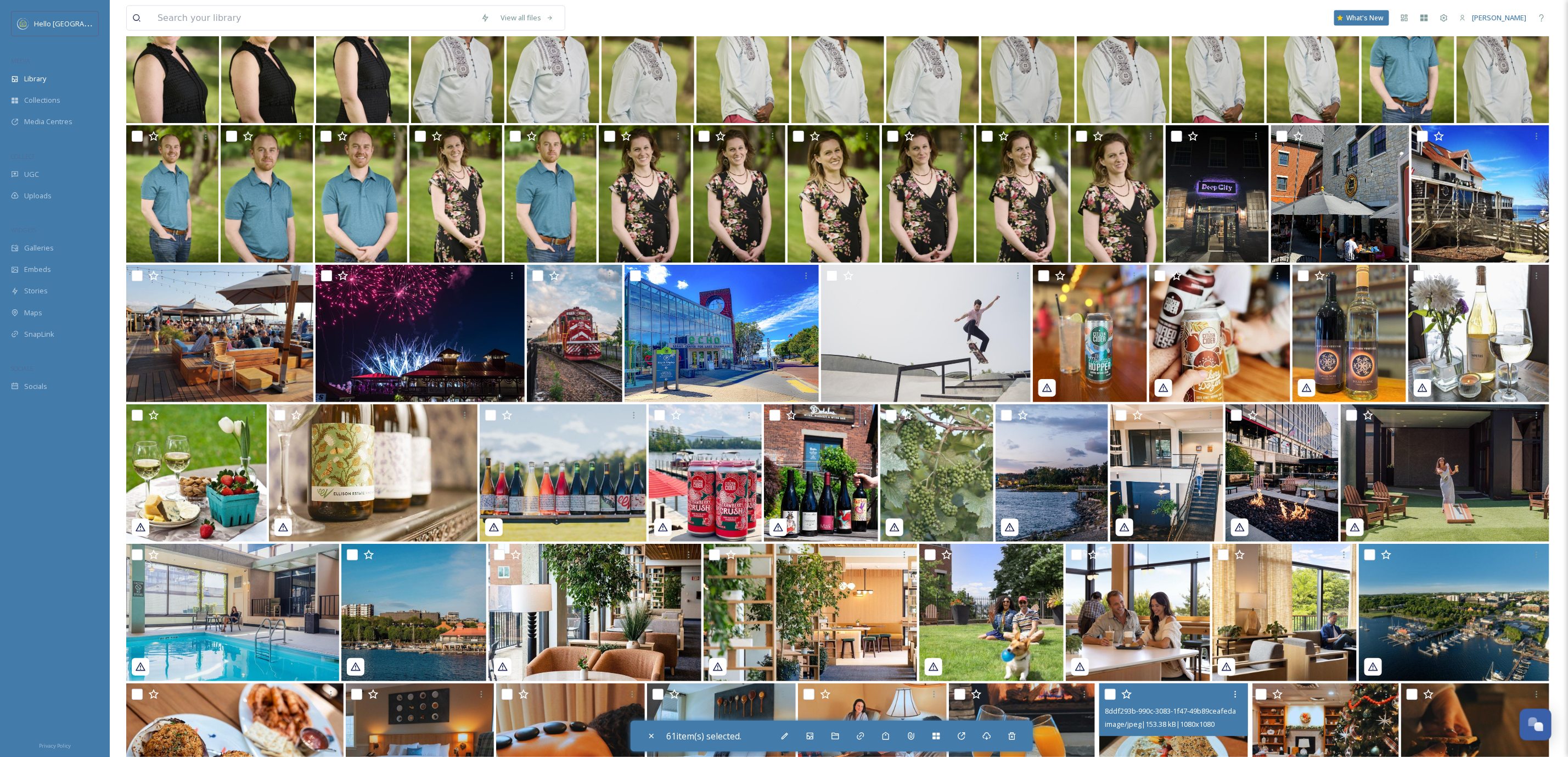
scroll to position [14135, 0]
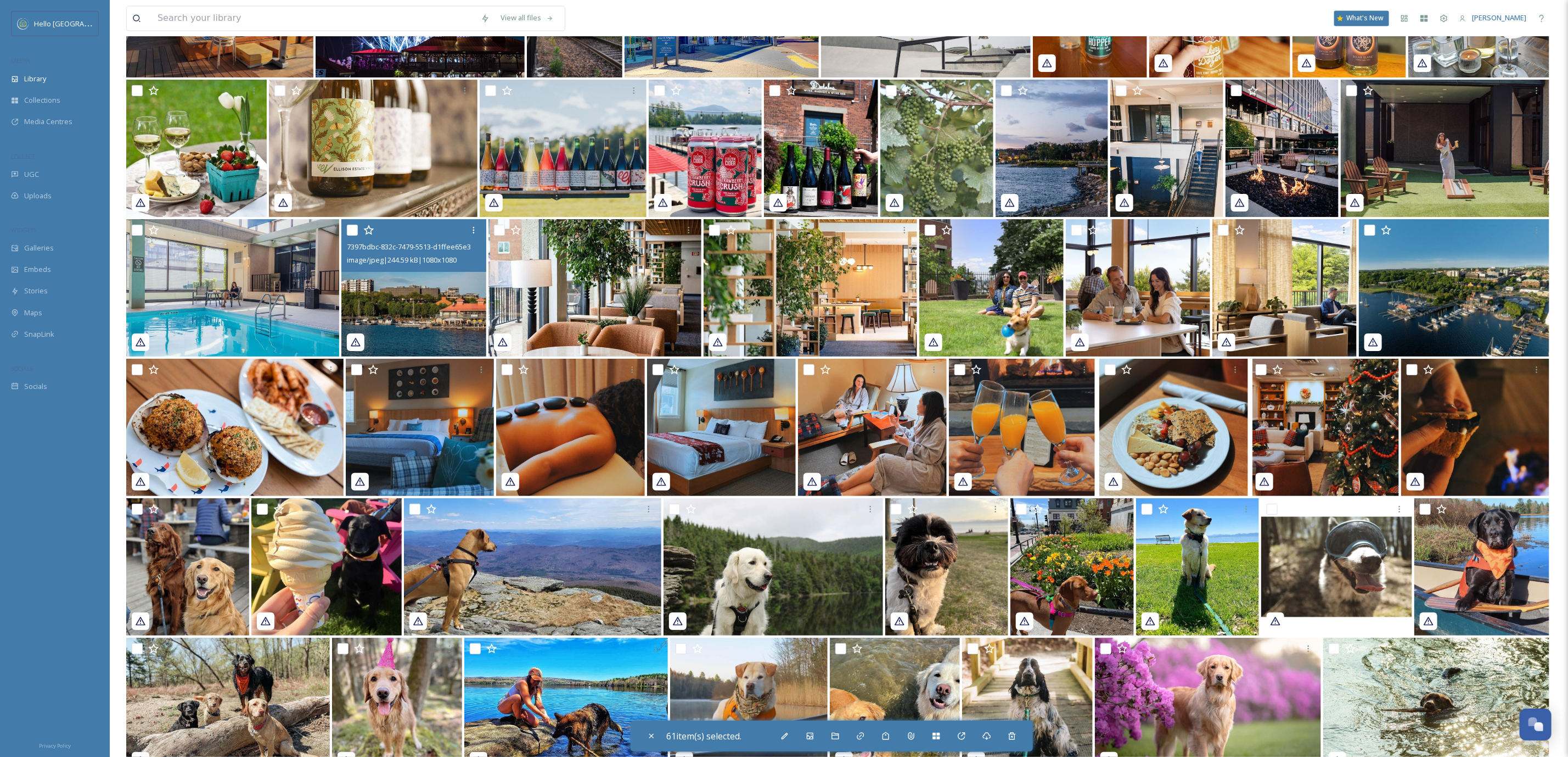
click at [351, 225] on input "checkbox" at bounding box center [353, 230] width 11 height 11
checkbox input "true"
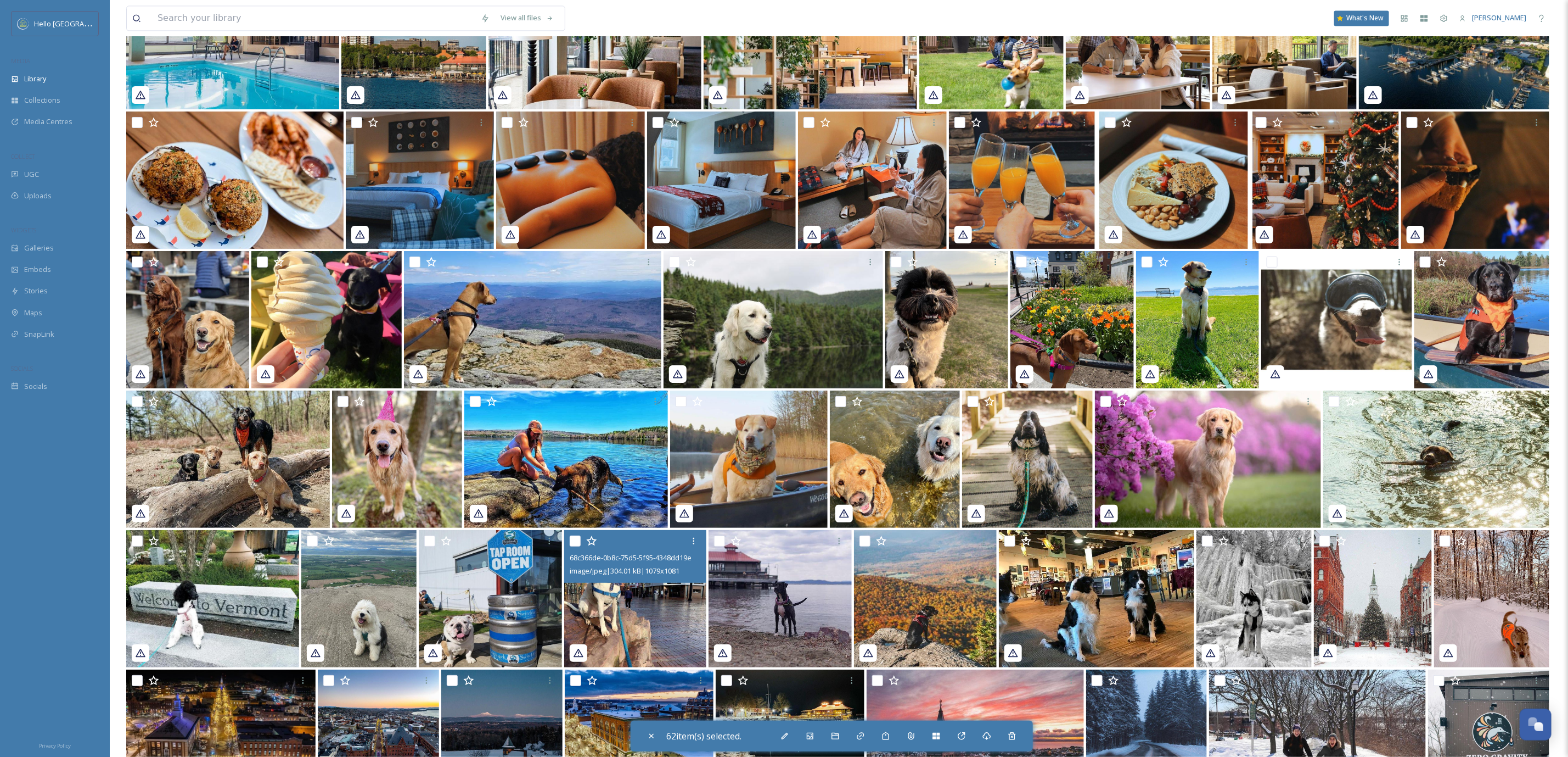
scroll to position [14711, 0]
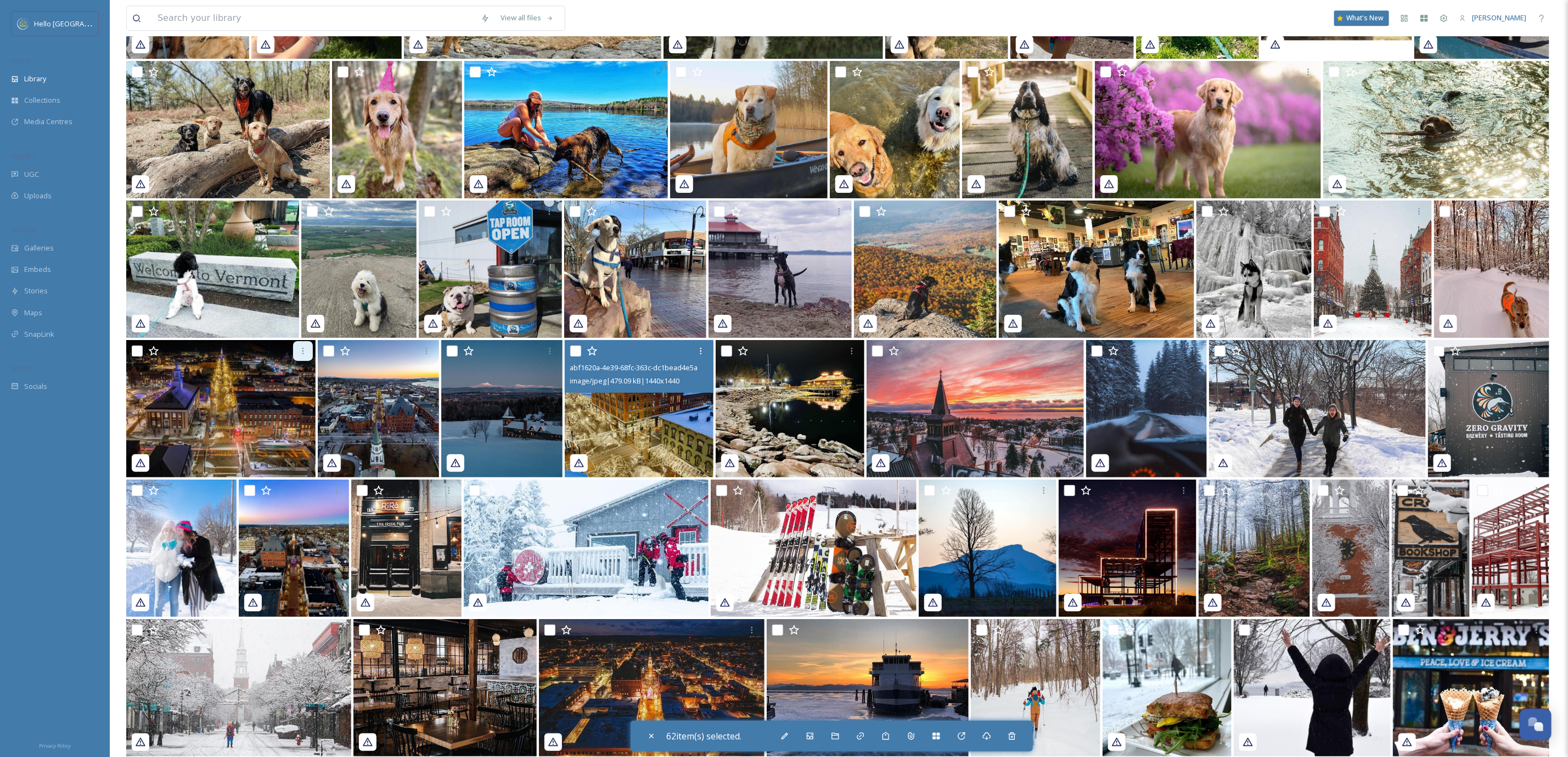
click at [575, 349] on input "checkbox" at bounding box center [576, 351] width 11 height 11
checkbox input "true"
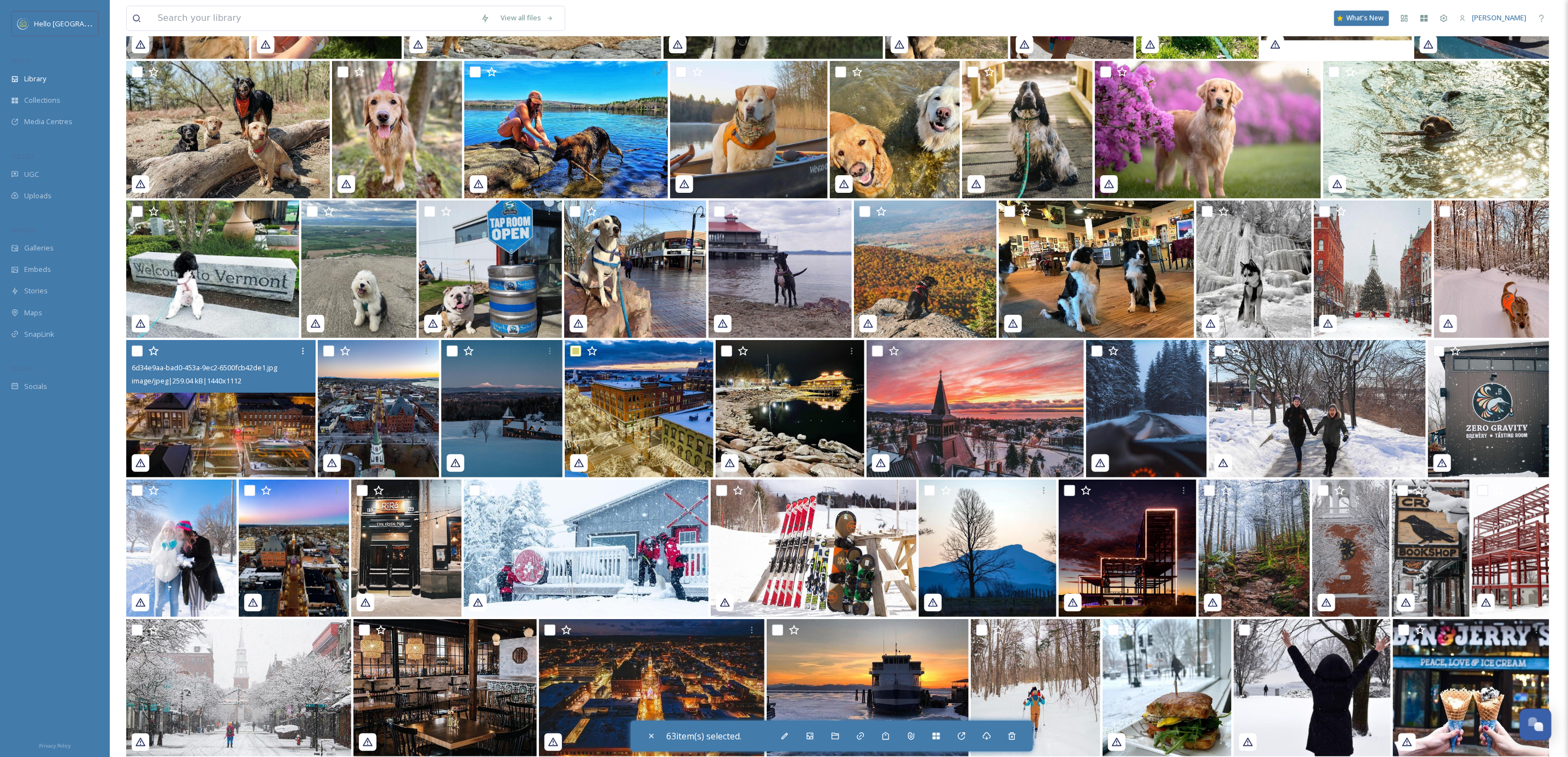
click at [135, 348] on input "checkbox" at bounding box center [137, 351] width 11 height 11
checkbox input "true"
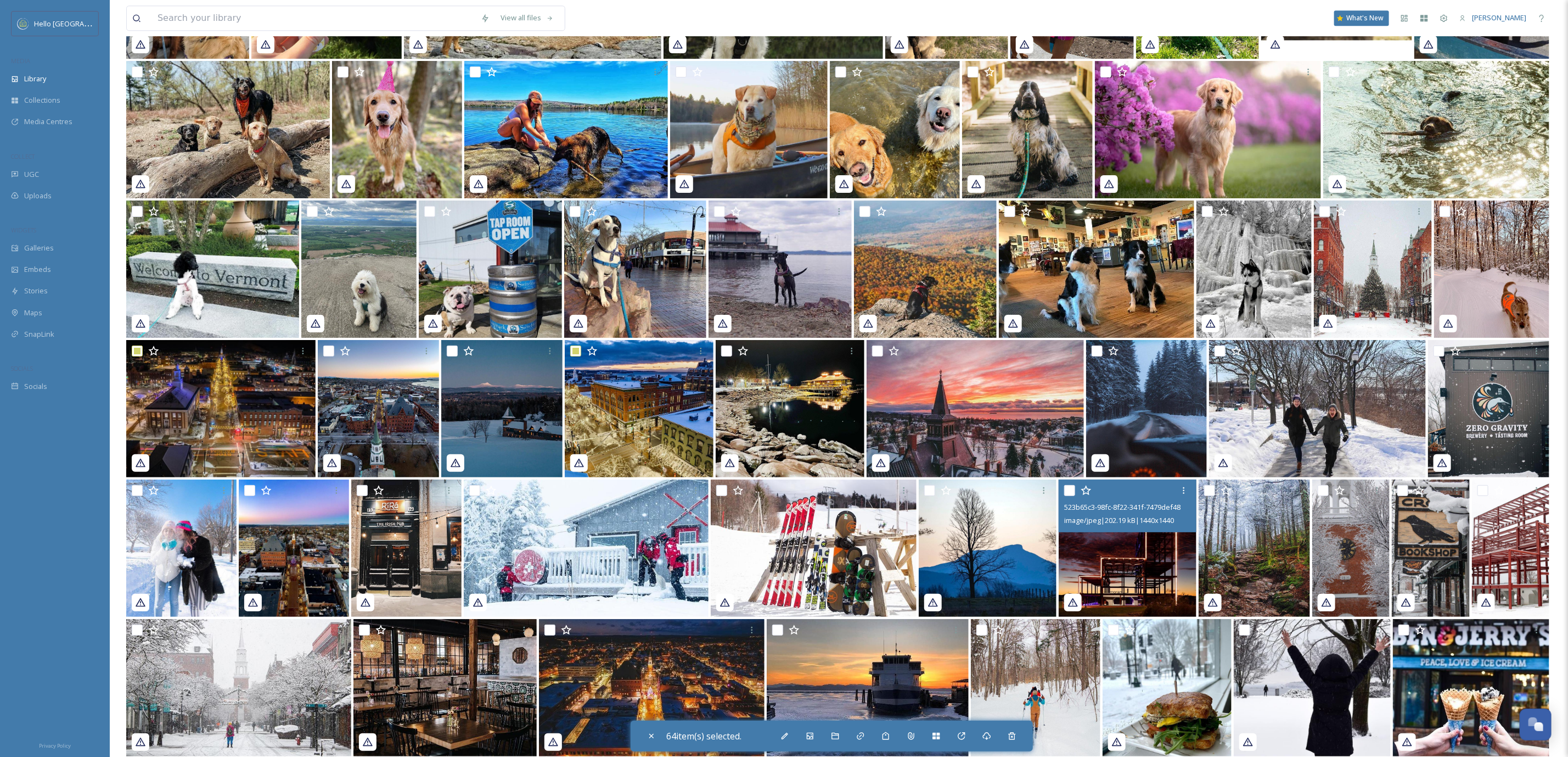
scroll to position [15041, 0]
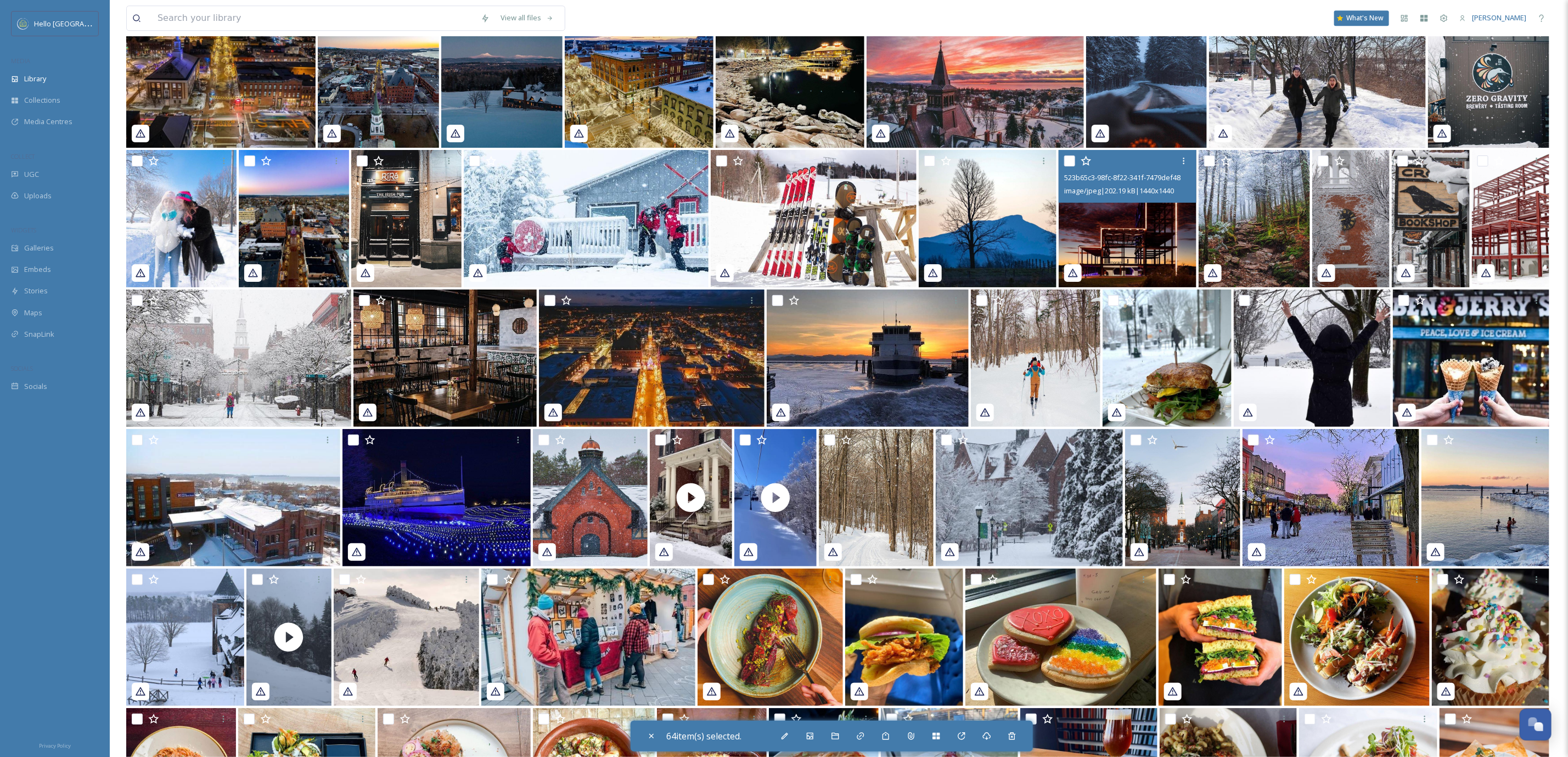
click at [1064, 151] on div at bounding box center [1129, 161] width 130 height 20
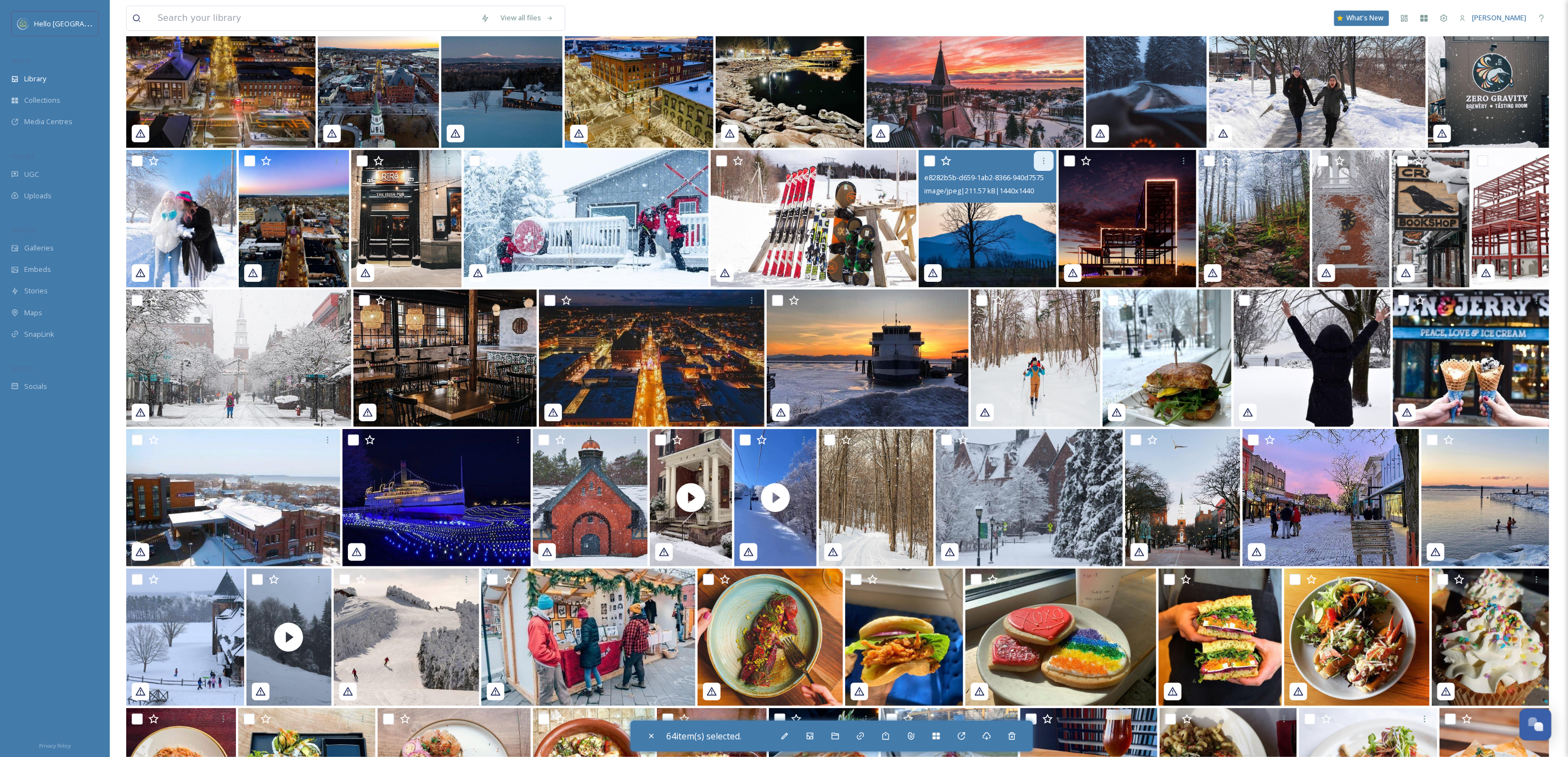
click at [931, 158] on input "checkbox" at bounding box center [930, 161] width 11 height 11
checkbox input "true"
click at [1064, 156] on div at bounding box center [1070, 161] width 11 height 11
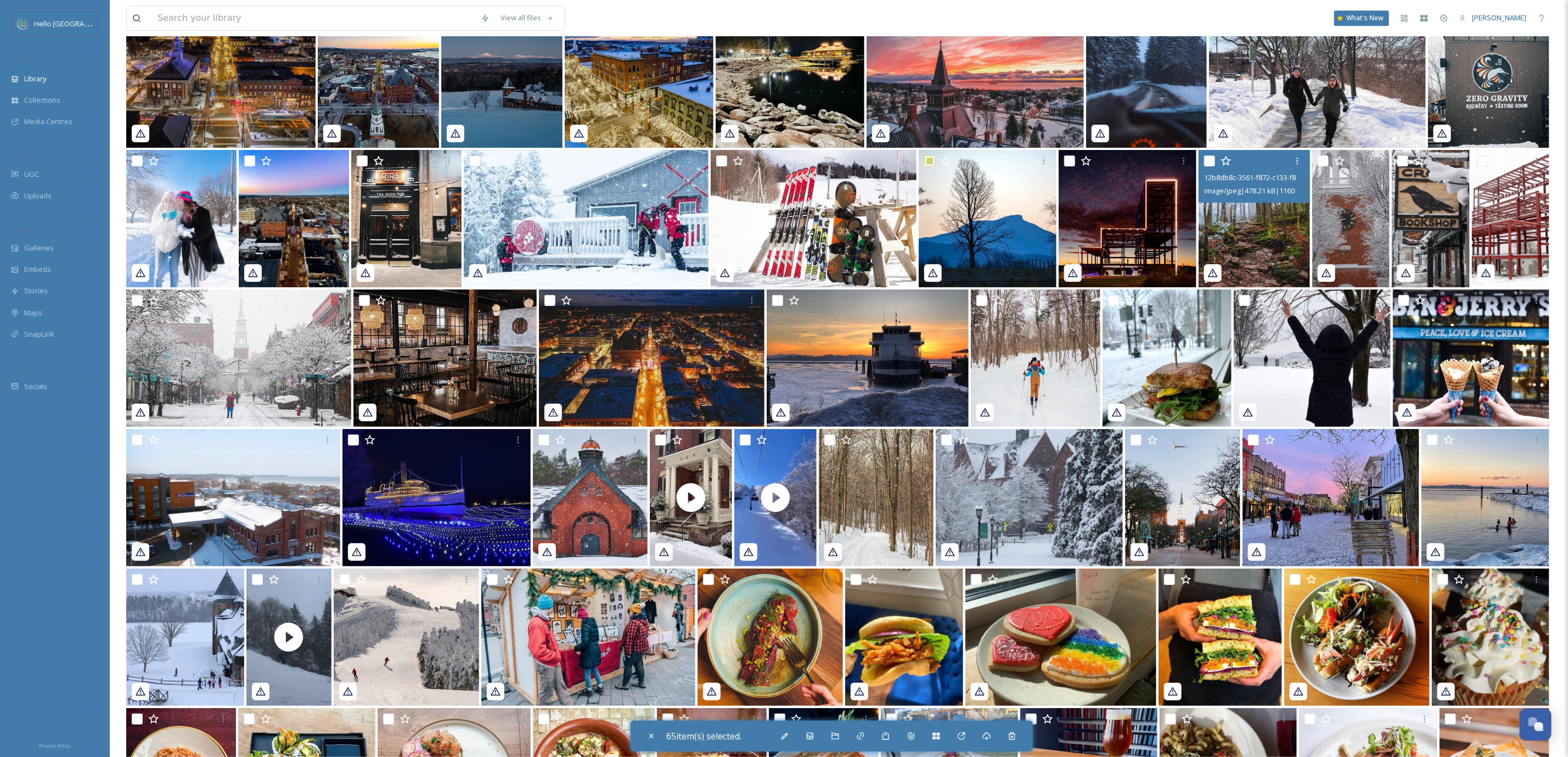
click at [1212, 158] on input "checkbox" at bounding box center [1210, 161] width 11 height 11
checkbox input "true"
click at [1480, 162] on input "checkbox" at bounding box center [1483, 161] width 11 height 11
checkbox input "true"
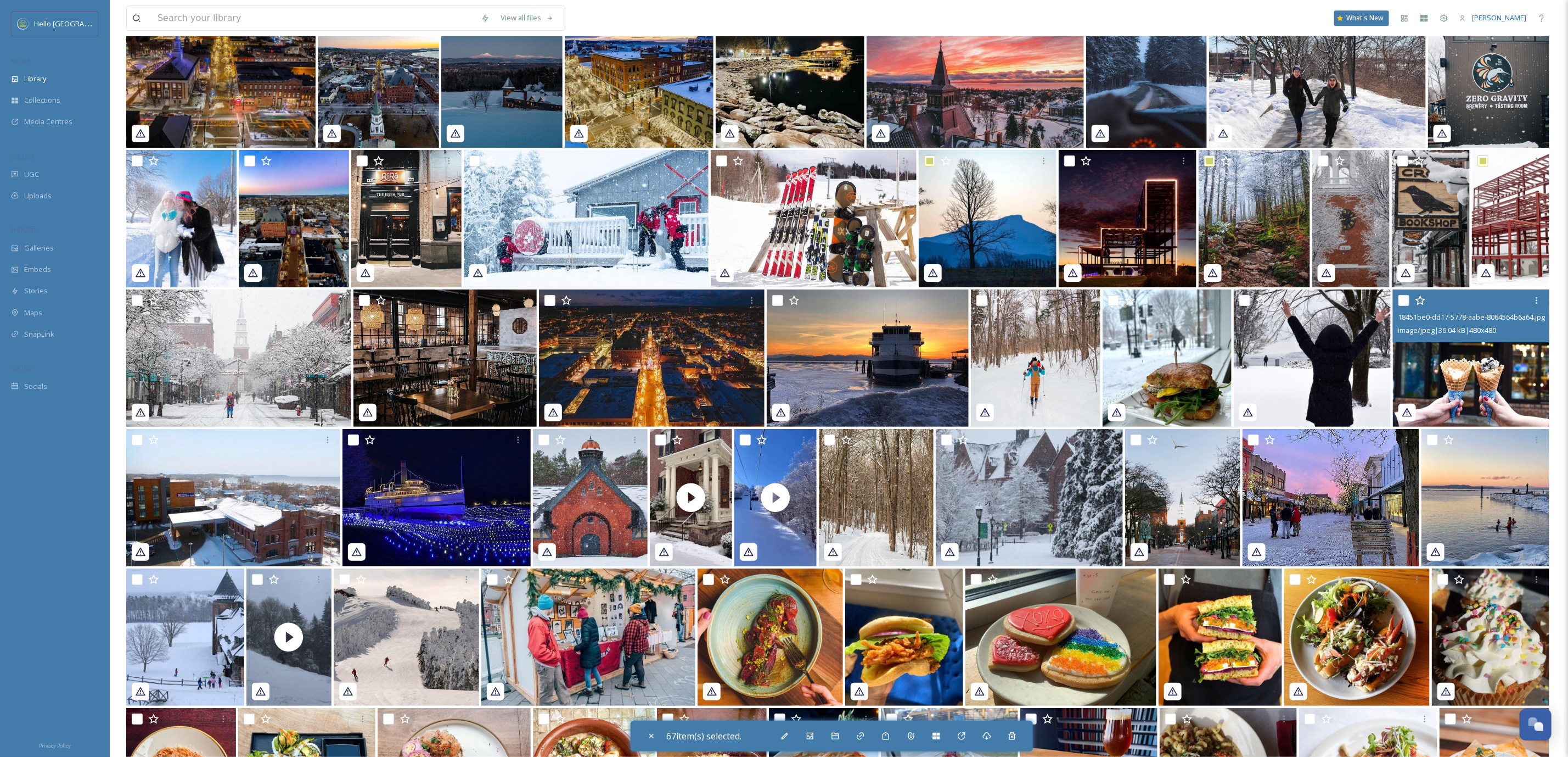
click at [1400, 290] on div at bounding box center [1473, 300] width 148 height 20
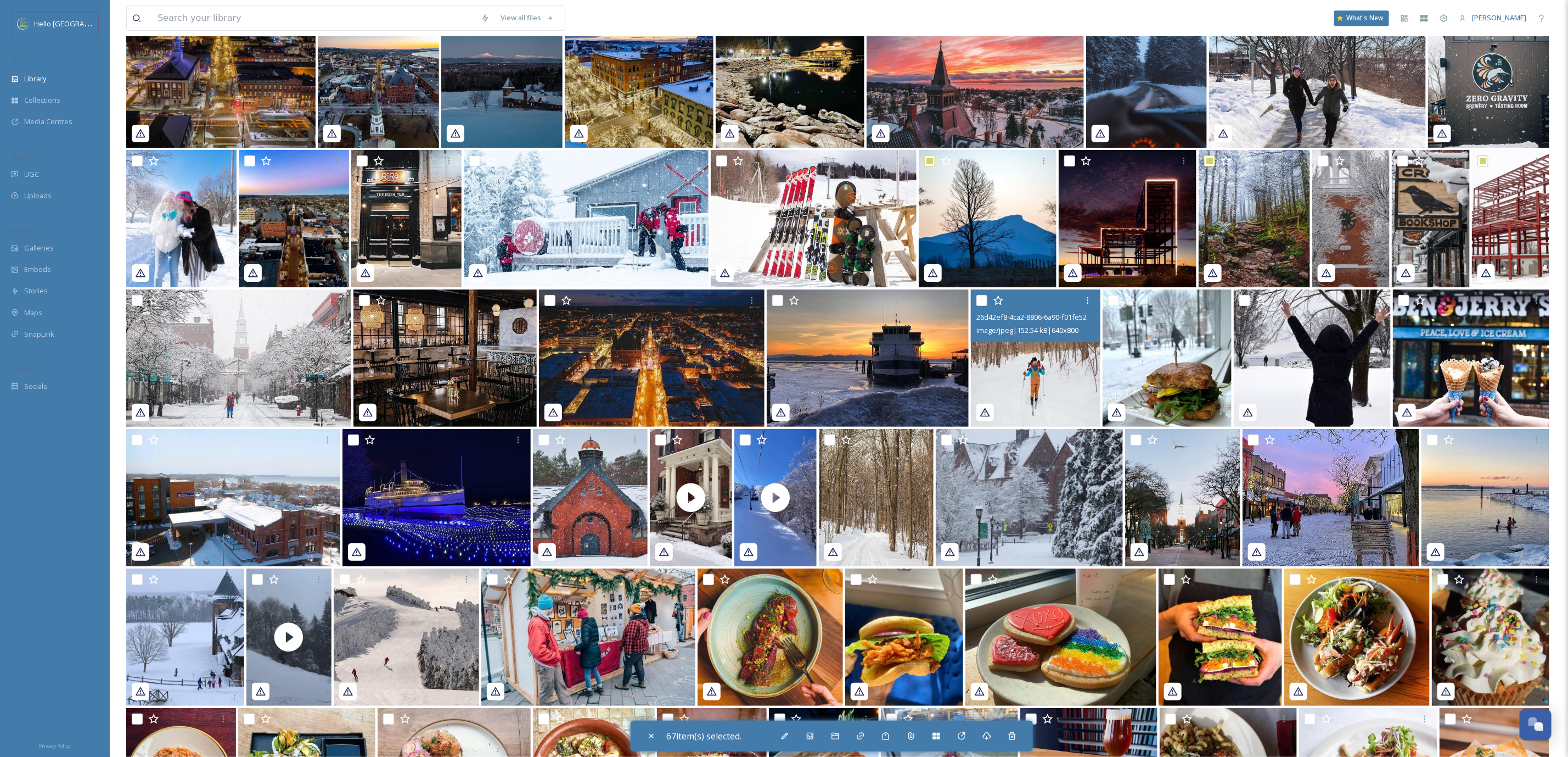
click at [980, 297] on input "checkbox" at bounding box center [982, 300] width 11 height 11
checkbox input "true"
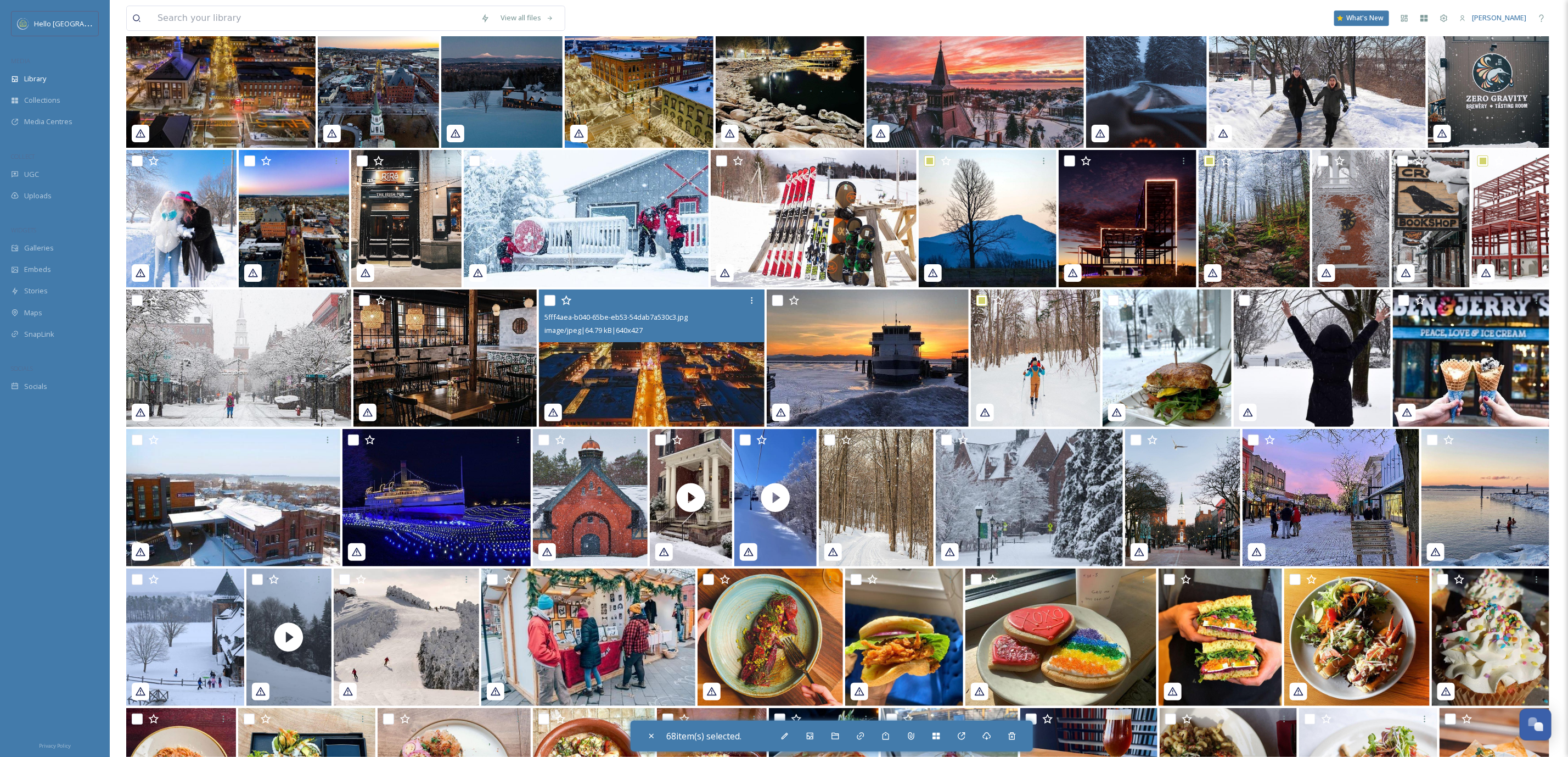
drag, startPoint x: 548, startPoint y: 298, endPoint x: 535, endPoint y: 292, distance: 14.3
click at [547, 298] on input "checkbox" at bounding box center [550, 300] width 11 height 11
checkbox input "true"
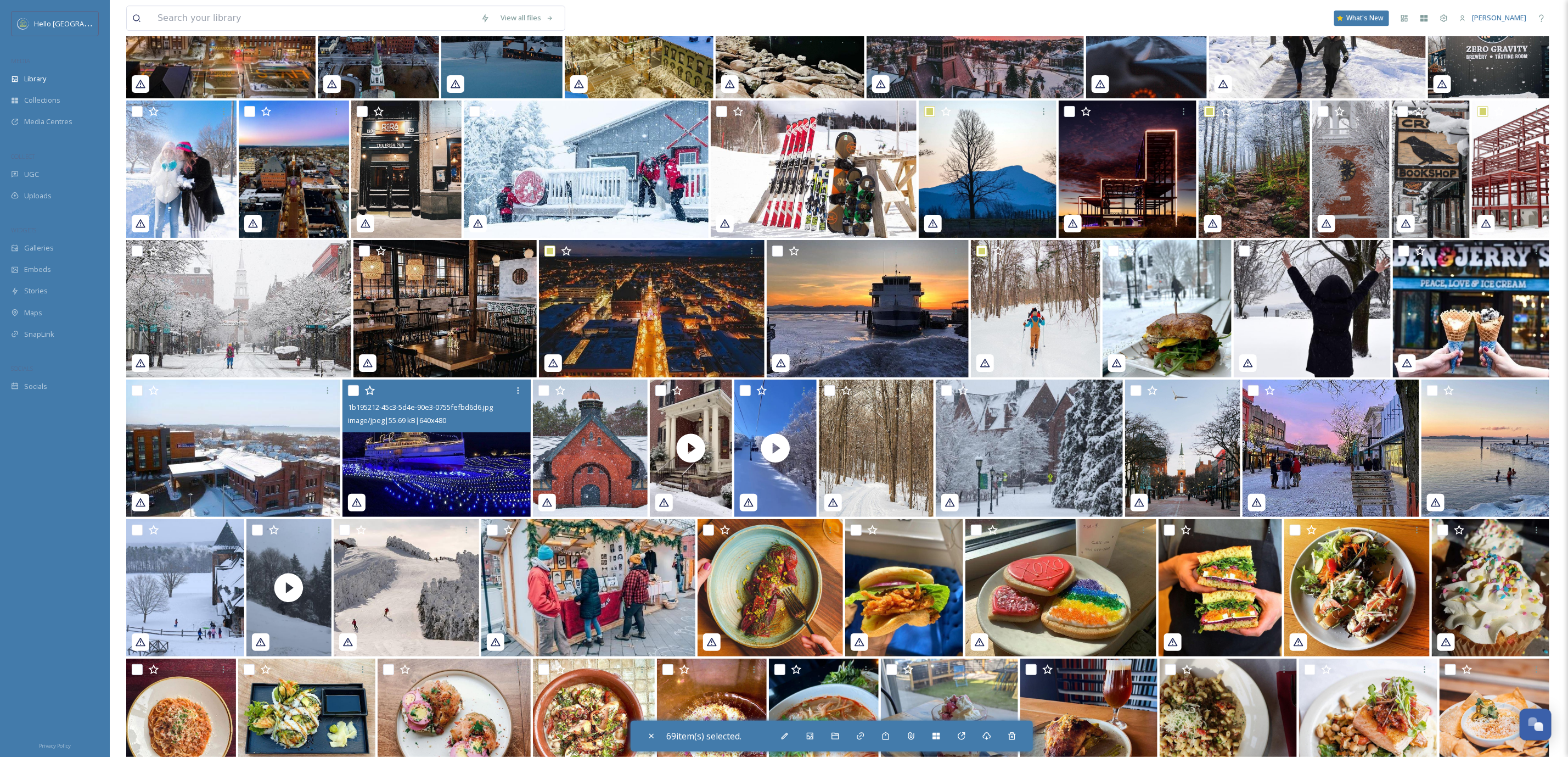
scroll to position [15206, 0]
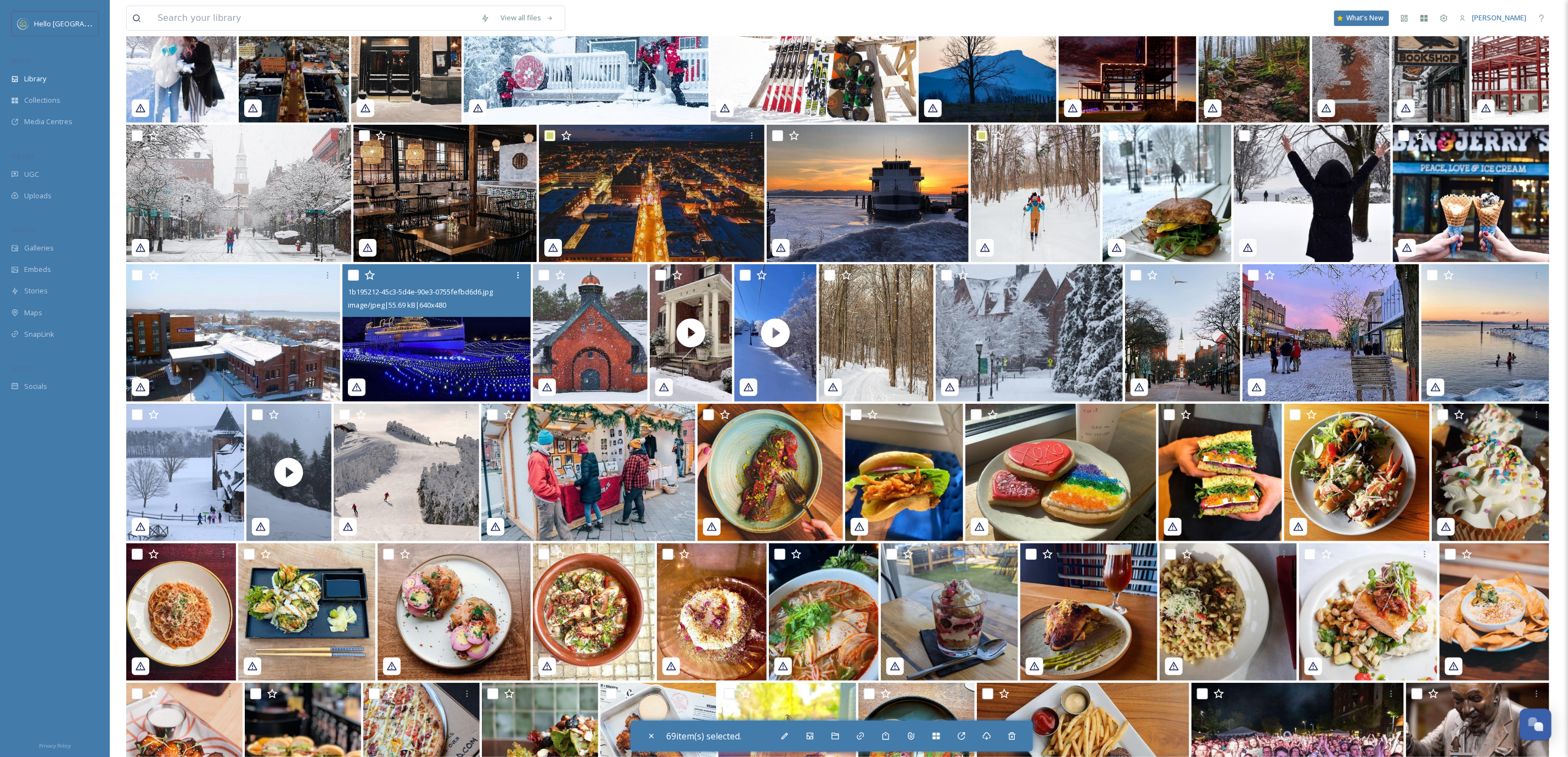
click at [350, 275] on input "checkbox" at bounding box center [354, 275] width 11 height 11
checkbox input "true"
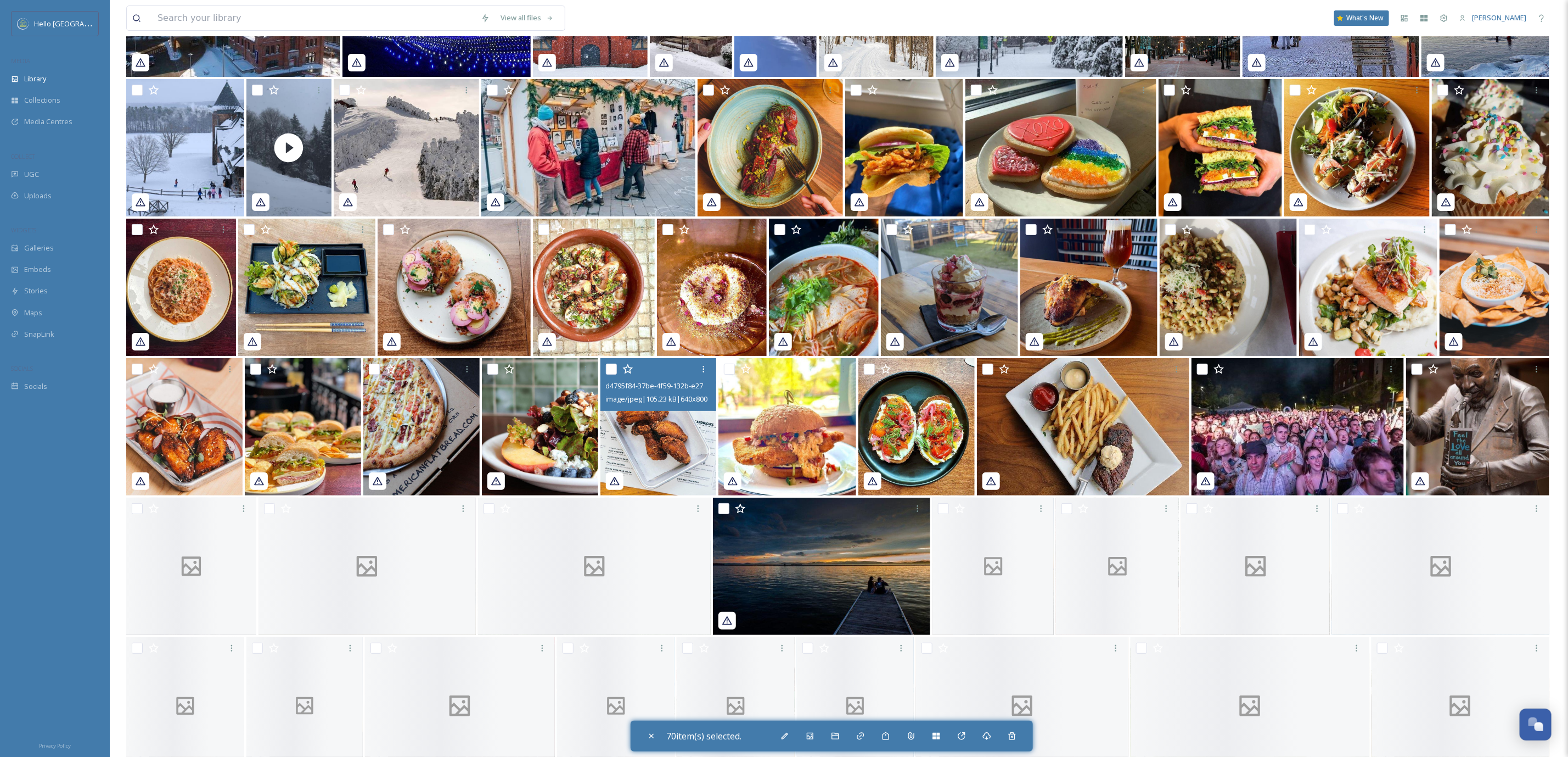
scroll to position [15783, 0]
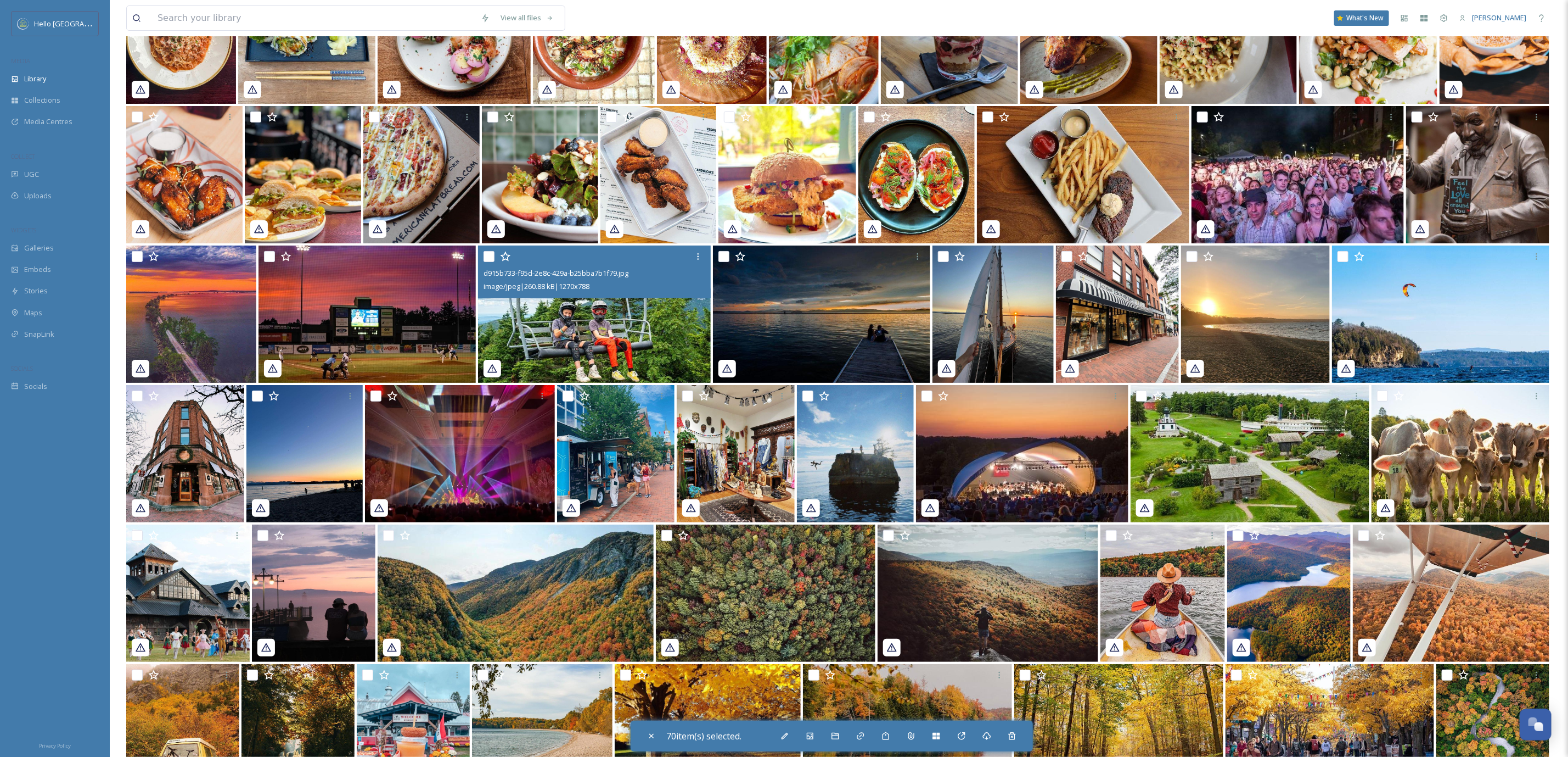
click at [720, 259] on input "checkbox" at bounding box center [724, 256] width 11 height 11
checkbox input "true"
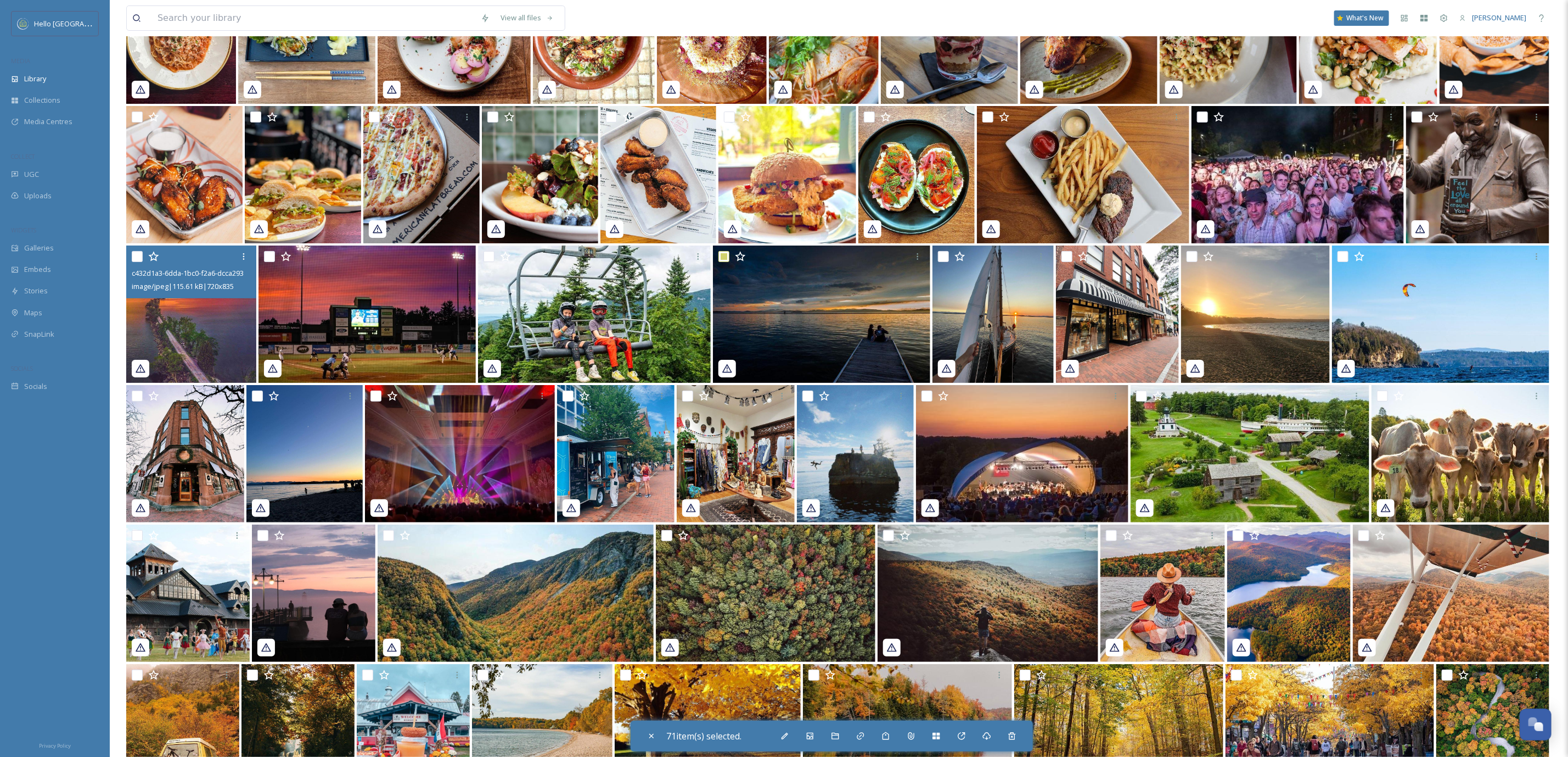
drag, startPoint x: 140, startPoint y: 255, endPoint x: 1178, endPoint y: 240, distance: 1038.1
click at [141, 255] on input "checkbox" at bounding box center [137, 256] width 11 height 11
checkbox input "true"
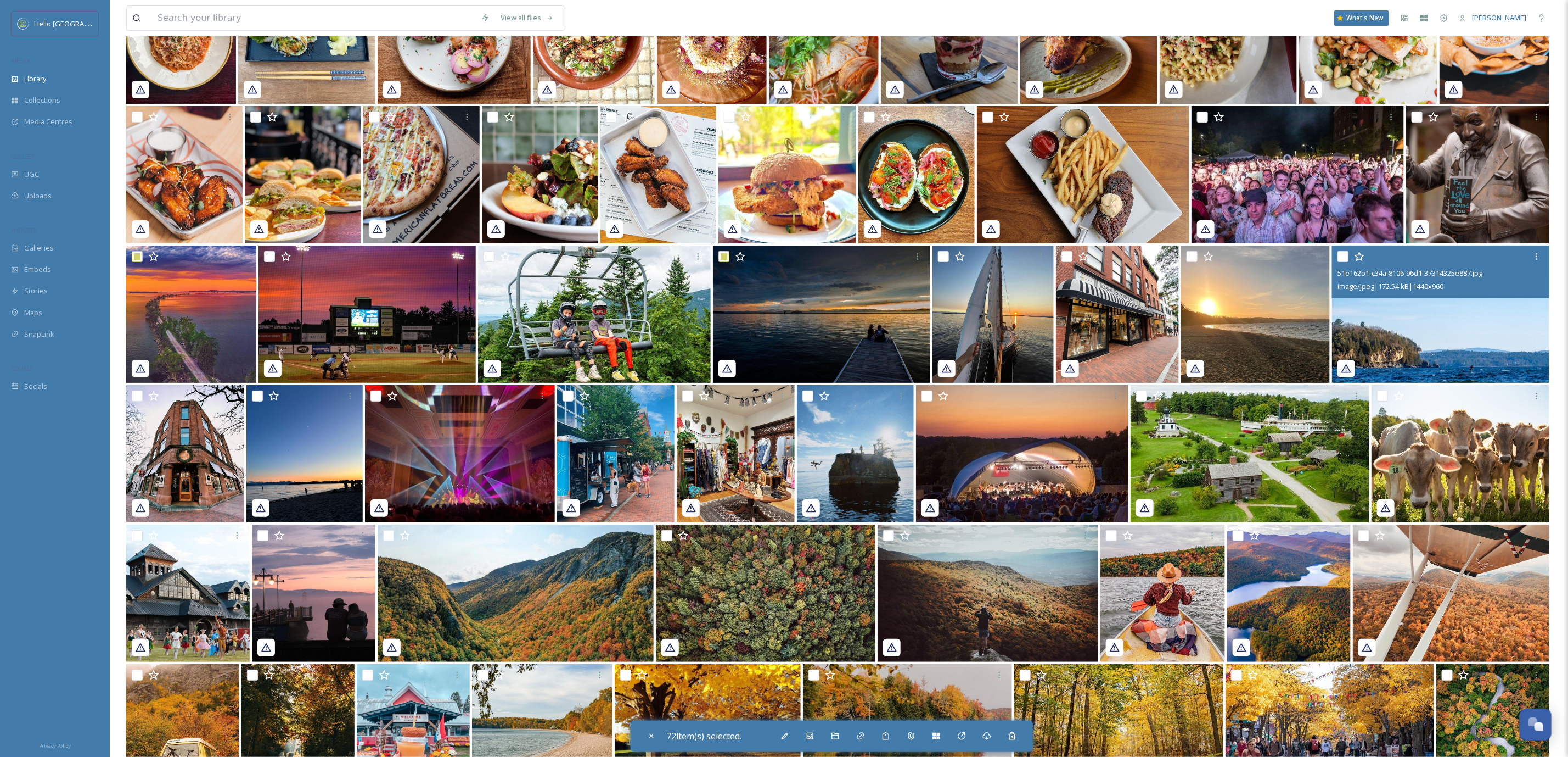
click at [1339, 253] on input "checkbox" at bounding box center [1343, 256] width 11 height 11
checkbox input "true"
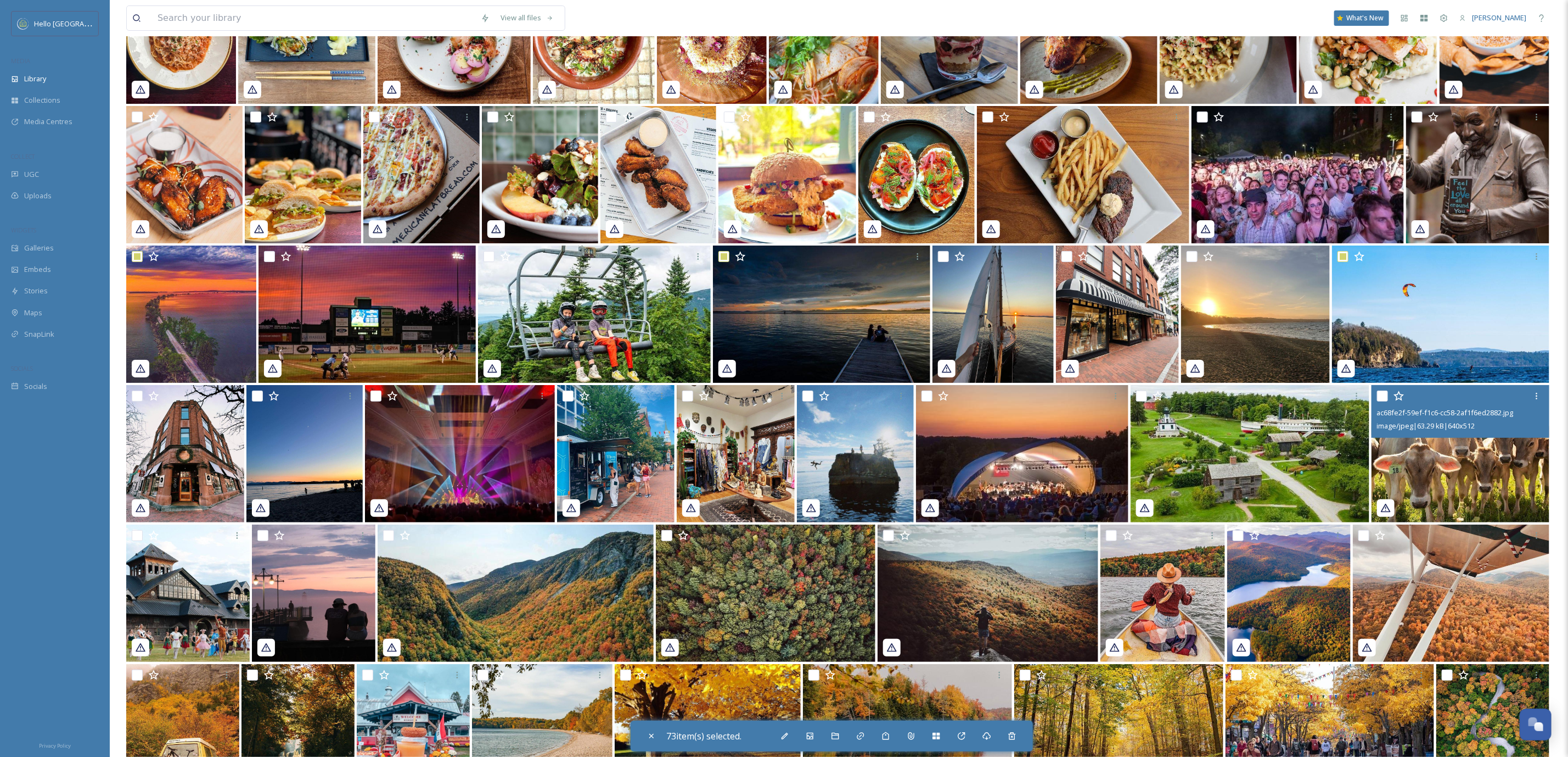
click at [1377, 391] on input "checkbox" at bounding box center [1383, 396] width 11 height 11
checkbox input "true"
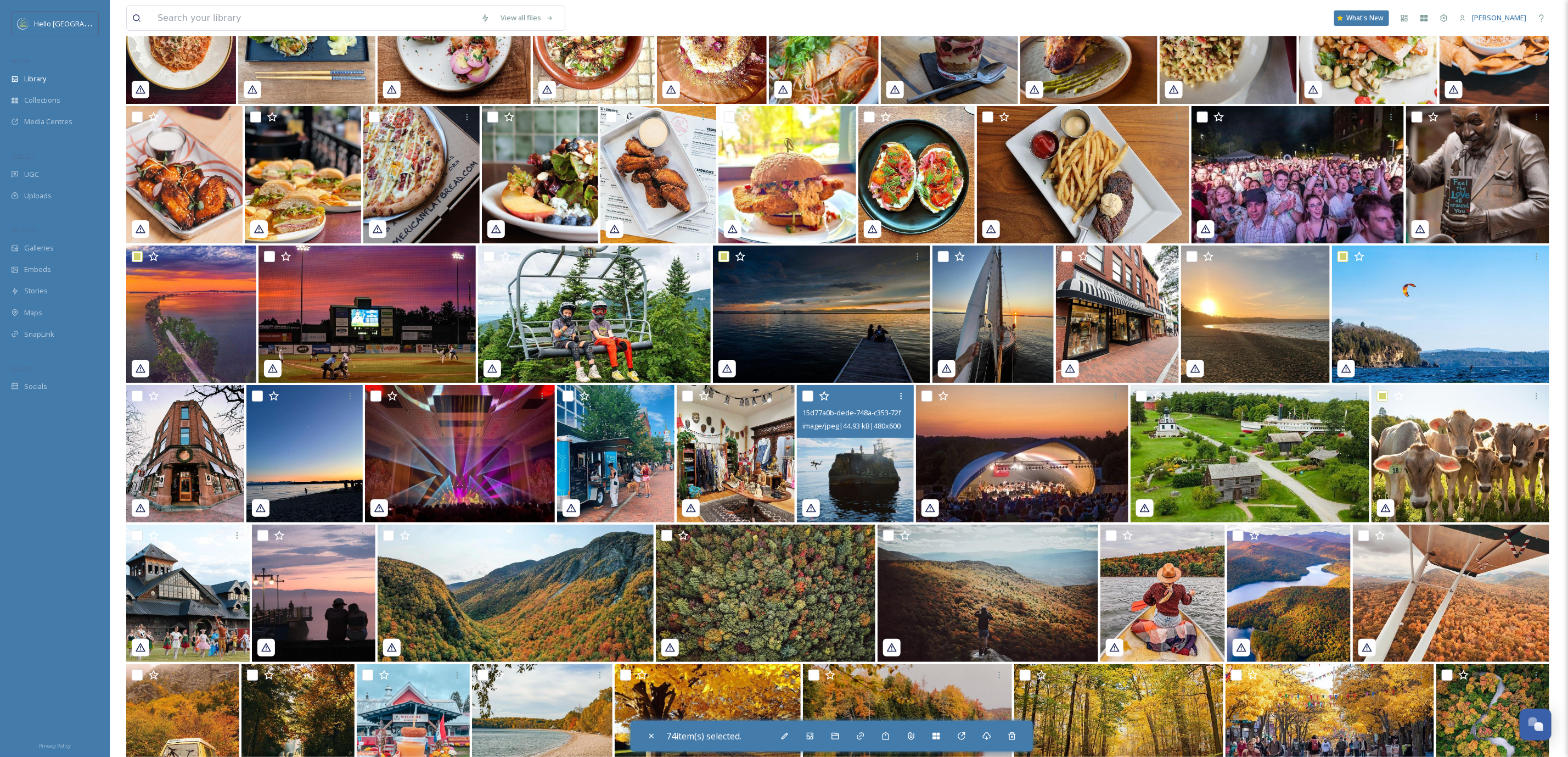
drag, startPoint x: 811, startPoint y: 393, endPoint x: 837, endPoint y: 384, distance: 27.5
click at [810, 393] on input "checkbox" at bounding box center [808, 396] width 11 height 11
checkbox input "true"
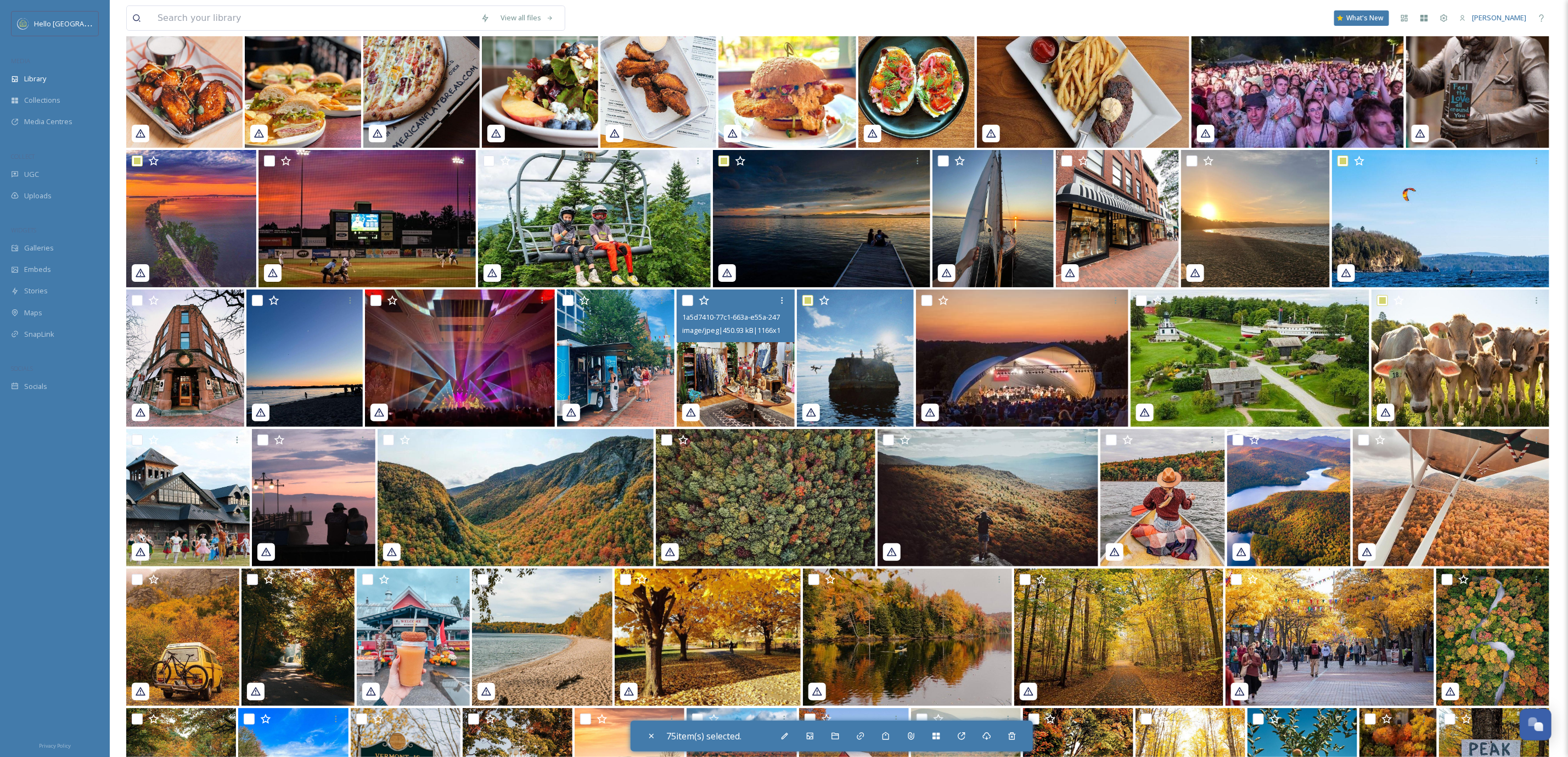
scroll to position [15947, 0]
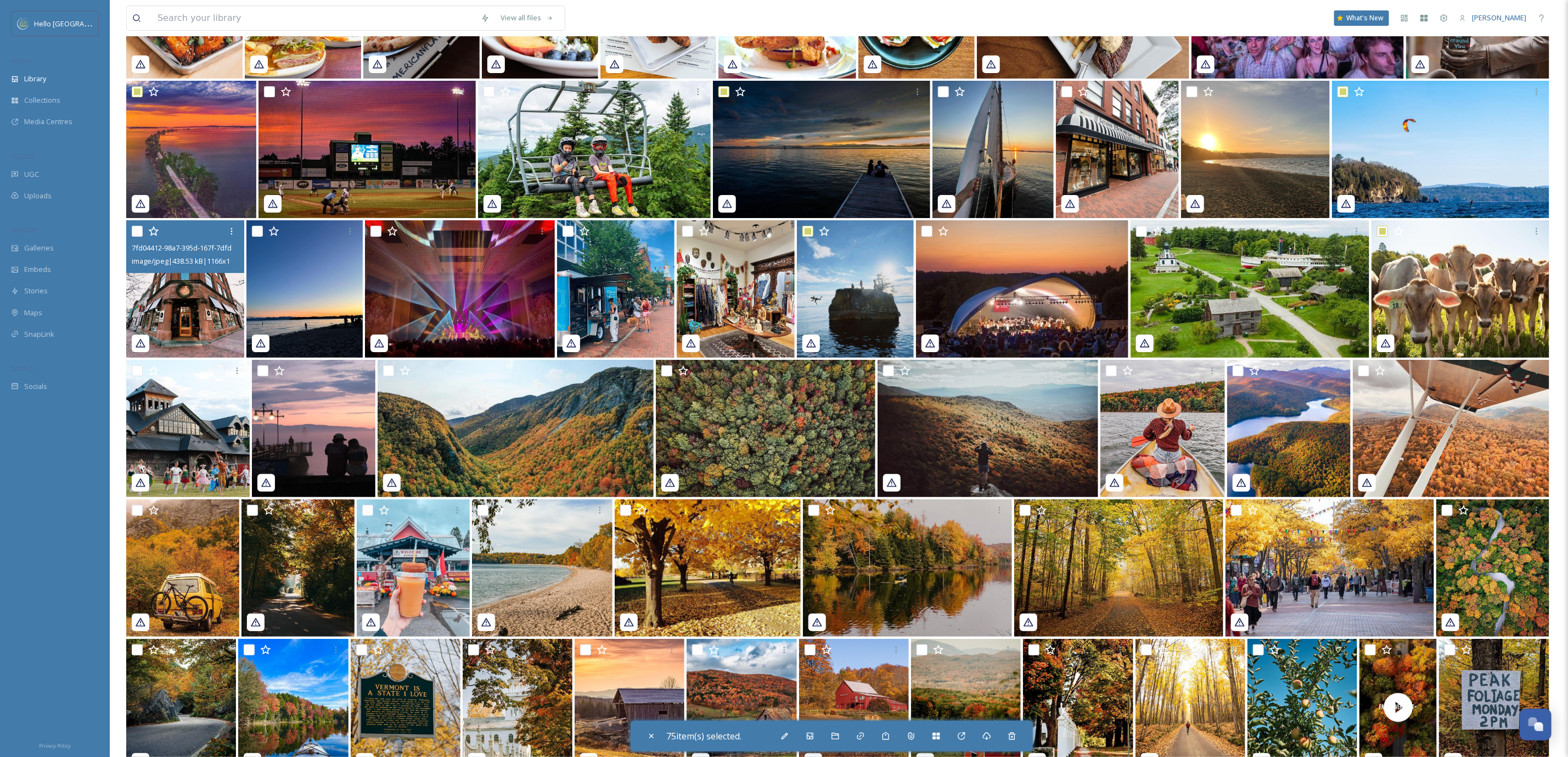
drag, startPoint x: 136, startPoint y: 228, endPoint x: 345, endPoint y: 335, distance: 234.8
click at [136, 227] on input "checkbox" at bounding box center [137, 231] width 11 height 11
checkbox input "true"
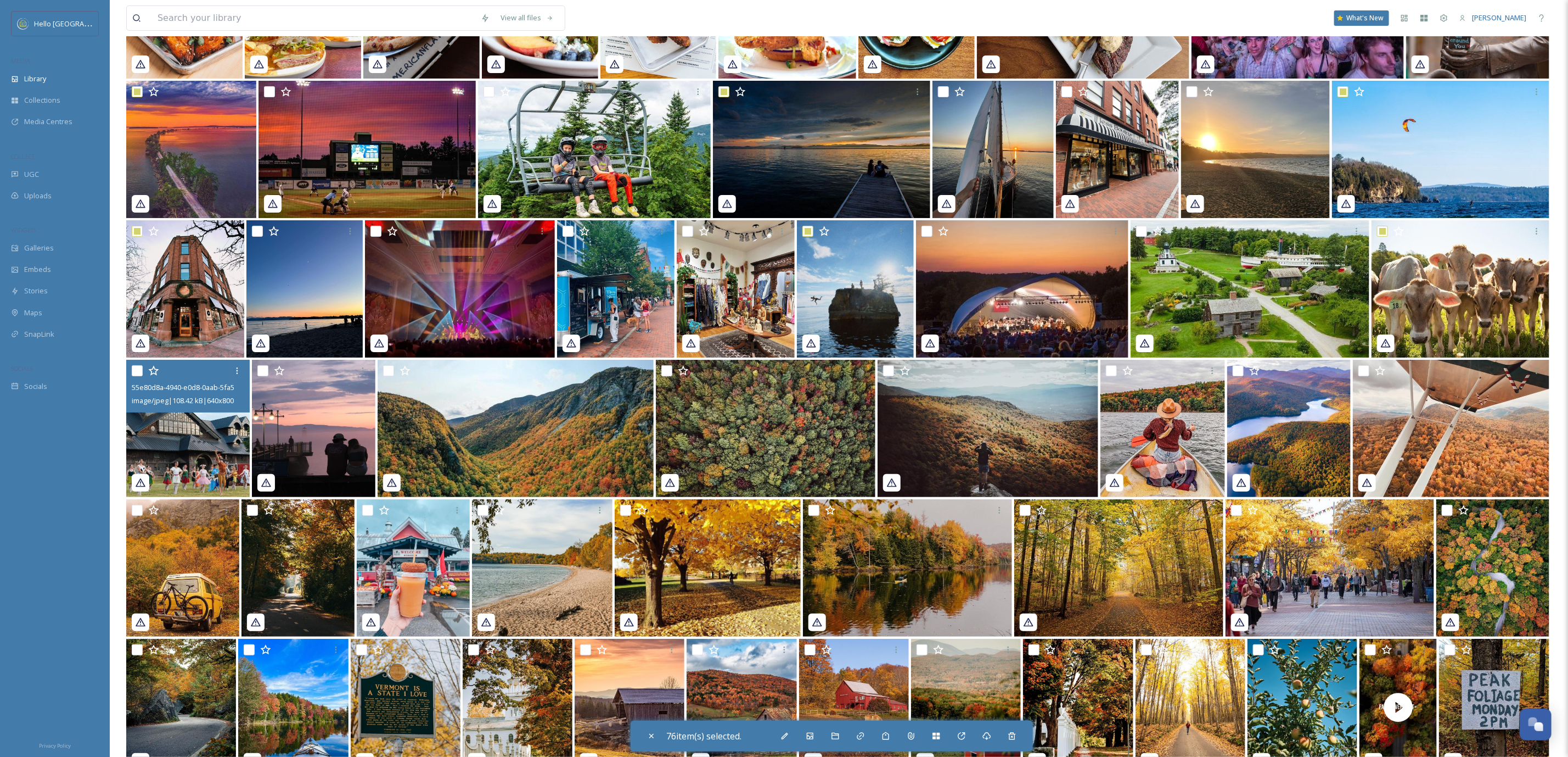
click at [137, 369] on input "checkbox" at bounding box center [137, 371] width 11 height 11
checkbox input "true"
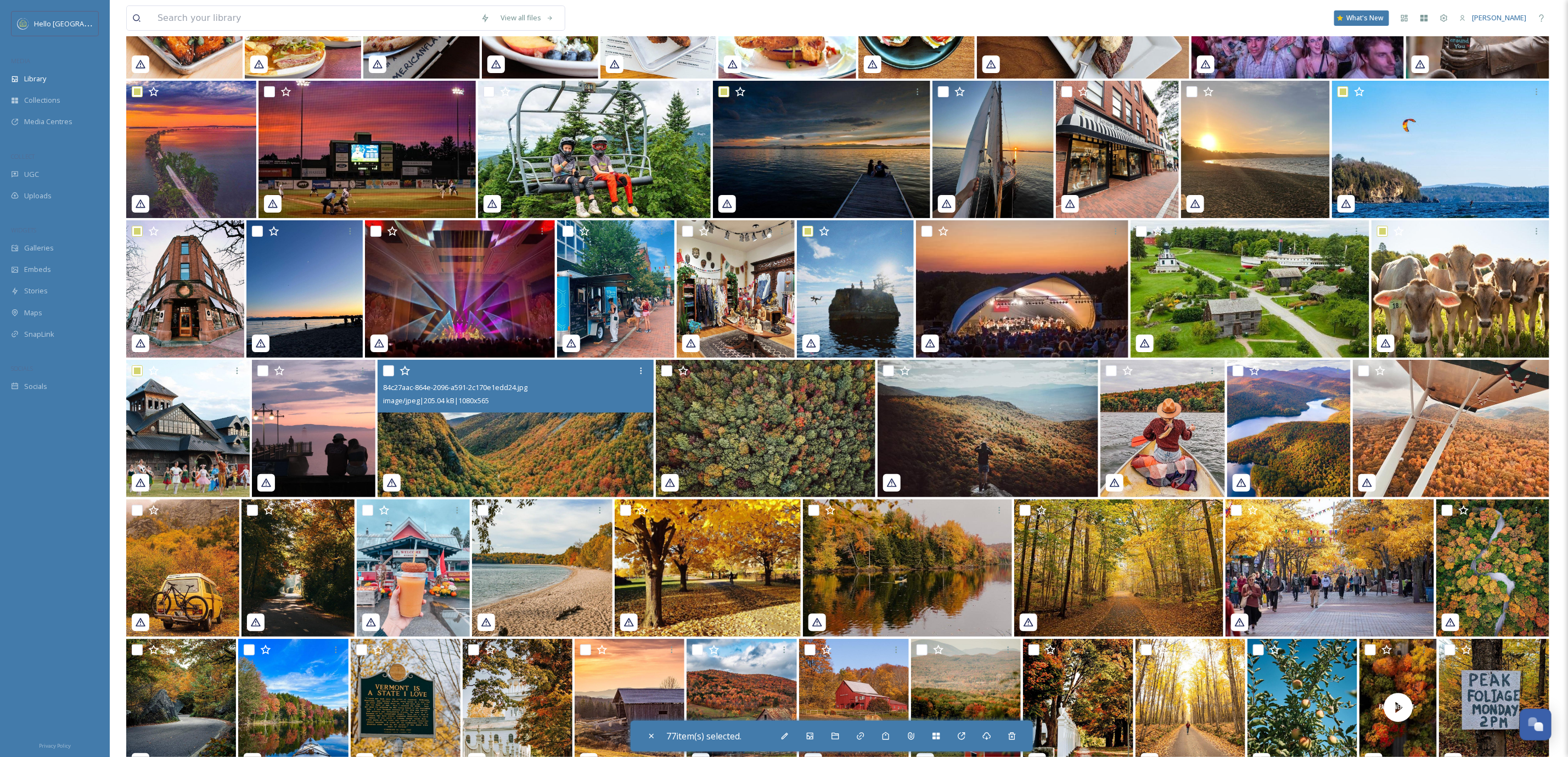
scroll to position [16194, 0]
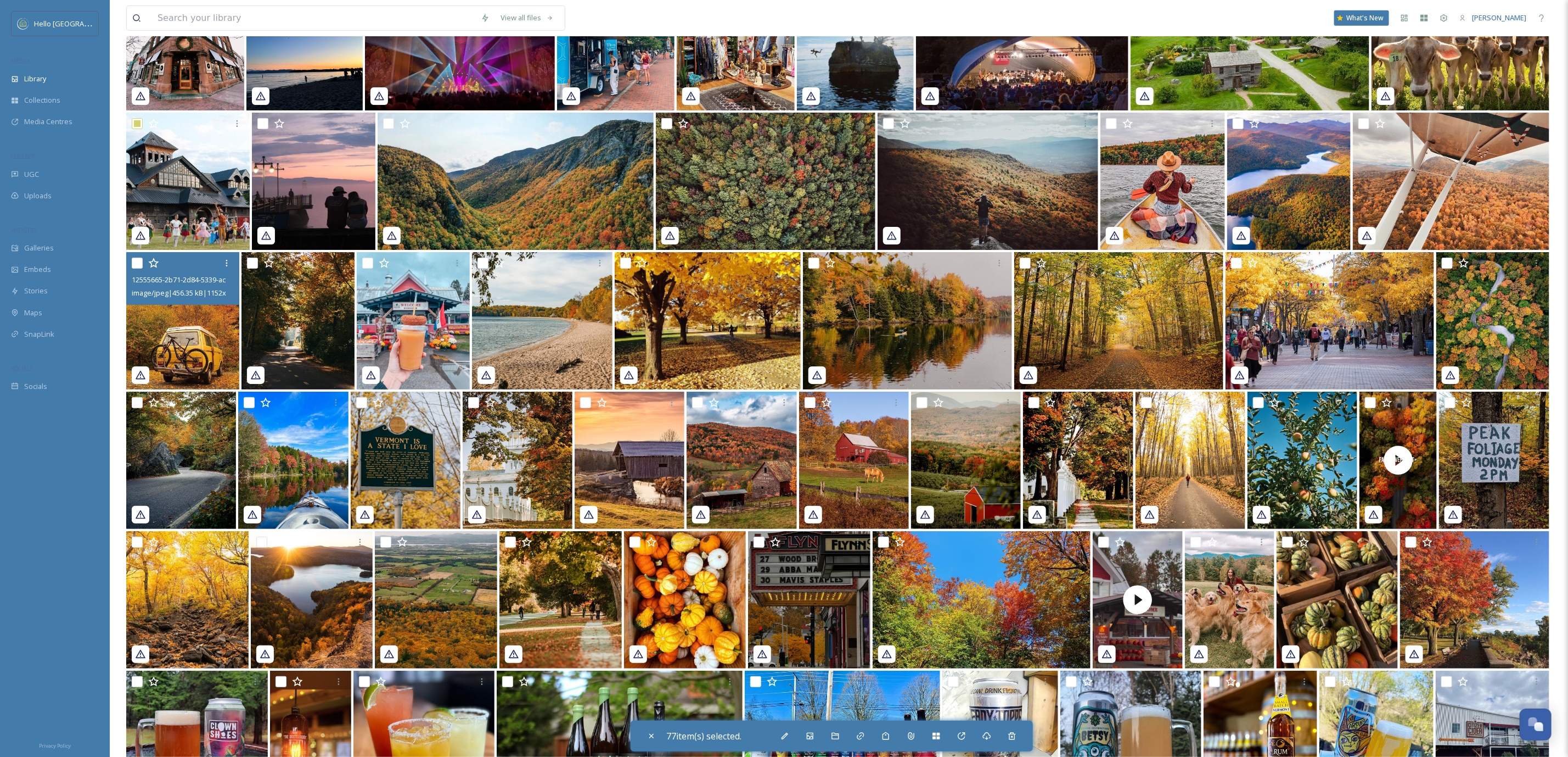
click at [140, 261] on input "checkbox" at bounding box center [137, 263] width 11 height 11
checkbox input "true"
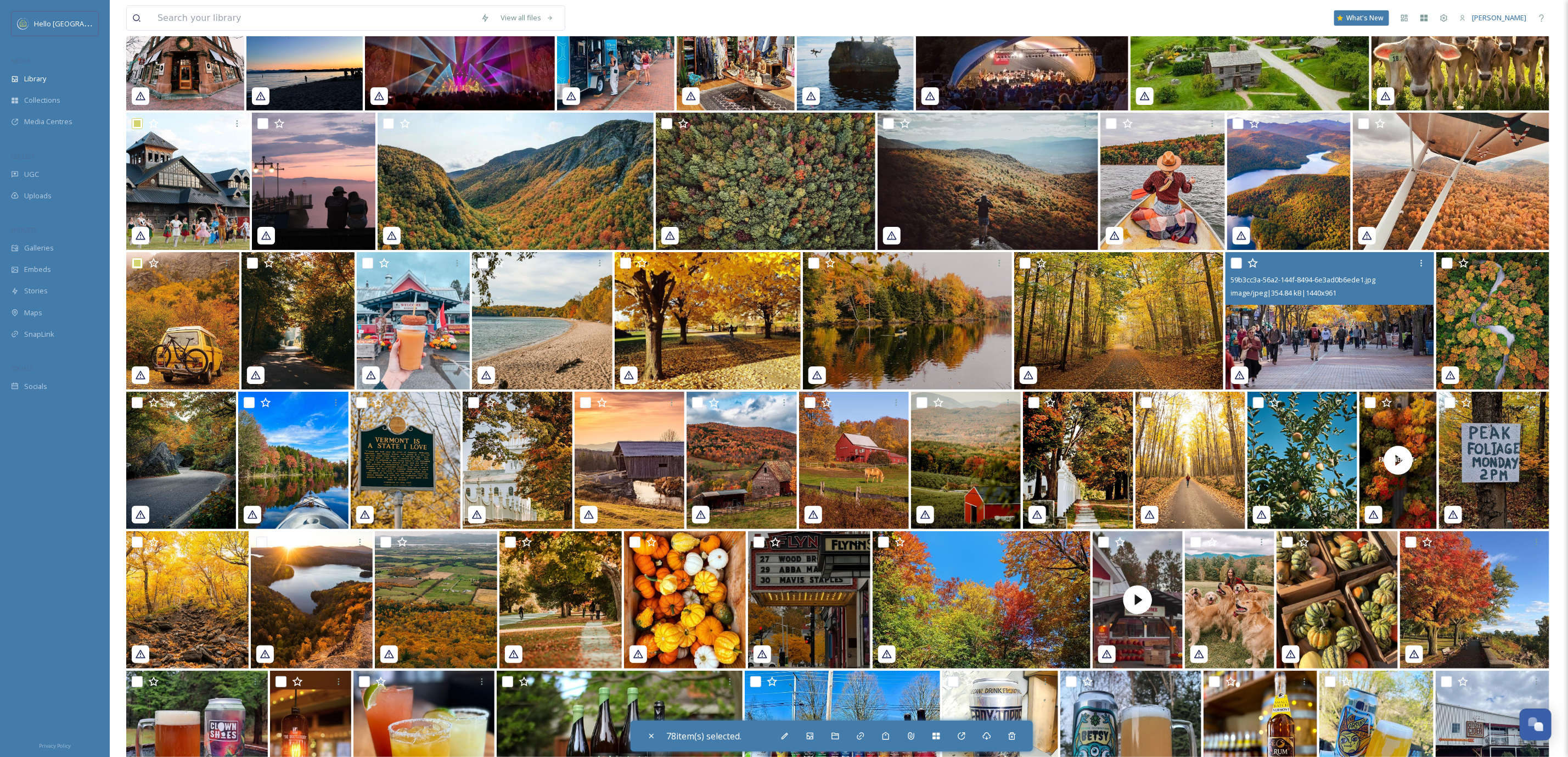
click at [1235, 262] on input "checkbox" at bounding box center [1237, 263] width 11 height 11
checkbox input "true"
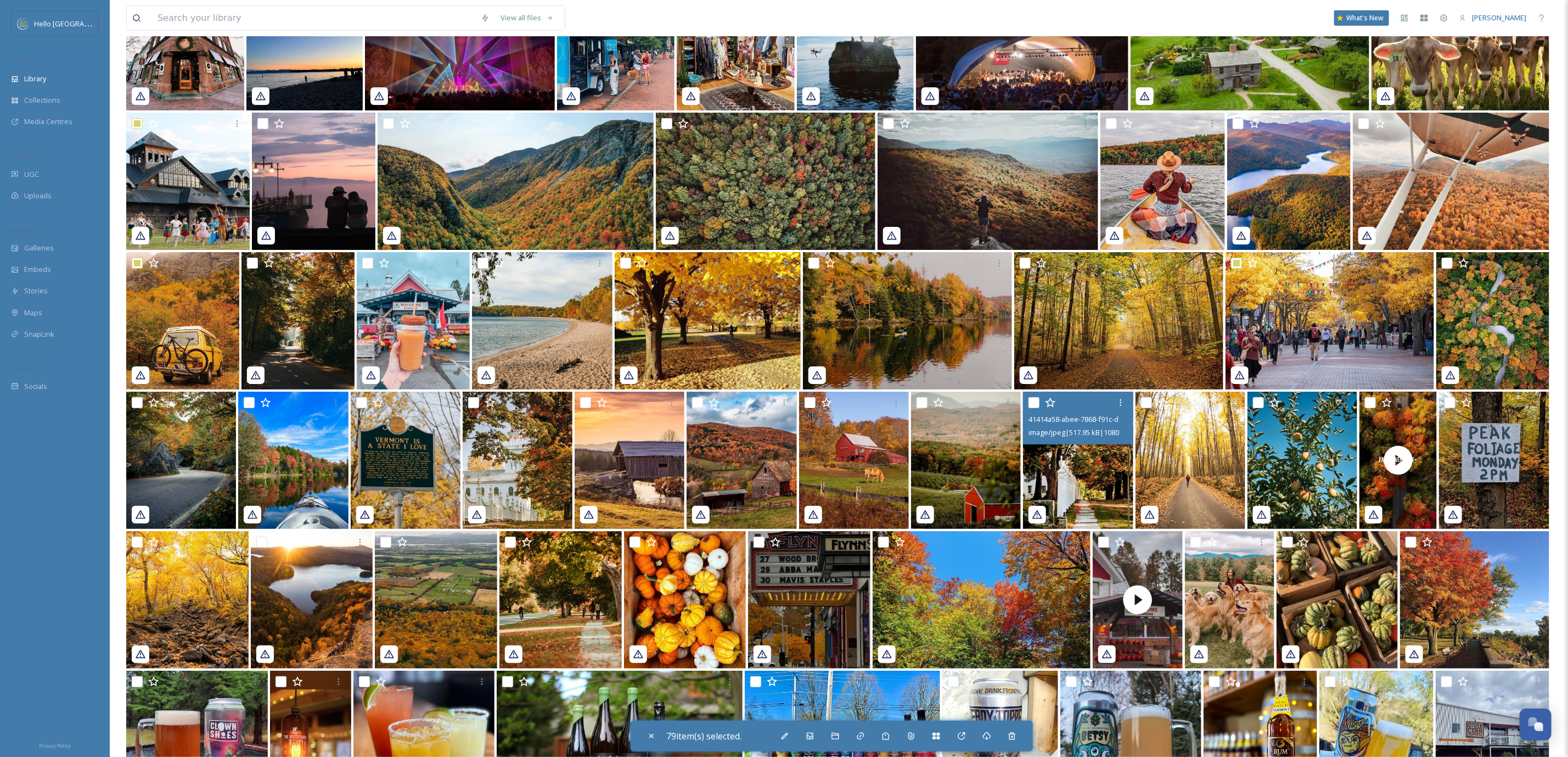
scroll to position [16441, 0]
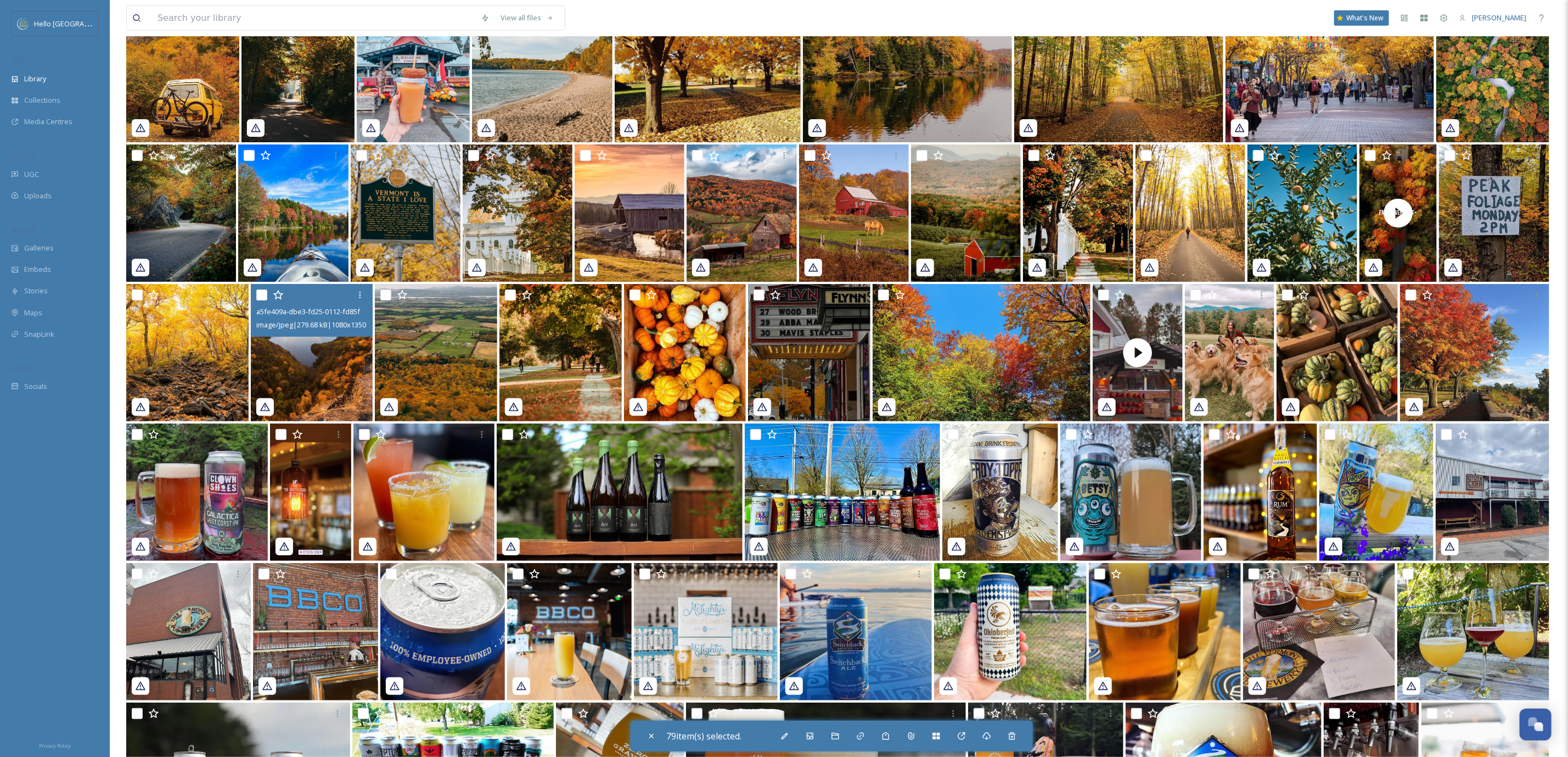
click at [261, 292] on input "checkbox" at bounding box center [262, 295] width 11 height 11
checkbox input "true"
click at [139, 294] on input "checkbox" at bounding box center [137, 295] width 11 height 11
checkbox input "true"
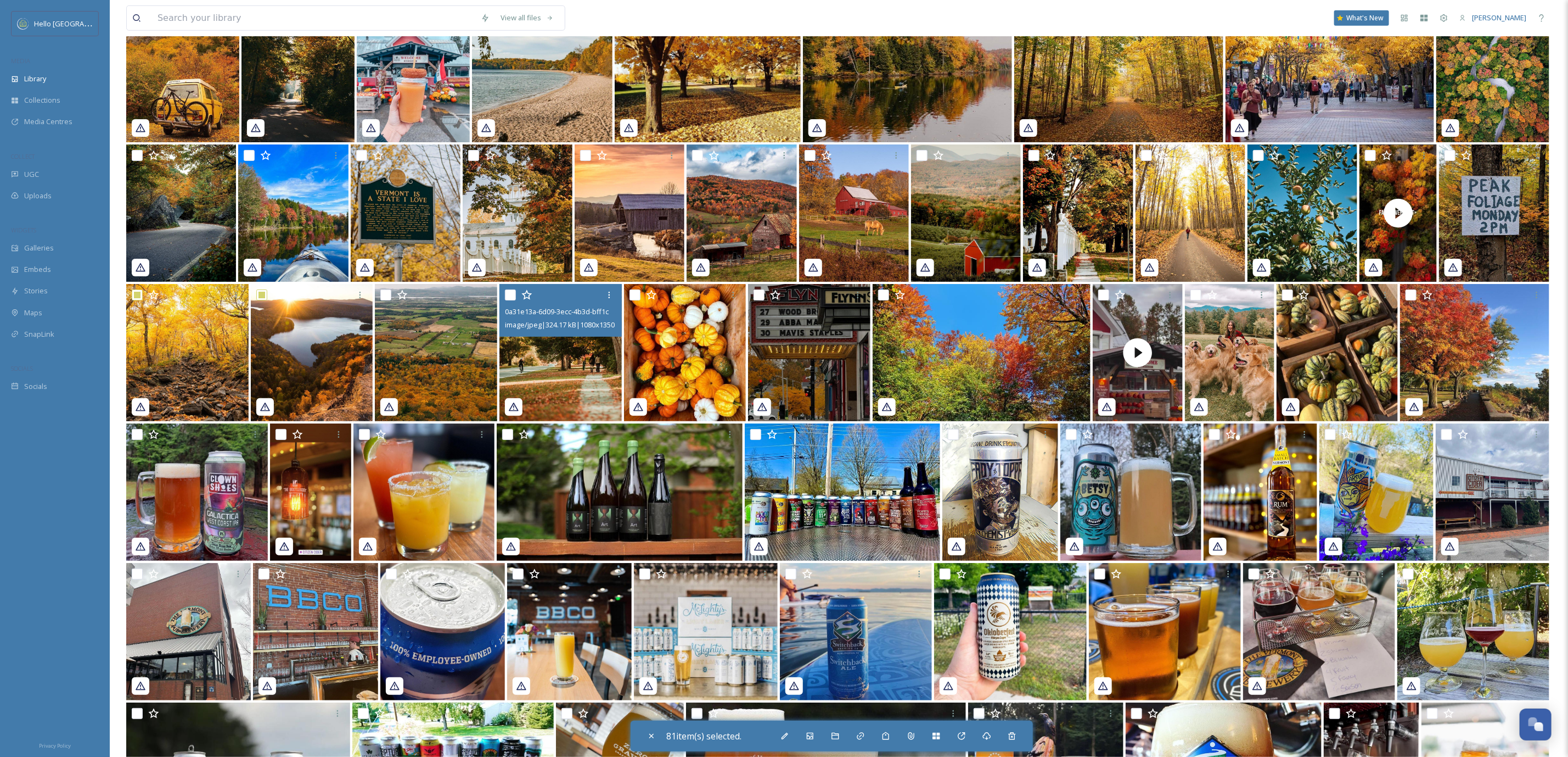
click at [513, 292] on input "checkbox" at bounding box center [511, 295] width 11 height 11
checkbox input "true"
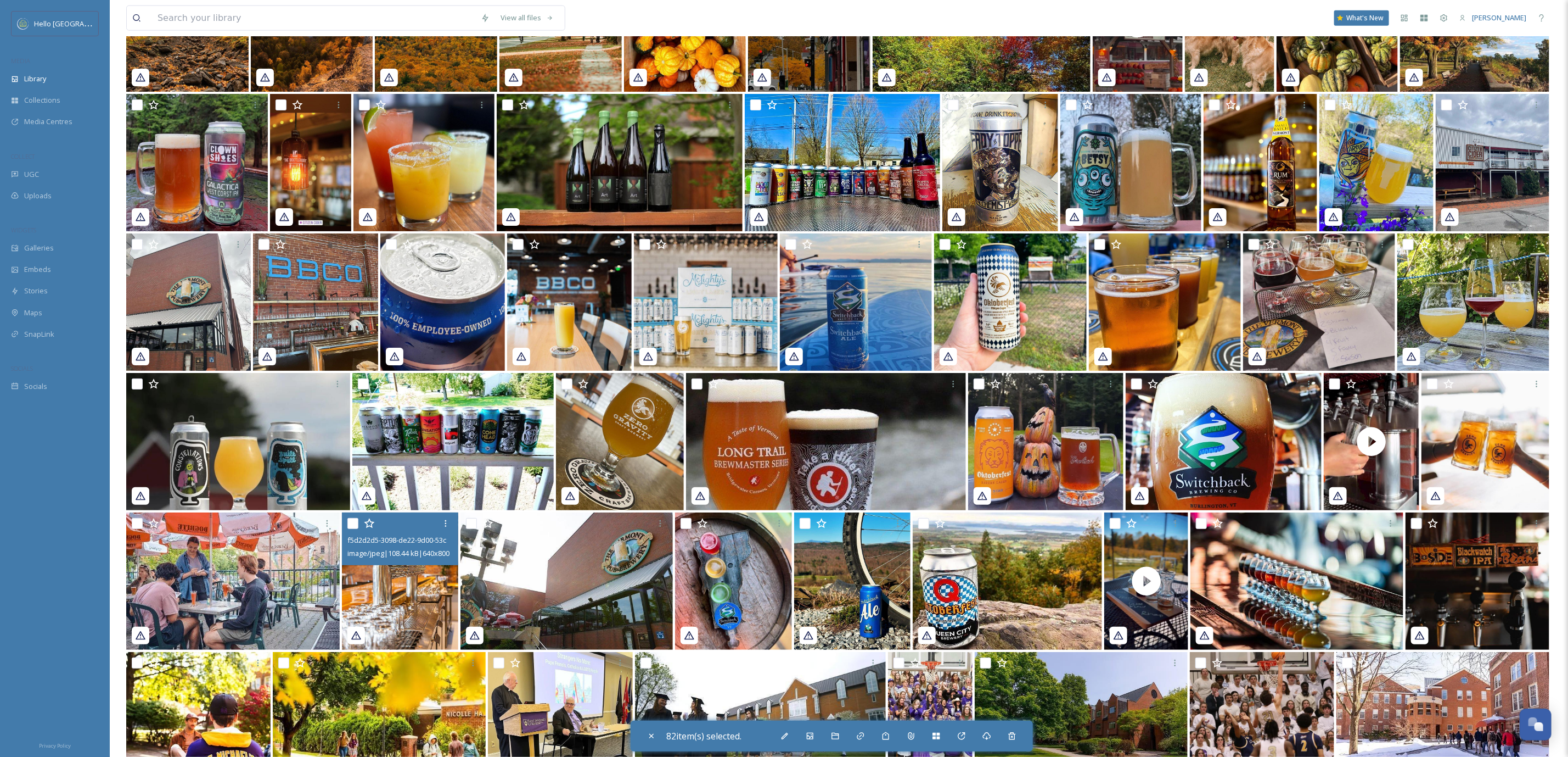
scroll to position [17101, 0]
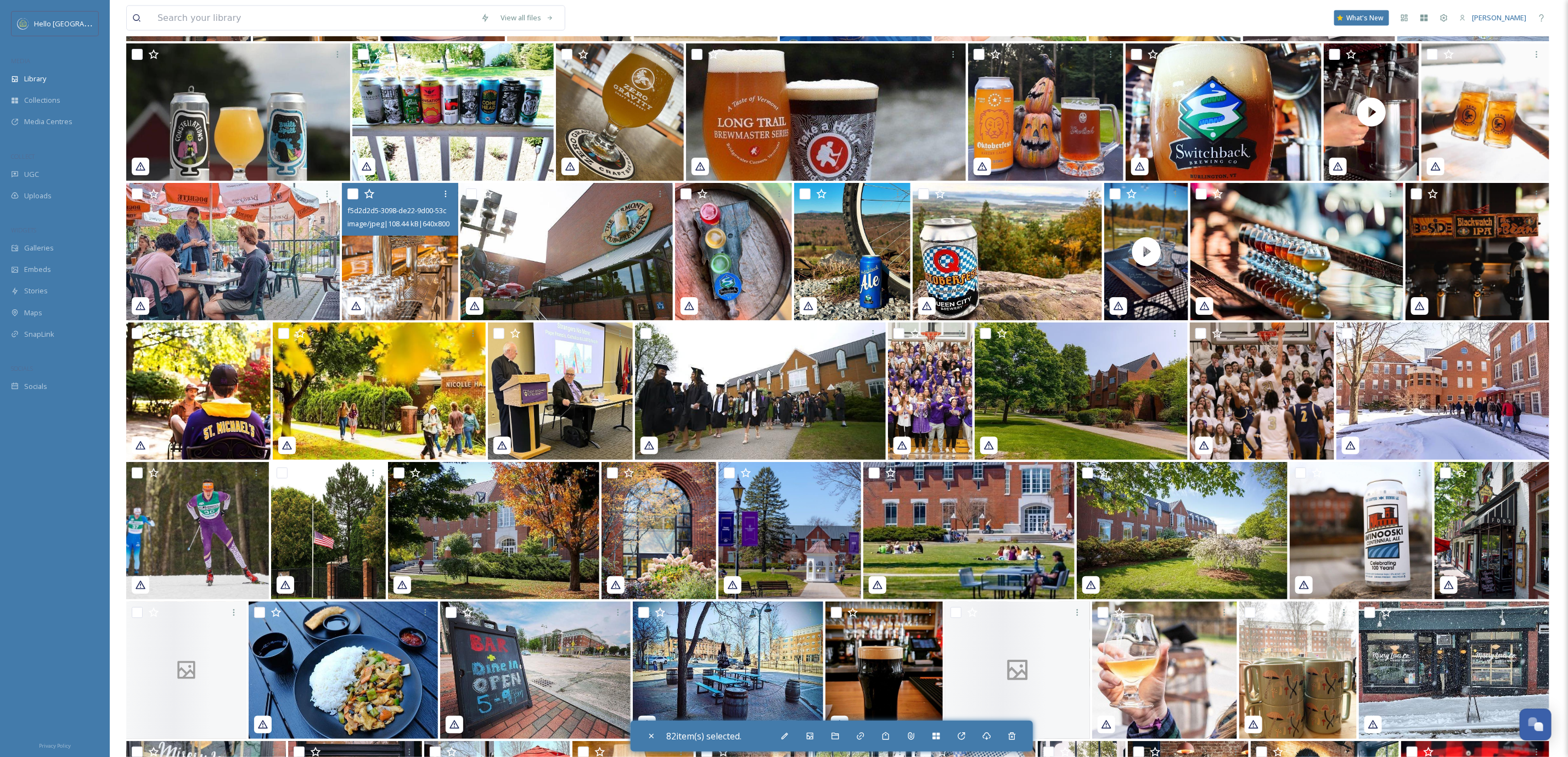
click at [350, 191] on input "checkbox" at bounding box center [353, 194] width 11 height 11
checkbox input "true"
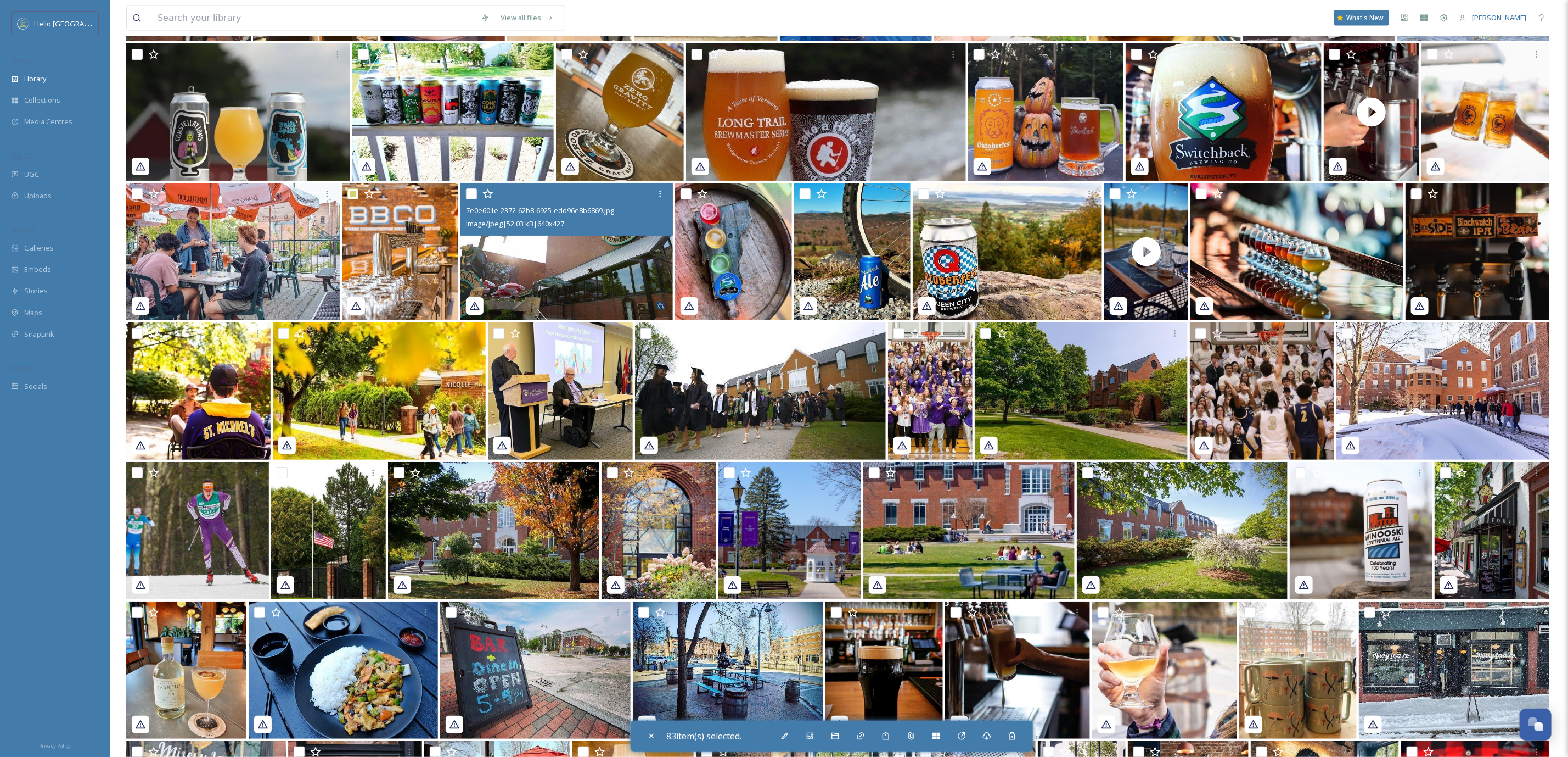
click at [466, 198] on div at bounding box center [568, 194] width 204 height 20
click at [468, 193] on input "checkbox" at bounding box center [472, 194] width 11 height 11
checkbox input "true"
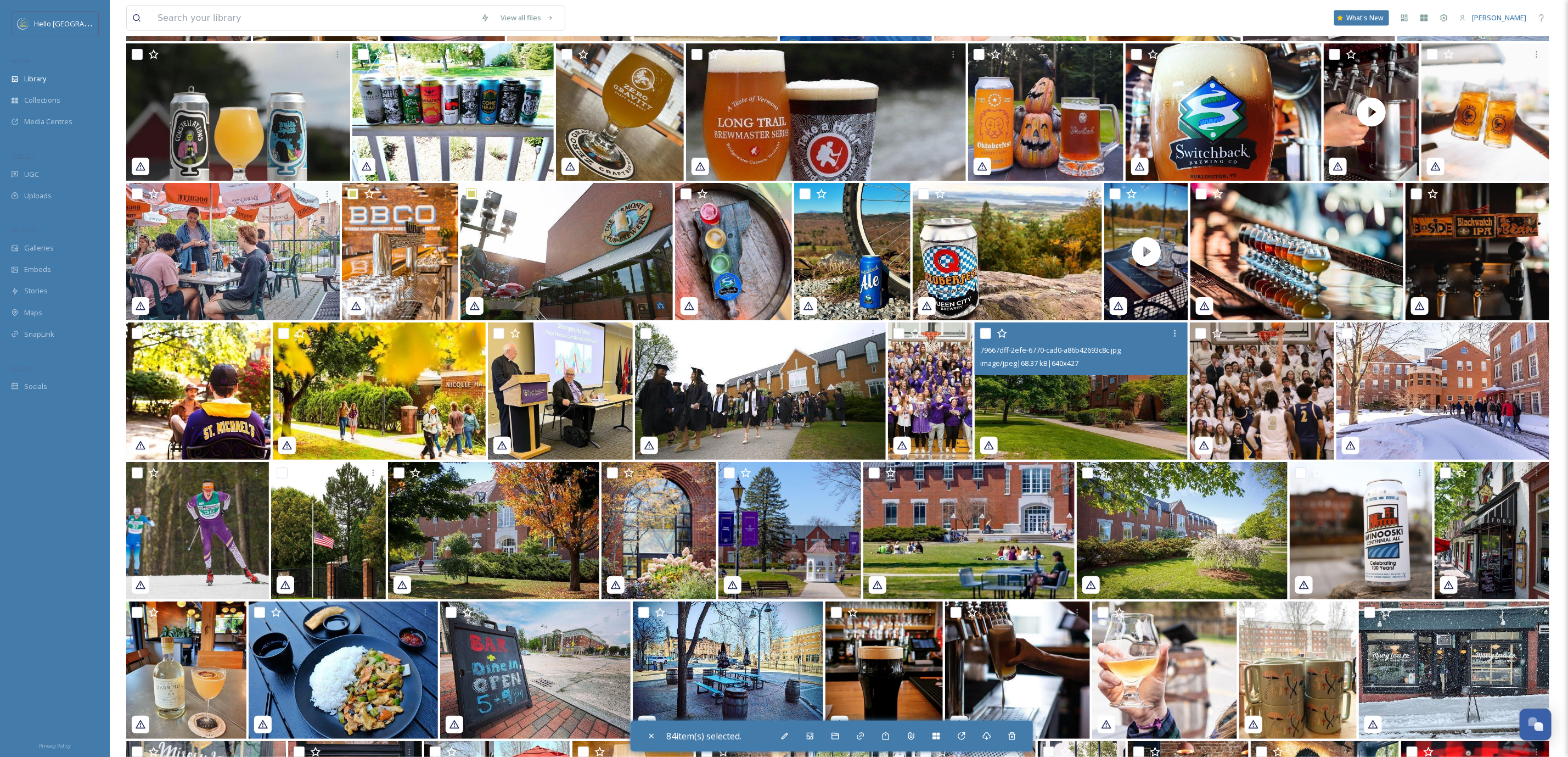
click at [980, 329] on input "checkbox" at bounding box center [986, 334] width 11 height 11
checkbox input "true"
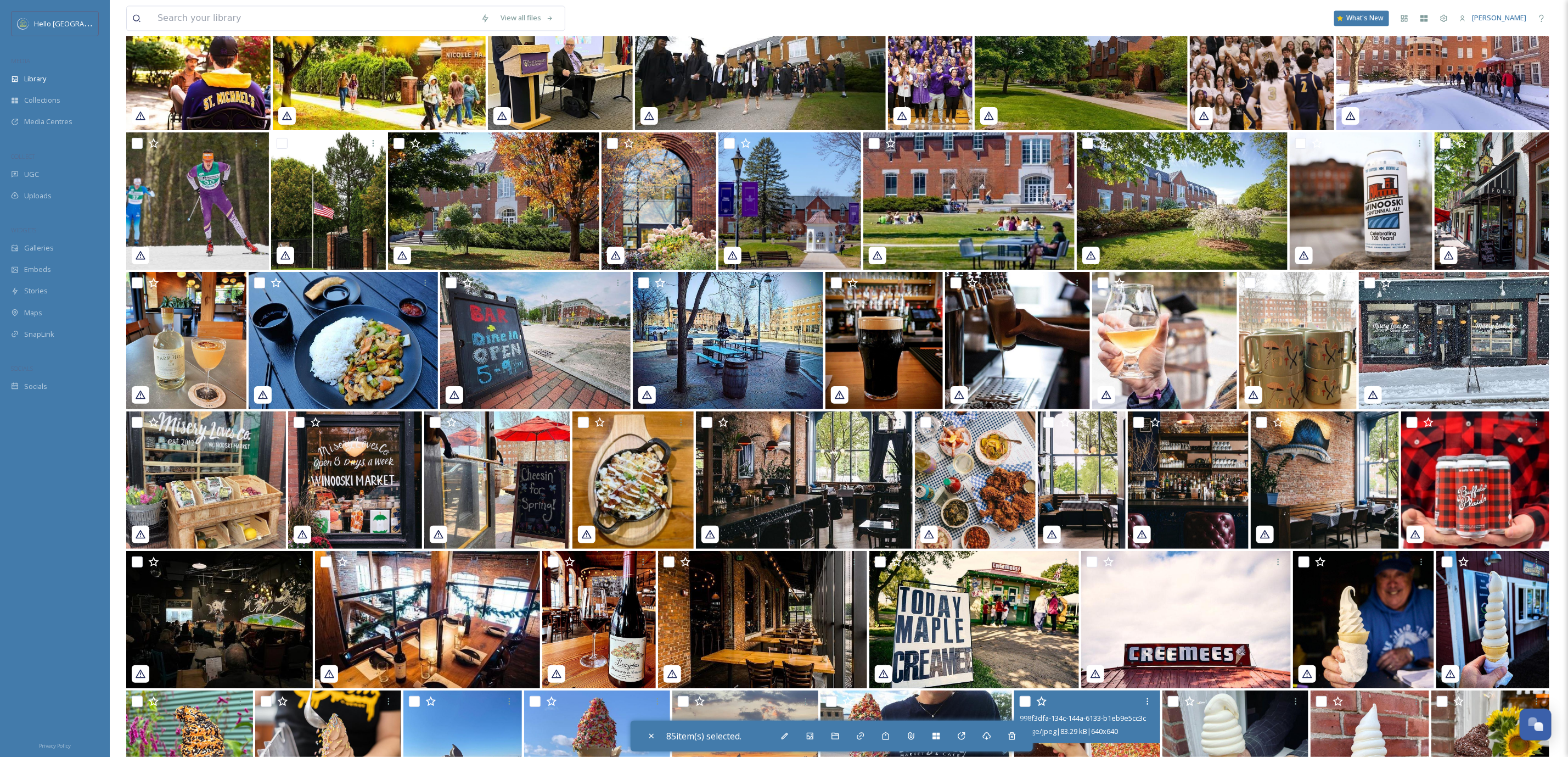
scroll to position [17668, 0]
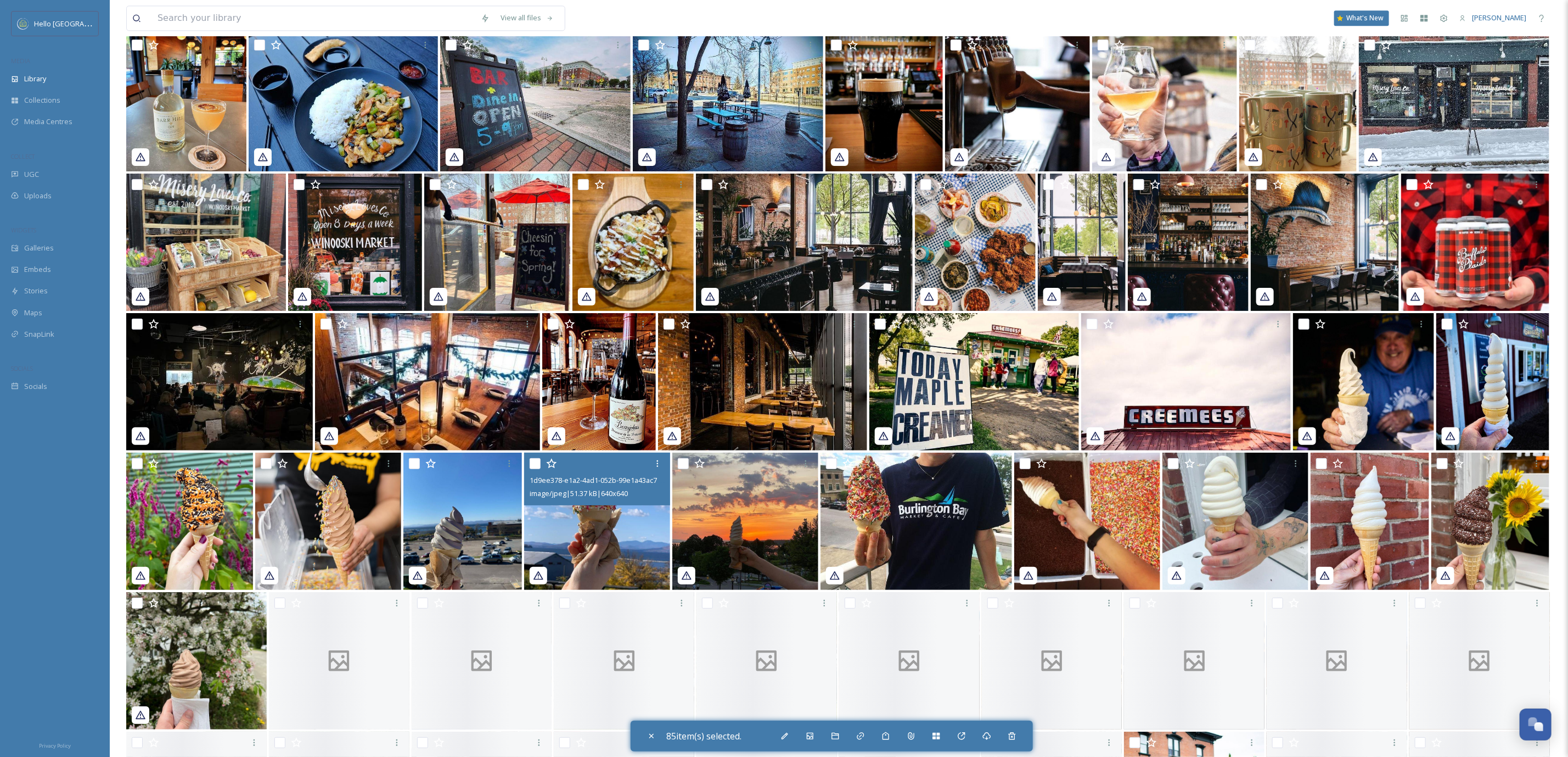
click at [679, 455] on div at bounding box center [747, 463] width 138 height 20
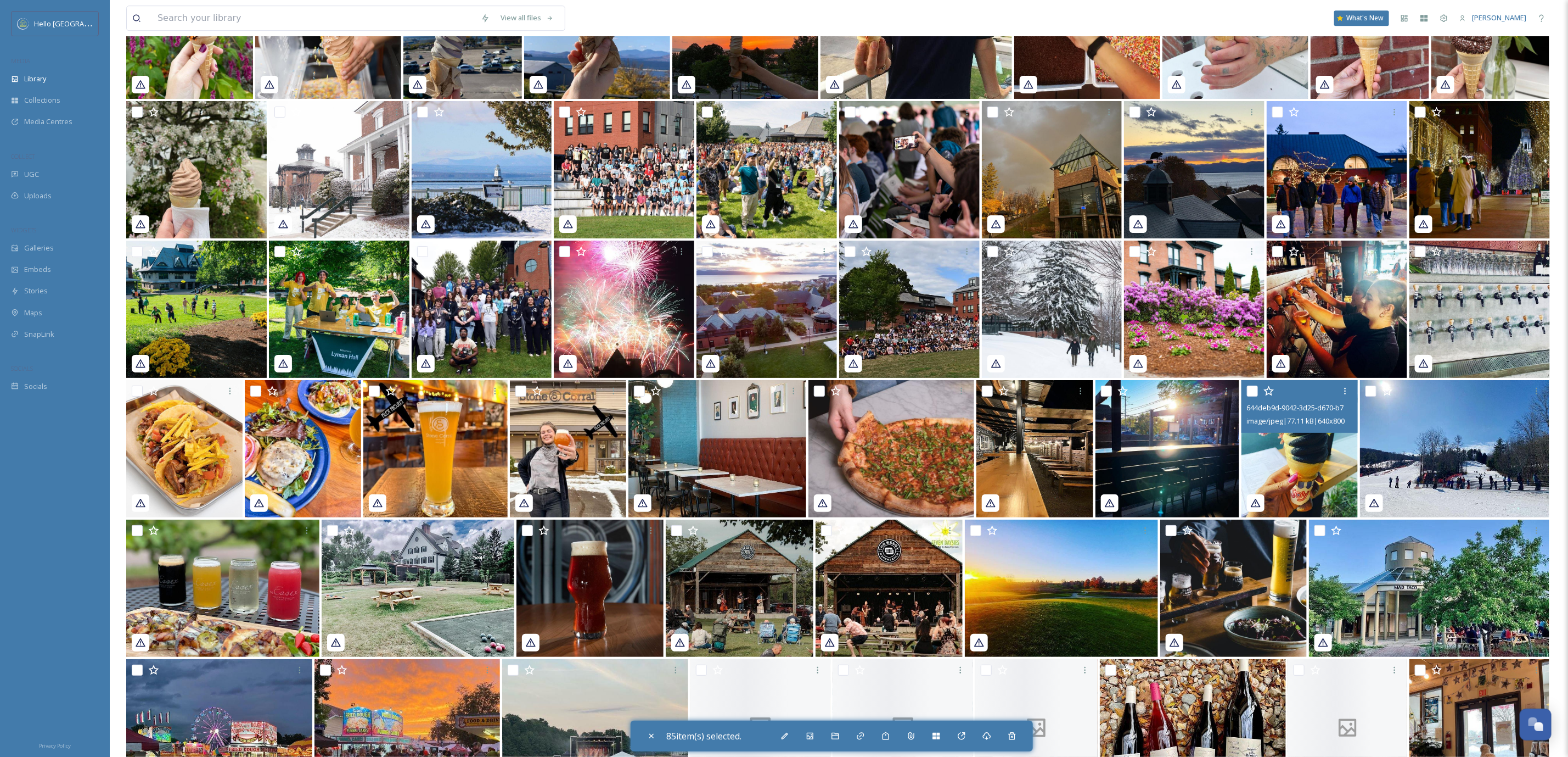
scroll to position [18169, 0]
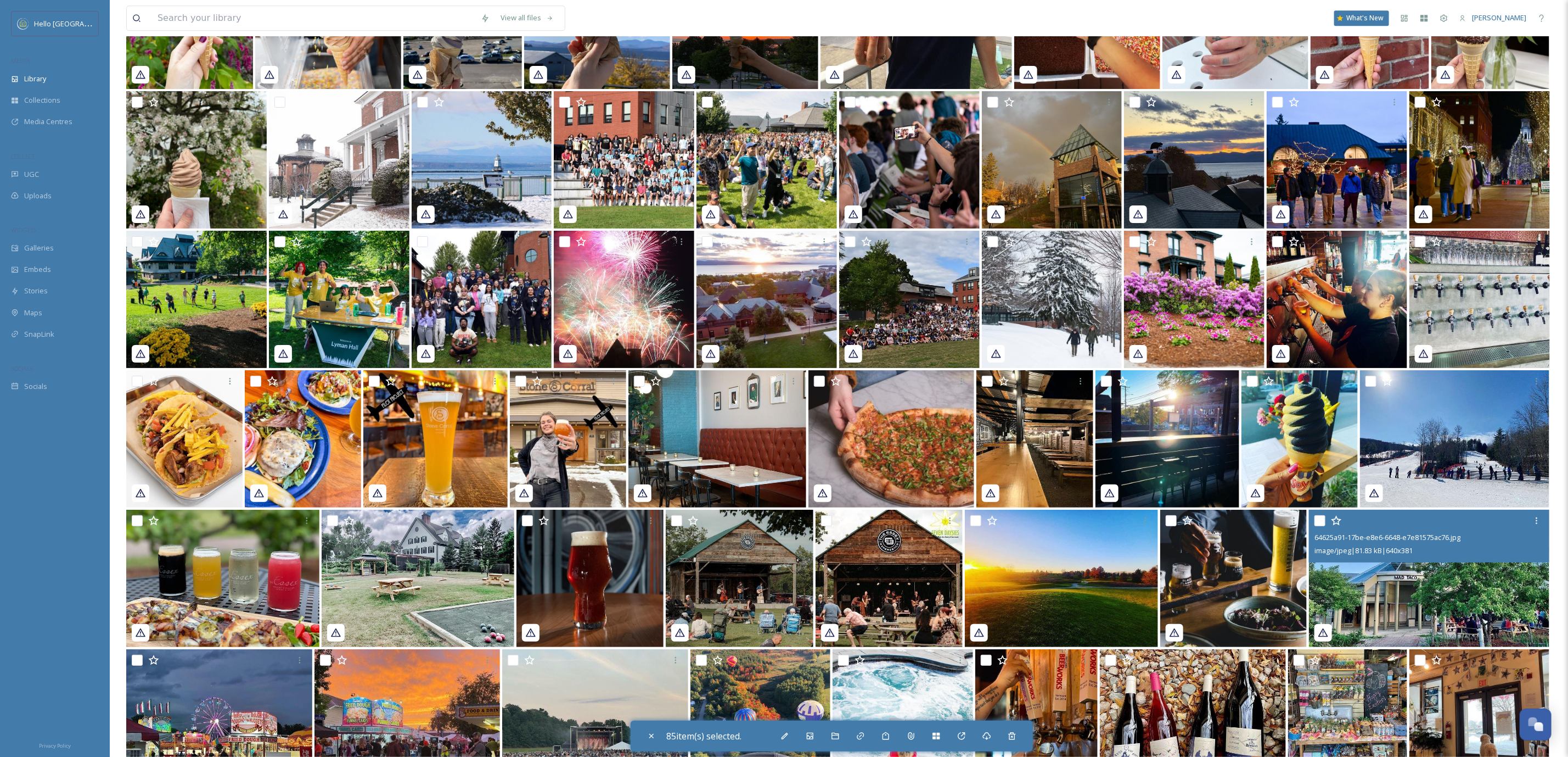
drag, startPoint x: 1316, startPoint y: 521, endPoint x: 733, endPoint y: 519, distance: 583.0
click at [1316, 521] on input "checkbox" at bounding box center [1320, 521] width 11 height 11
checkbox input "true"
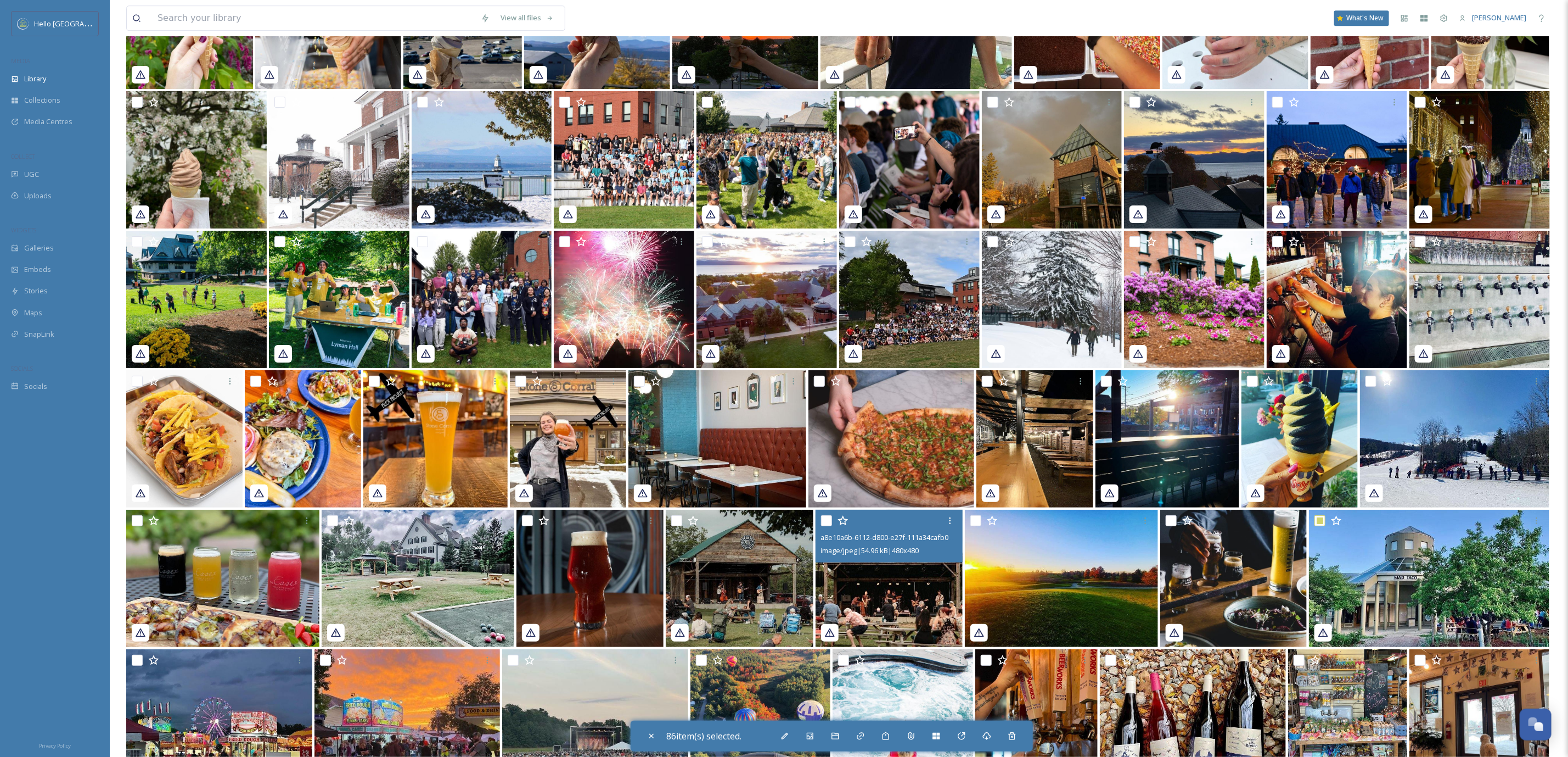
click at [822, 518] on input "checkbox" at bounding box center [827, 521] width 11 height 11
checkbox input "true"
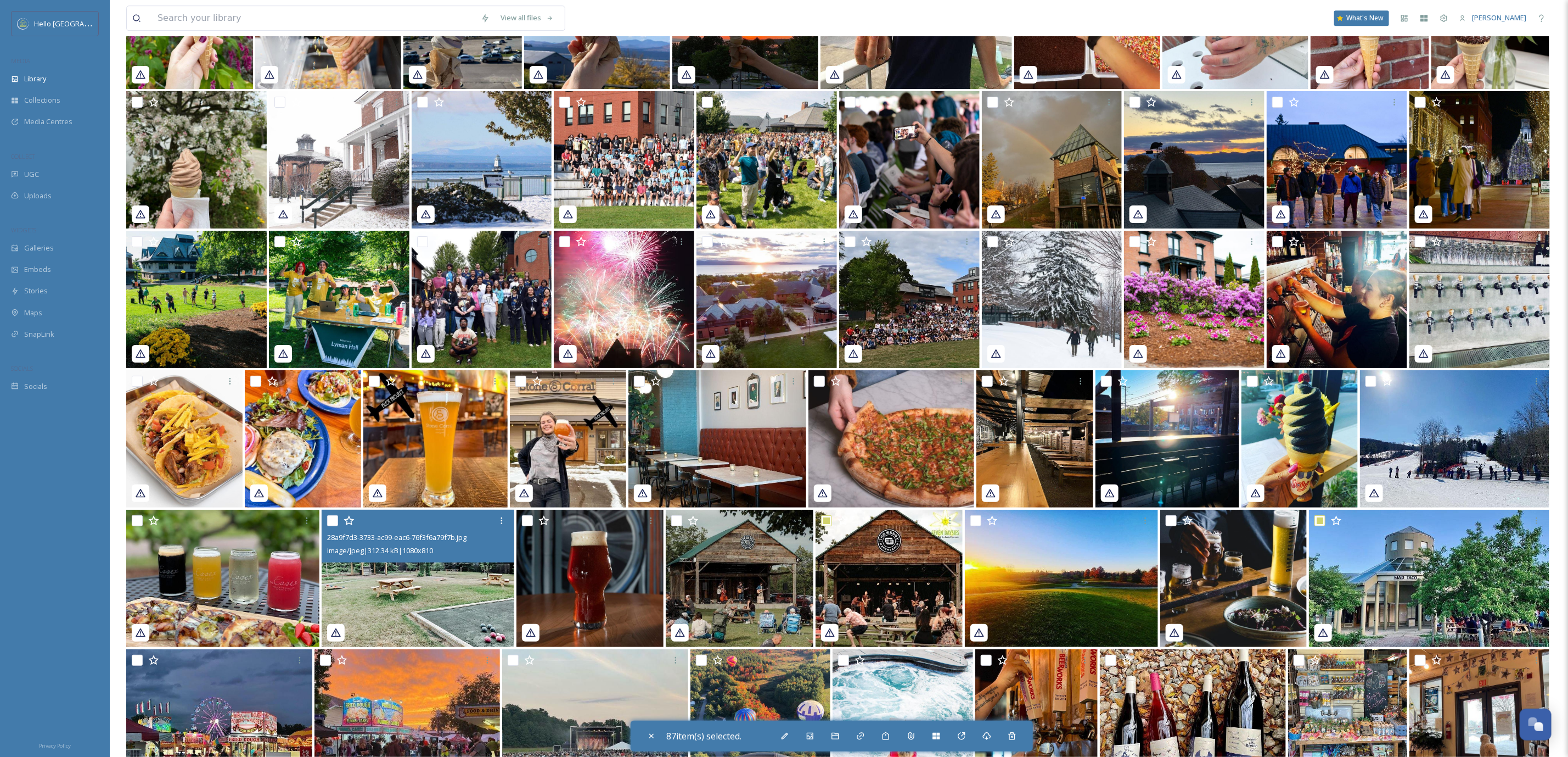
click at [333, 516] on input "checkbox" at bounding box center [333, 521] width 11 height 11
checkbox input "true"
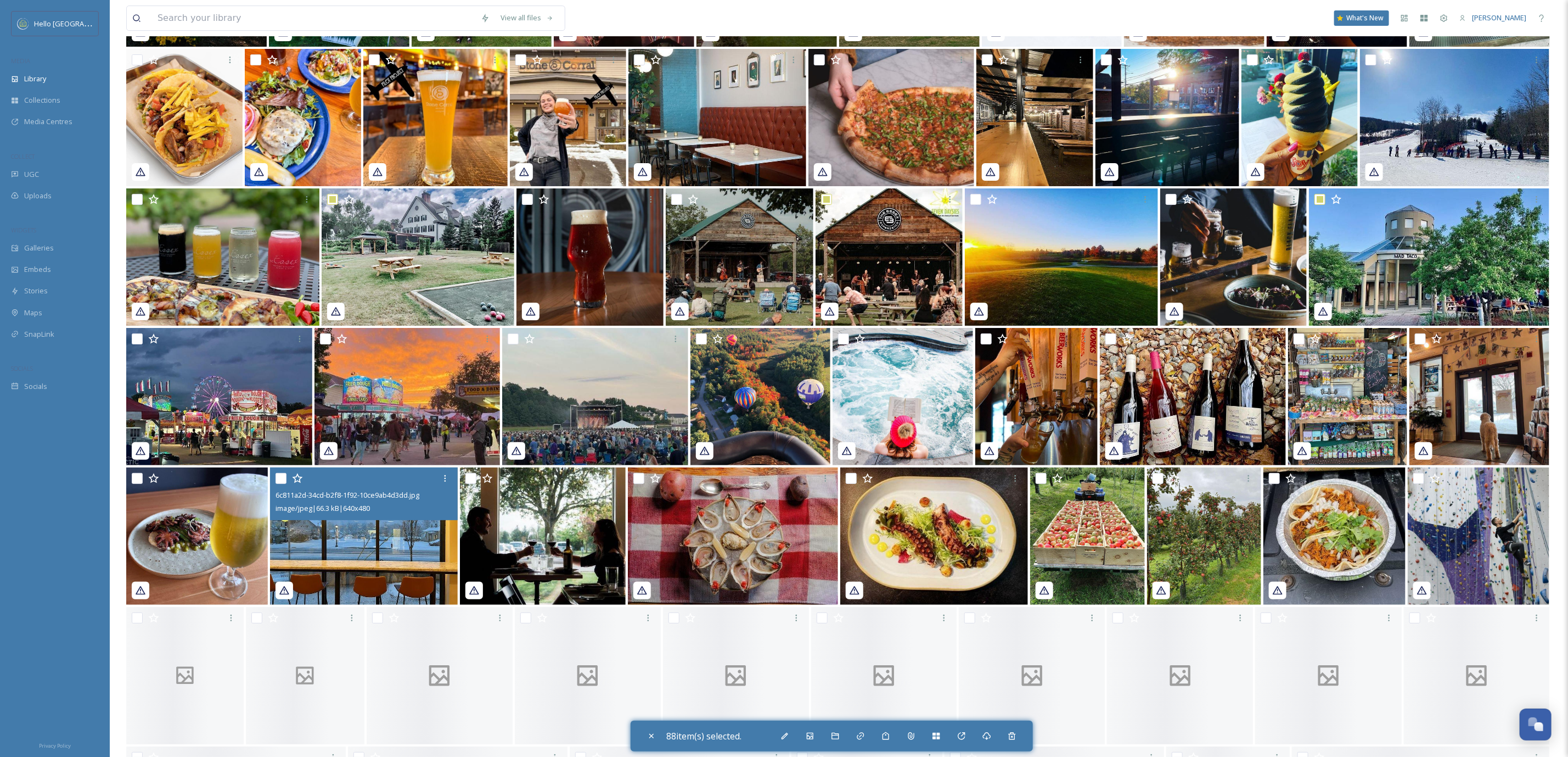
scroll to position [18581, 0]
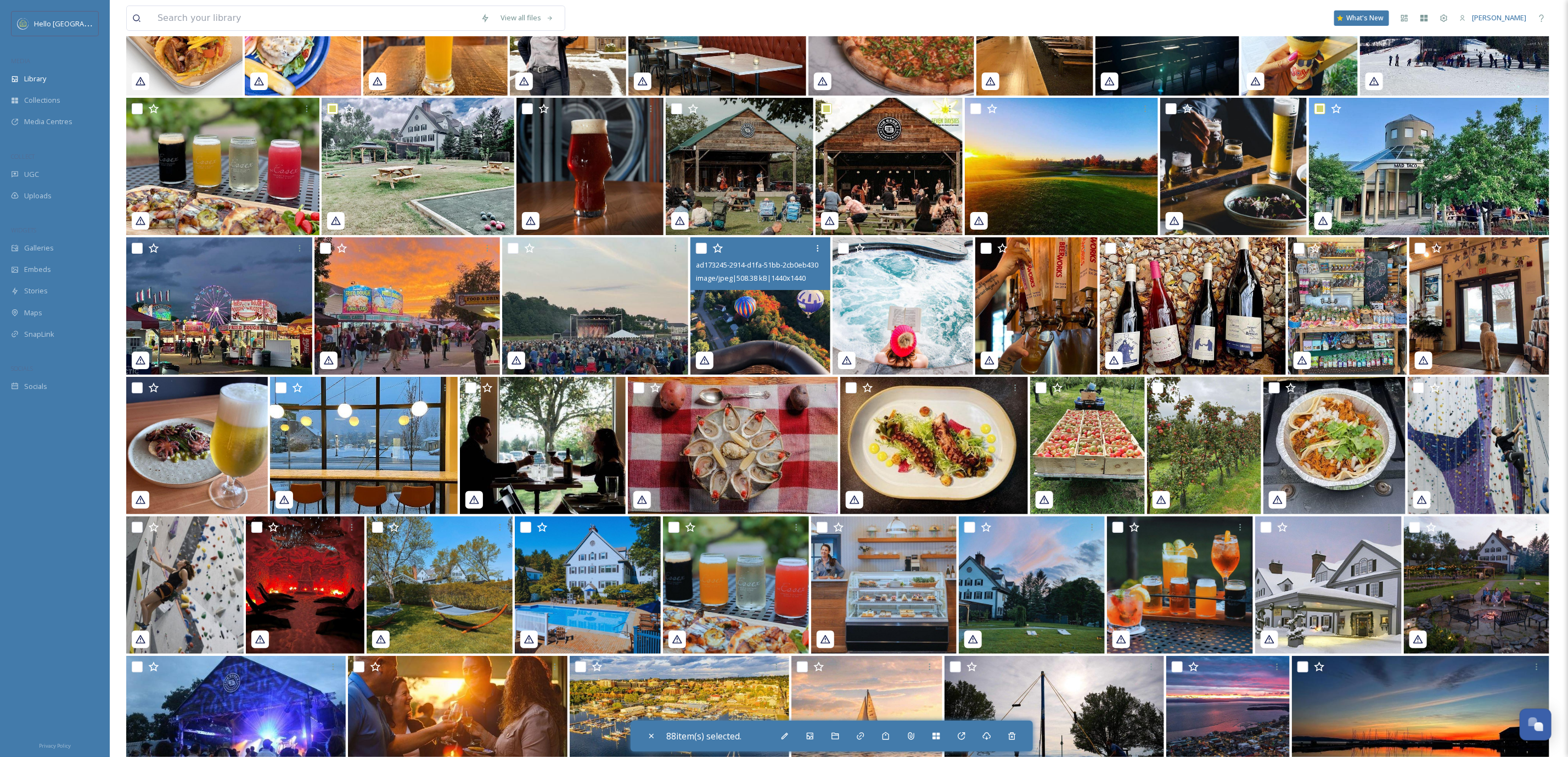
click at [702, 249] on input "checkbox" at bounding box center [702, 248] width 11 height 11
checkbox input "true"
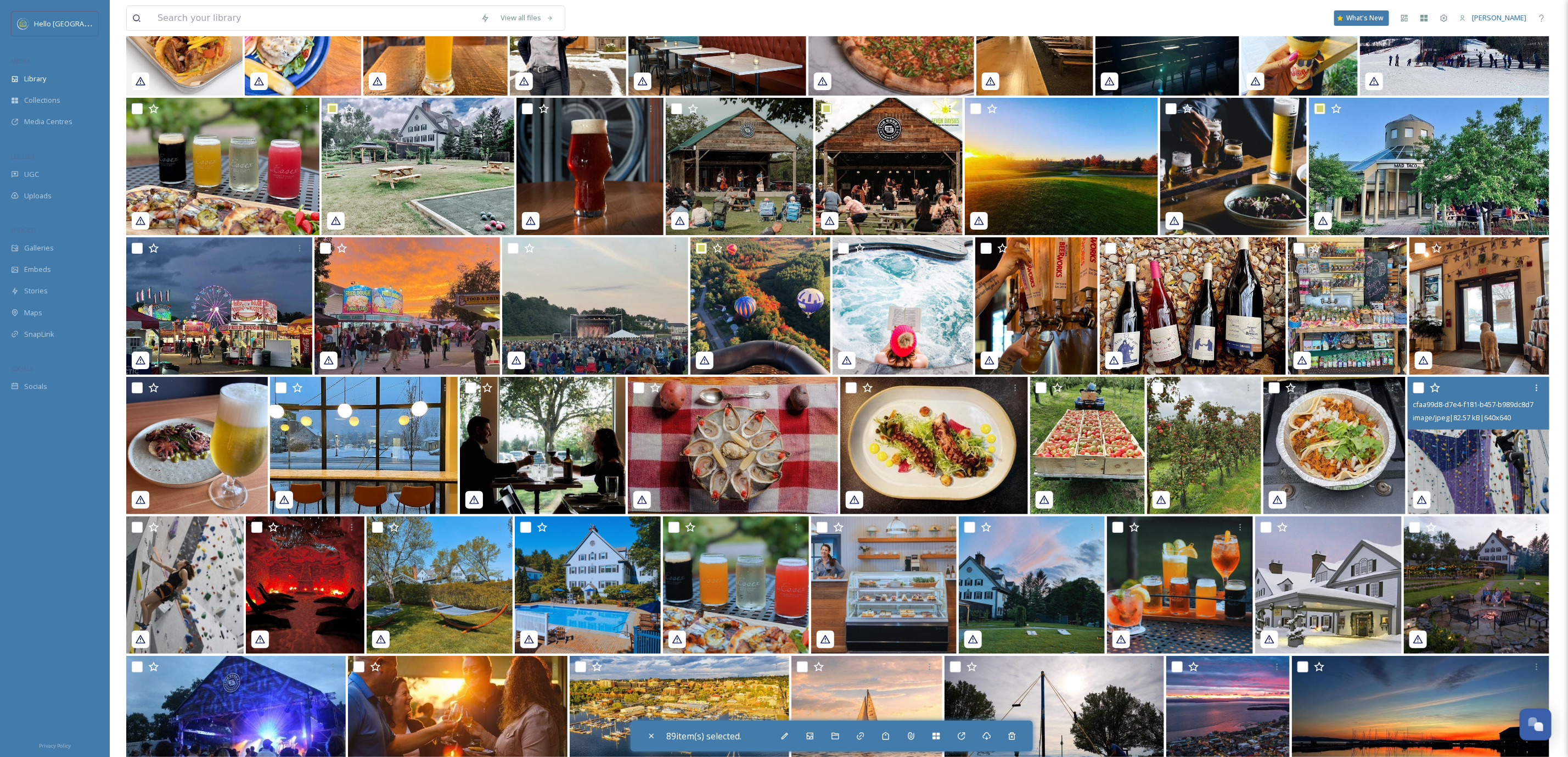
scroll to position [18910, 0]
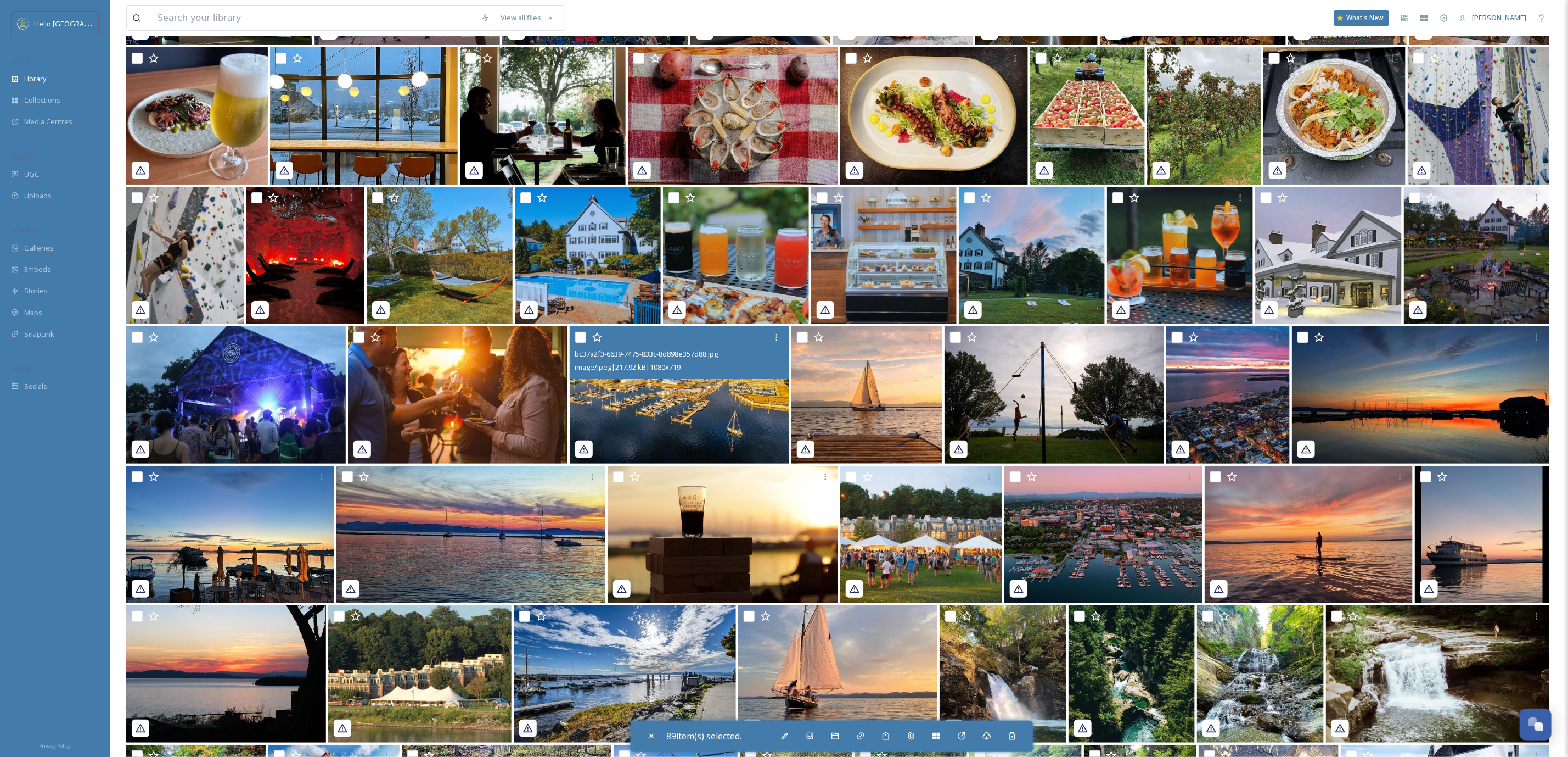
drag, startPoint x: 574, startPoint y: 331, endPoint x: 381, endPoint y: 365, distance: 196.0
click at [575, 331] on div "bc37a2f3-6639-7475-833c-8d898e357d88.jpg image/jpeg | 217.92 kB | 1080 x 719" at bounding box center [680, 352] width 220 height 53
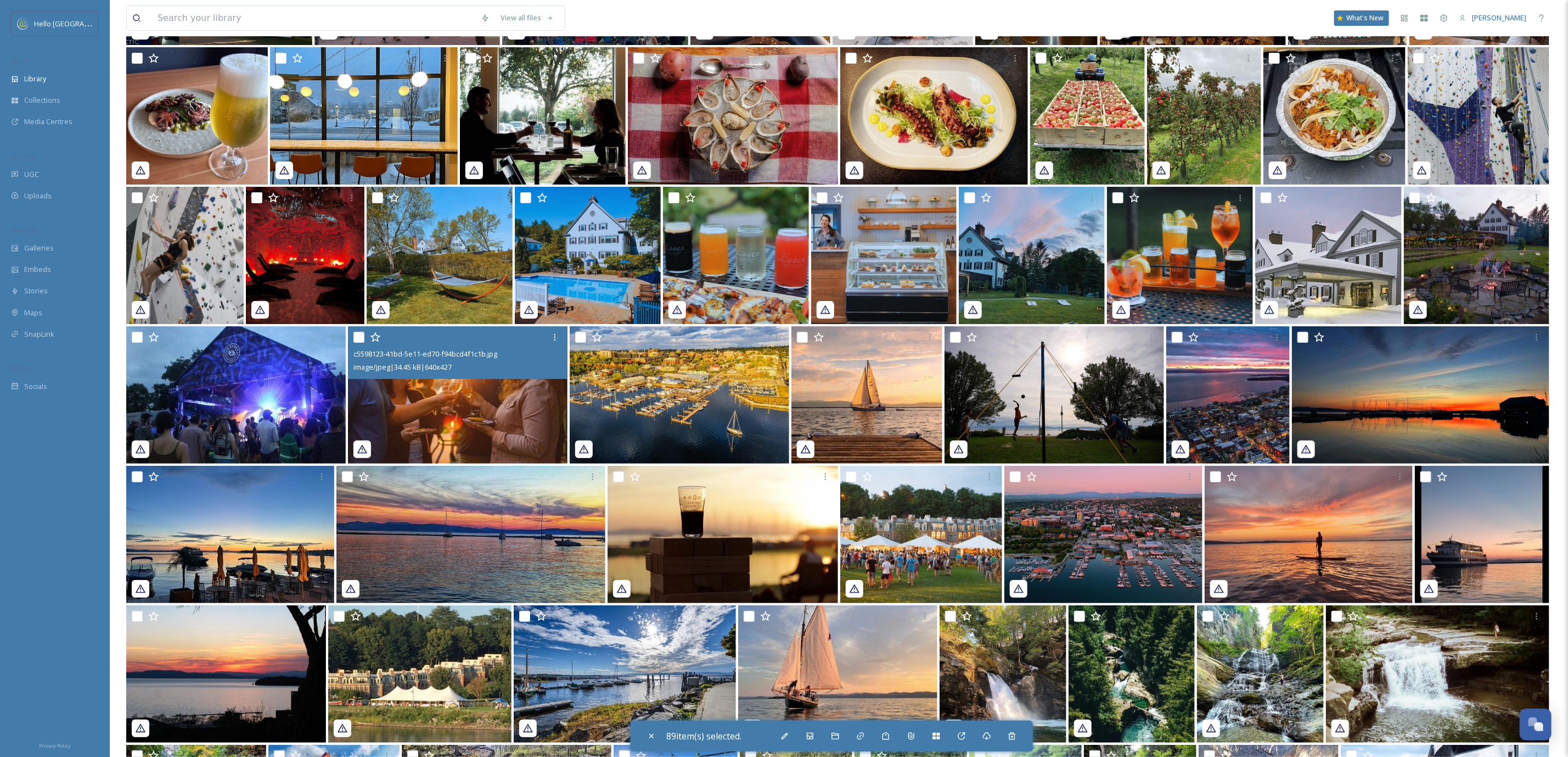
scroll to position [19157, 0]
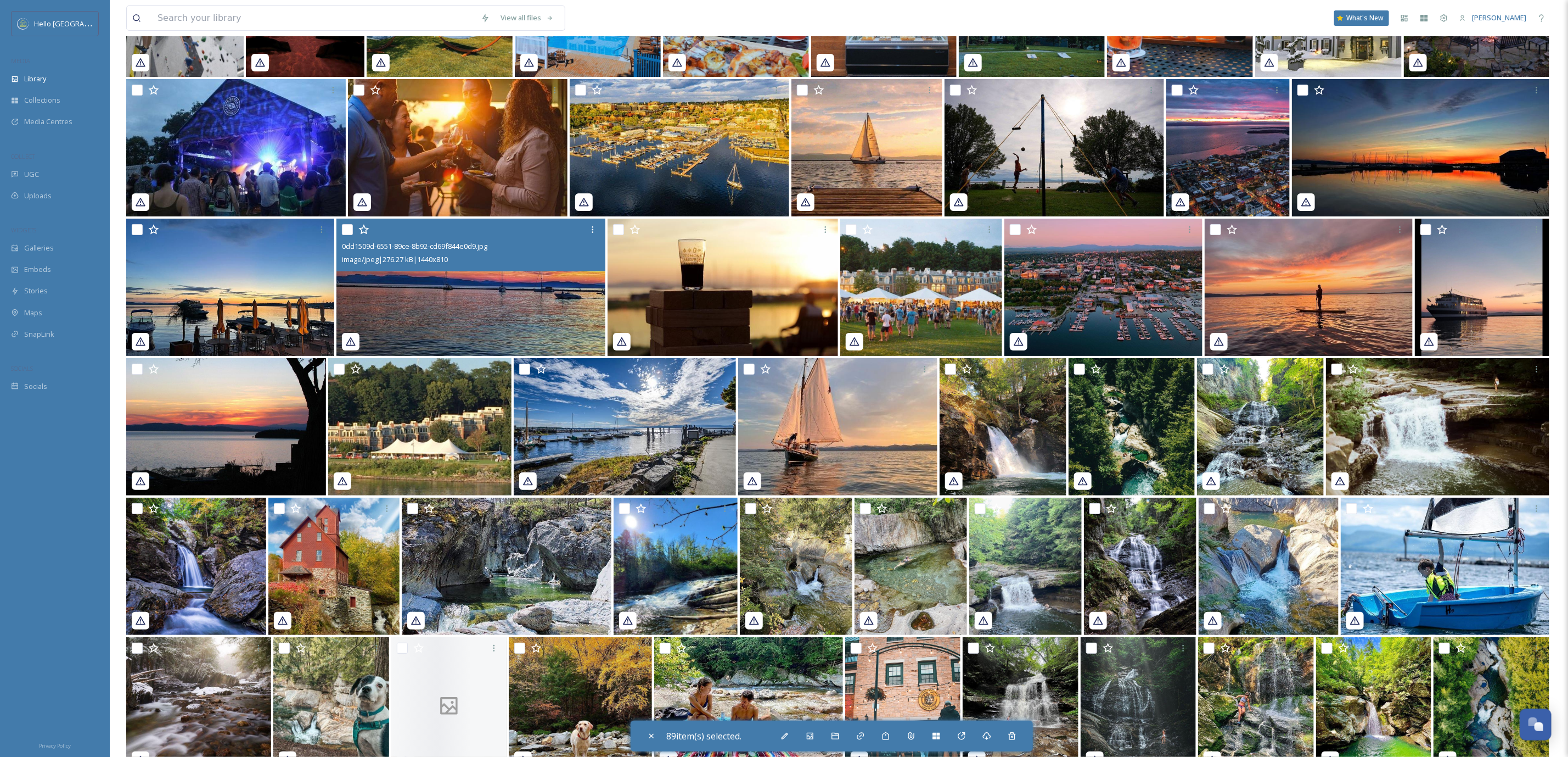
click at [345, 228] on input "checkbox" at bounding box center [348, 230] width 11 height 11
checkbox input "true"
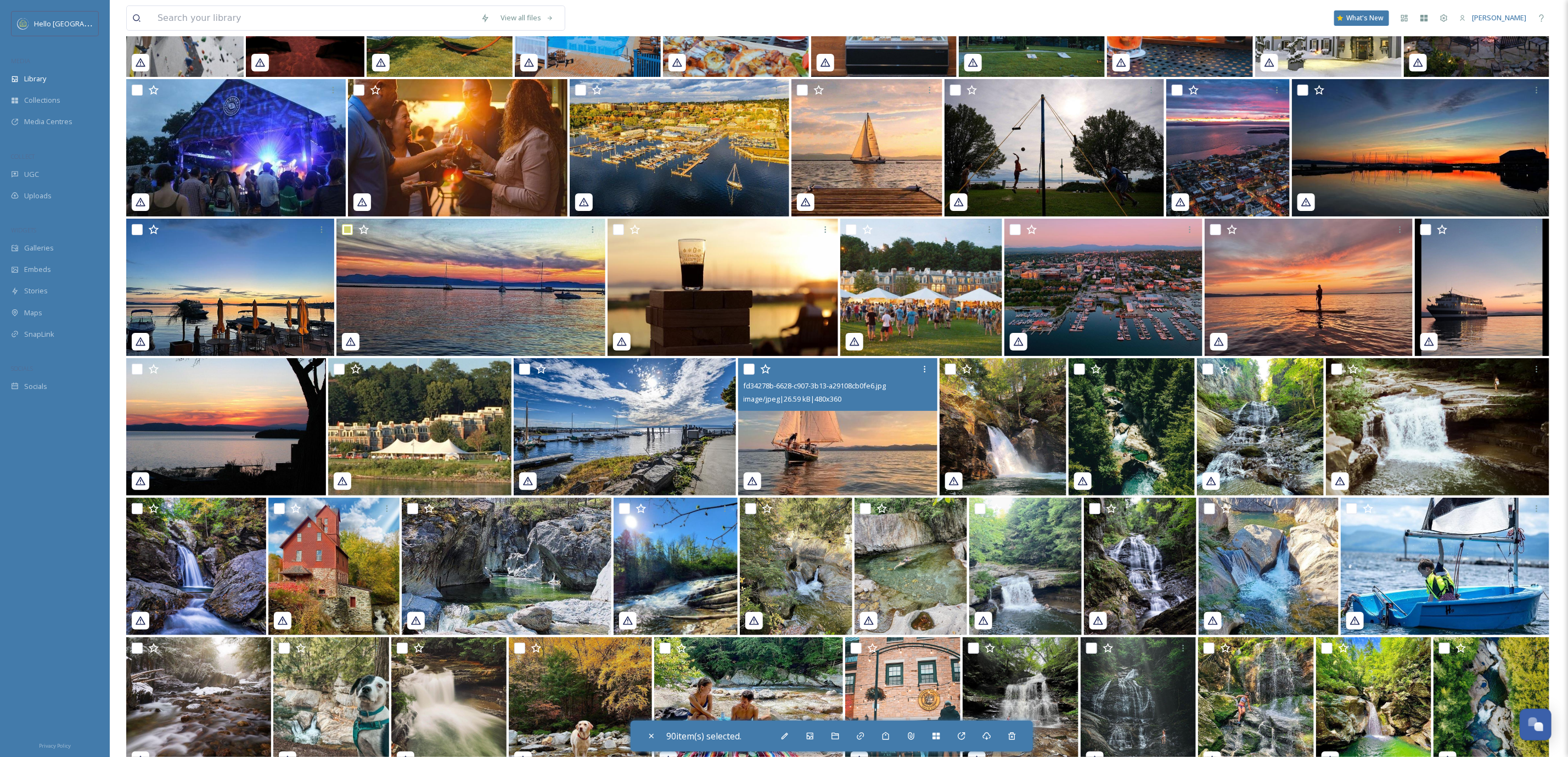
click at [744, 366] on input "checkbox" at bounding box center [749, 369] width 11 height 11
checkbox input "true"
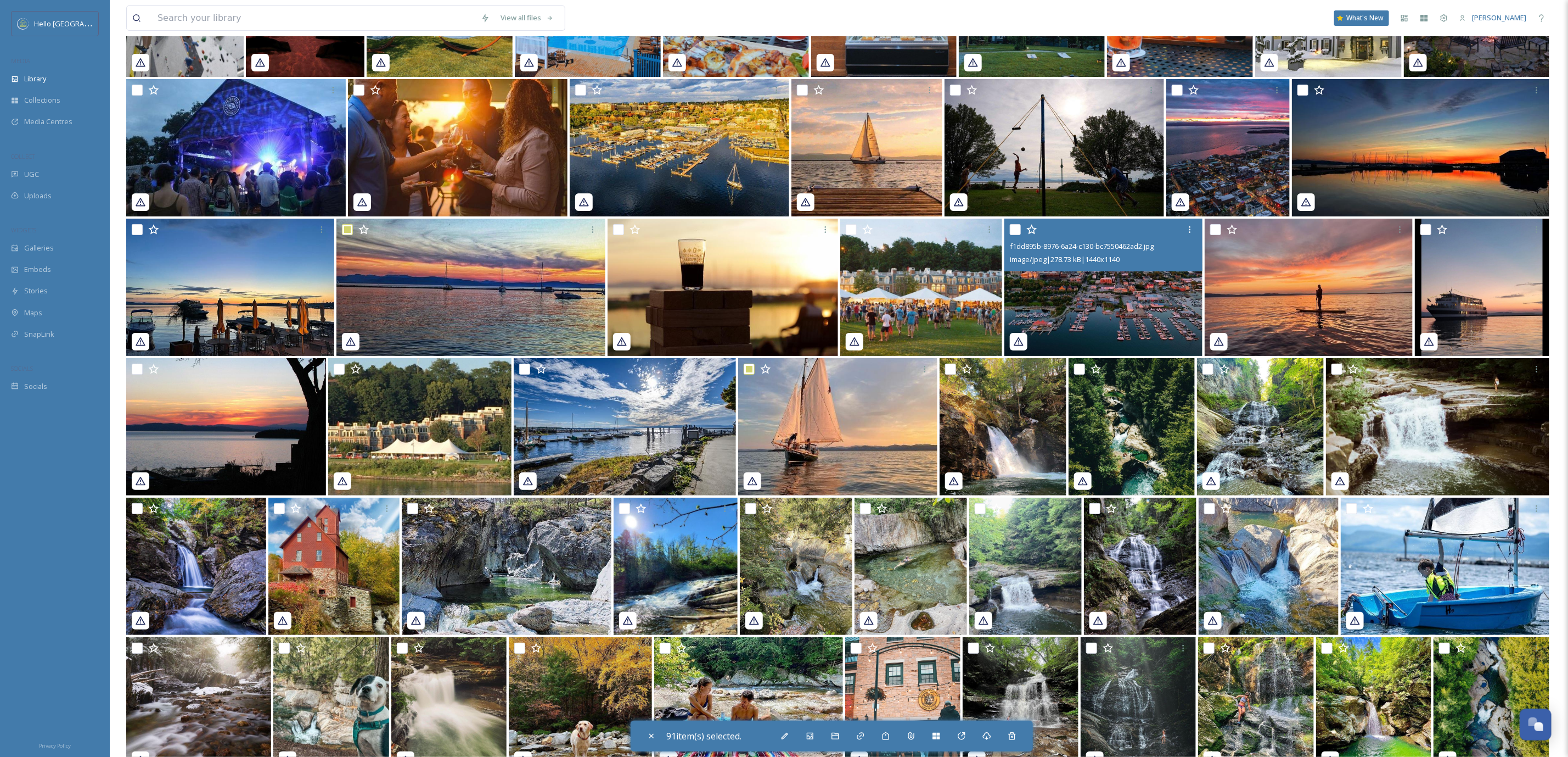
drag, startPoint x: 1016, startPoint y: 229, endPoint x: 1230, endPoint y: 238, distance: 214.2
click at [1017, 228] on input "checkbox" at bounding box center [1015, 230] width 11 height 11
checkbox input "true"
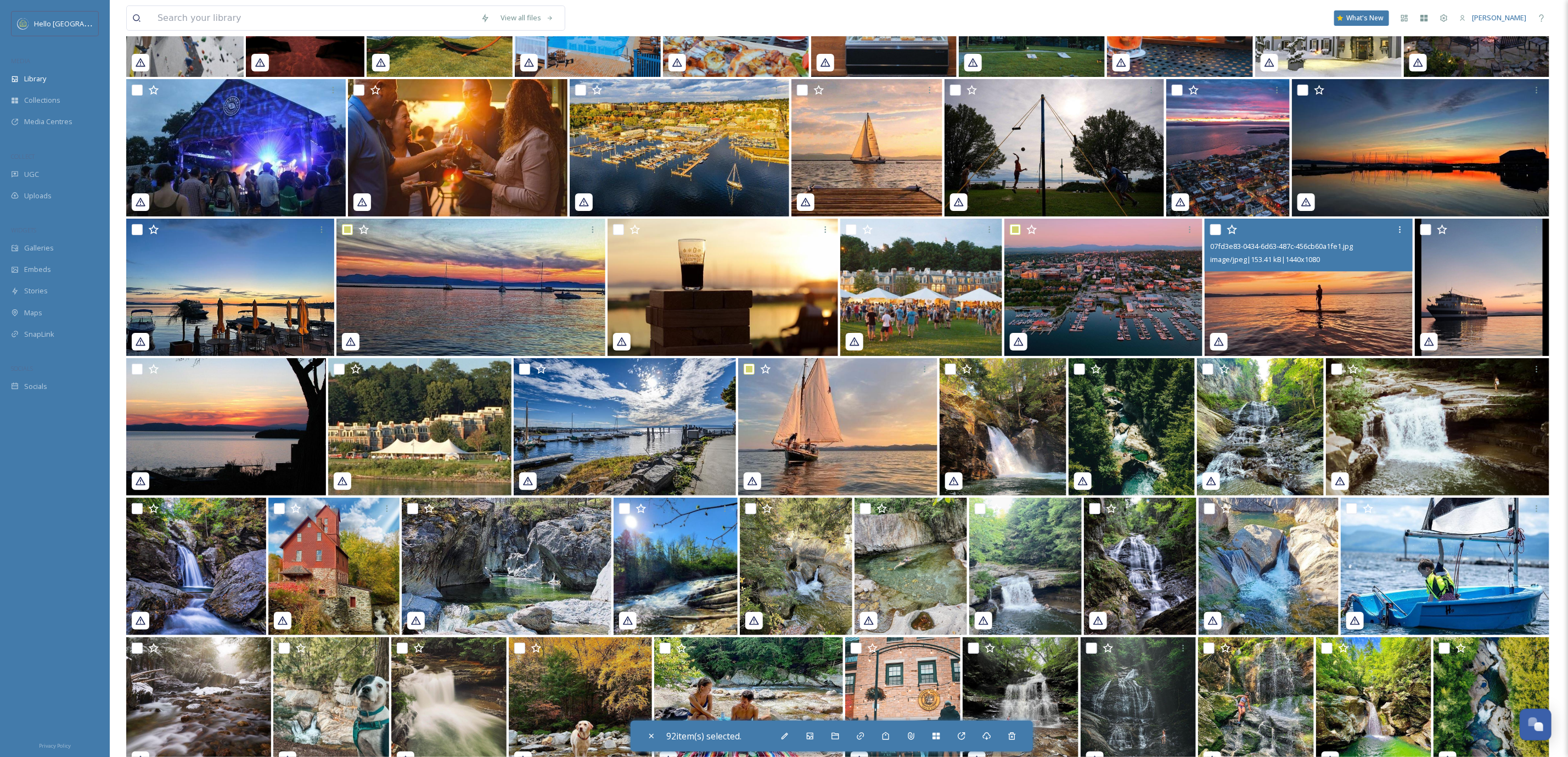
click at [1212, 226] on input "checkbox" at bounding box center [1216, 230] width 11 height 11
checkbox input "true"
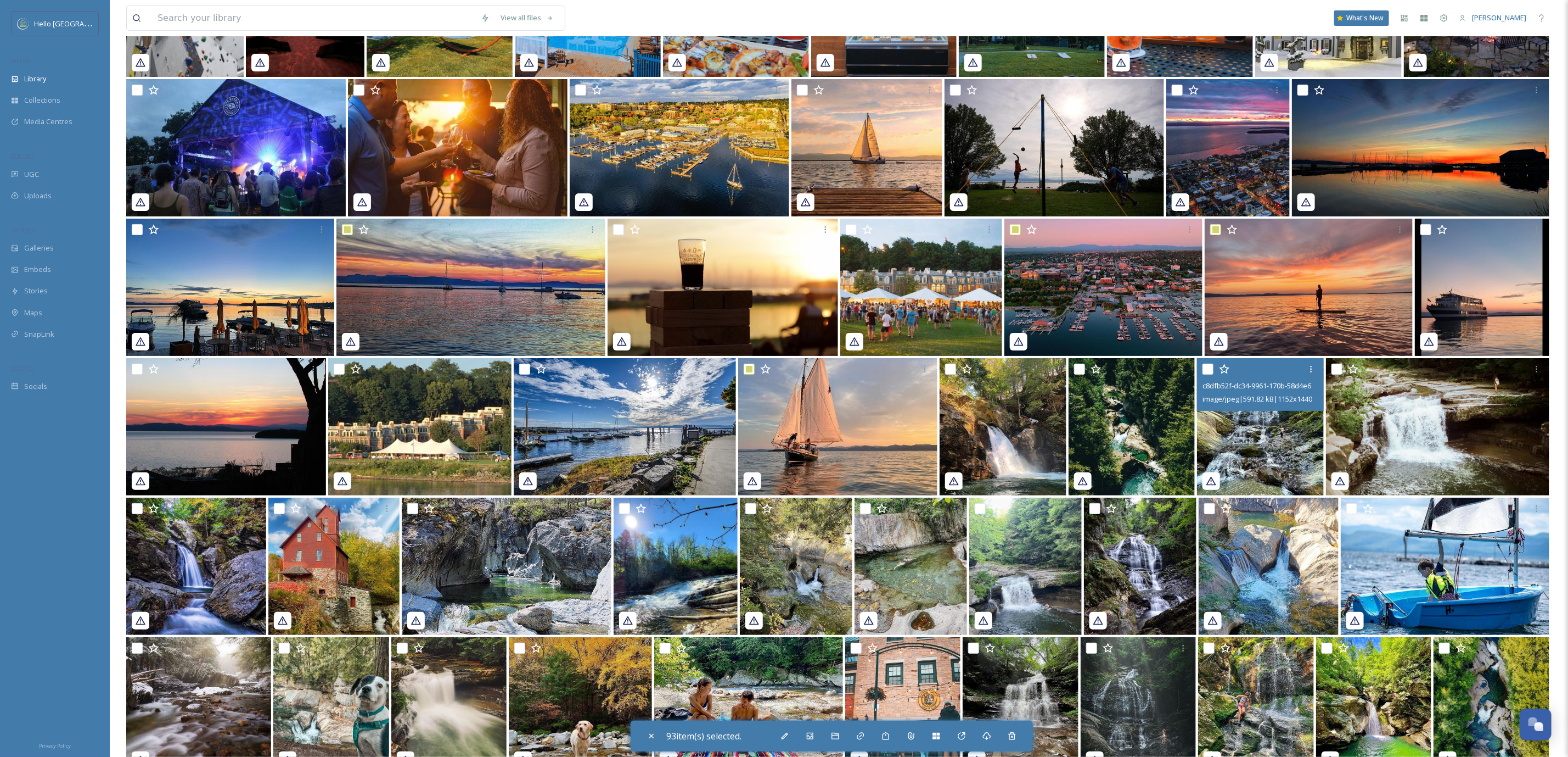
scroll to position [19487, 0]
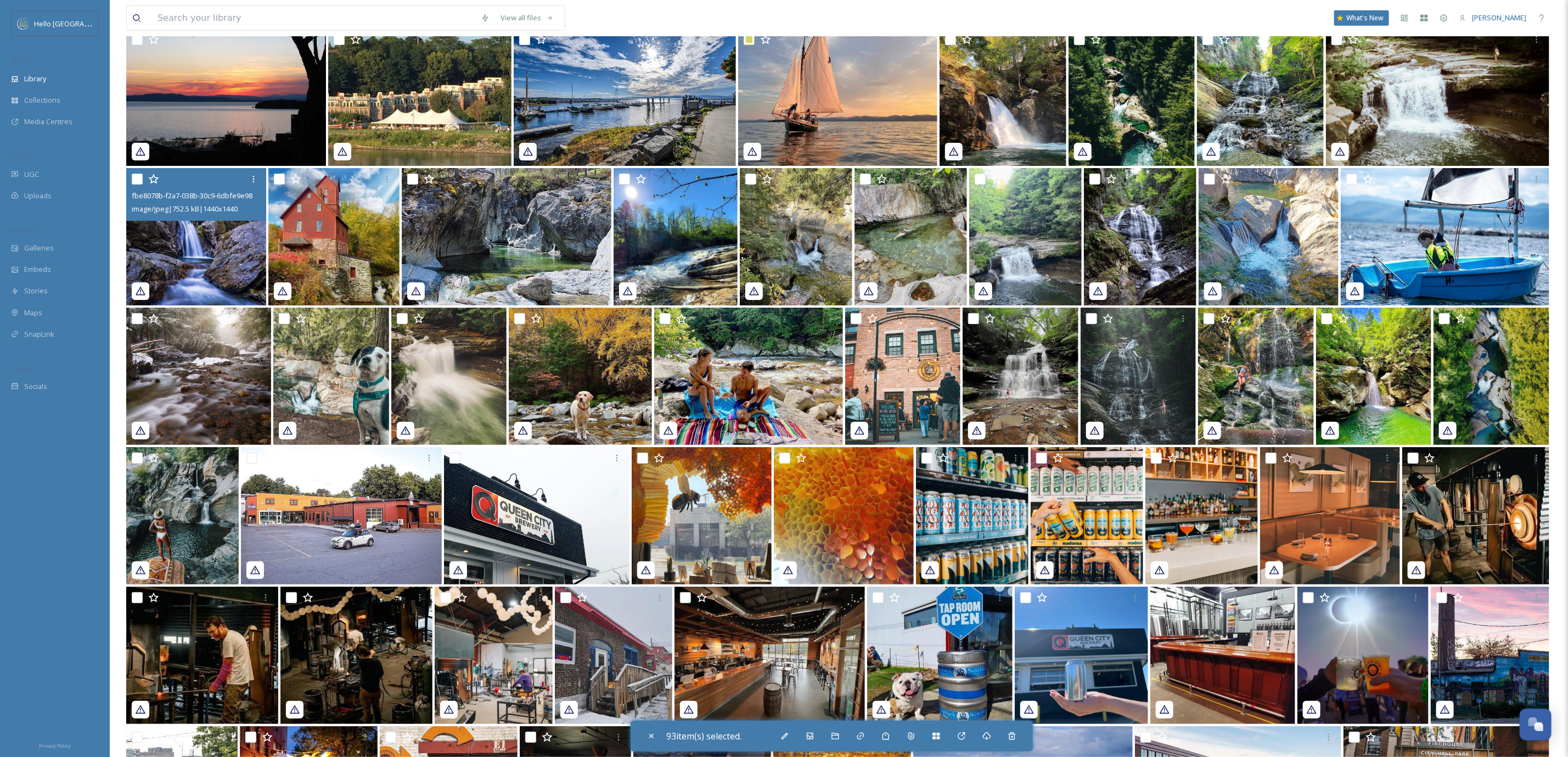
click at [133, 181] on input "checkbox" at bounding box center [137, 179] width 11 height 11
checkbox input "true"
click at [282, 178] on input "checkbox" at bounding box center [280, 179] width 11 height 11
checkbox input "true"
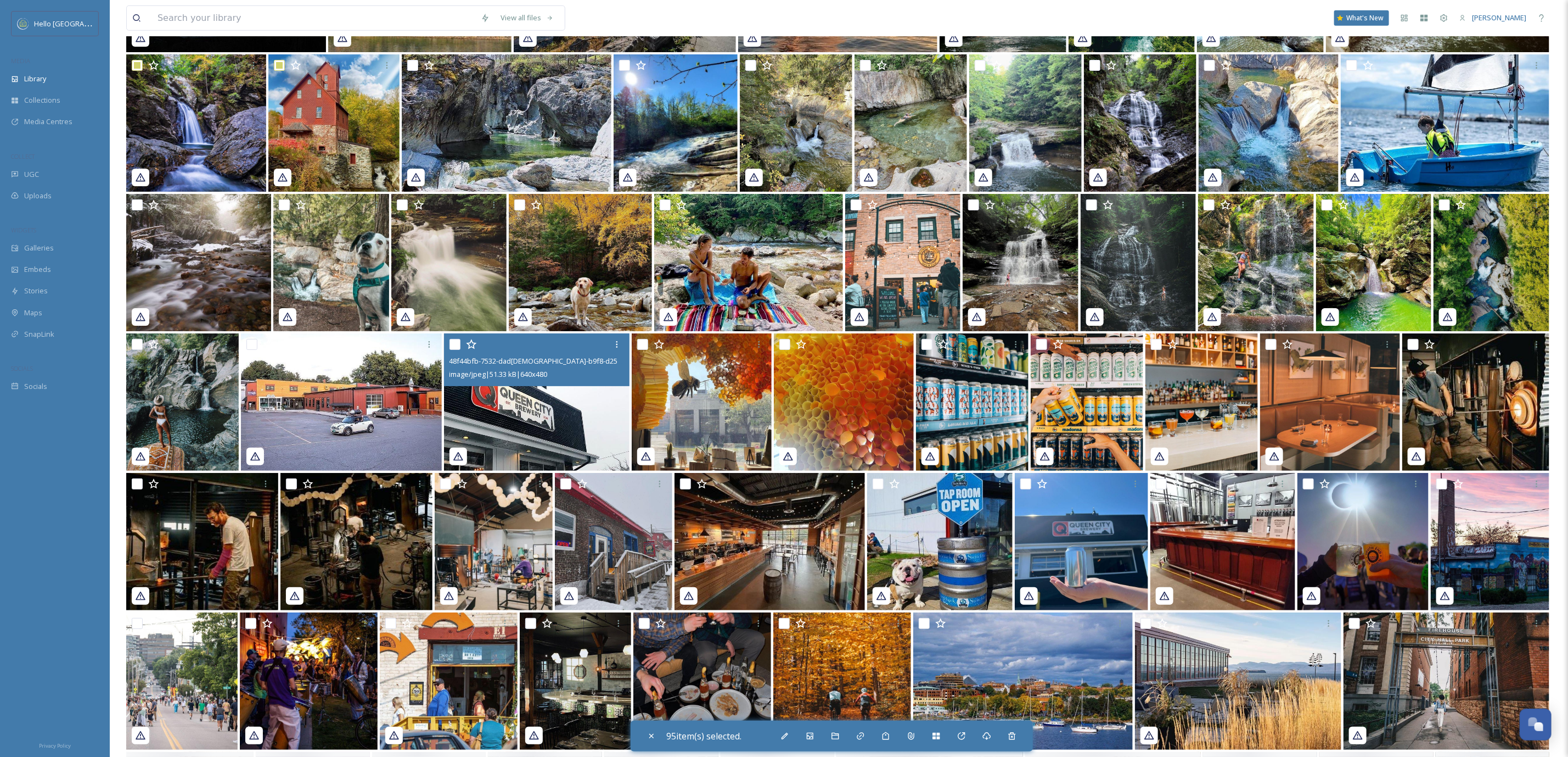
scroll to position [19652, 0]
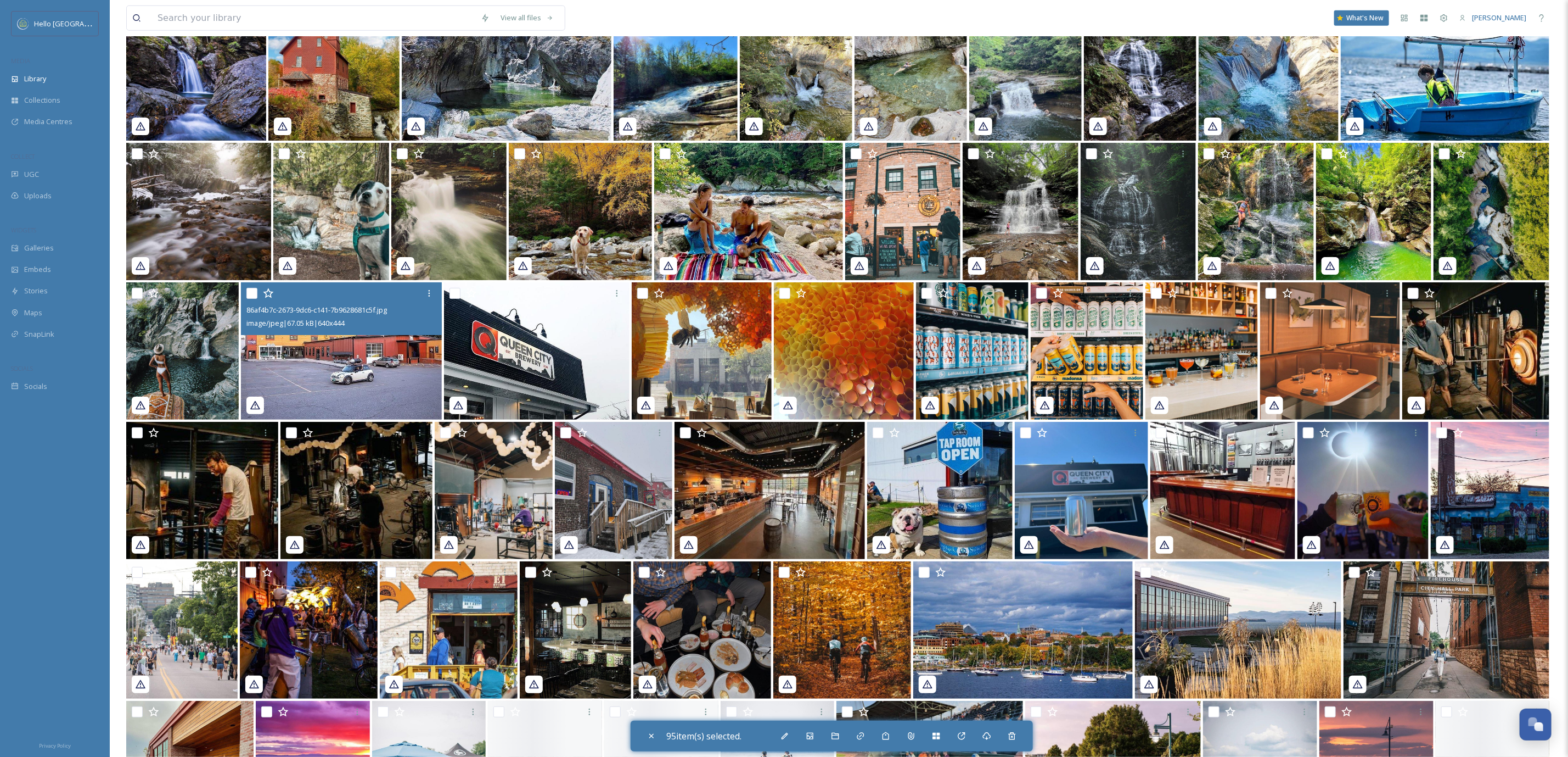
click at [249, 292] on input "checkbox" at bounding box center [252, 294] width 11 height 11
checkbox input "true"
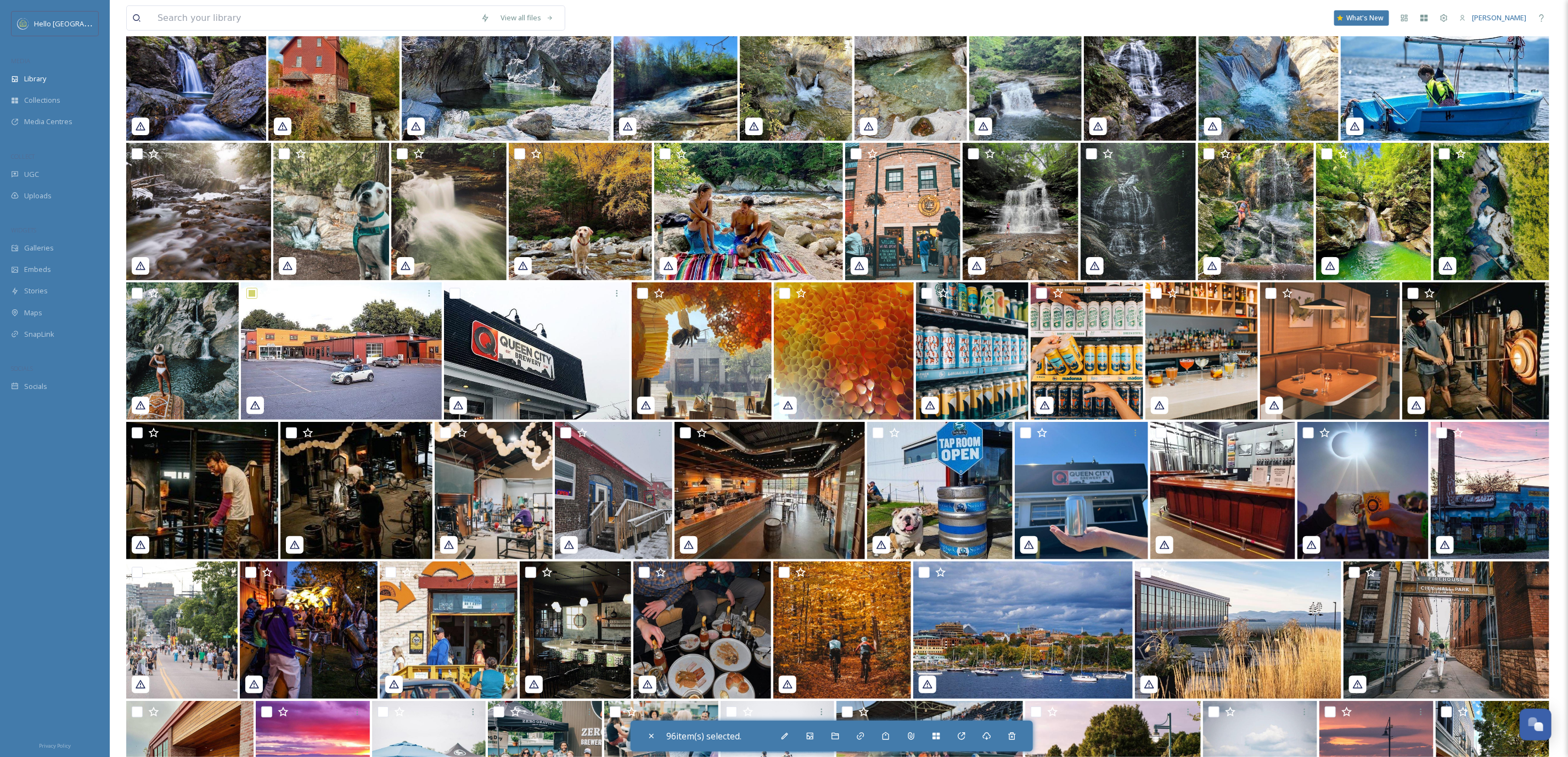
scroll to position [19982, 0]
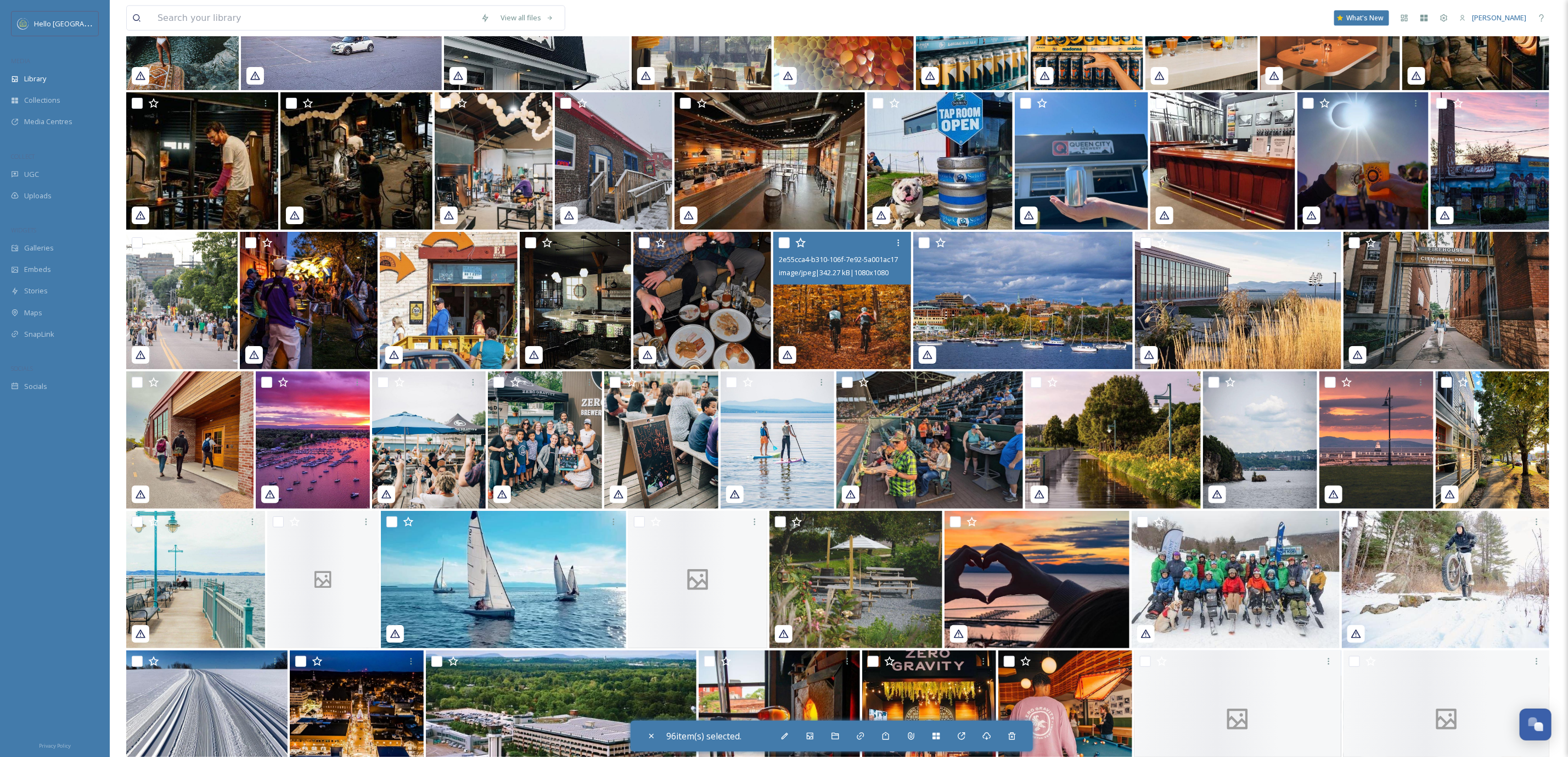
click at [784, 243] on input "checkbox" at bounding box center [784, 243] width 11 height 11
checkbox input "true"
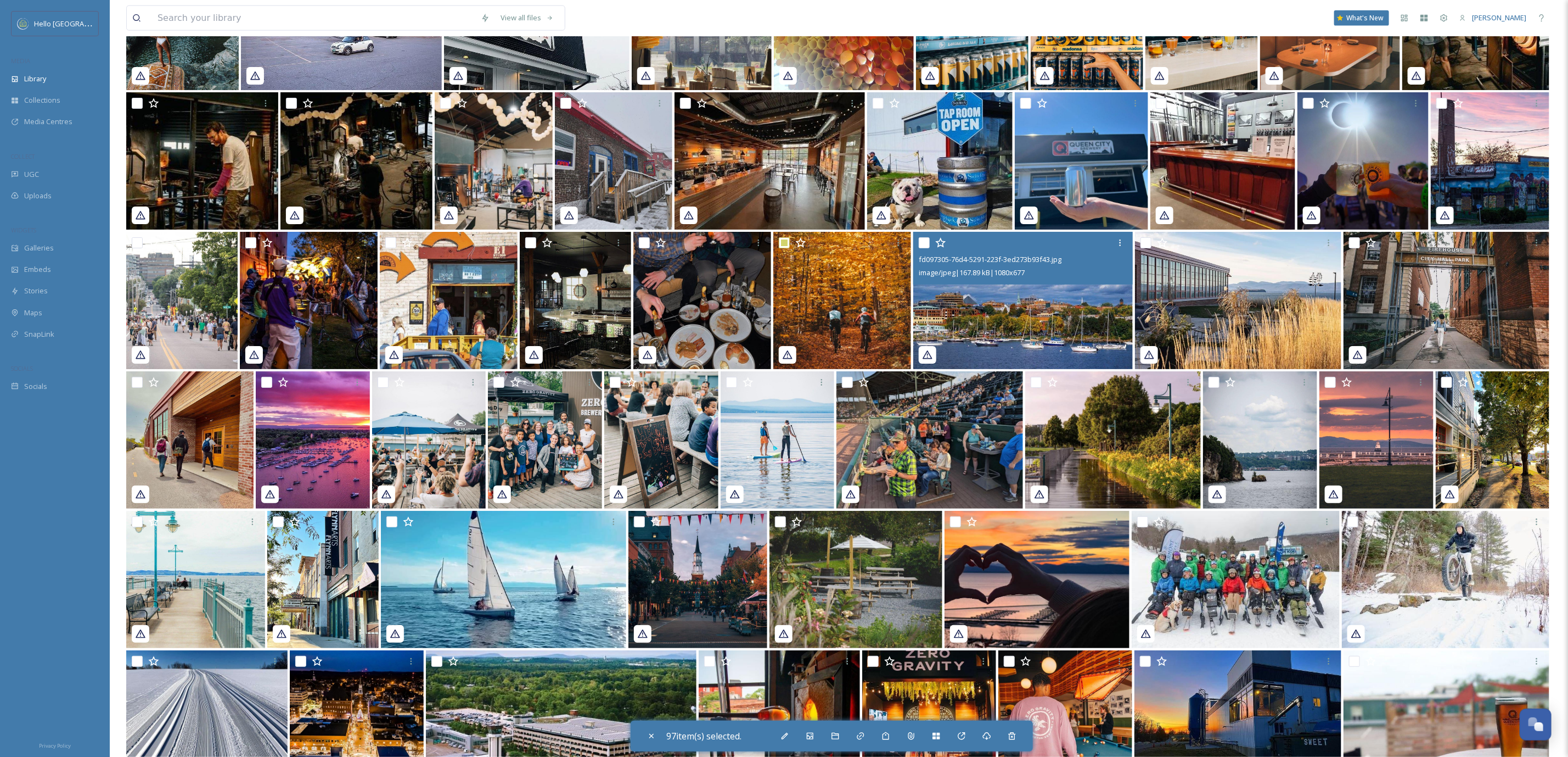
click at [923, 238] on input "checkbox" at bounding box center [924, 243] width 11 height 11
checkbox input "true"
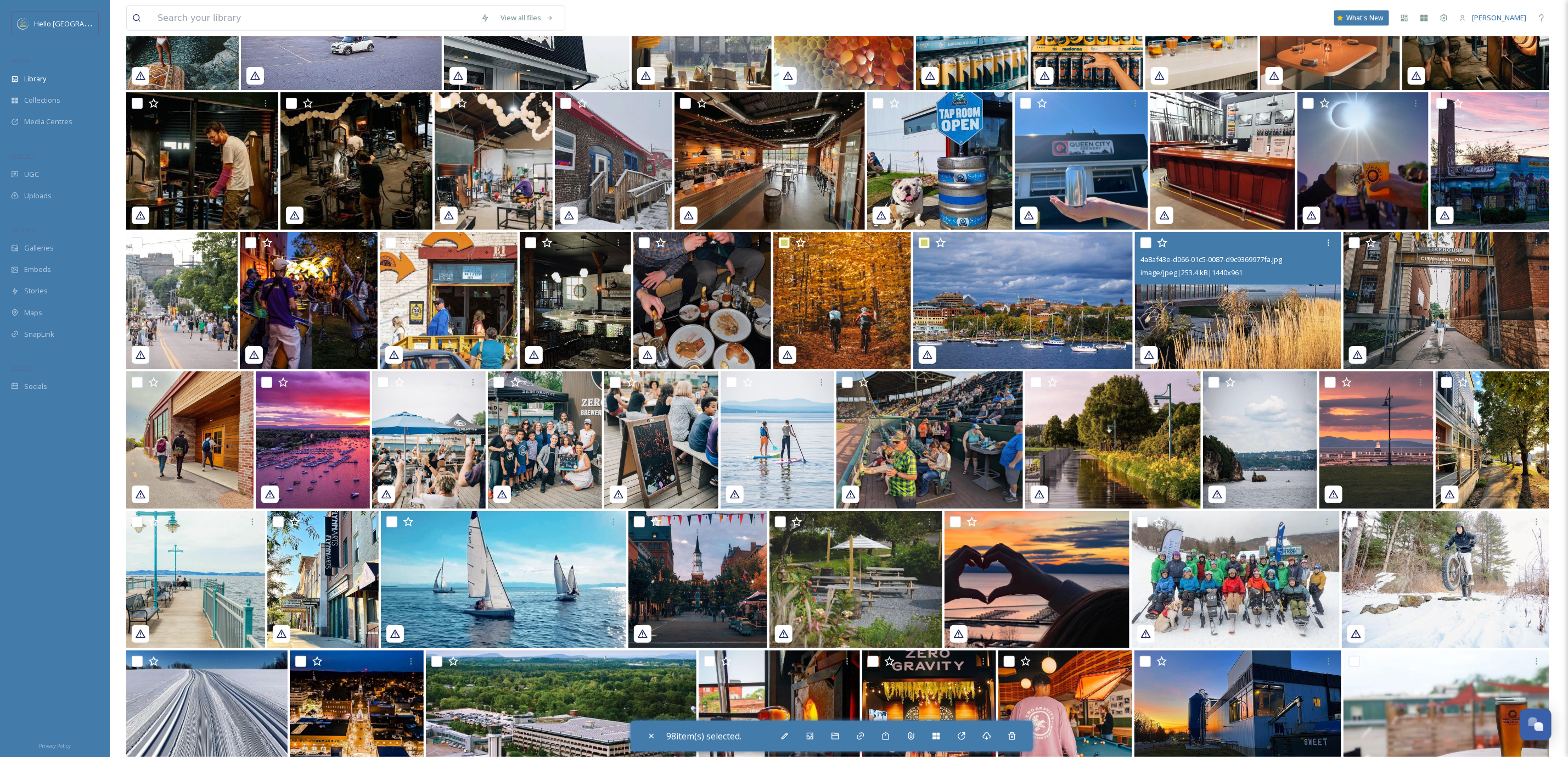
click at [1148, 240] on input "checkbox" at bounding box center [1146, 243] width 11 height 11
checkbox input "true"
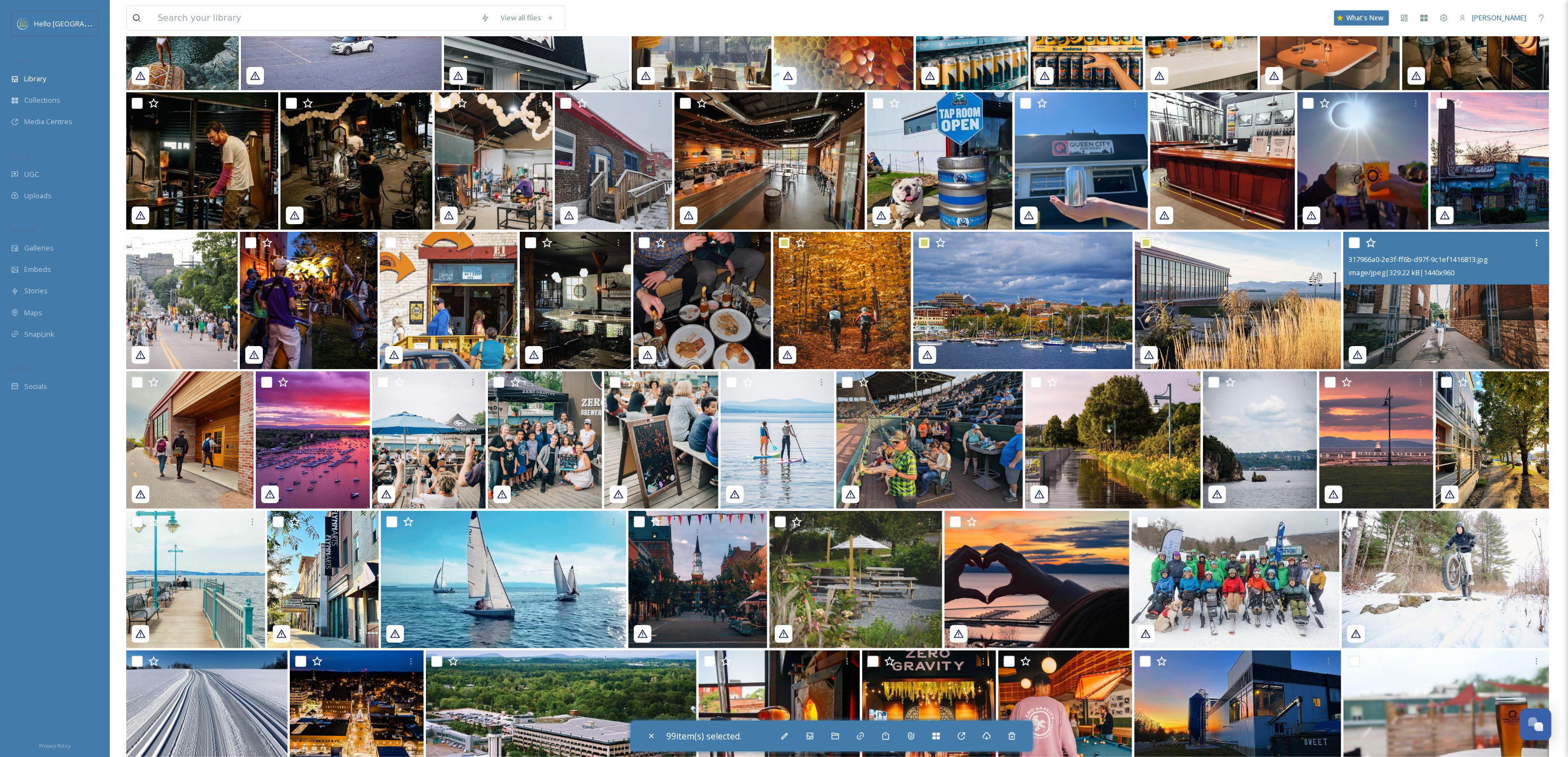
click at [1357, 240] on input "checkbox" at bounding box center [1355, 243] width 11 height 11
checkbox input "true"
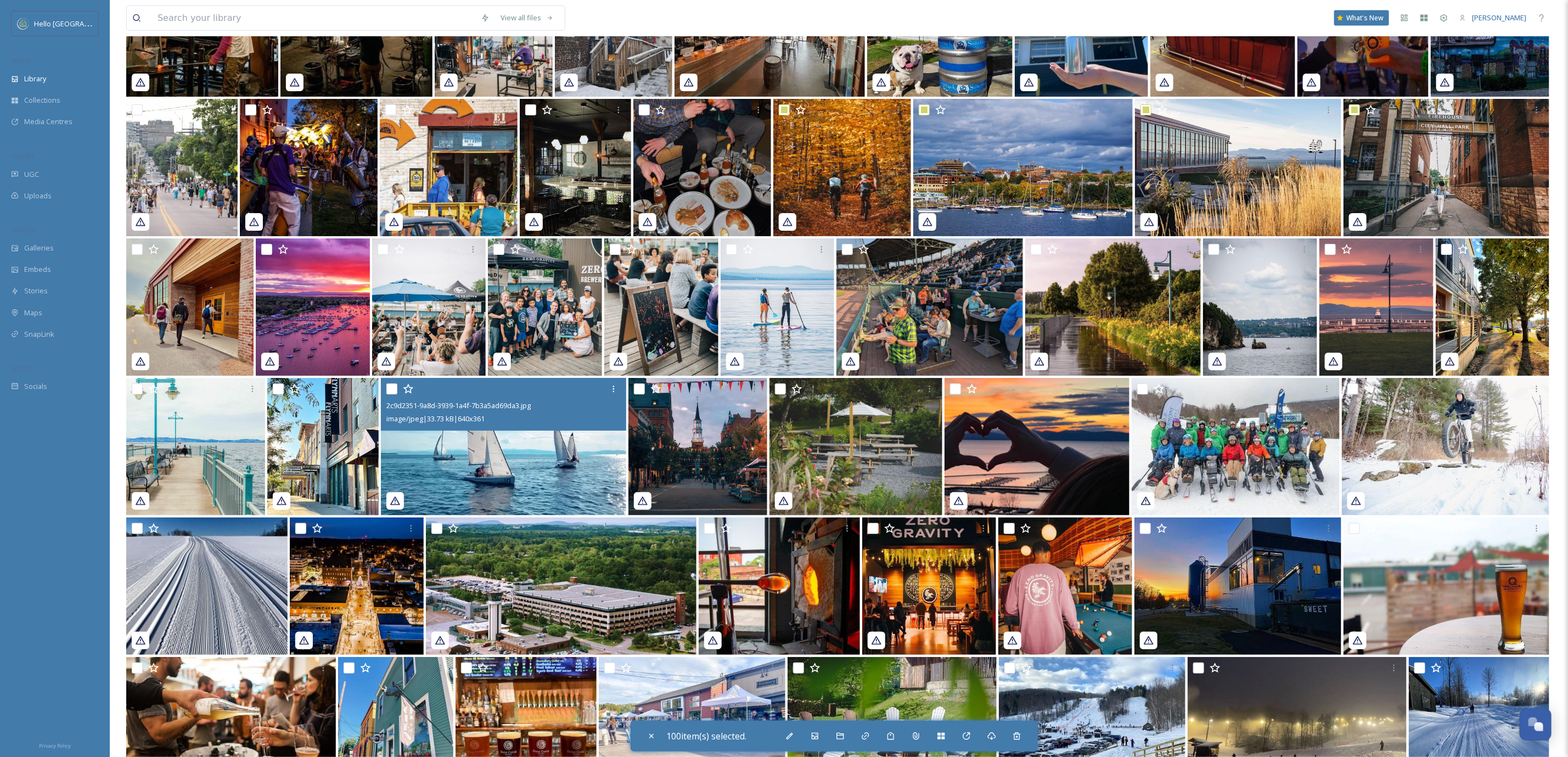
scroll to position [20229, 0]
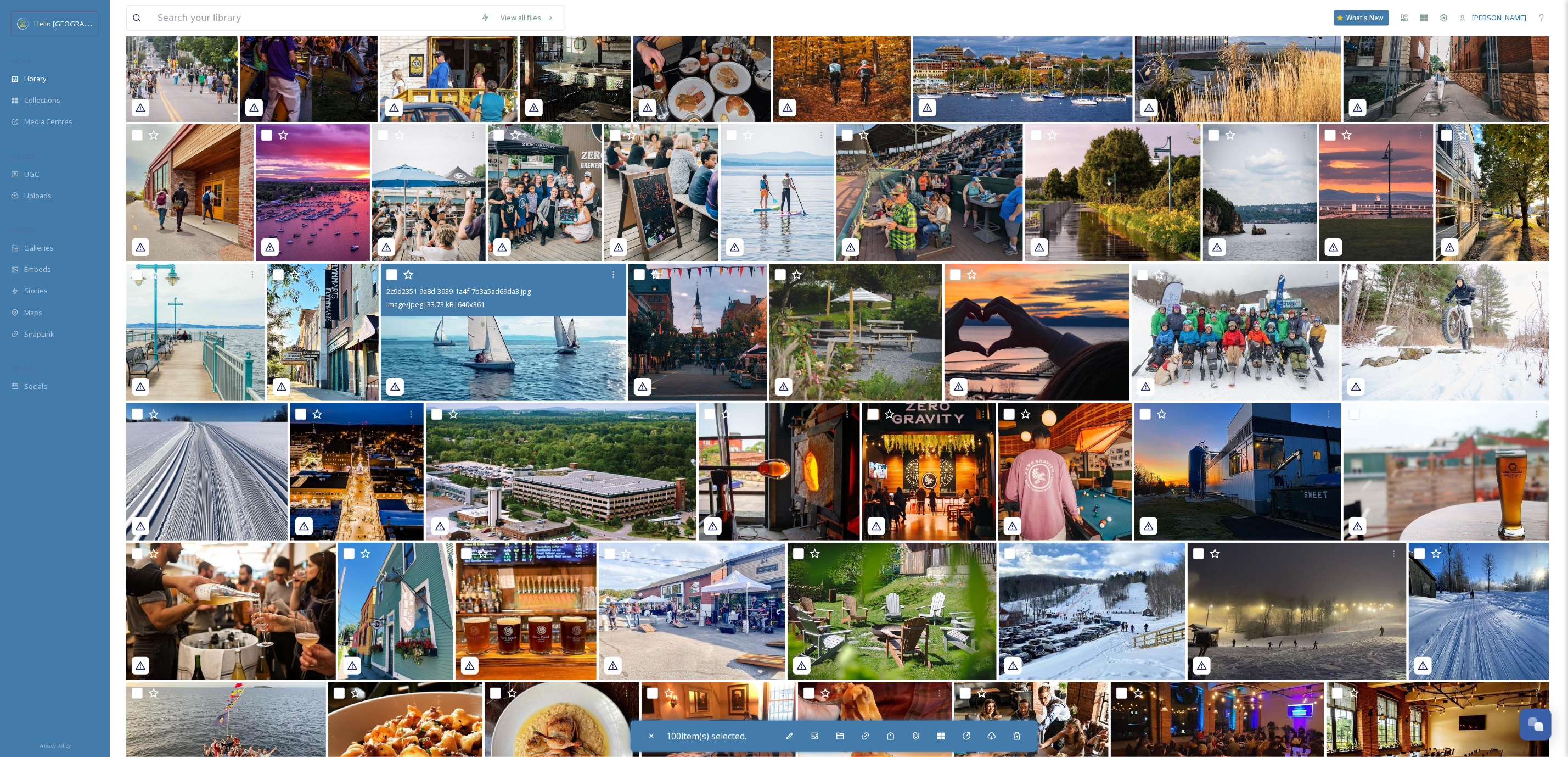
click at [394, 269] on input "checkbox" at bounding box center [392, 275] width 11 height 11
checkbox input "true"
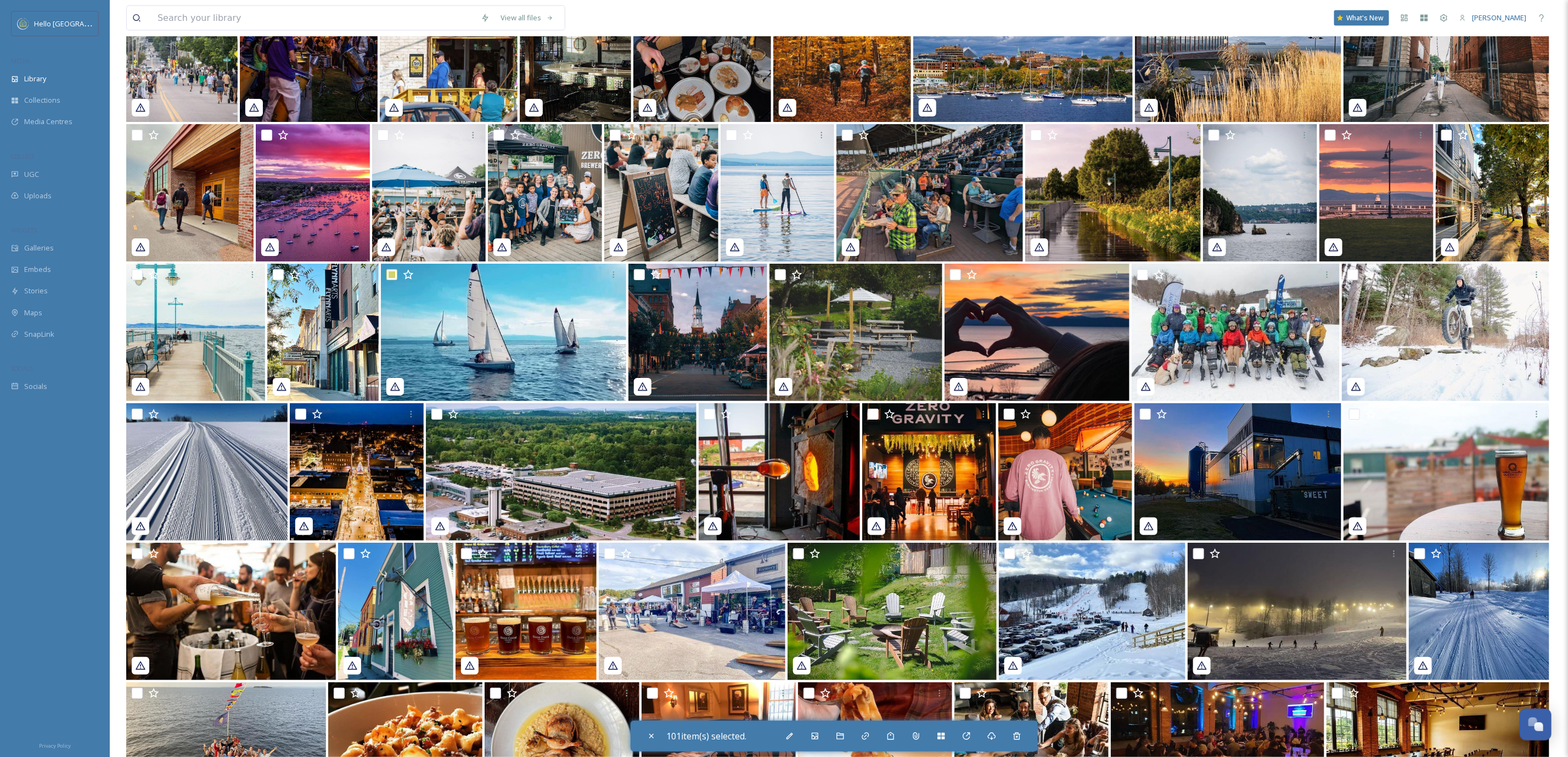
click at [136, 274] on input "checkbox" at bounding box center [137, 275] width 11 height 11
checkbox input "true"
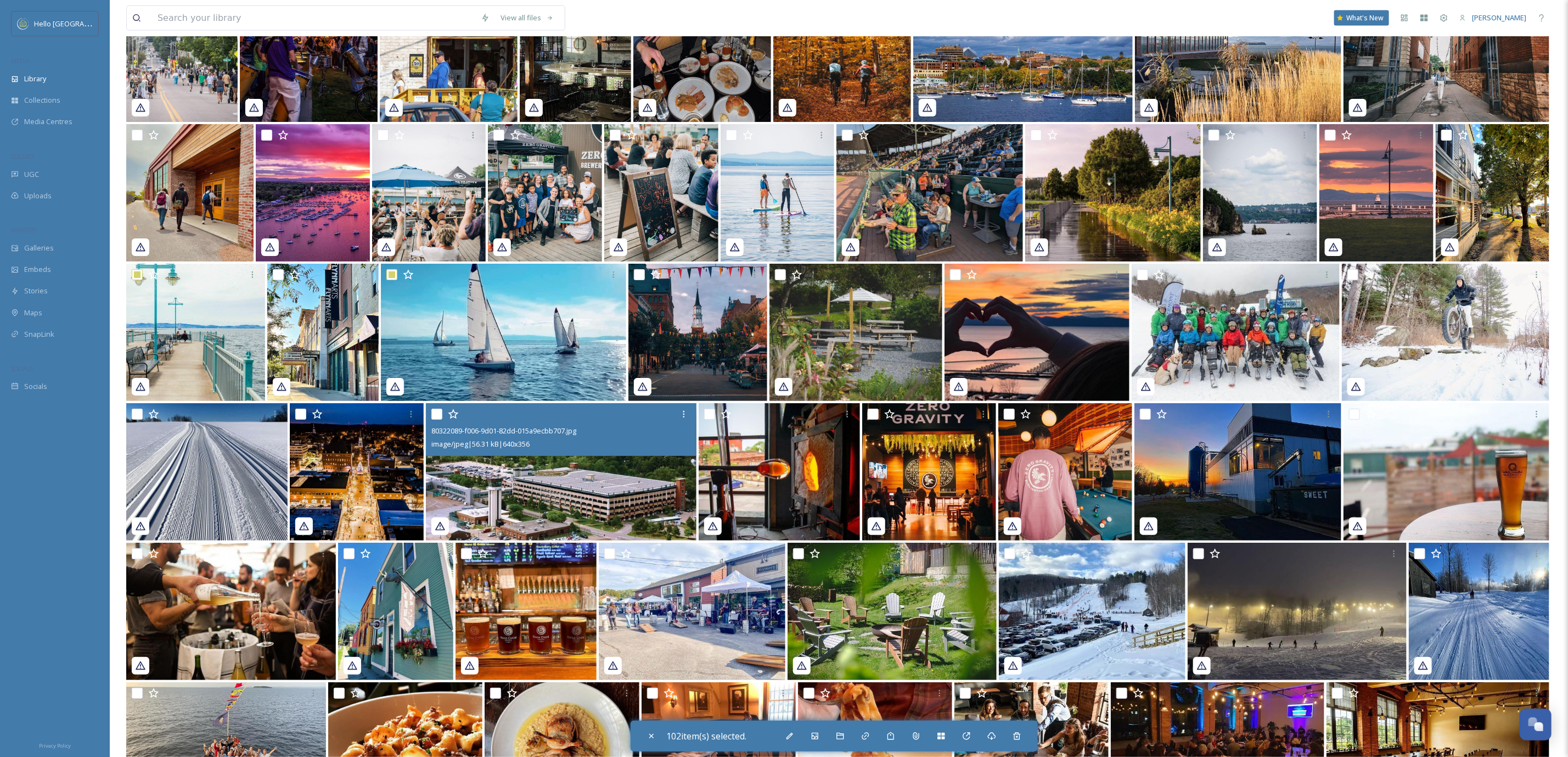
click at [437, 414] on input "checkbox" at bounding box center [437, 414] width 11 height 11
checkbox input "true"
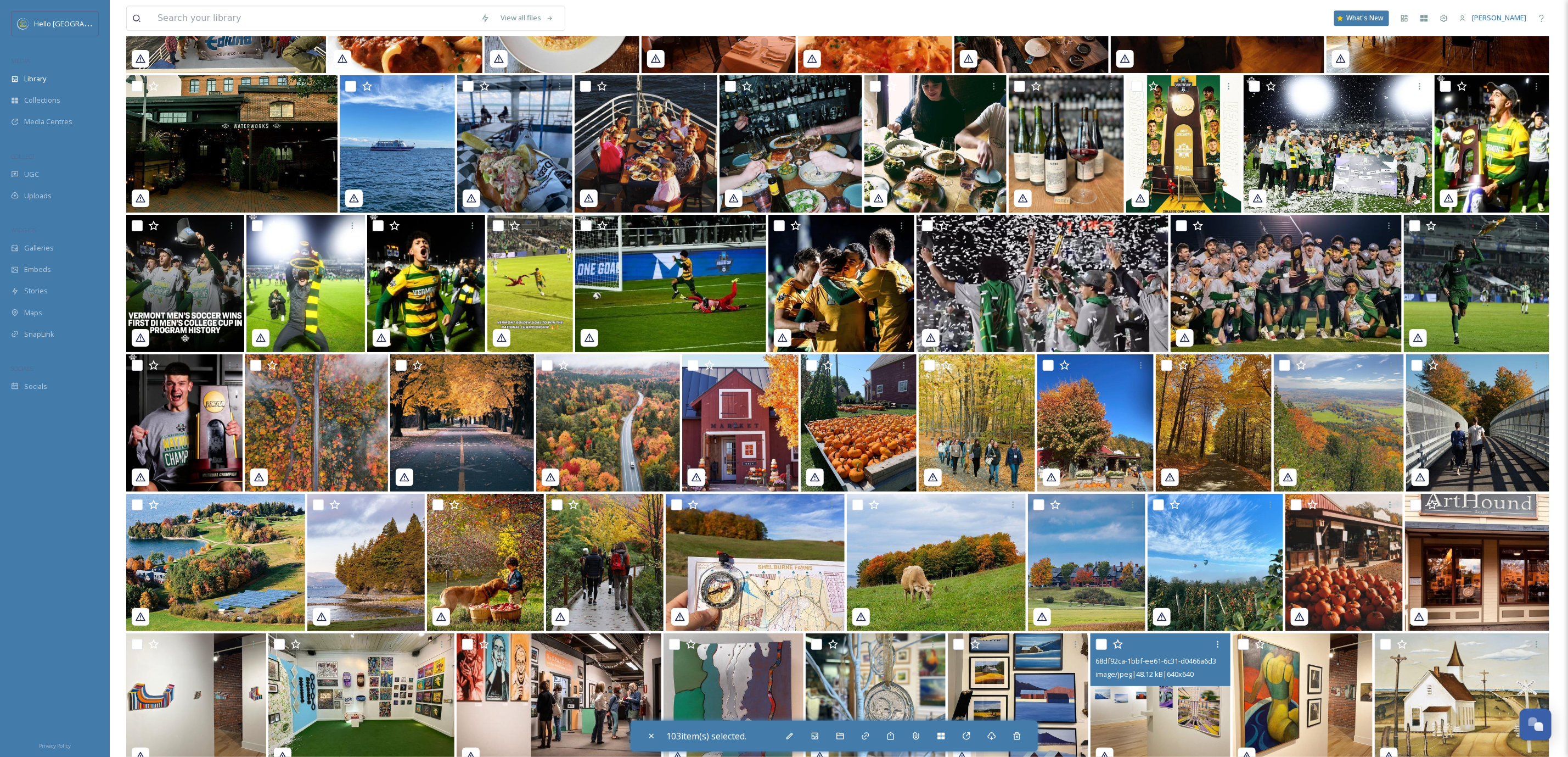
scroll to position [21135, 0]
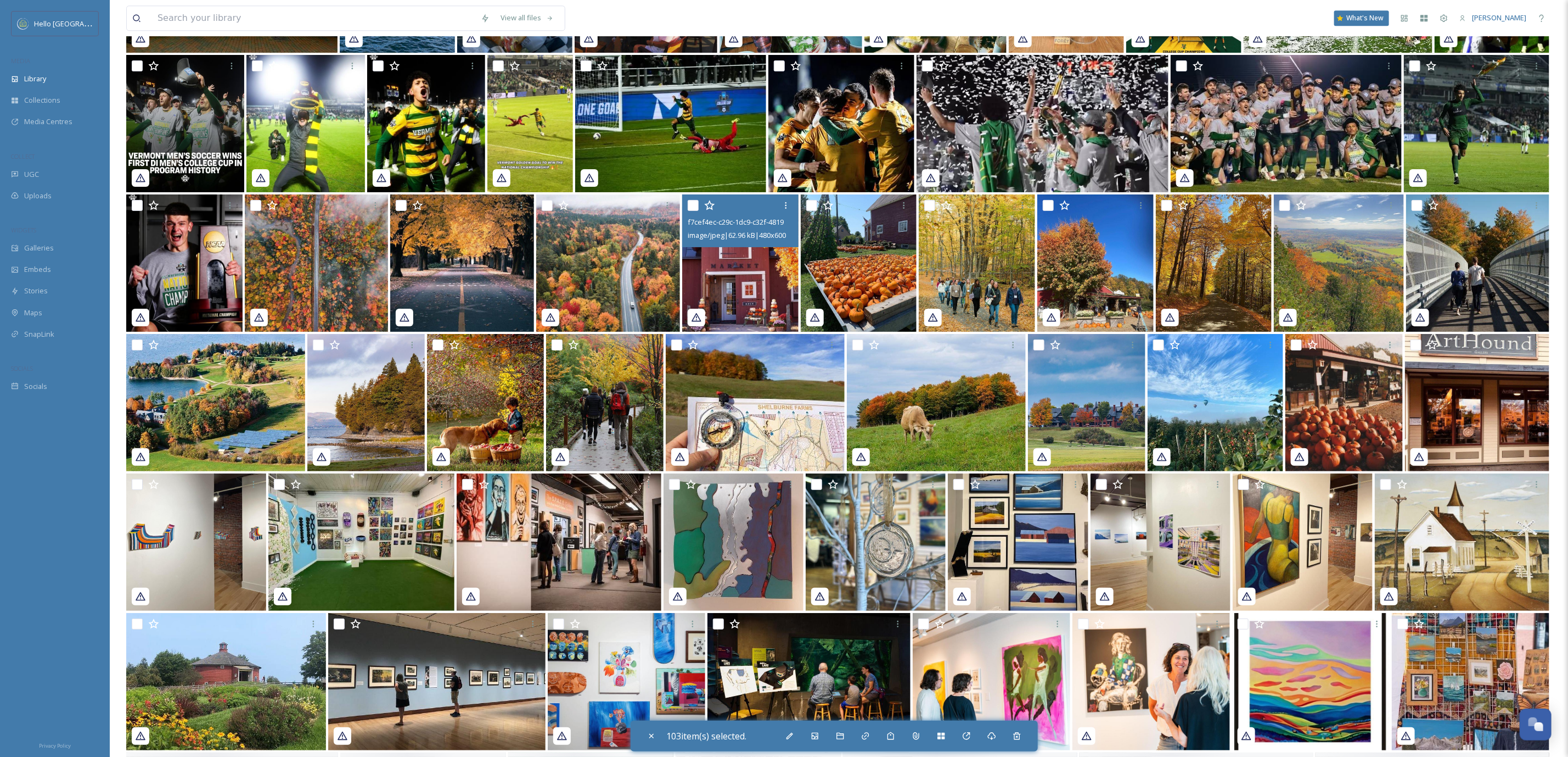
click at [694, 208] on input "checkbox" at bounding box center [694, 206] width 11 height 11
checkbox input "true"
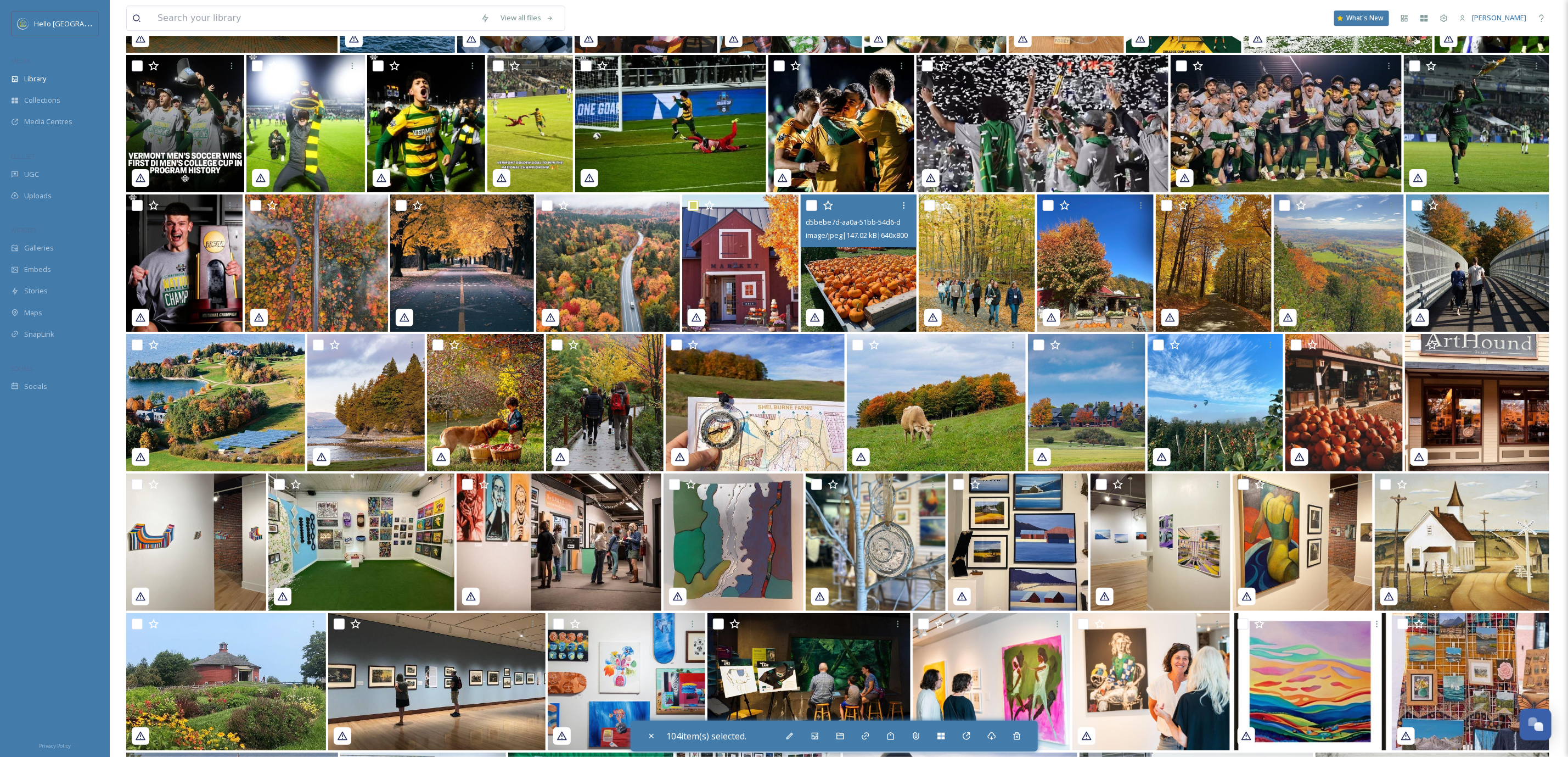
click at [807, 203] on input "checkbox" at bounding box center [812, 206] width 11 height 11
checkbox input "true"
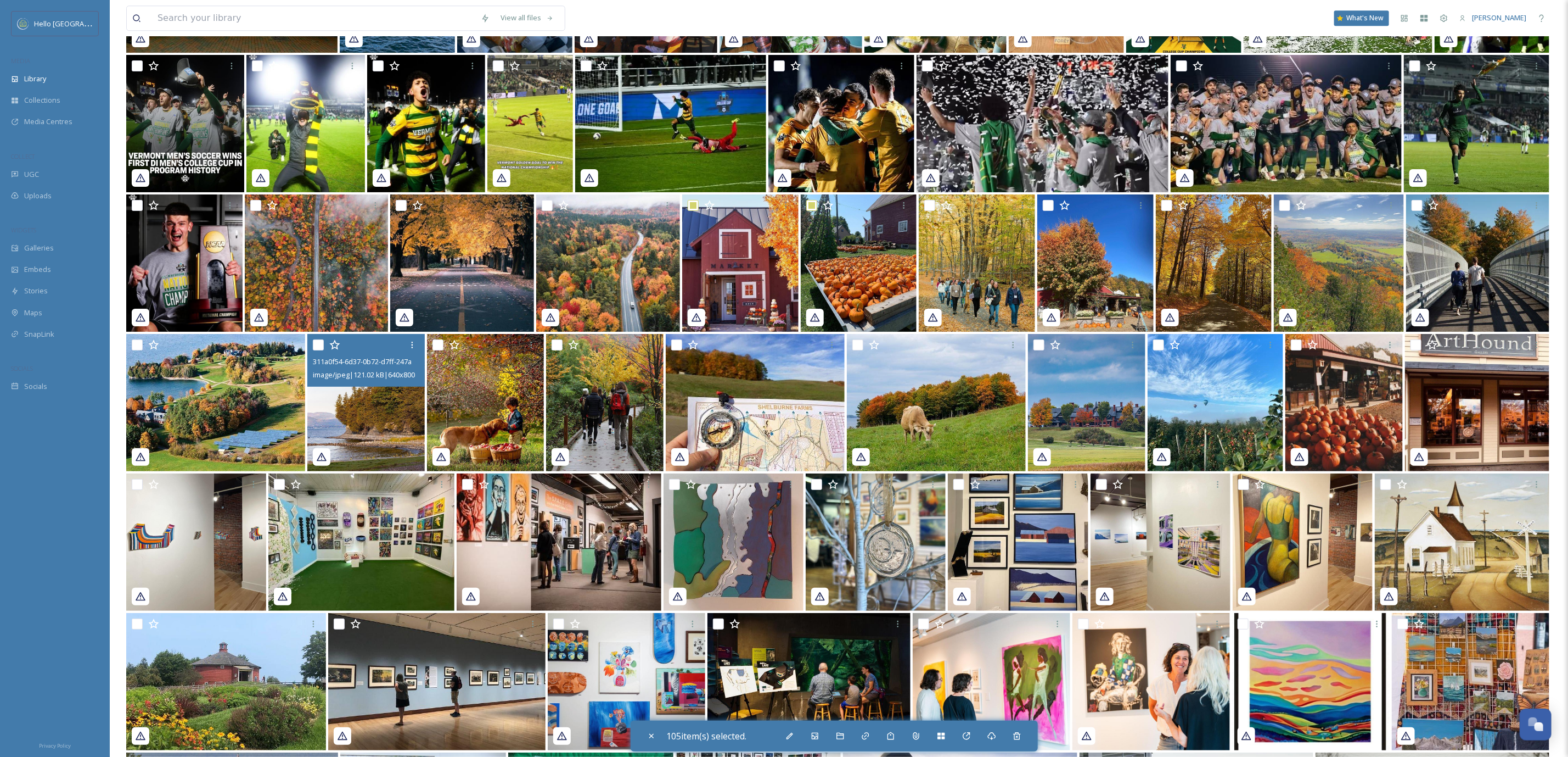
click at [319, 341] on input "checkbox" at bounding box center [319, 345] width 11 height 11
checkbox input "true"
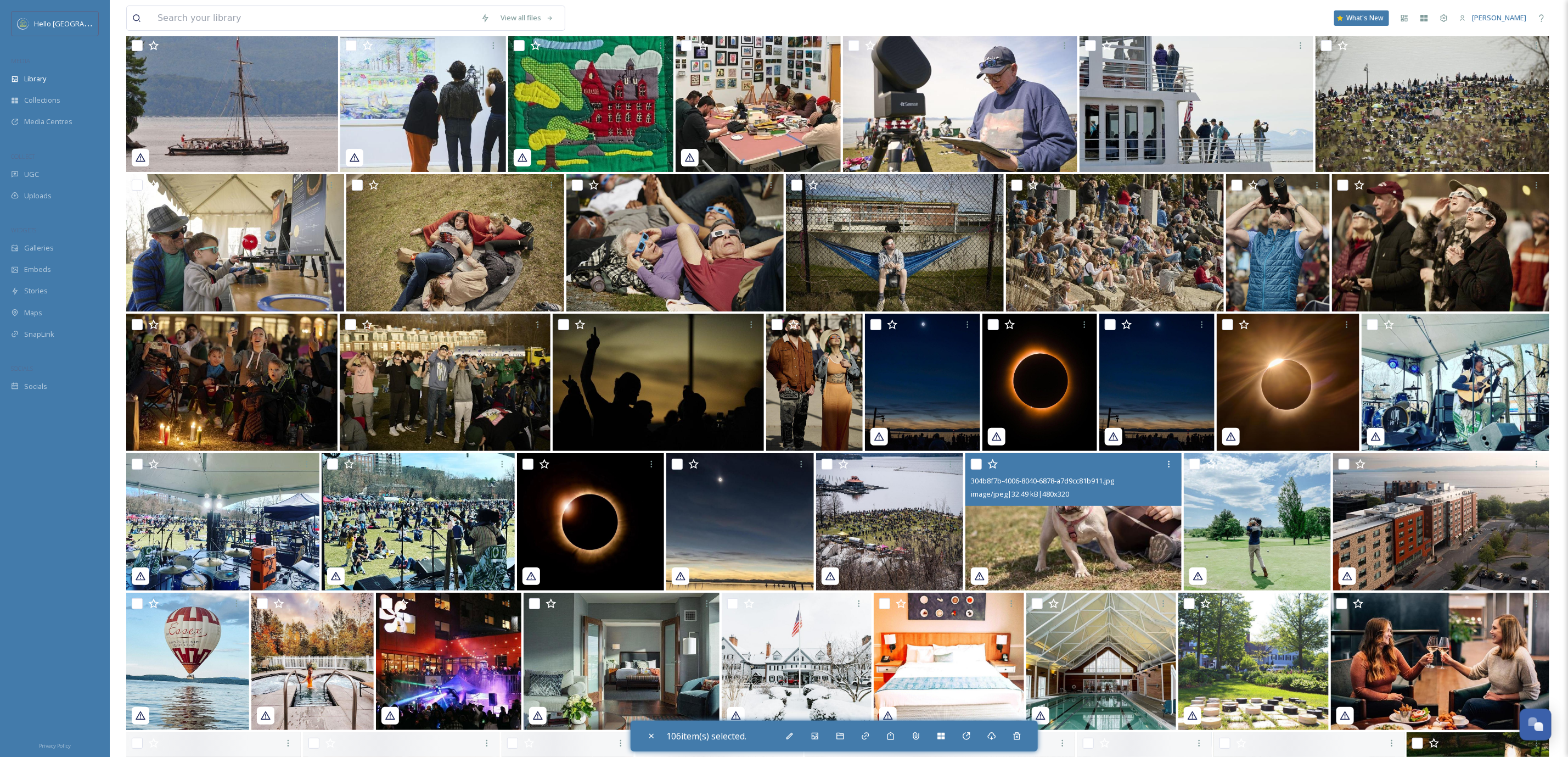
scroll to position [21993, 0]
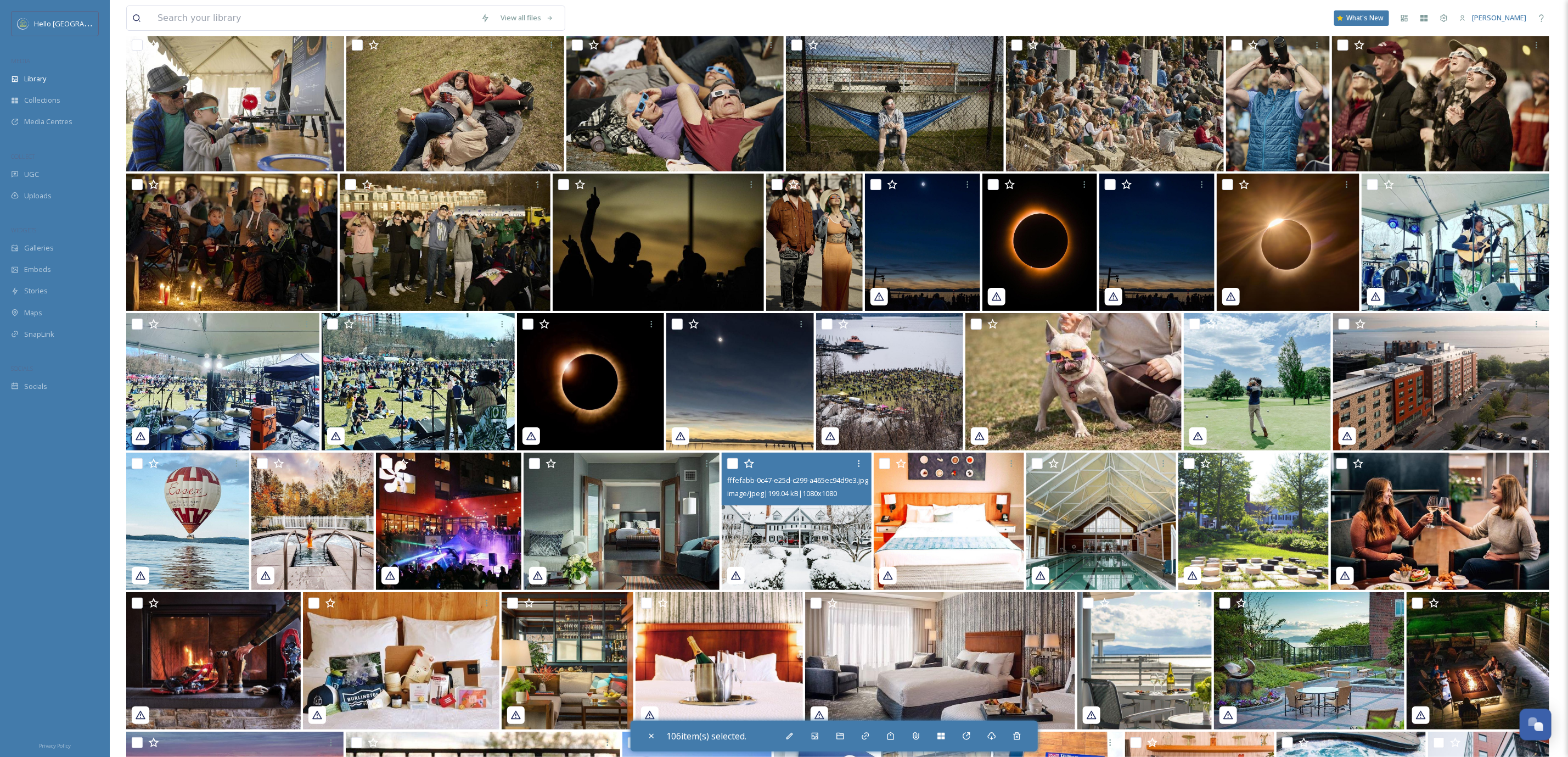
click at [733, 462] on input "checkbox" at bounding box center [733, 463] width 11 height 11
checkbox input "true"
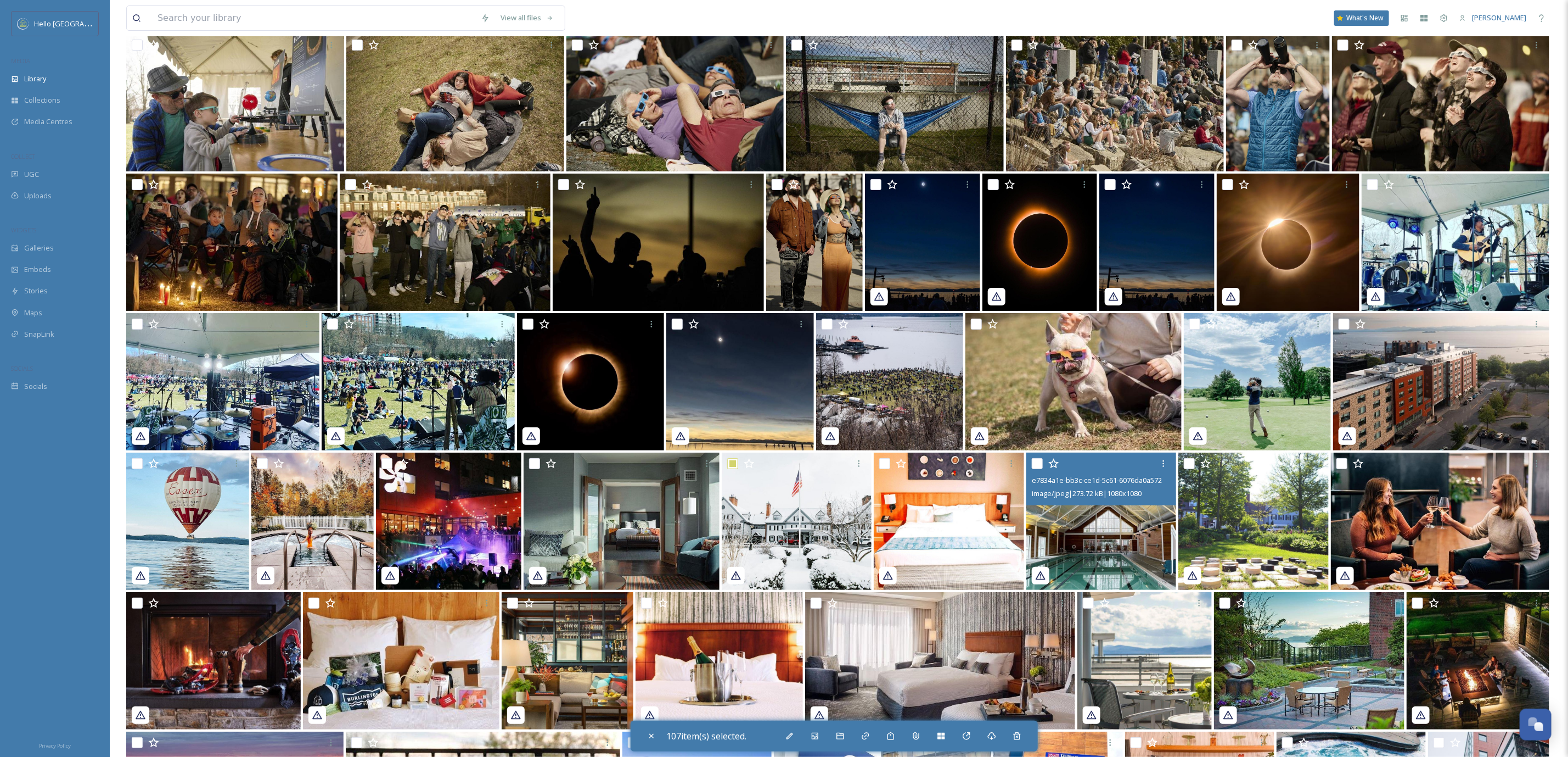
scroll to position [22323, 0]
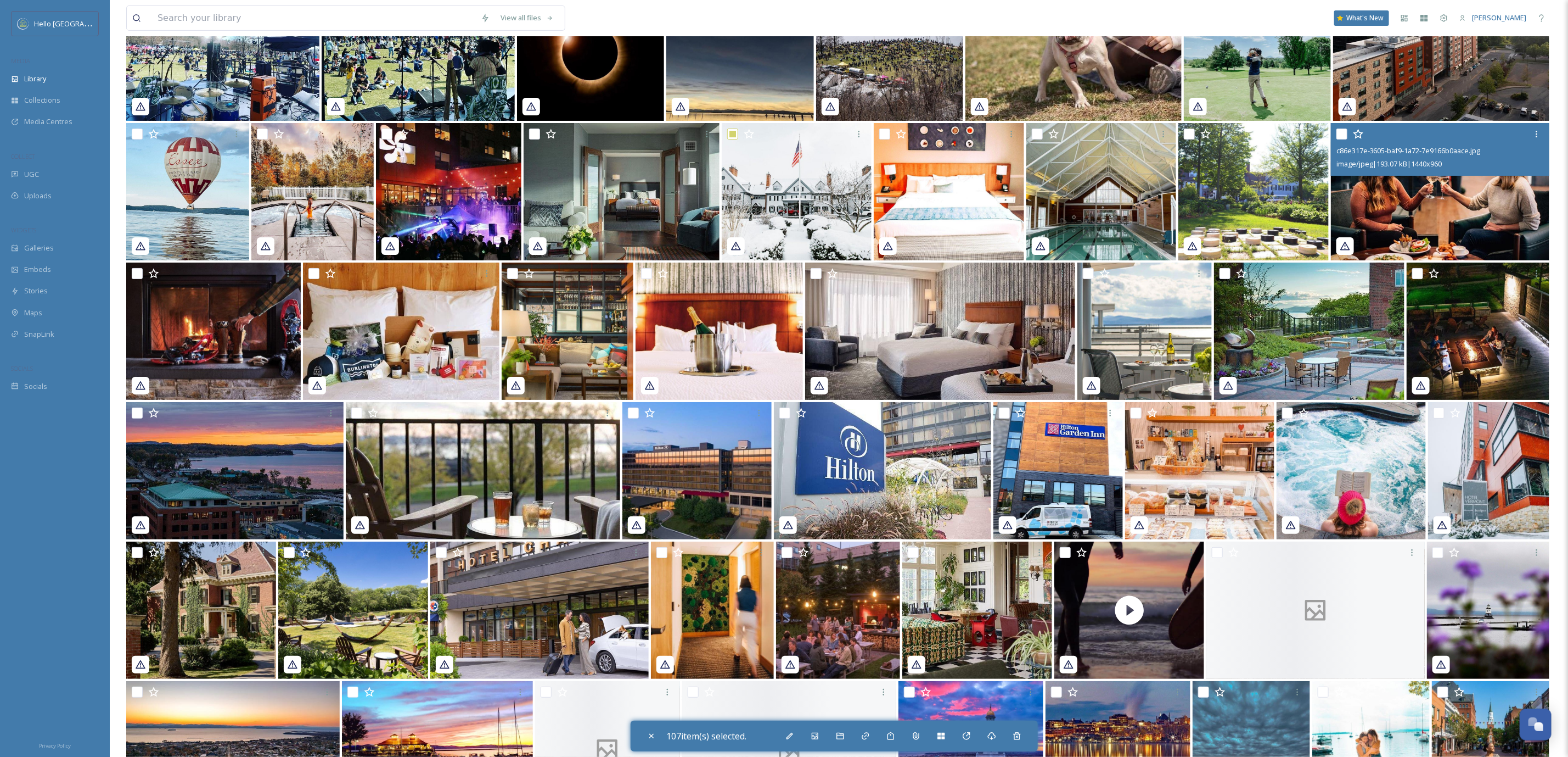
click at [1340, 131] on input "checkbox" at bounding box center [1342, 134] width 11 height 11
checkbox input "true"
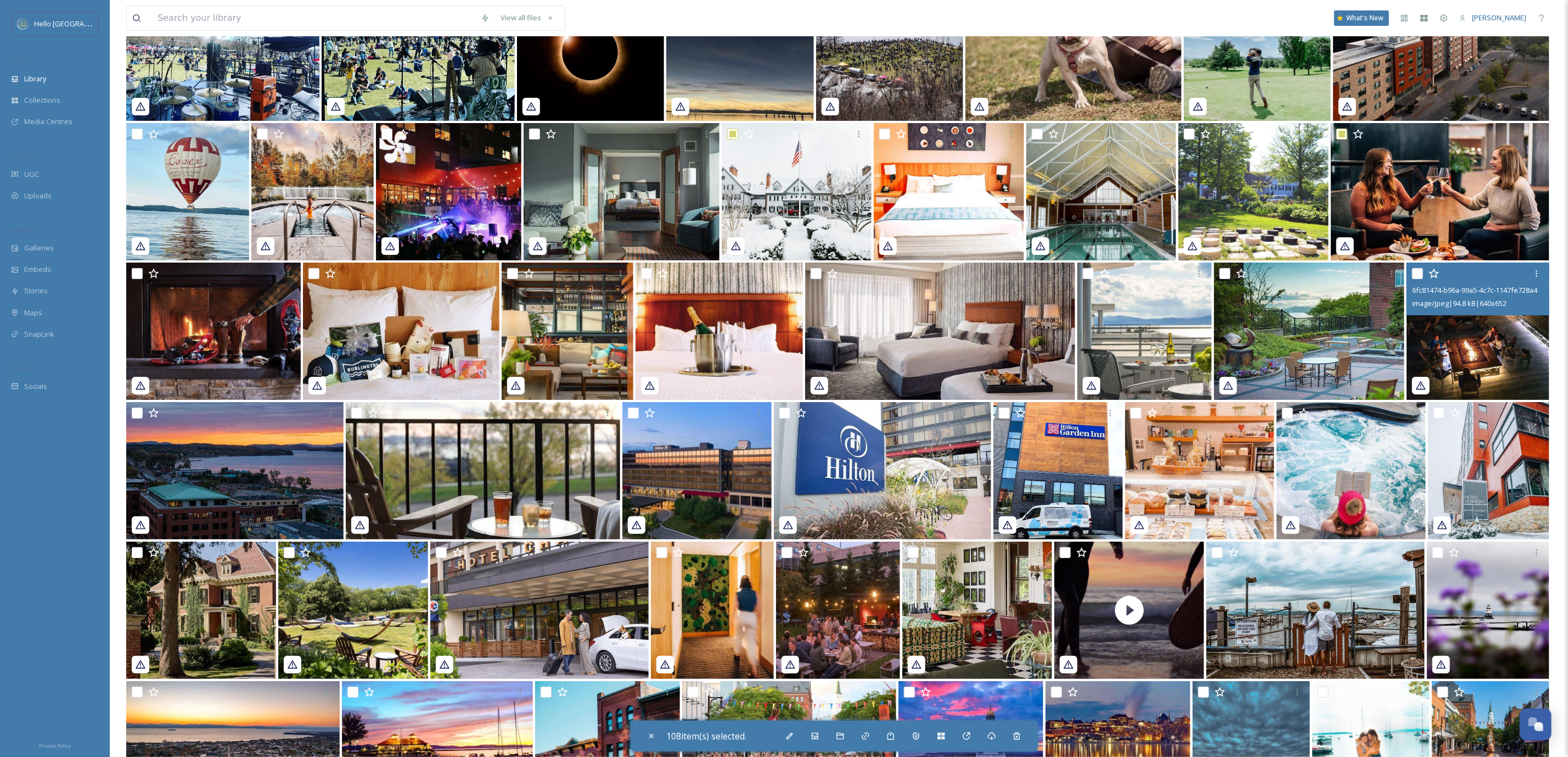
click at [1420, 272] on input "checkbox" at bounding box center [1418, 274] width 11 height 11
checkbox input "true"
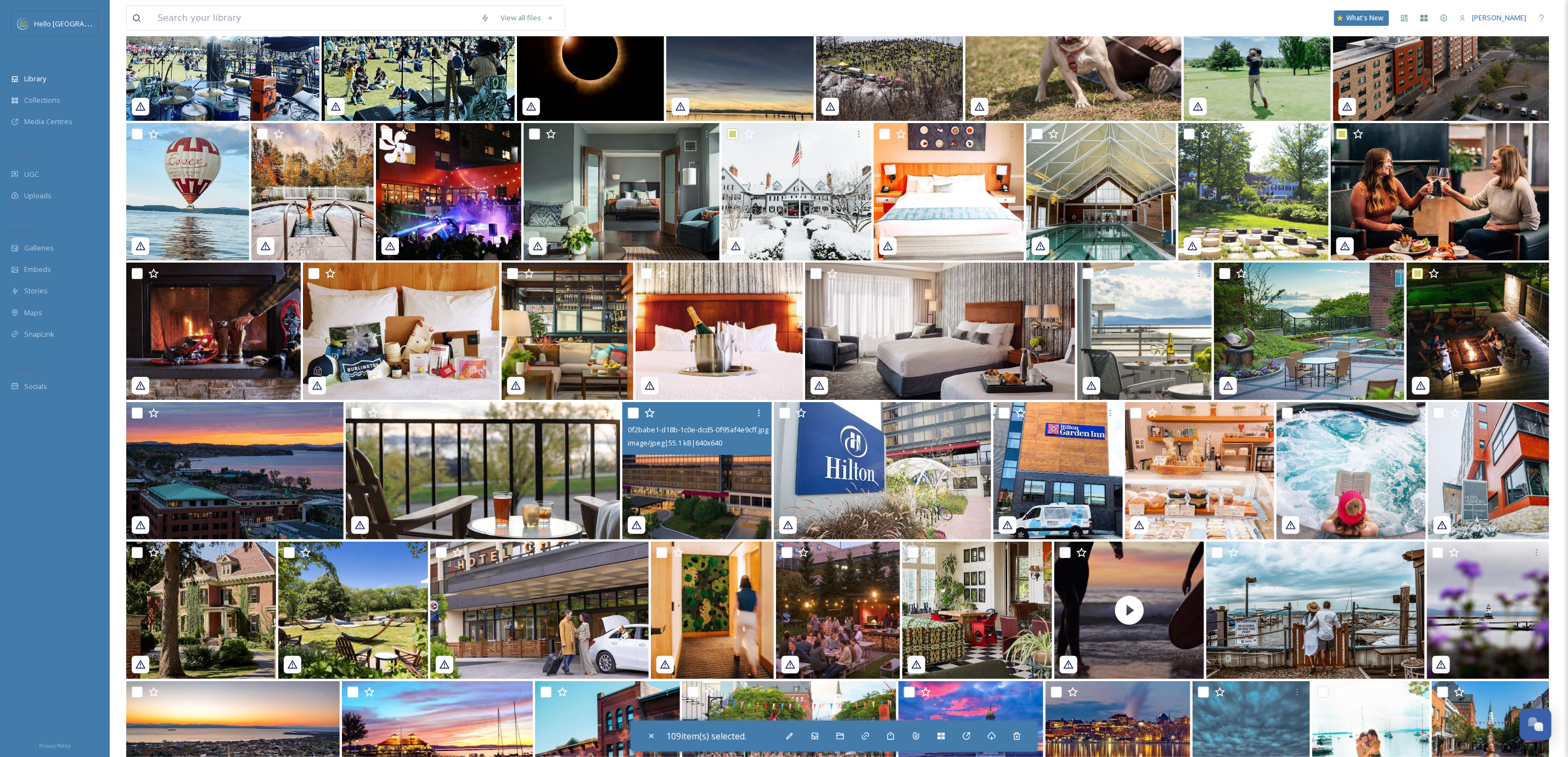
click at [628, 408] on input "checkbox" at bounding box center [634, 413] width 11 height 11
checkbox input "true"
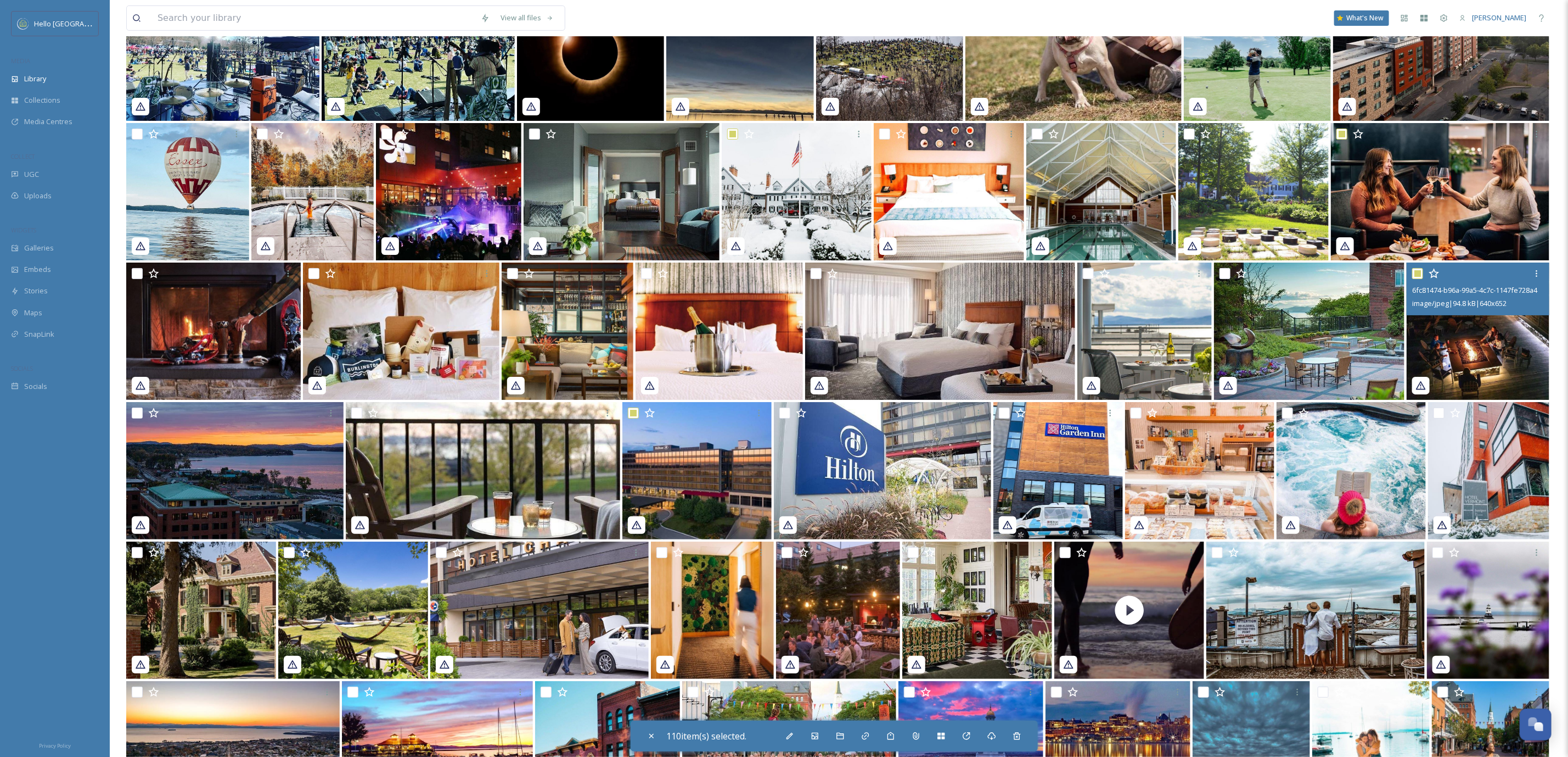
click at [1418, 268] on input "checkbox" at bounding box center [1418, 274] width 11 height 11
checkbox input "false"
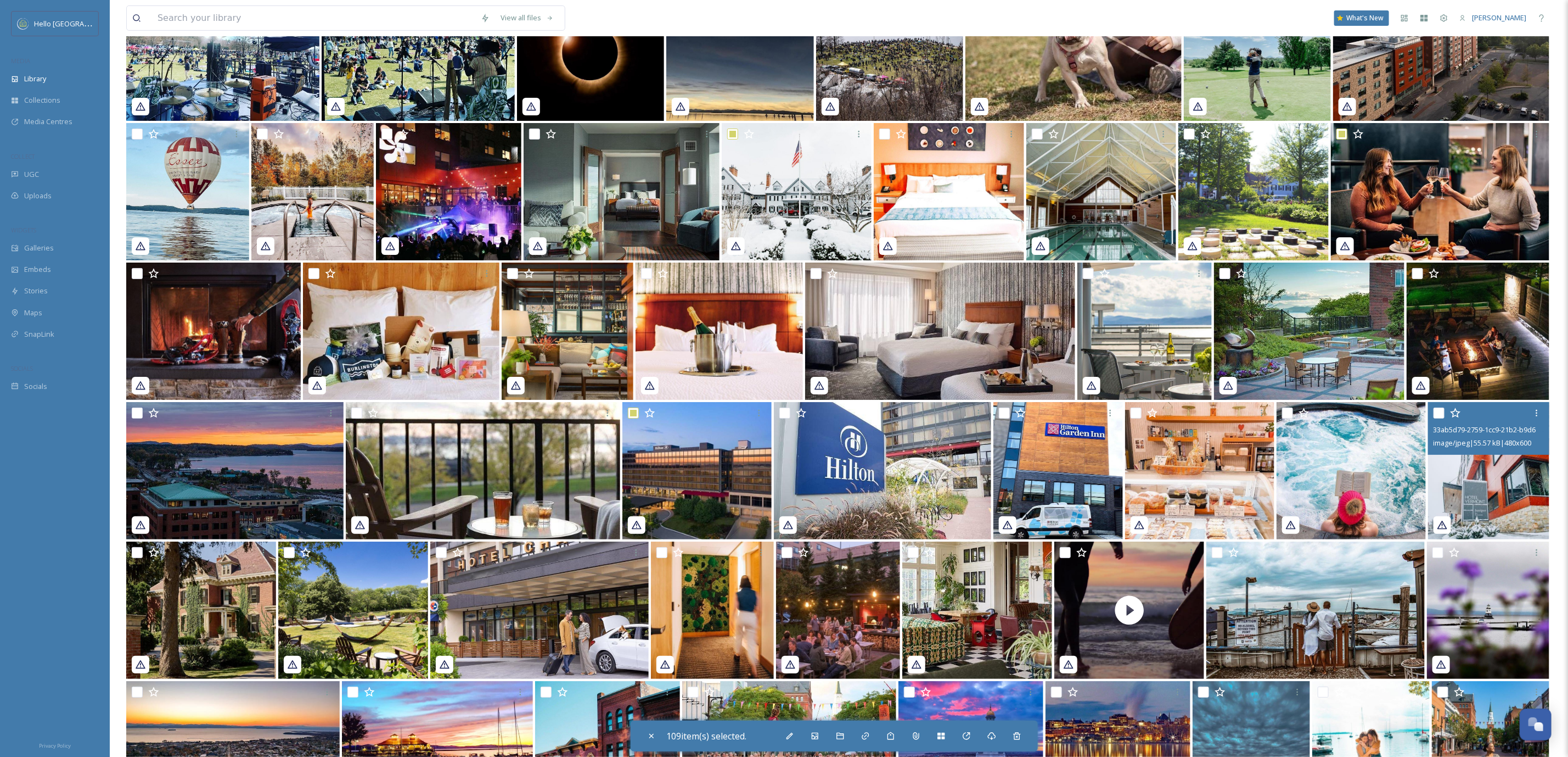
click at [1440, 409] on input "checkbox" at bounding box center [1440, 413] width 11 height 11
checkbox input "true"
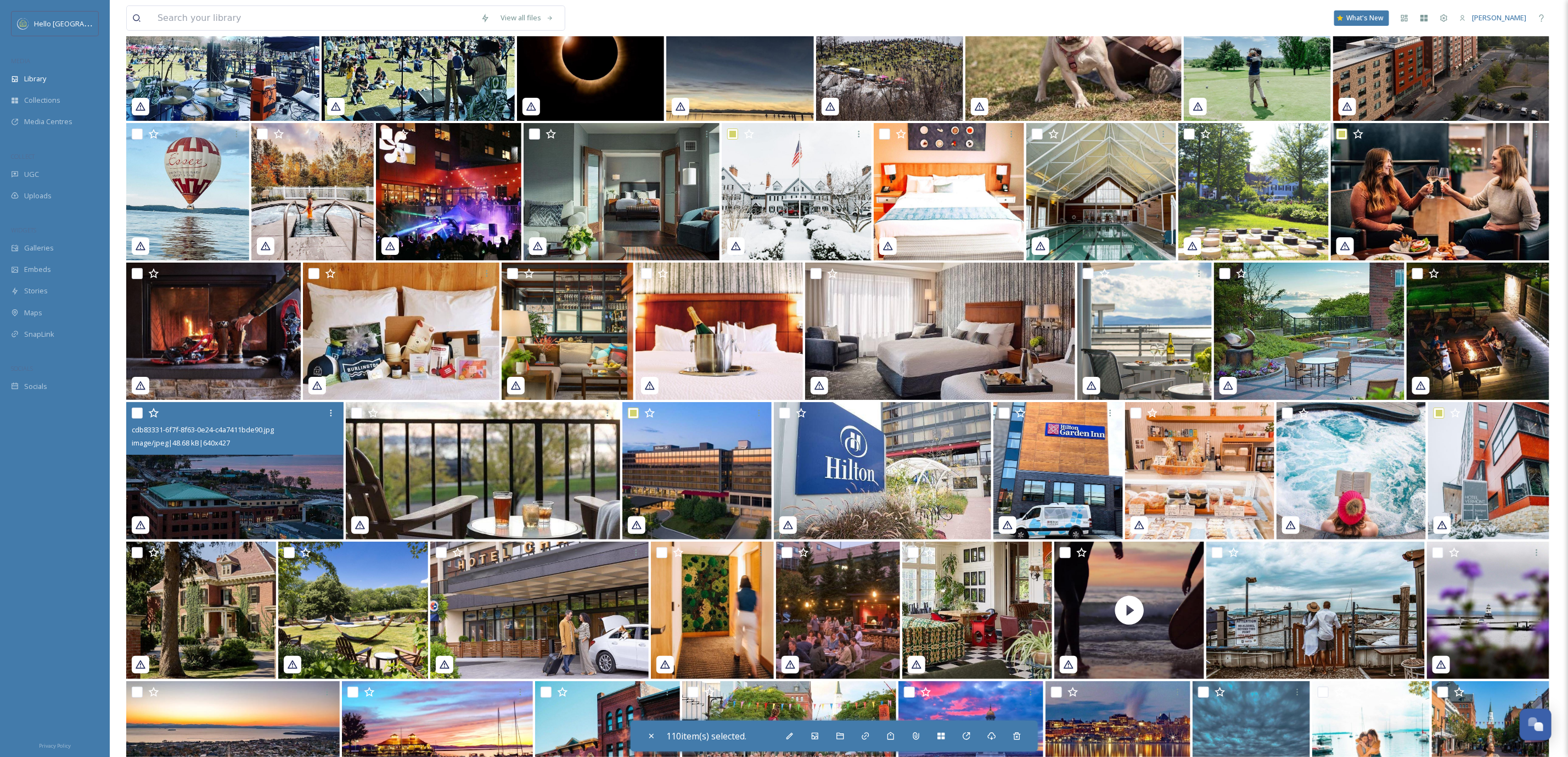
scroll to position [22570, 0]
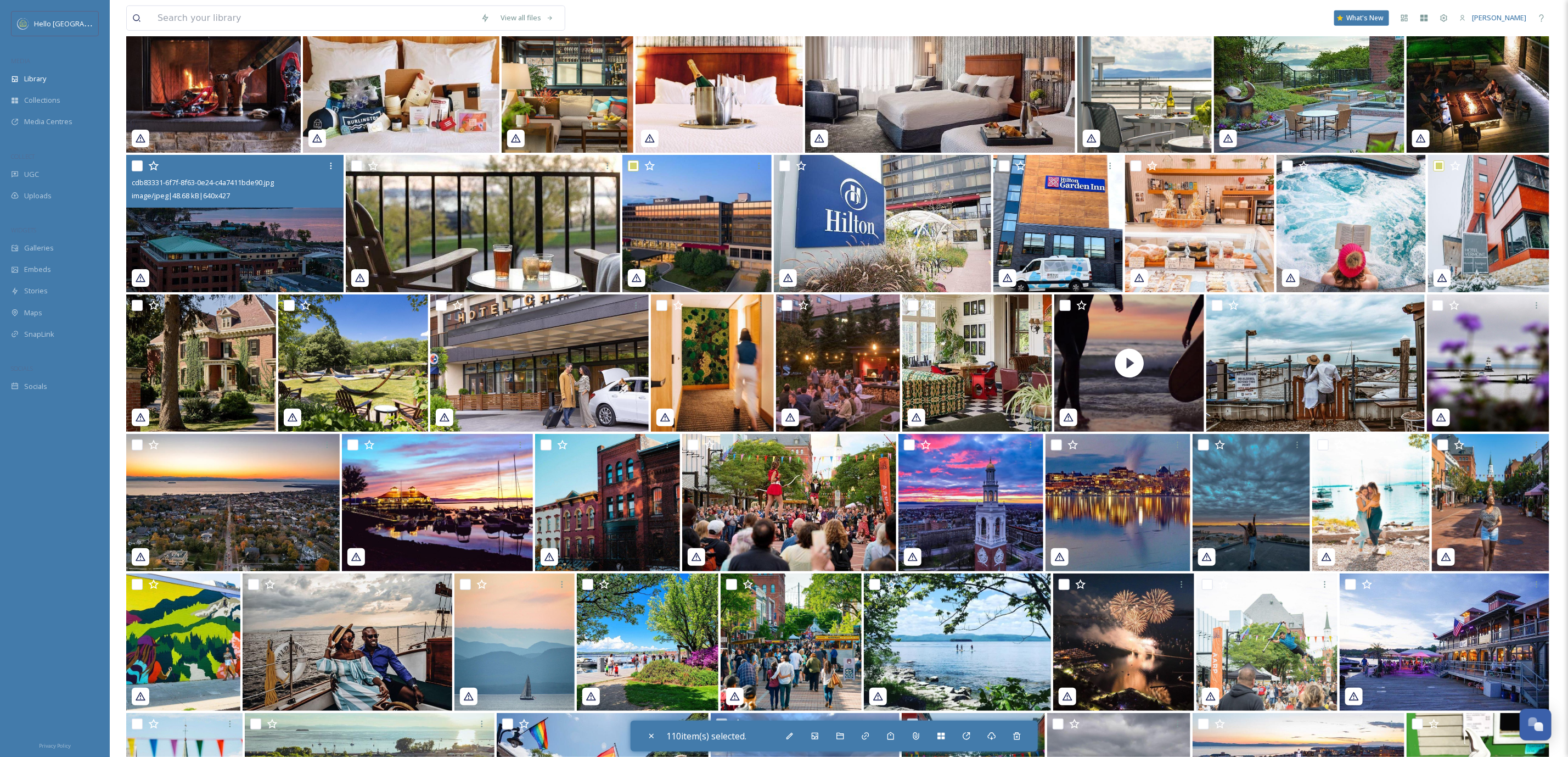
click at [140, 163] on input "checkbox" at bounding box center [137, 166] width 11 height 11
checkbox input "true"
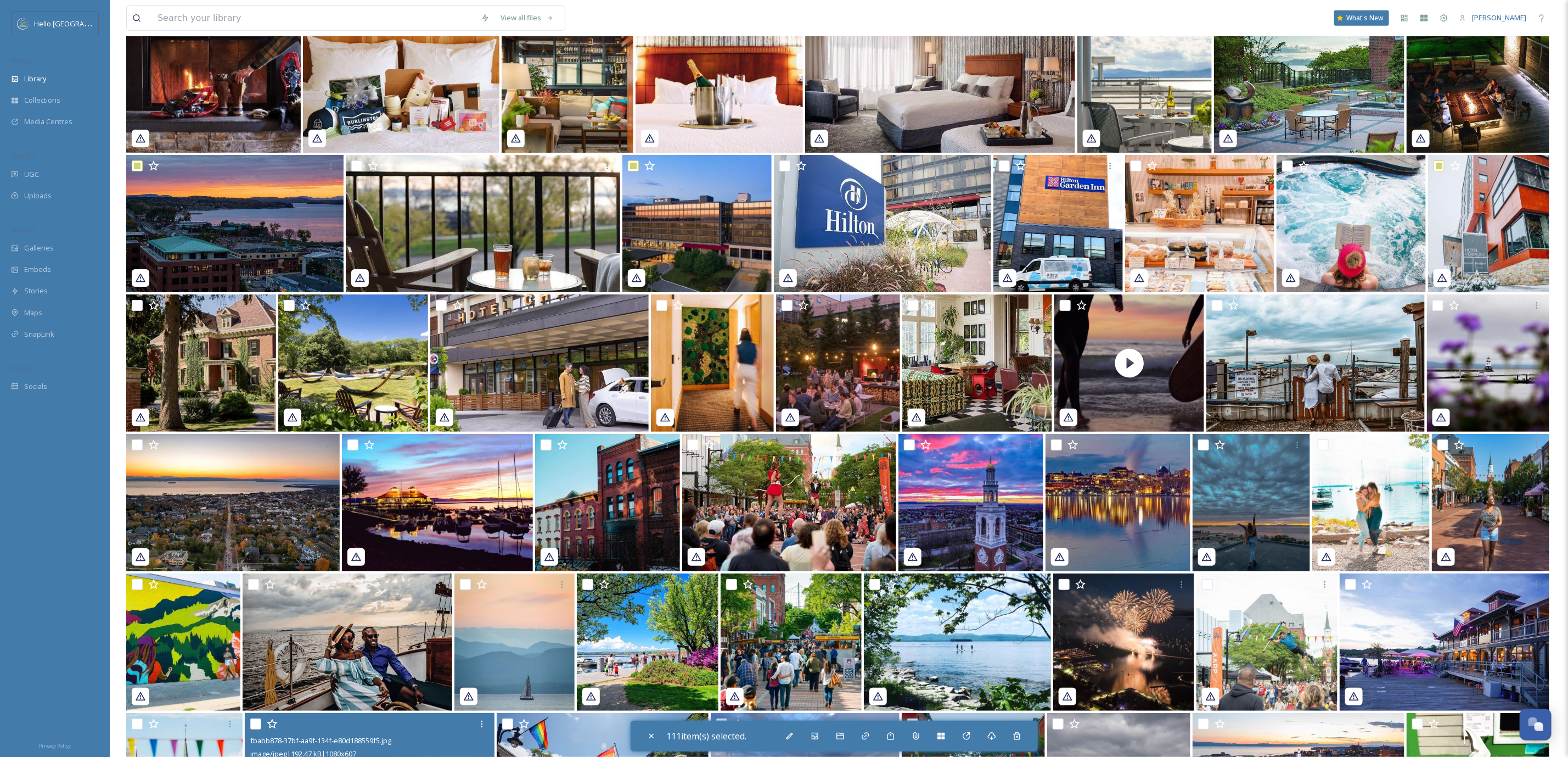
scroll to position [22981, 0]
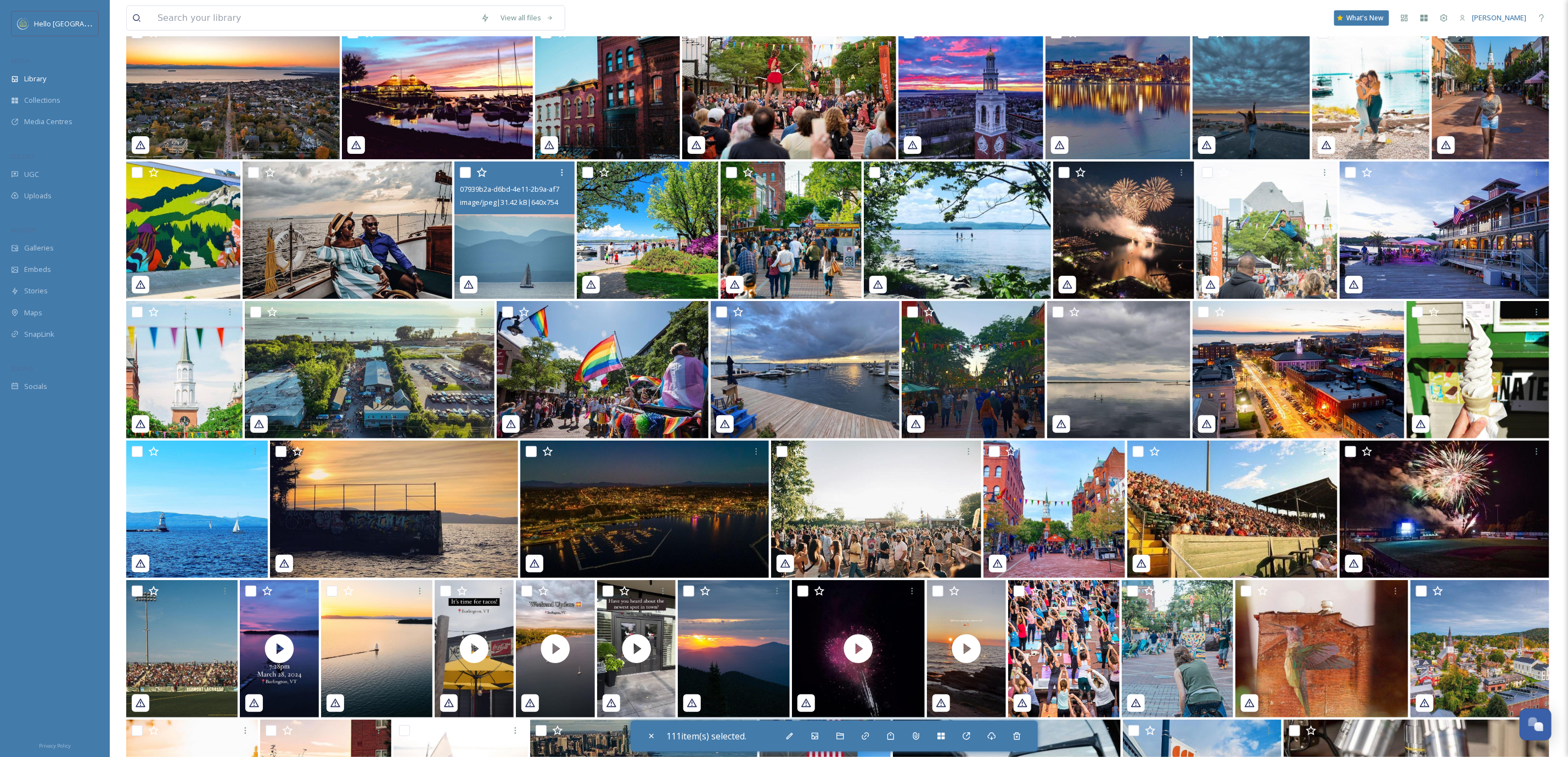
click at [459, 170] on div "07939b2a-d6bd-4e11-2b9a-af7ffc54fb38.jpg image/jpeg | 31.42 kB | 640 x 754" at bounding box center [514, 187] width 120 height 53
click at [467, 171] on input "checkbox" at bounding box center [466, 172] width 11 height 11
checkbox input "true"
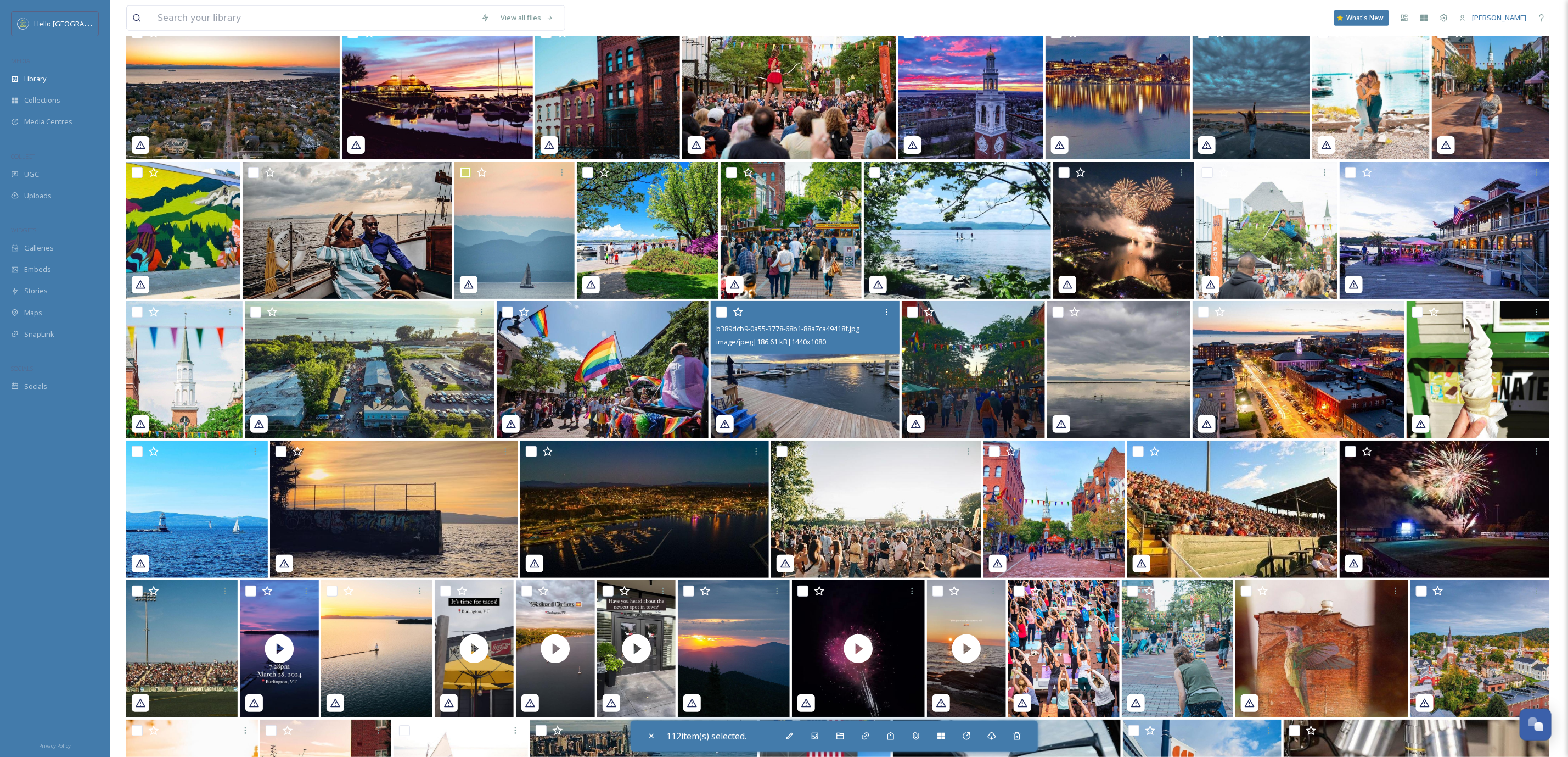
scroll to position [23641, 0]
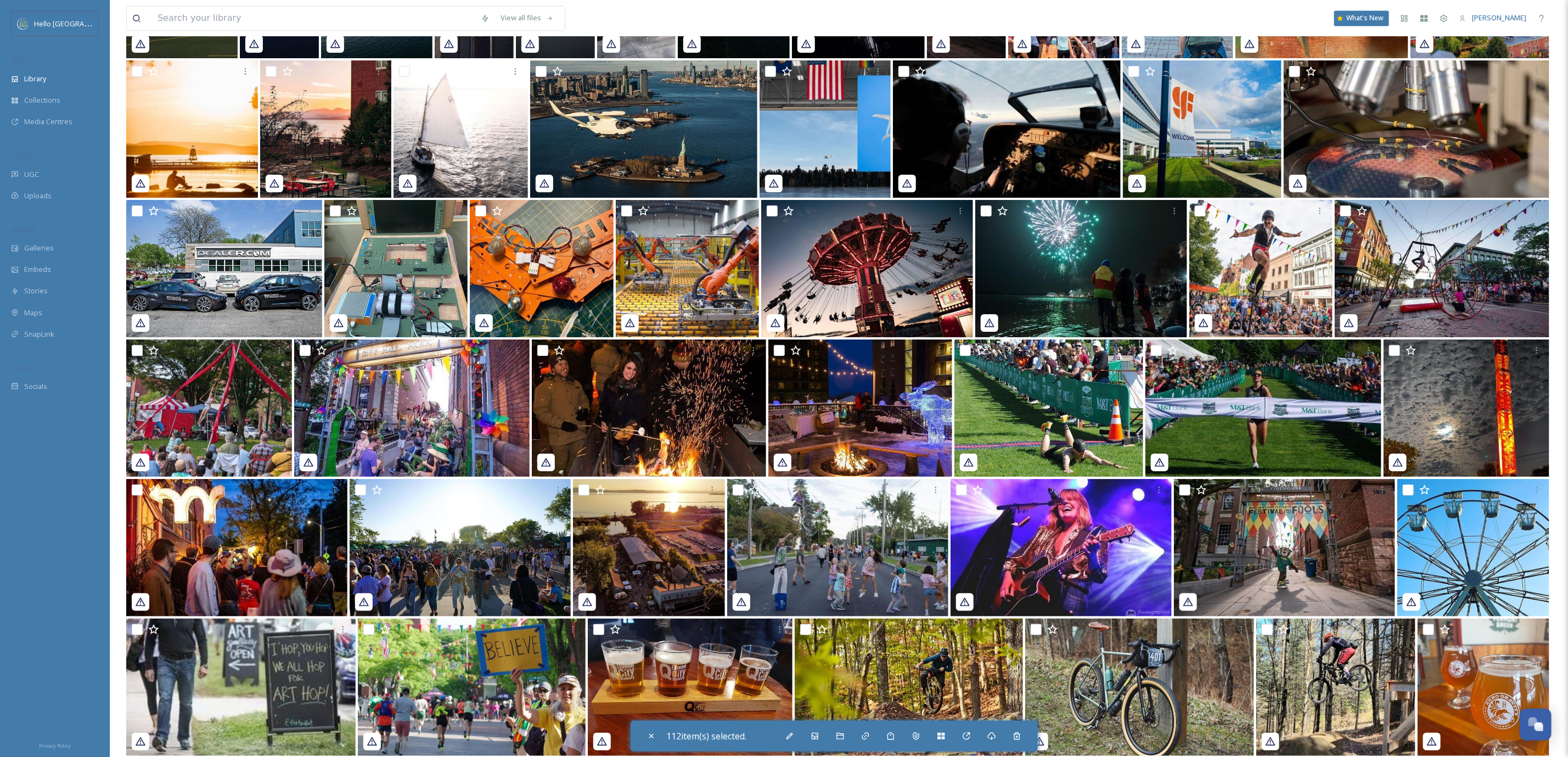
click at [403, 68] on input "checkbox" at bounding box center [405, 72] width 11 height 11
checkbox input "true"
click at [136, 67] on input "checkbox" at bounding box center [137, 72] width 11 height 11
checkbox input "true"
click at [1347, 213] on input "checkbox" at bounding box center [1346, 211] width 11 height 11
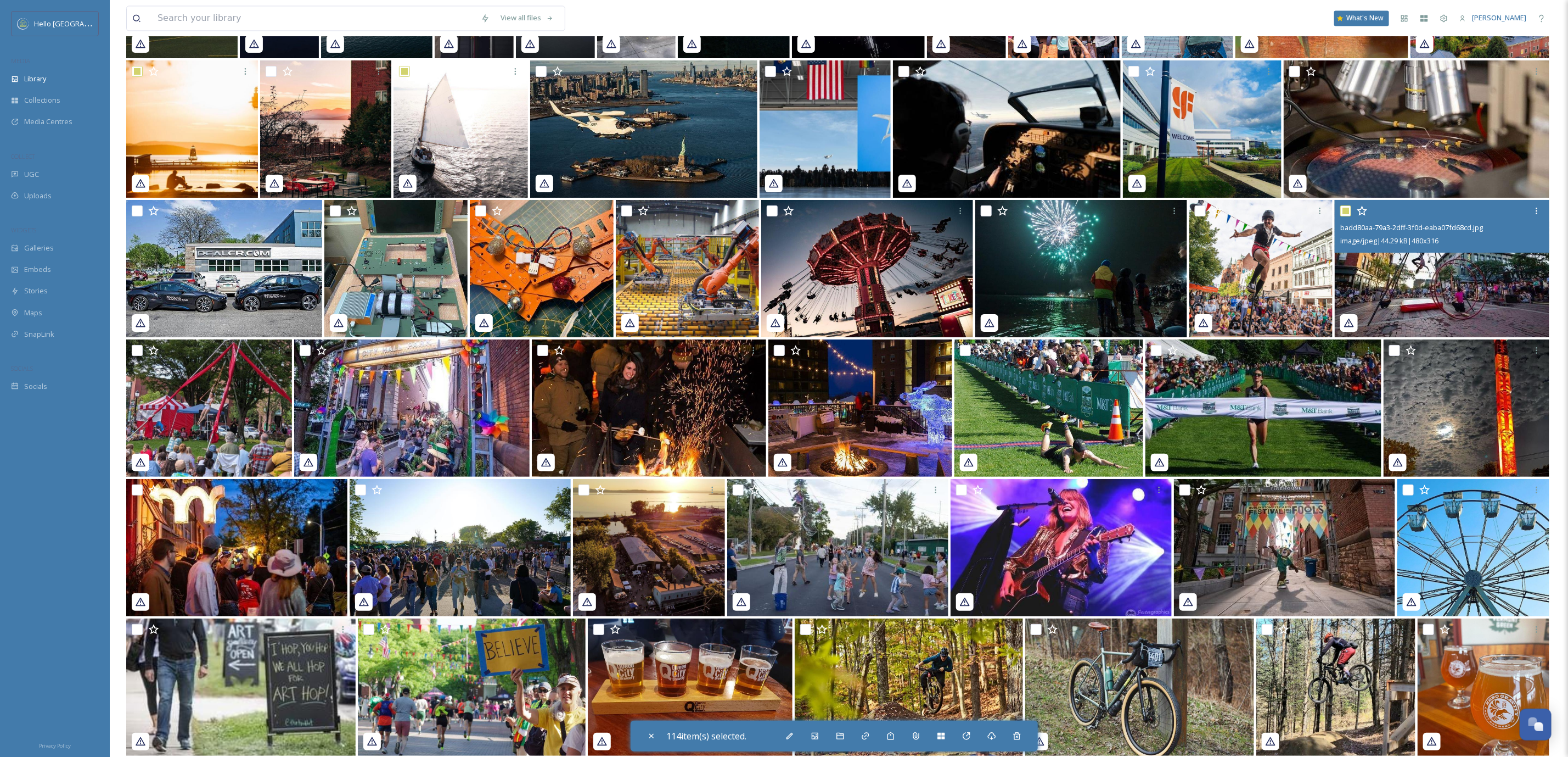
checkbox input "true"
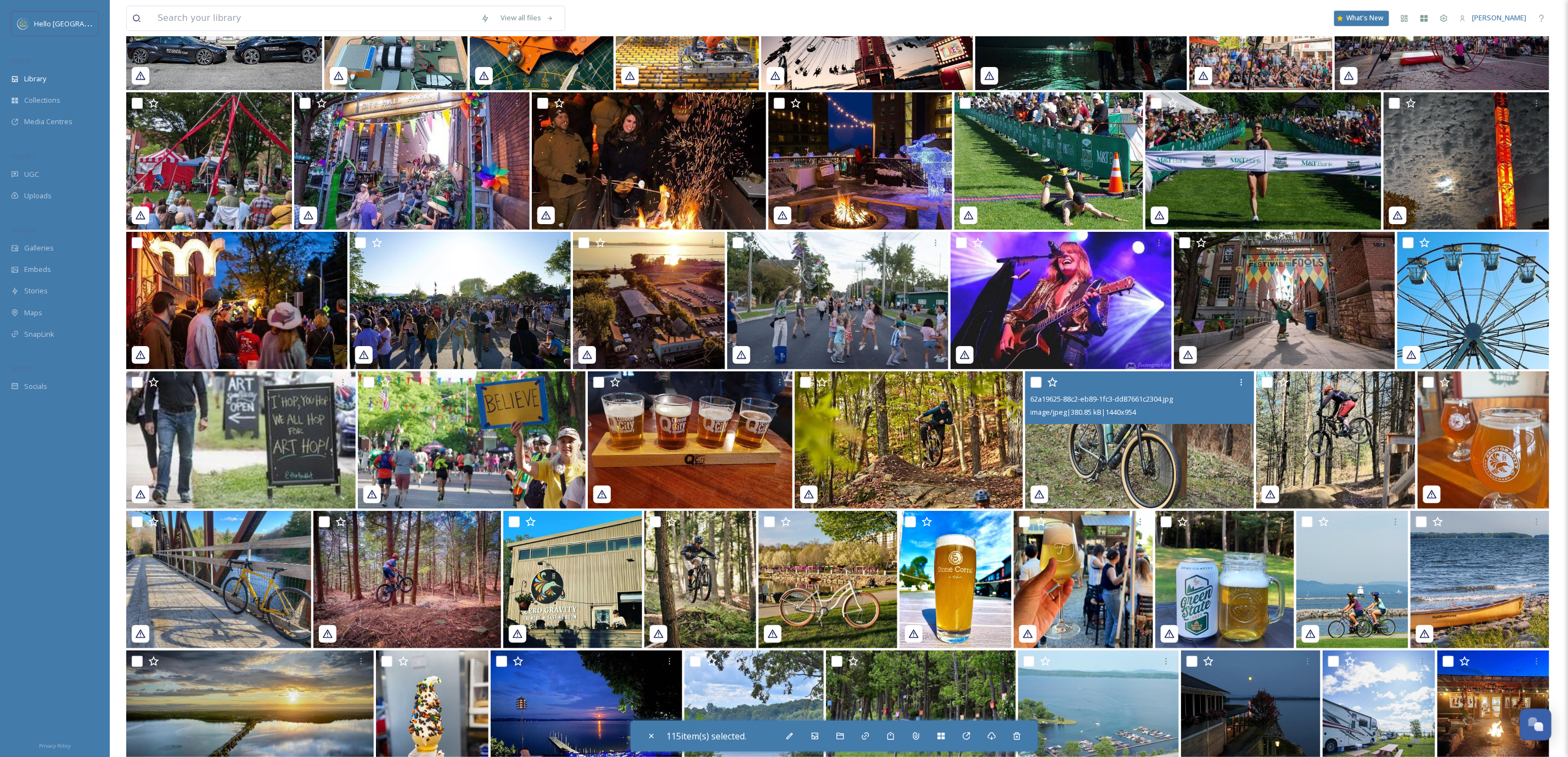
scroll to position [24084, 0]
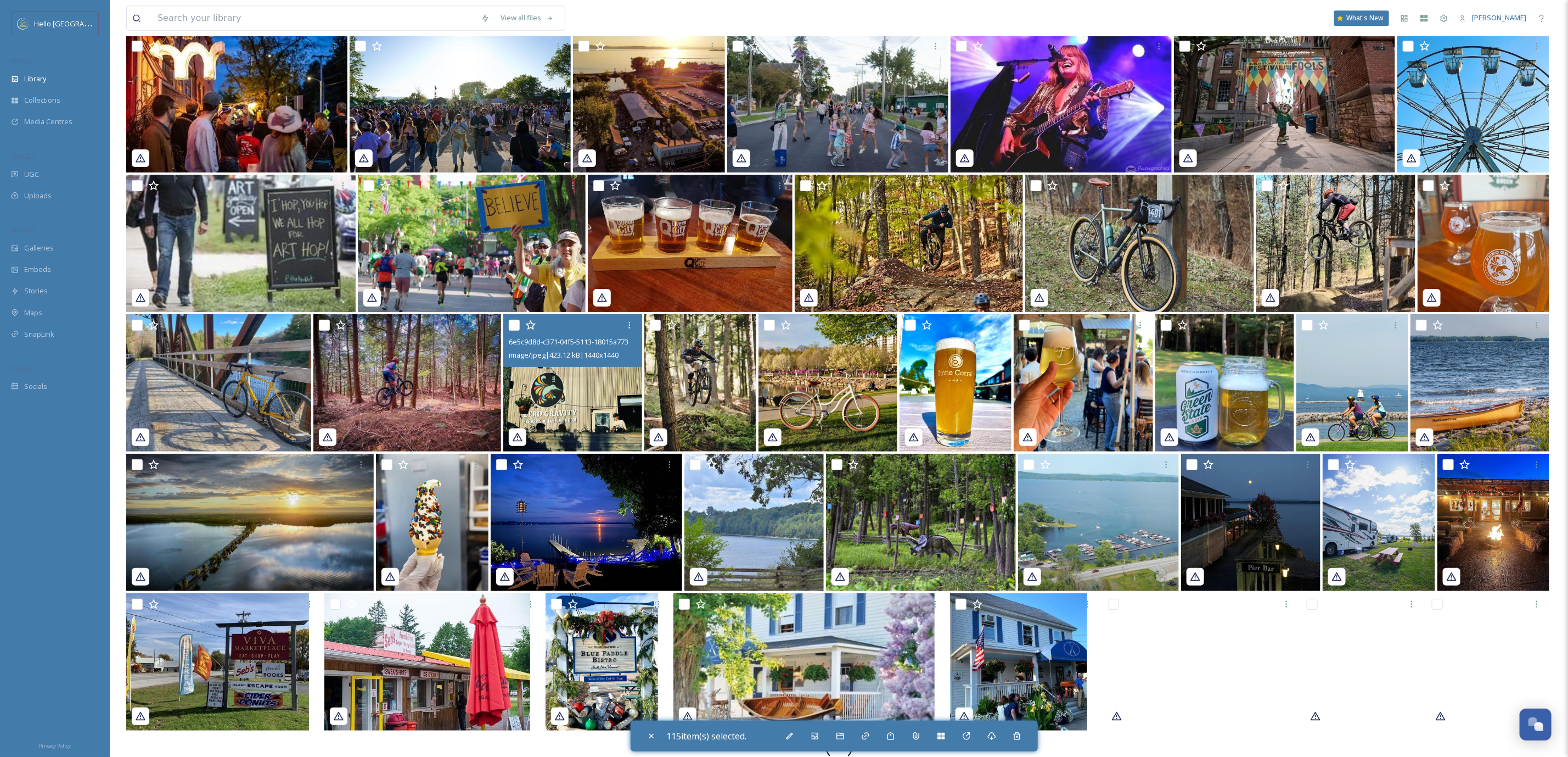
click at [513, 319] on input "checkbox" at bounding box center [514, 325] width 11 height 11
checkbox input "true"
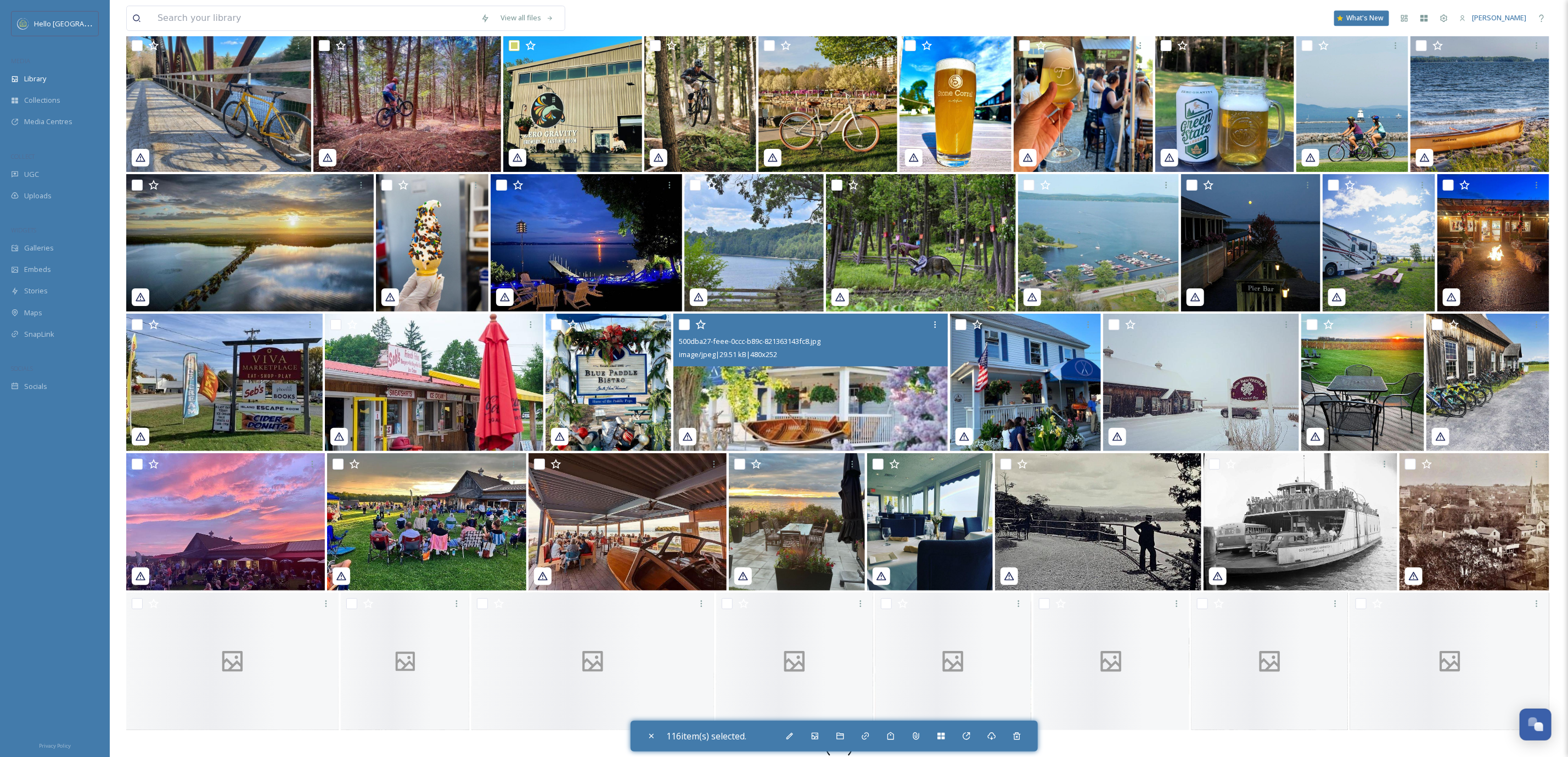
scroll to position [24363, 0]
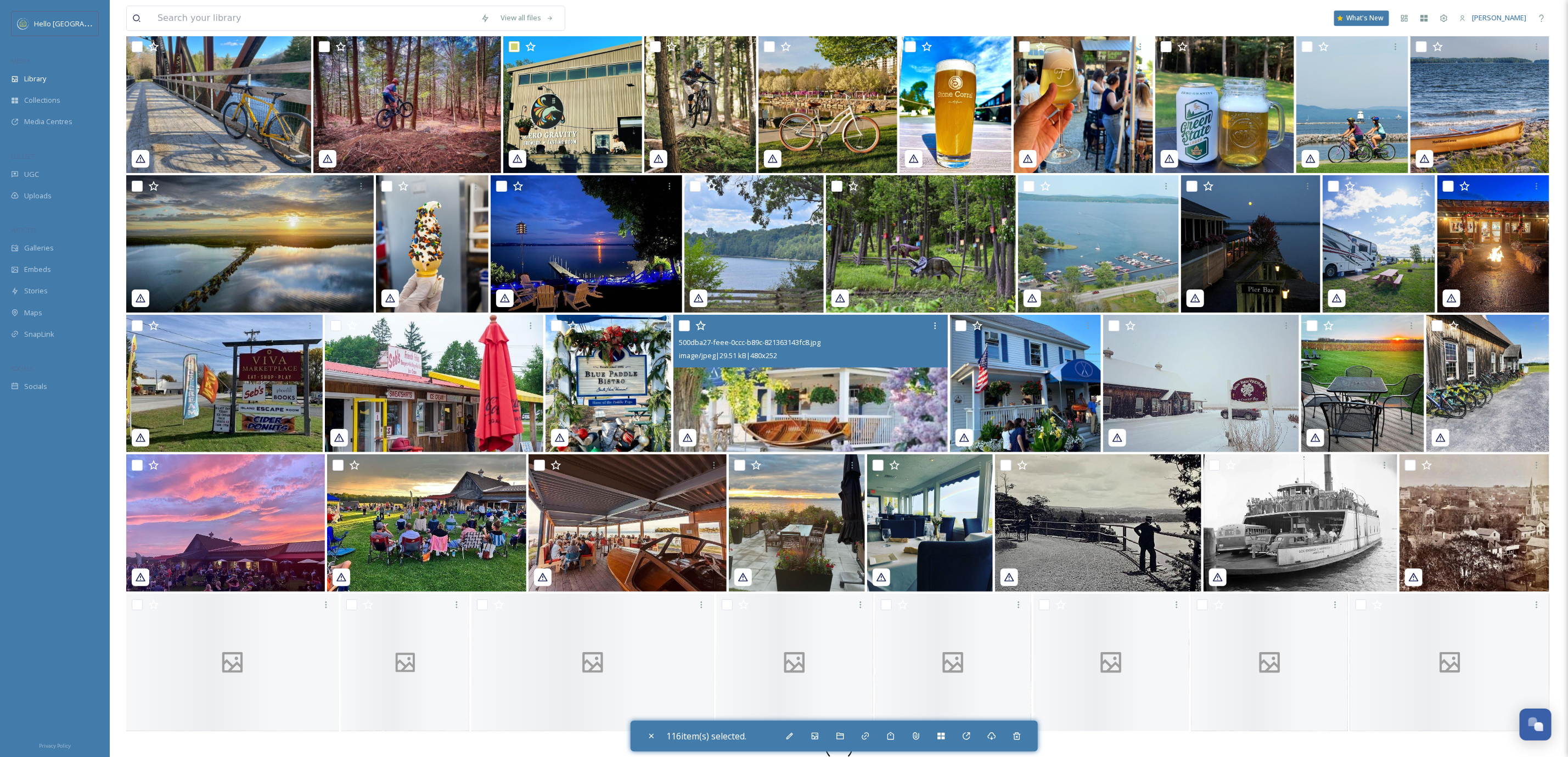
click at [685, 320] on input "checkbox" at bounding box center [684, 326] width 11 height 11
checkbox input "true"
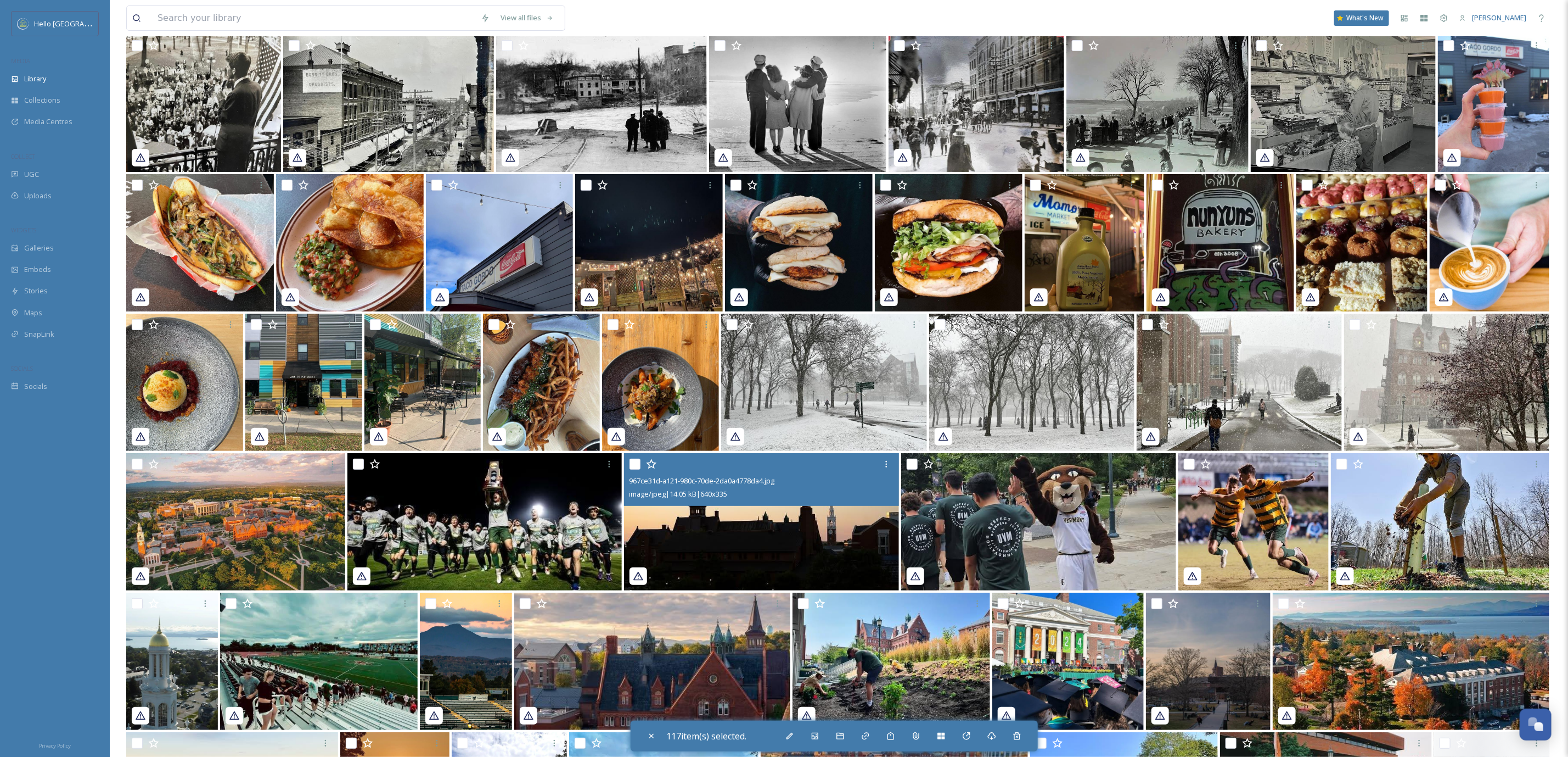
scroll to position [25448, 0]
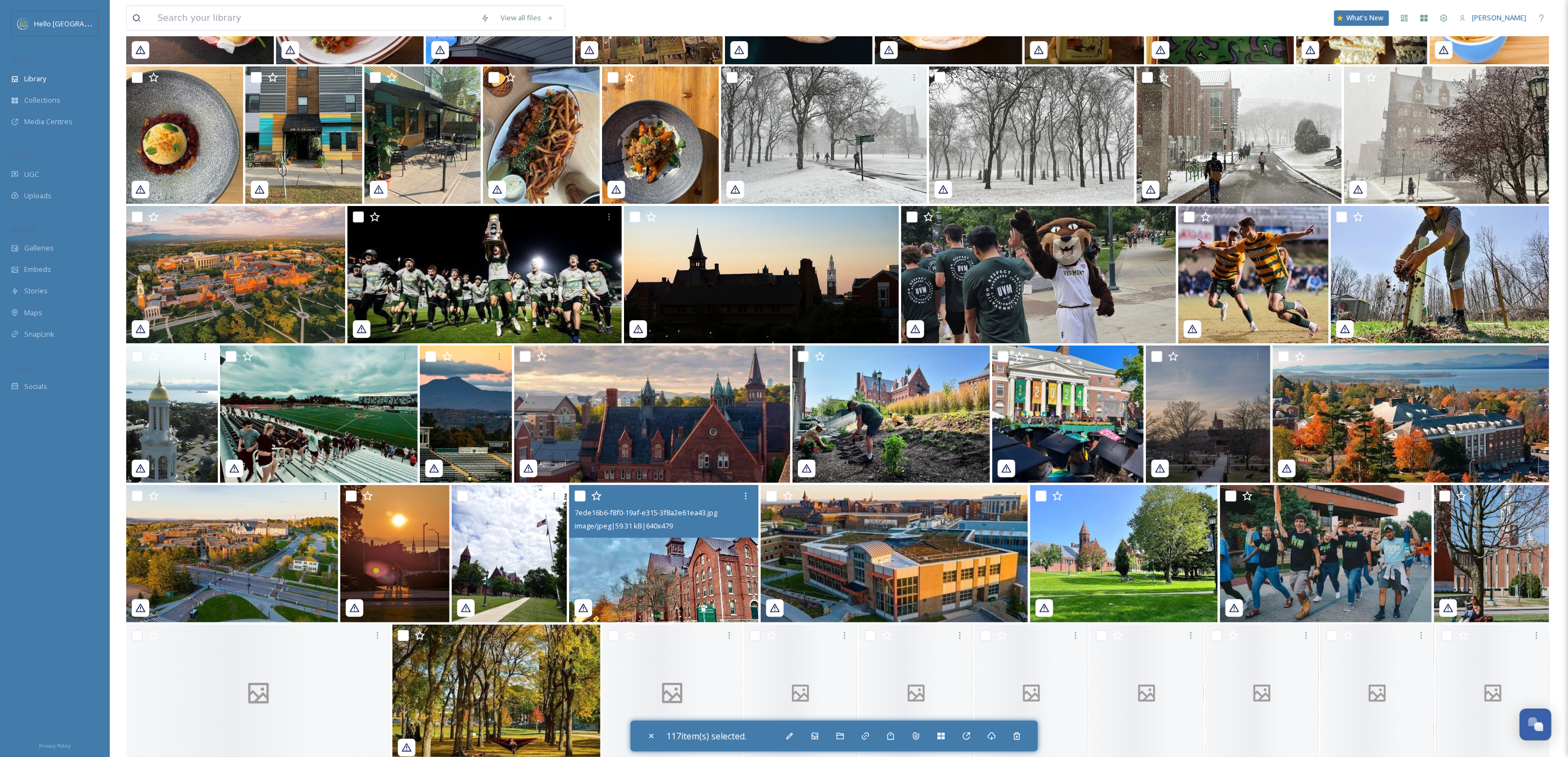
click at [575, 491] on input "checkbox" at bounding box center [581, 496] width 11 height 11
checkbox input "true"
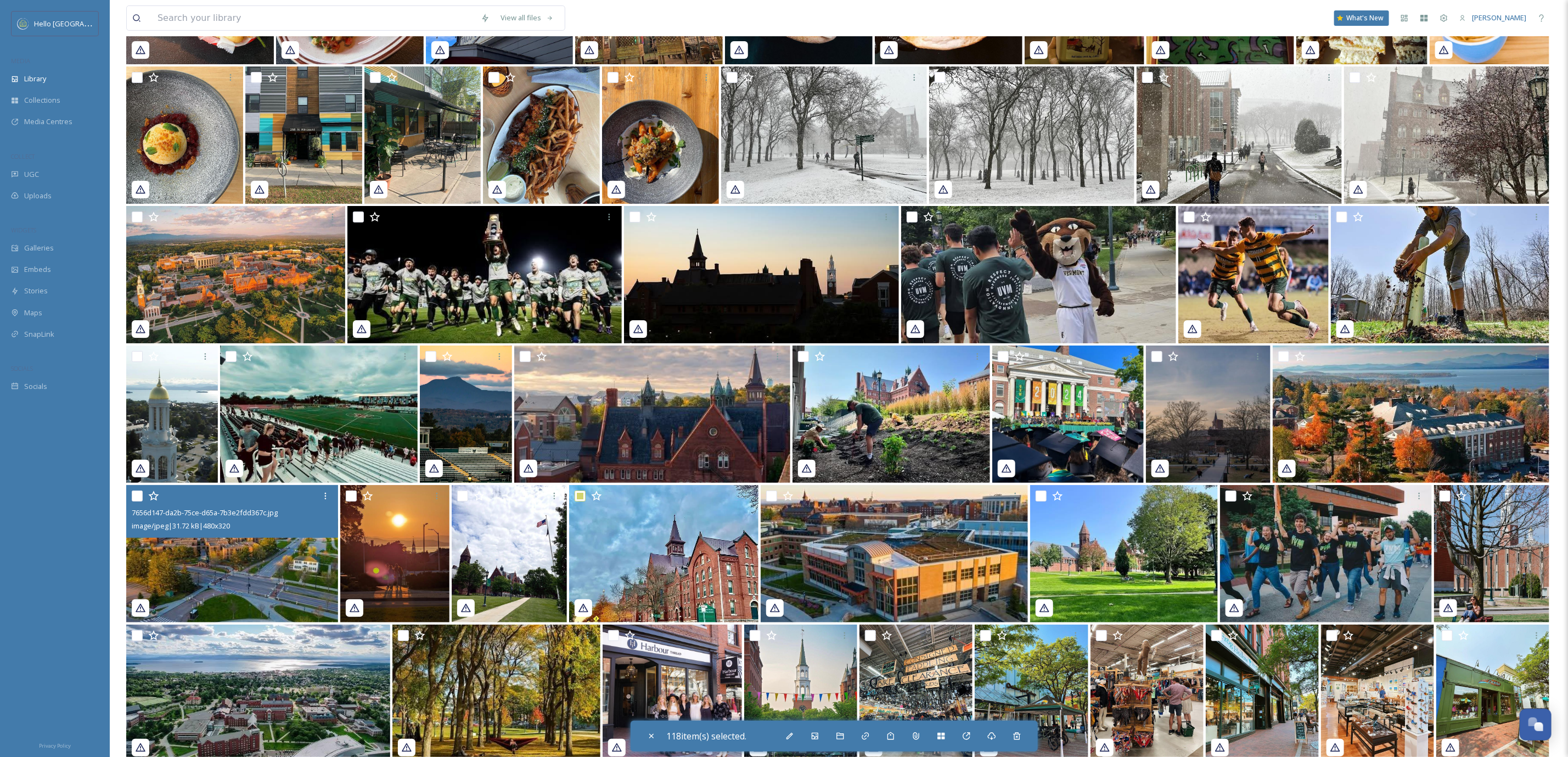
click at [136, 493] on input "checkbox" at bounding box center [137, 496] width 11 height 11
checkbox input "true"
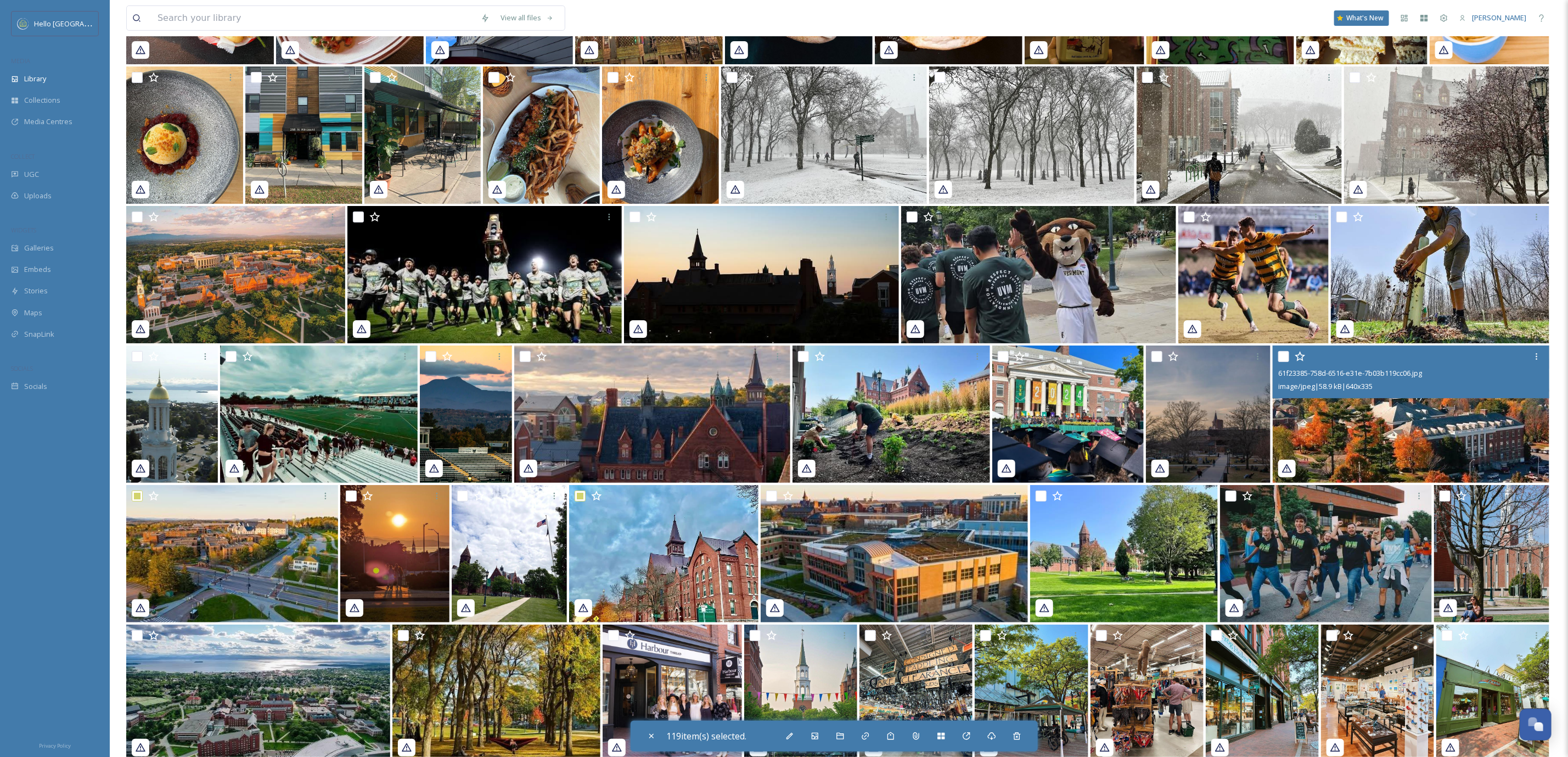
click at [1281, 351] on input "checkbox" at bounding box center [1284, 357] width 11 height 11
checkbox input "true"
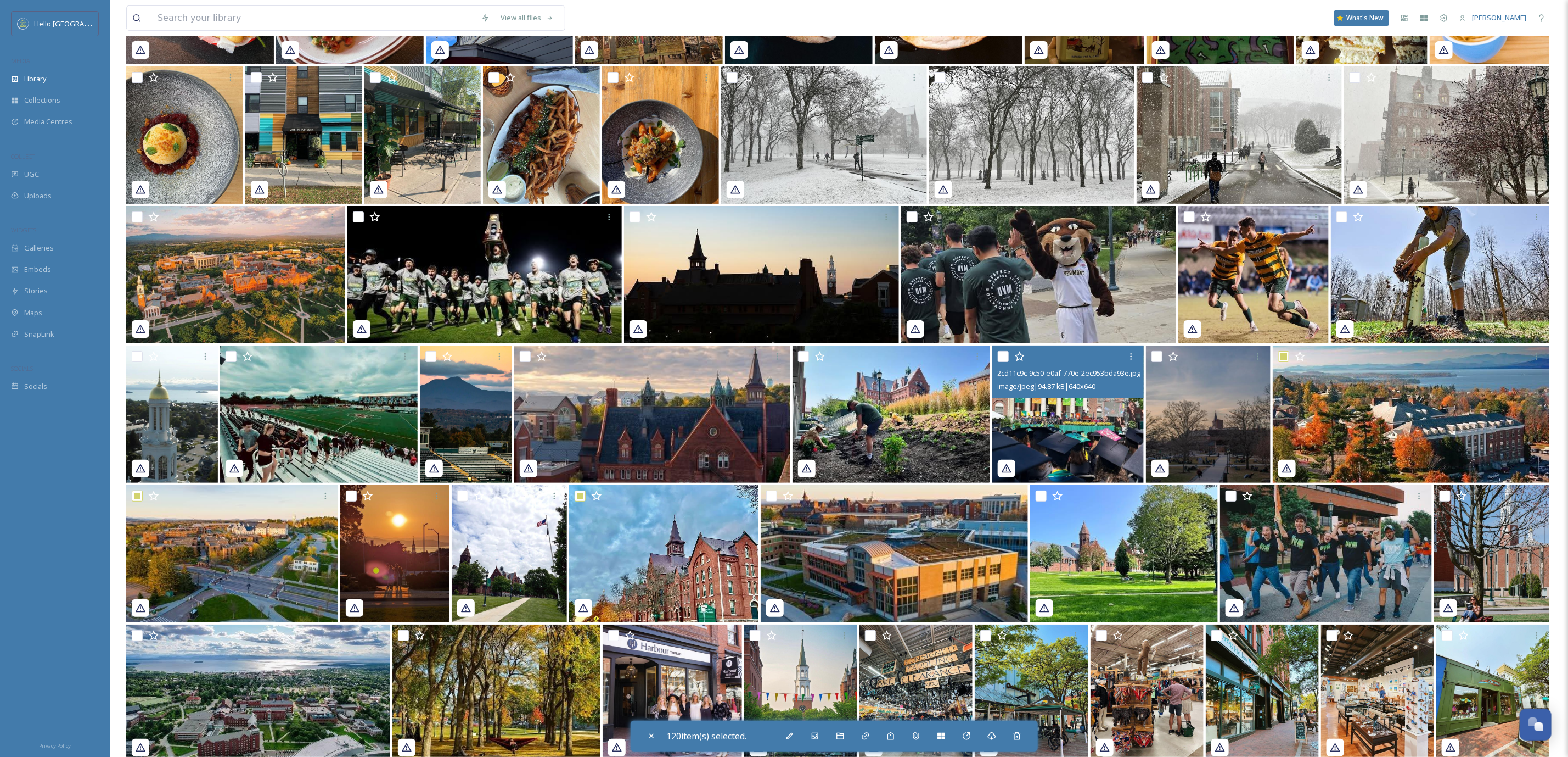
drag, startPoint x: 1003, startPoint y: 354, endPoint x: 995, endPoint y: 394, distance: 40.8
click at [1004, 354] on input "checkbox" at bounding box center [1004, 357] width 11 height 11
checkbox input "true"
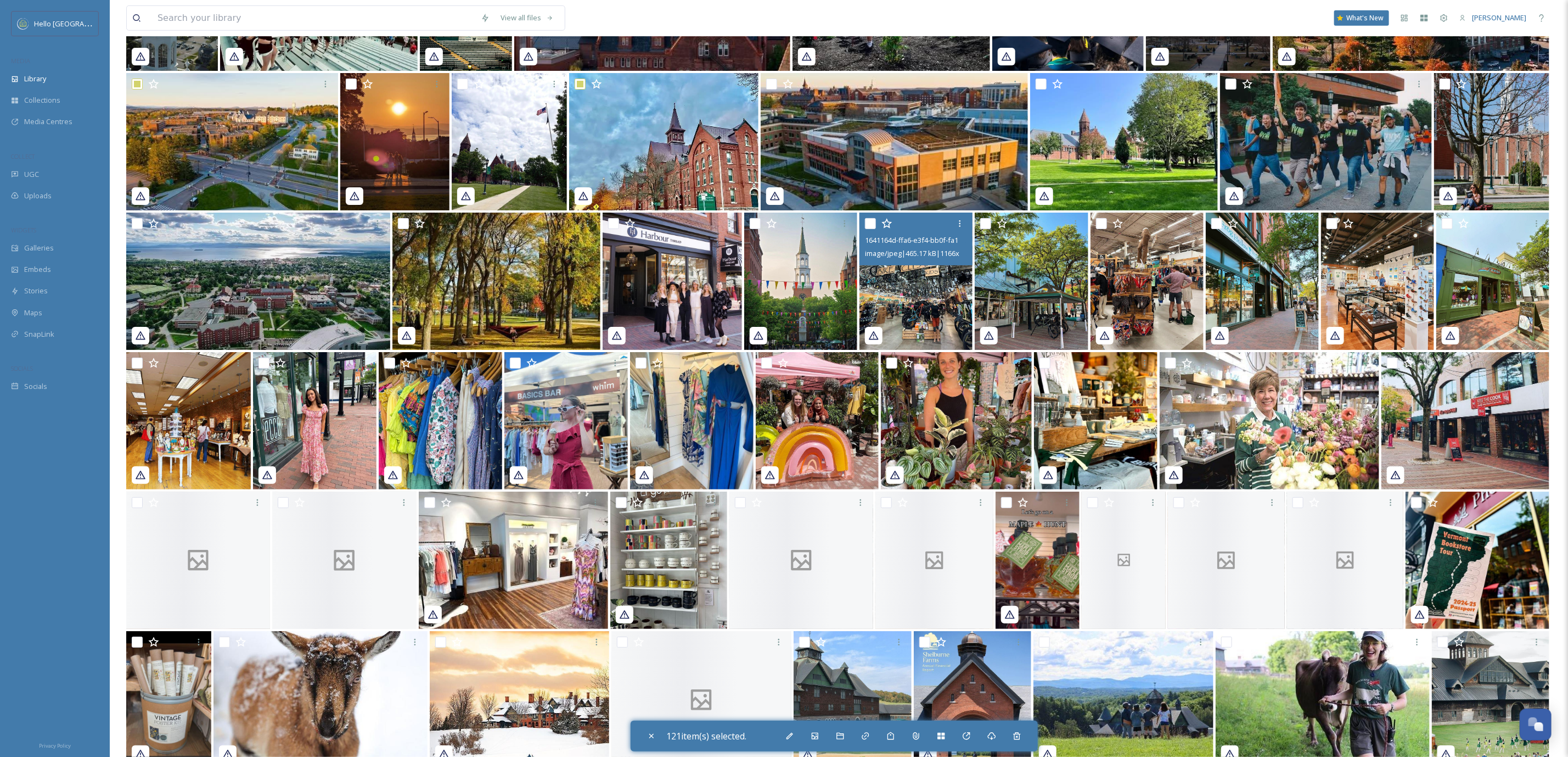
click at [756, 221] on input "checkbox" at bounding box center [755, 224] width 11 height 11
checkbox input "true"
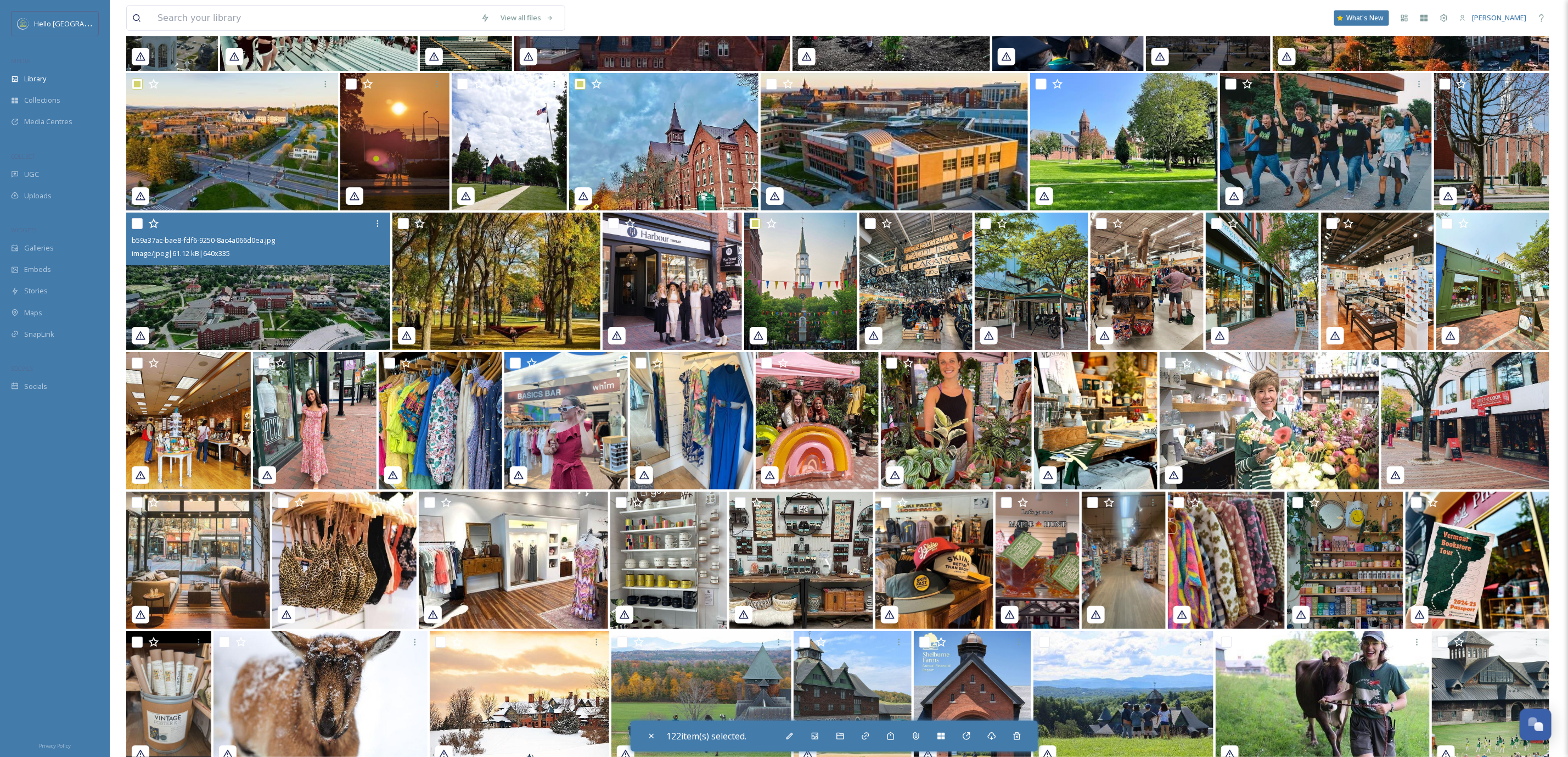
click at [132, 223] on input "checkbox" at bounding box center [137, 224] width 11 height 11
checkbox input "true"
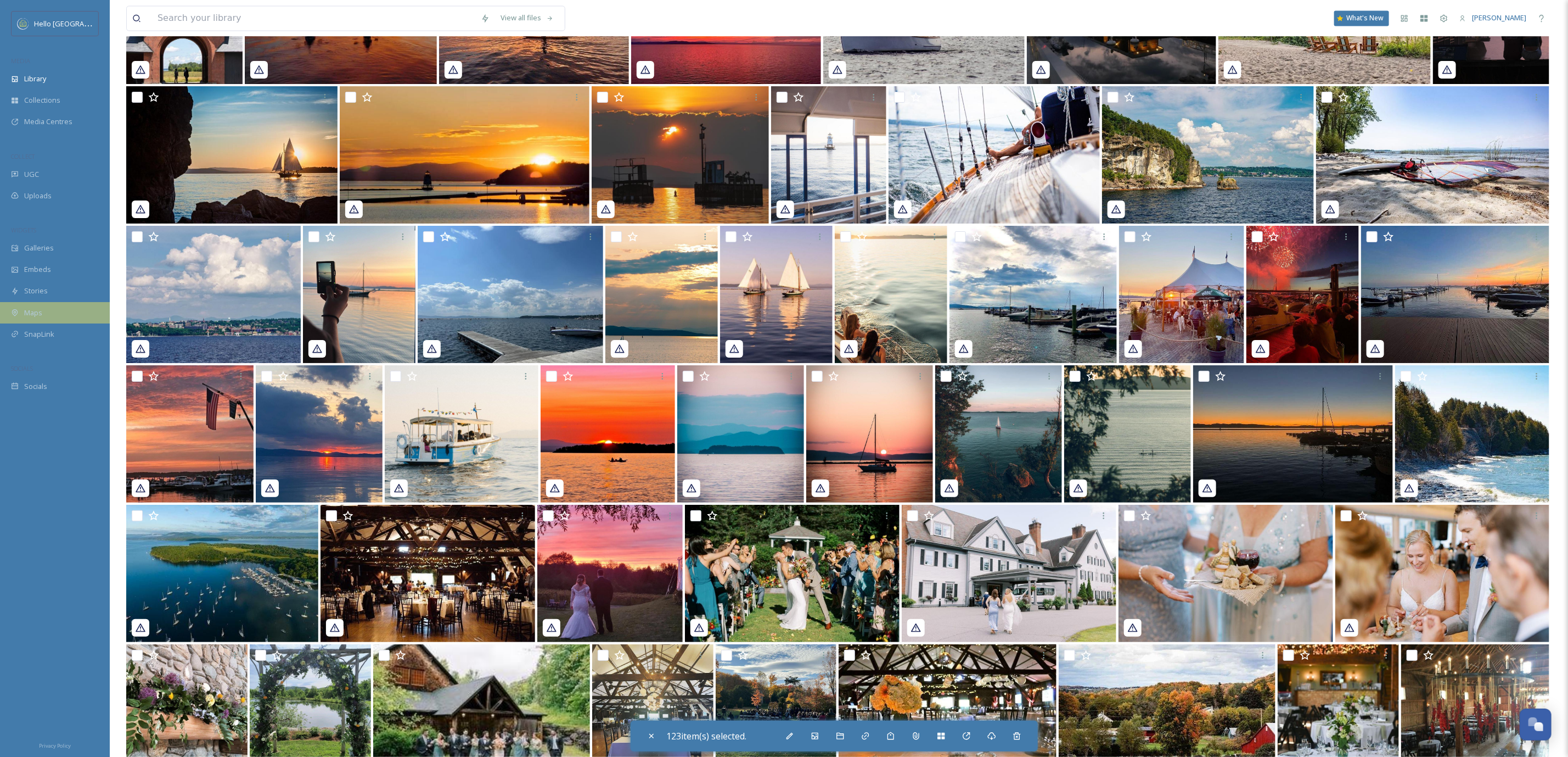
scroll to position [26875, 0]
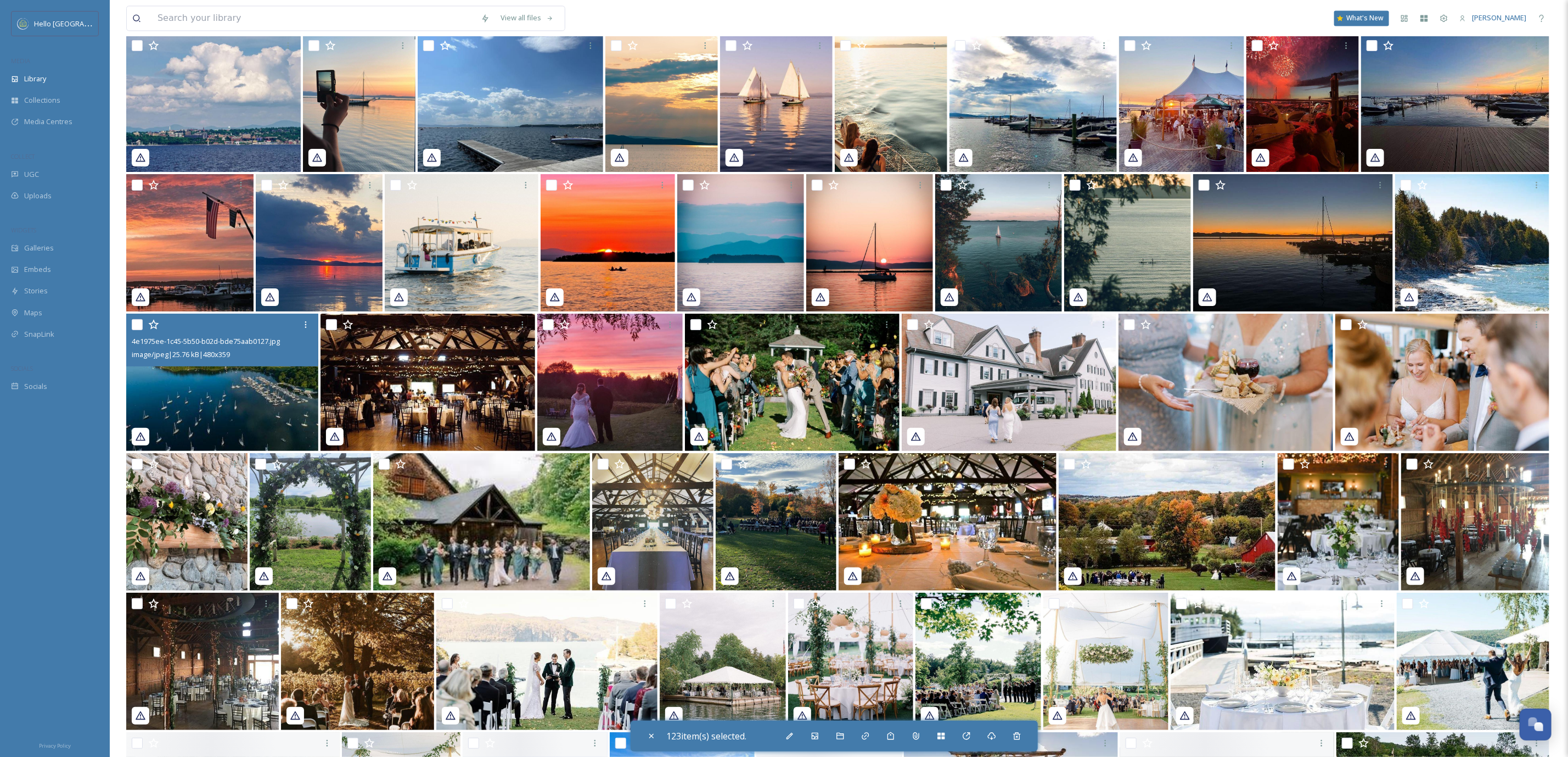
click at [137, 320] on input "checkbox" at bounding box center [137, 324] width 11 height 11
checkbox input "true"
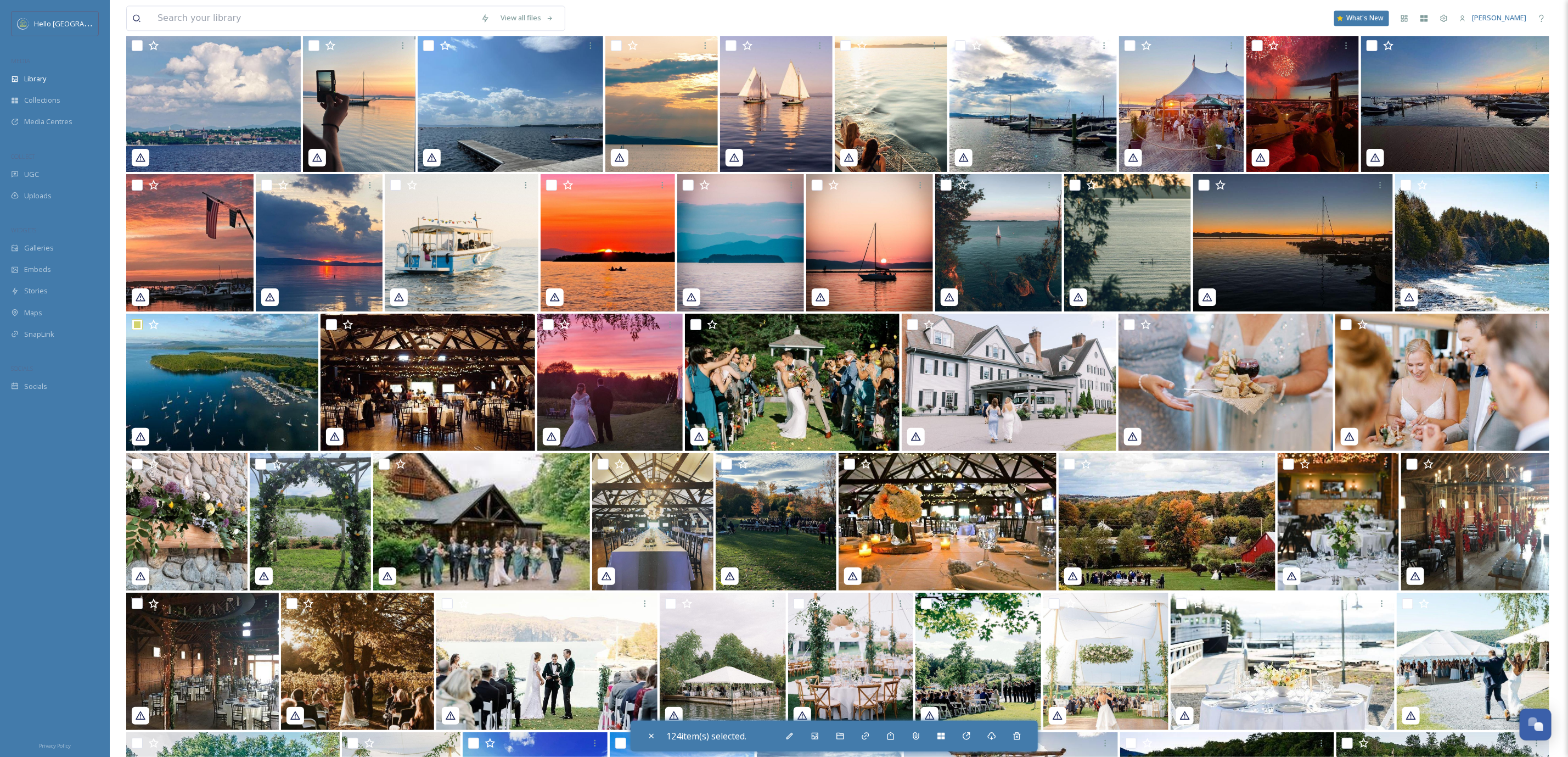
scroll to position [27572, 0]
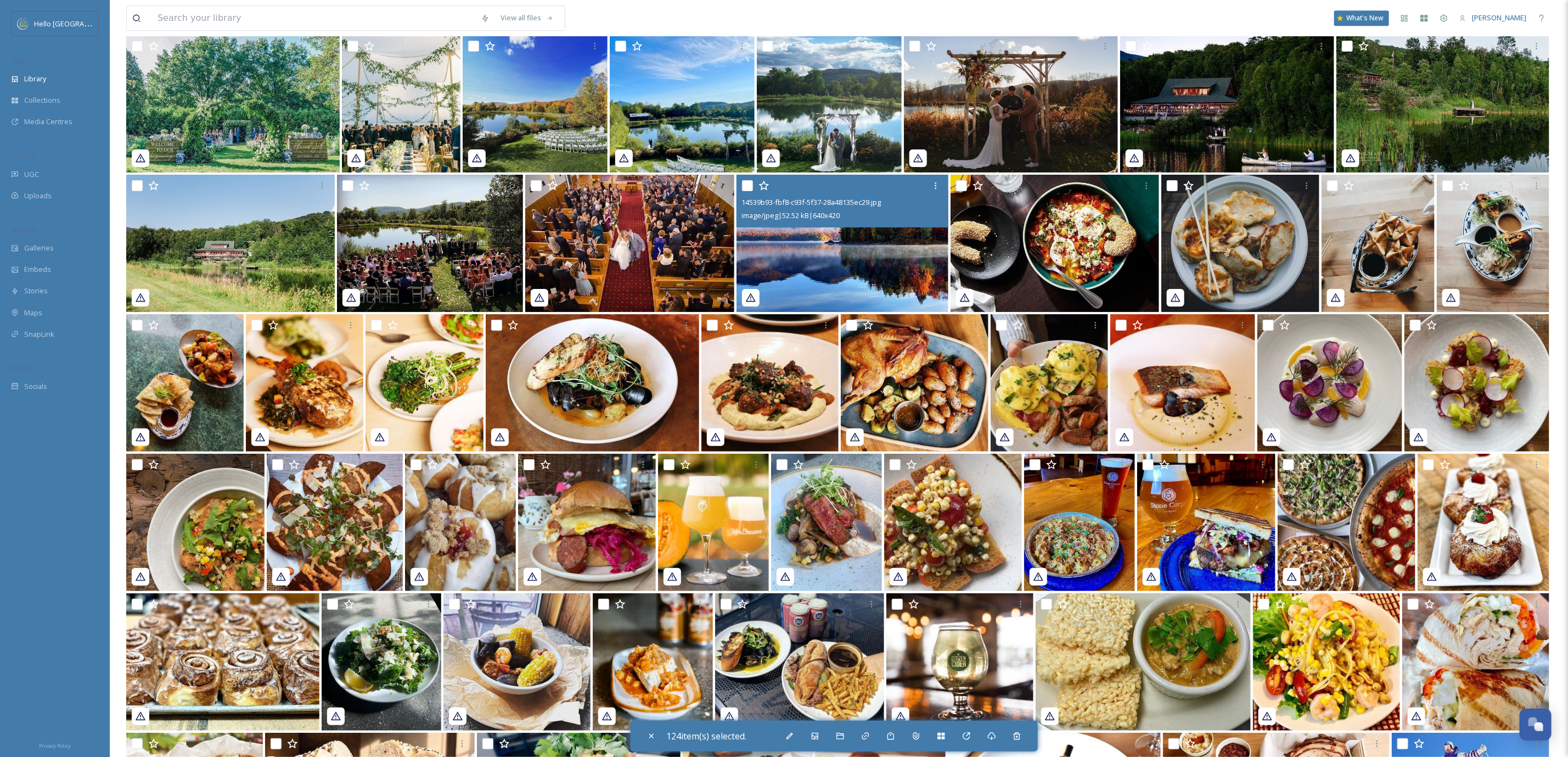
click at [743, 181] on input "checkbox" at bounding box center [748, 186] width 11 height 11
checkbox input "true"
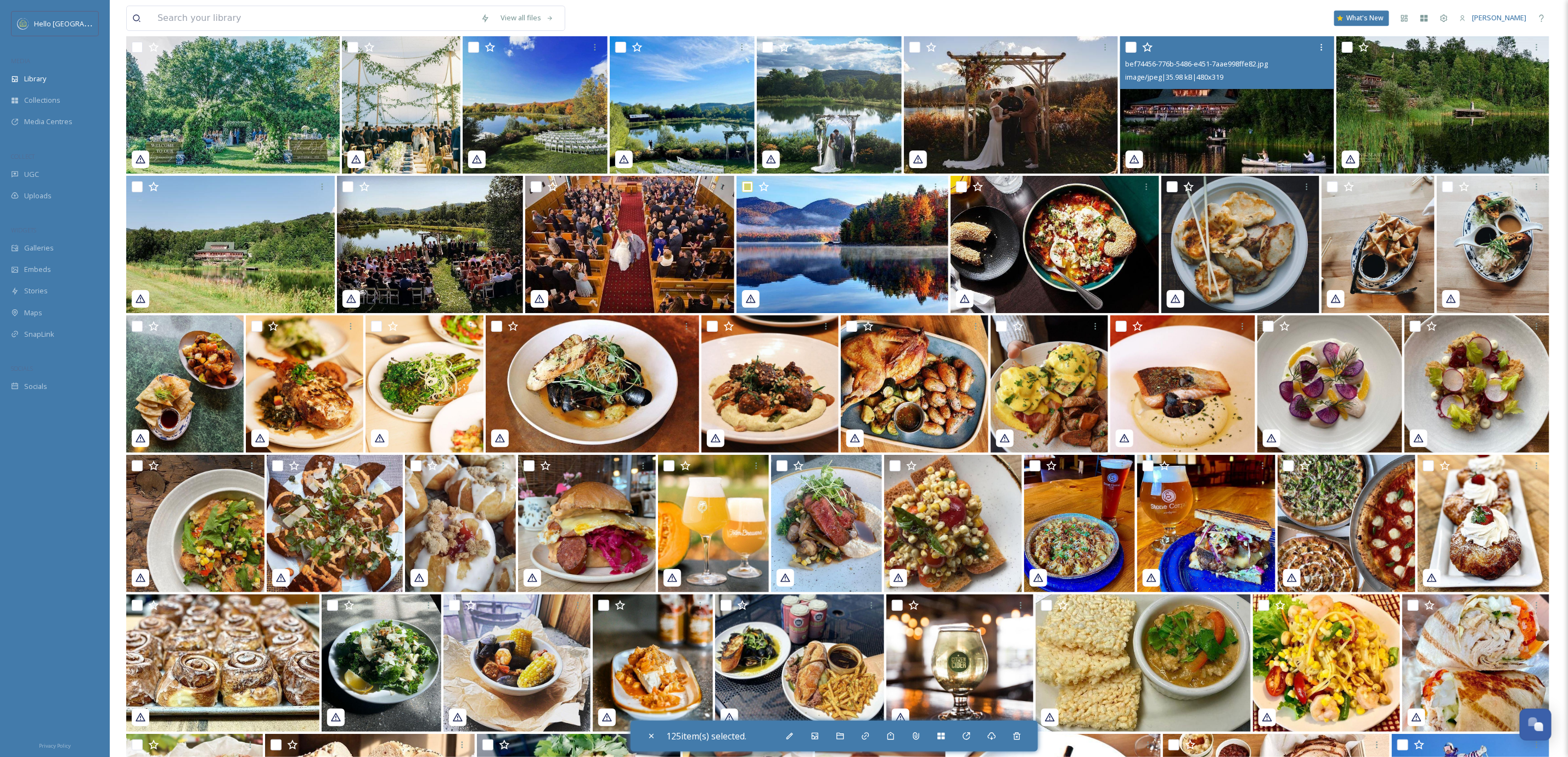
scroll to position [27408, 0]
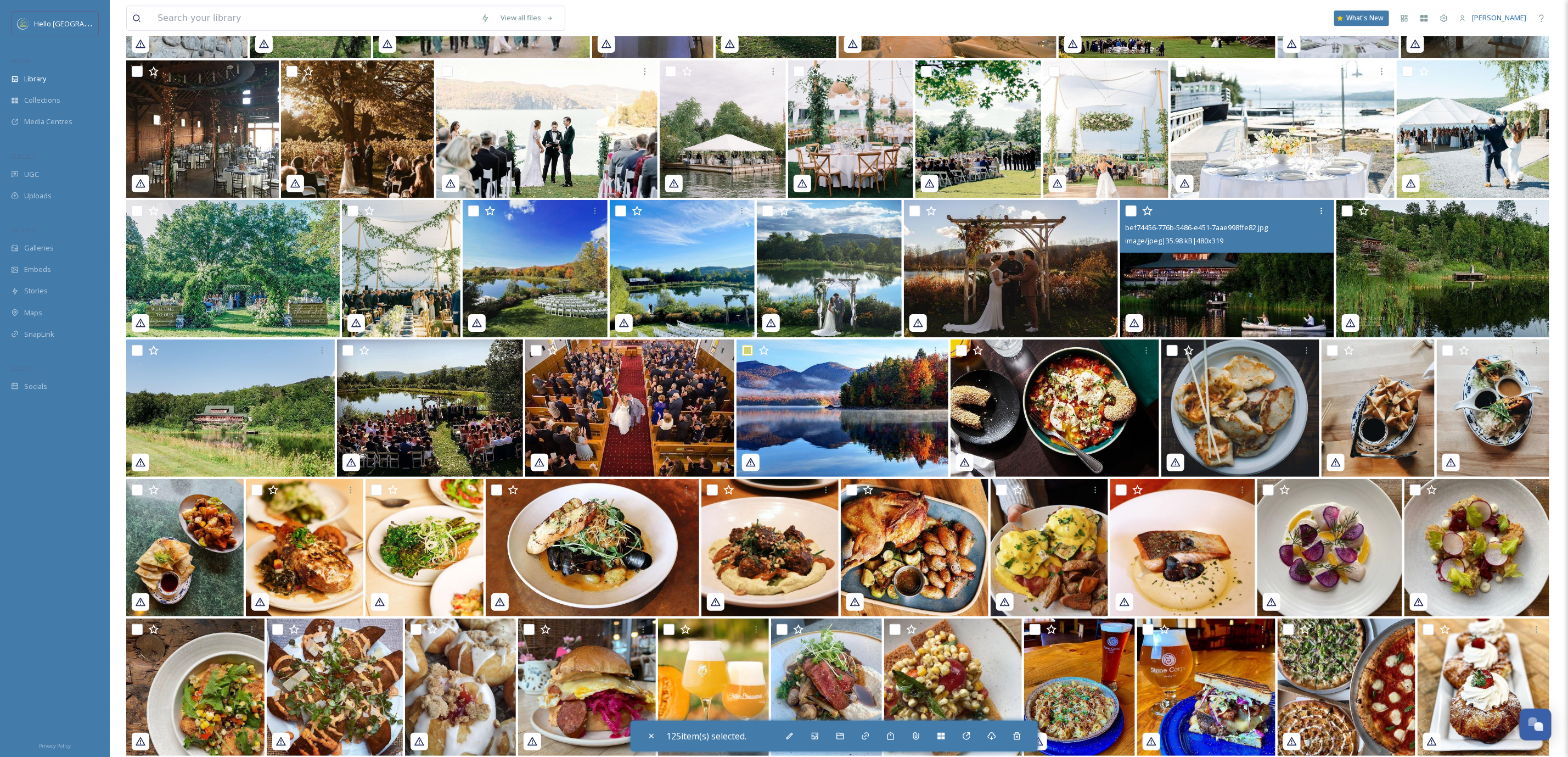
click at [1130, 213] on input "checkbox" at bounding box center [1131, 211] width 11 height 11
checkbox input "true"
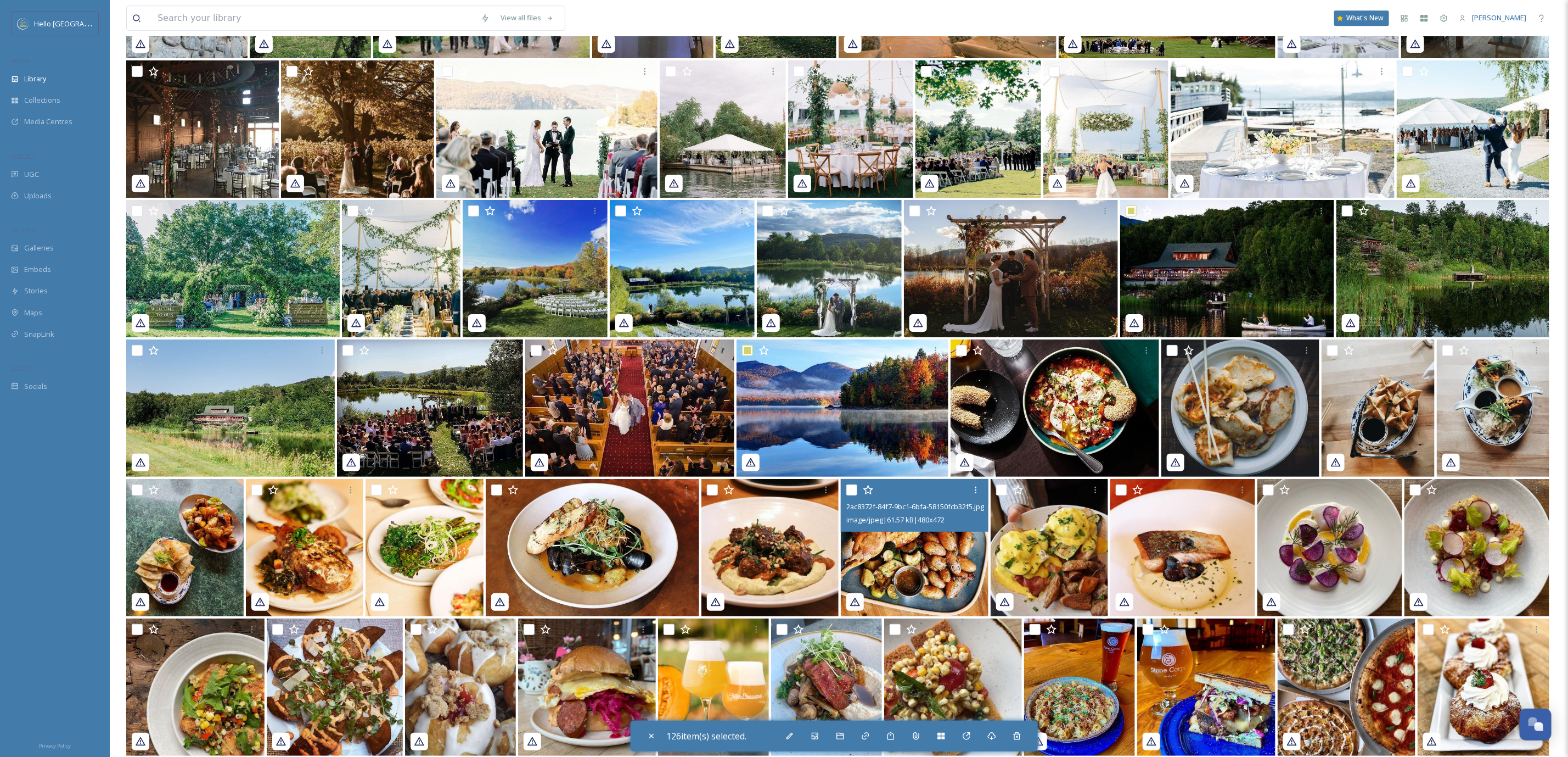
scroll to position [27991, 0]
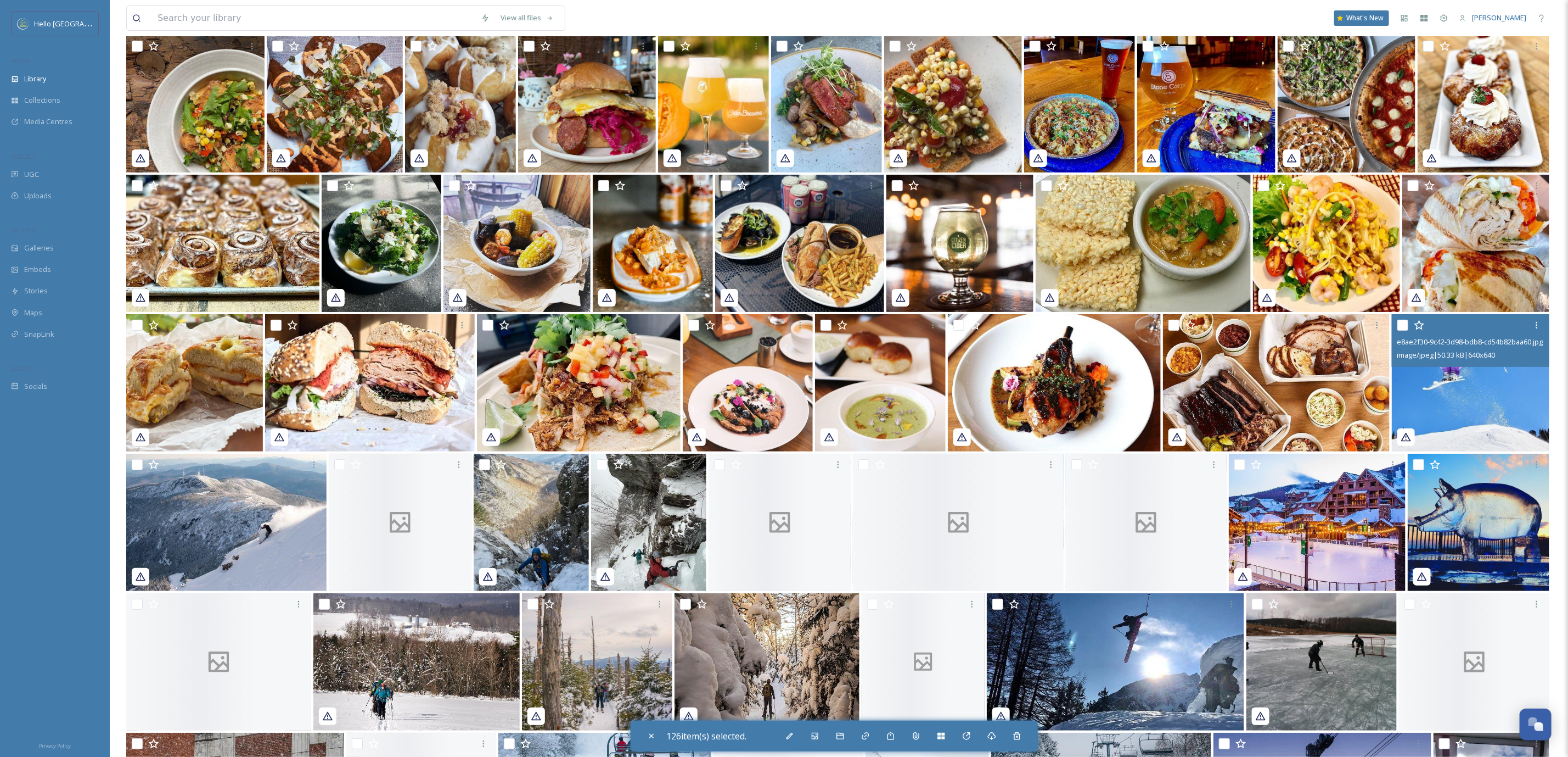
click at [1395, 319] on div "e8ae2f30-9c42-3d98-bdb8-cd54b82baa60.jpg image/jpeg | 50.33 kB | 640 x 640" at bounding box center [1471, 340] width 158 height 53
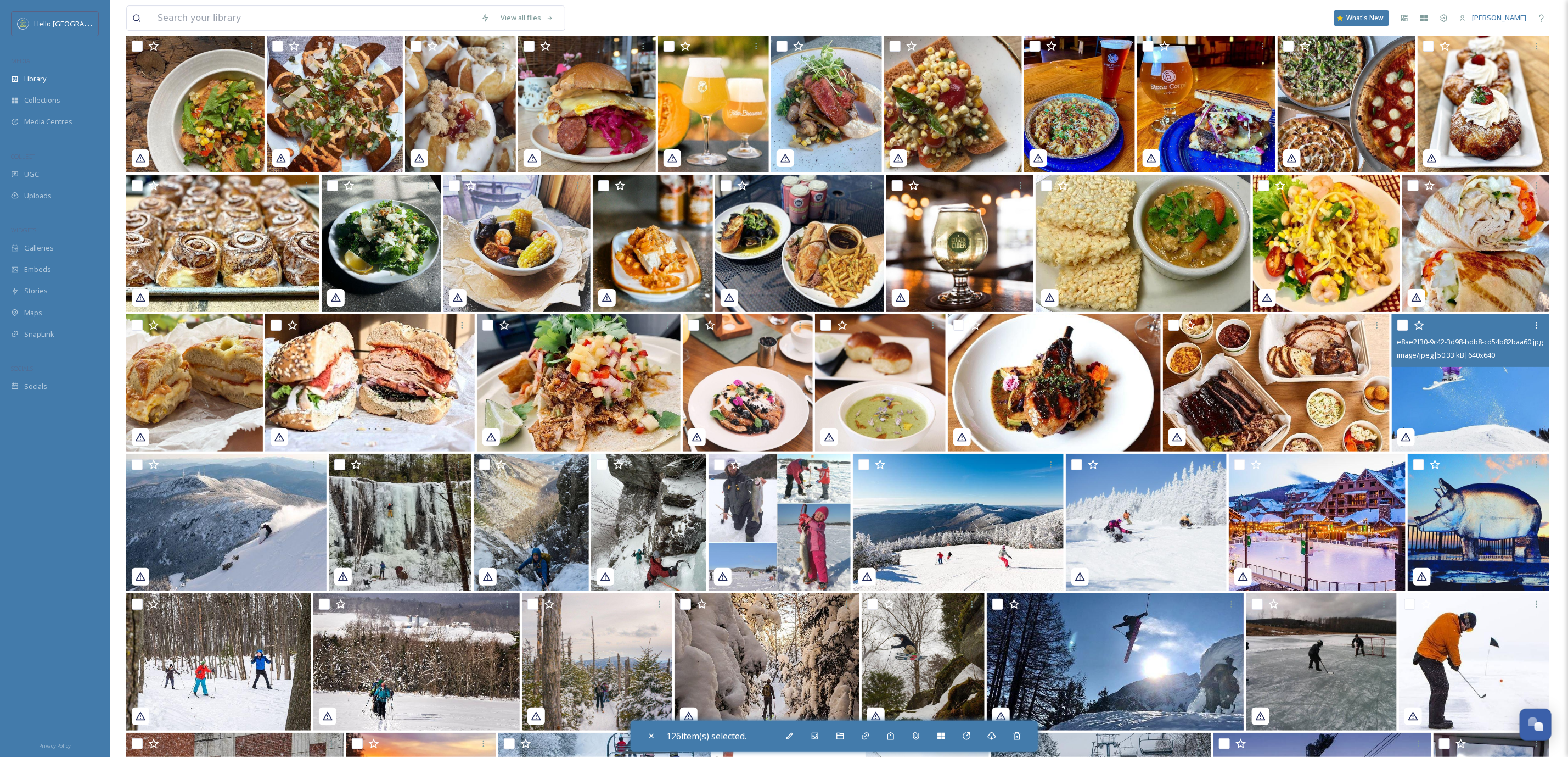
click at [1404, 324] on input "checkbox" at bounding box center [1403, 325] width 11 height 11
checkbox input "true"
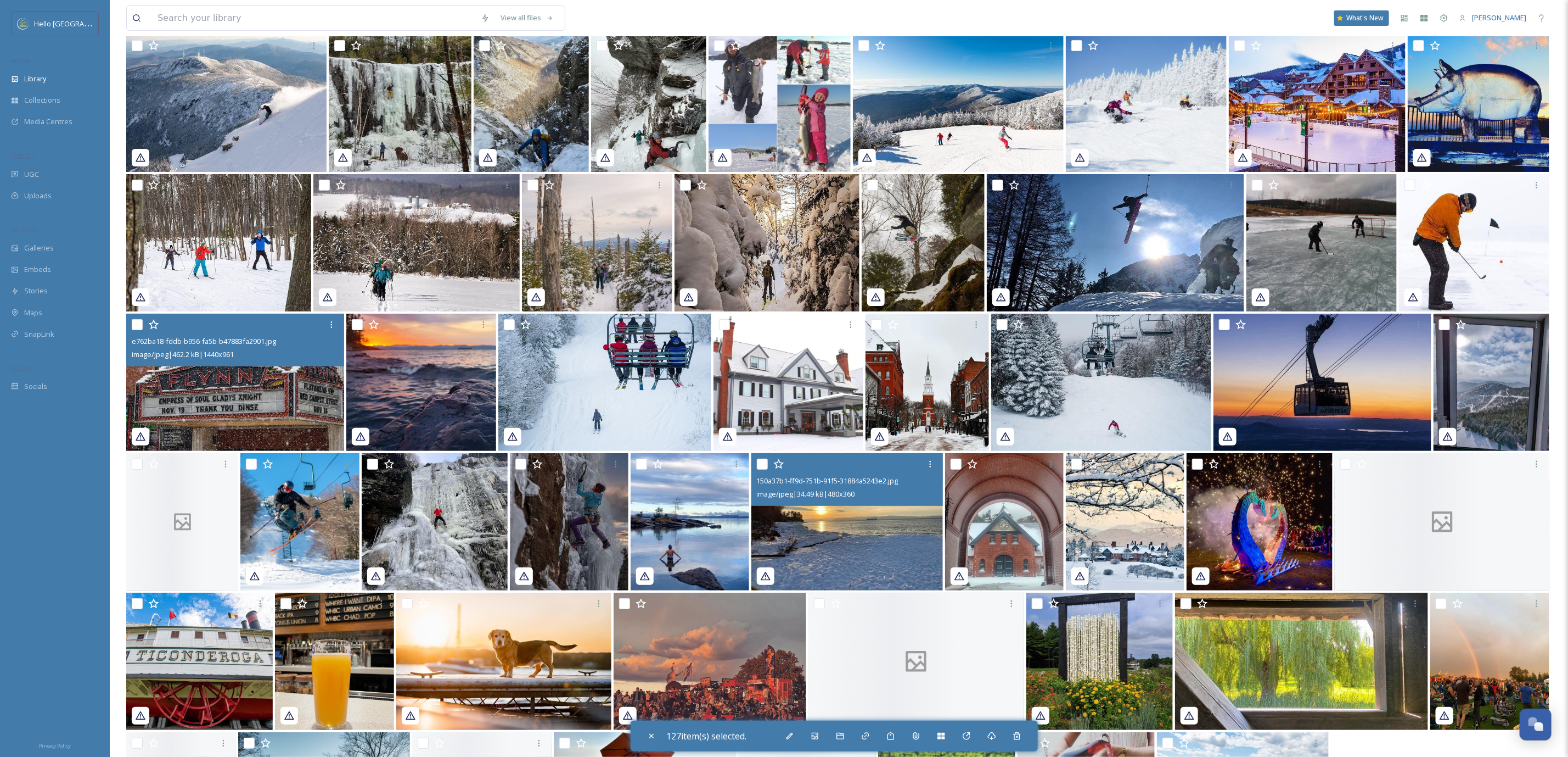
click at [136, 319] on input "checkbox" at bounding box center [137, 324] width 11 height 11
checkbox input "true"
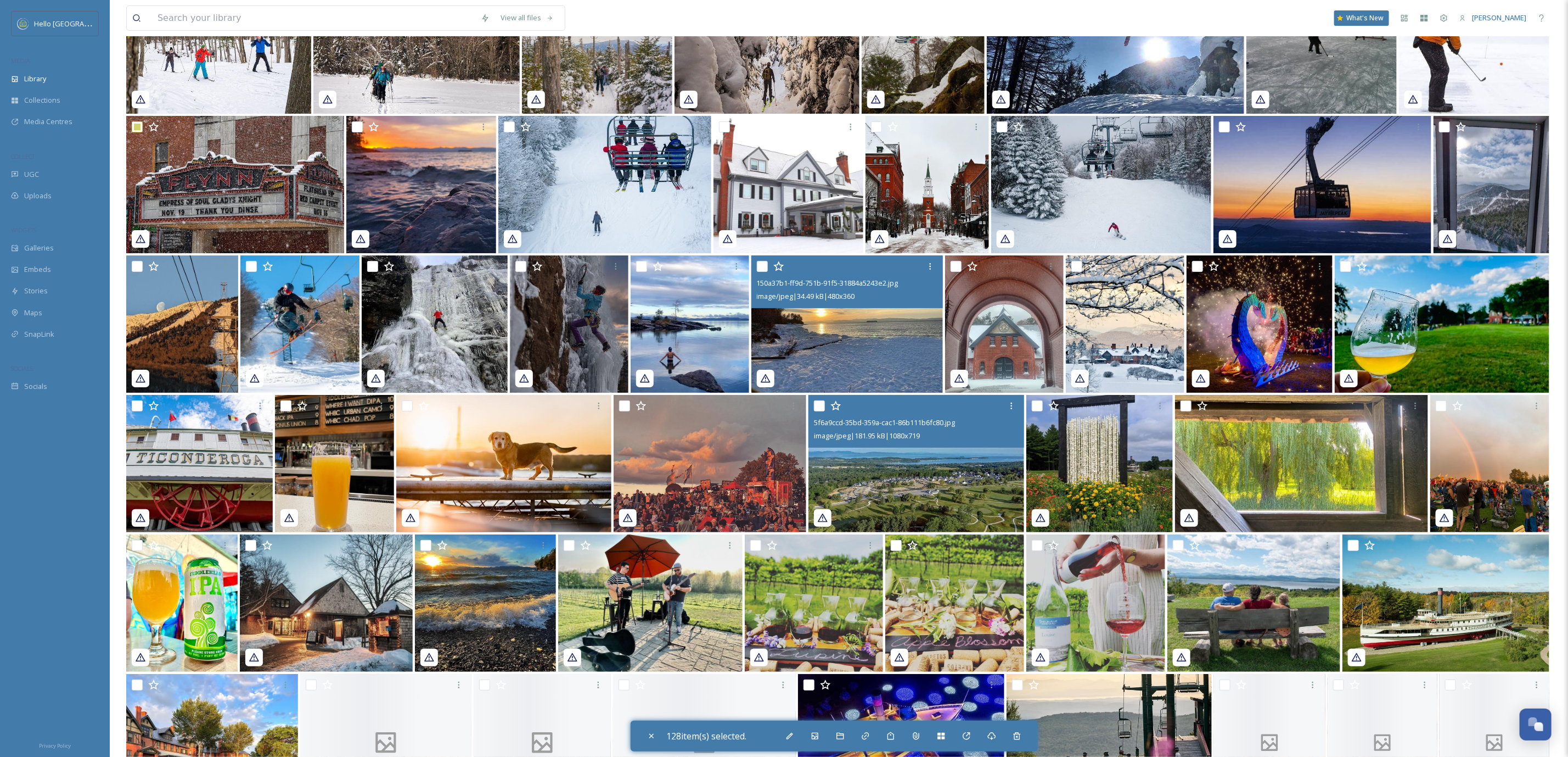
scroll to position [28828, 0]
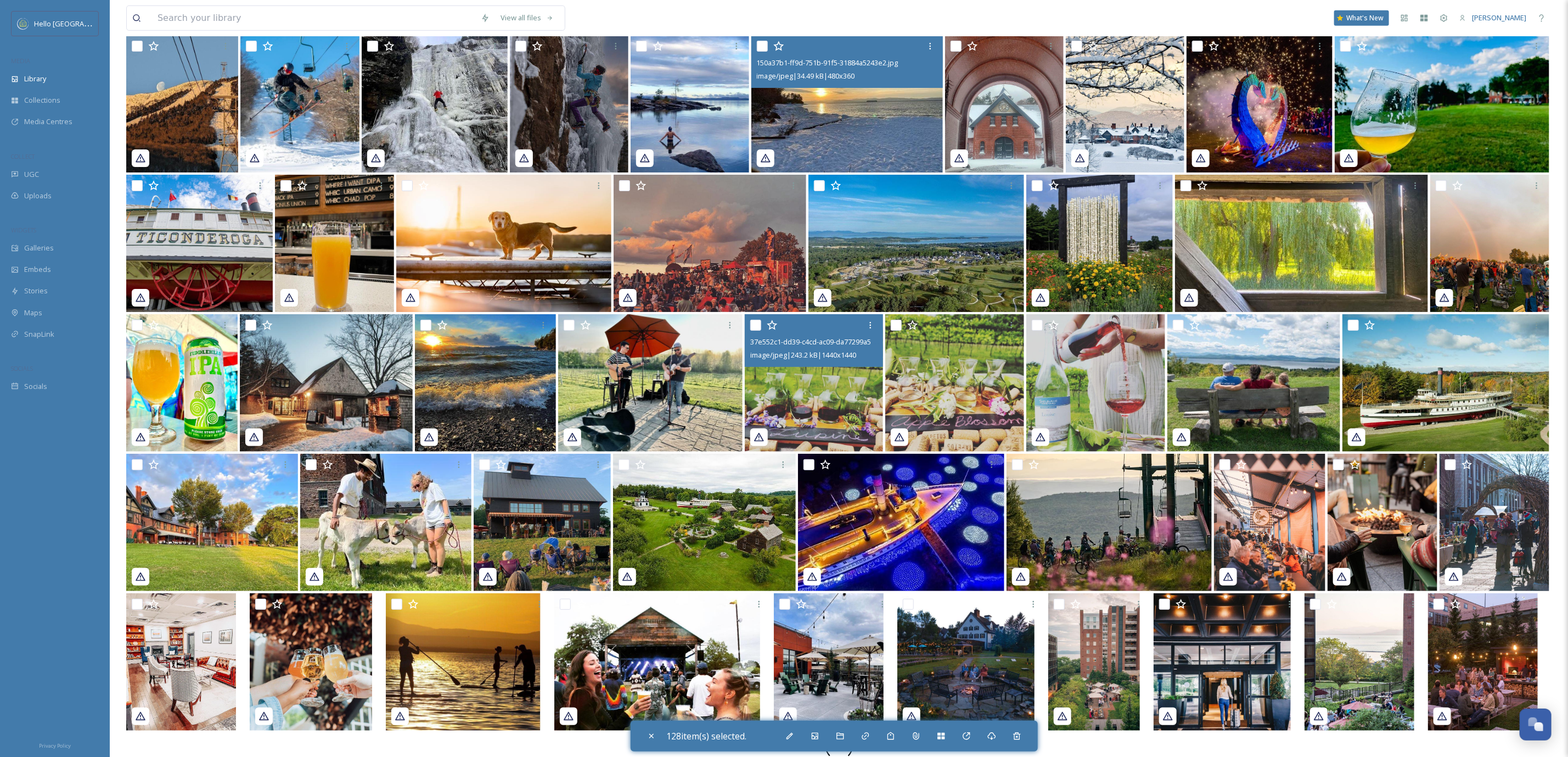
click at [811, 460] on input "checkbox" at bounding box center [809, 465] width 11 height 11
checkbox input "true"
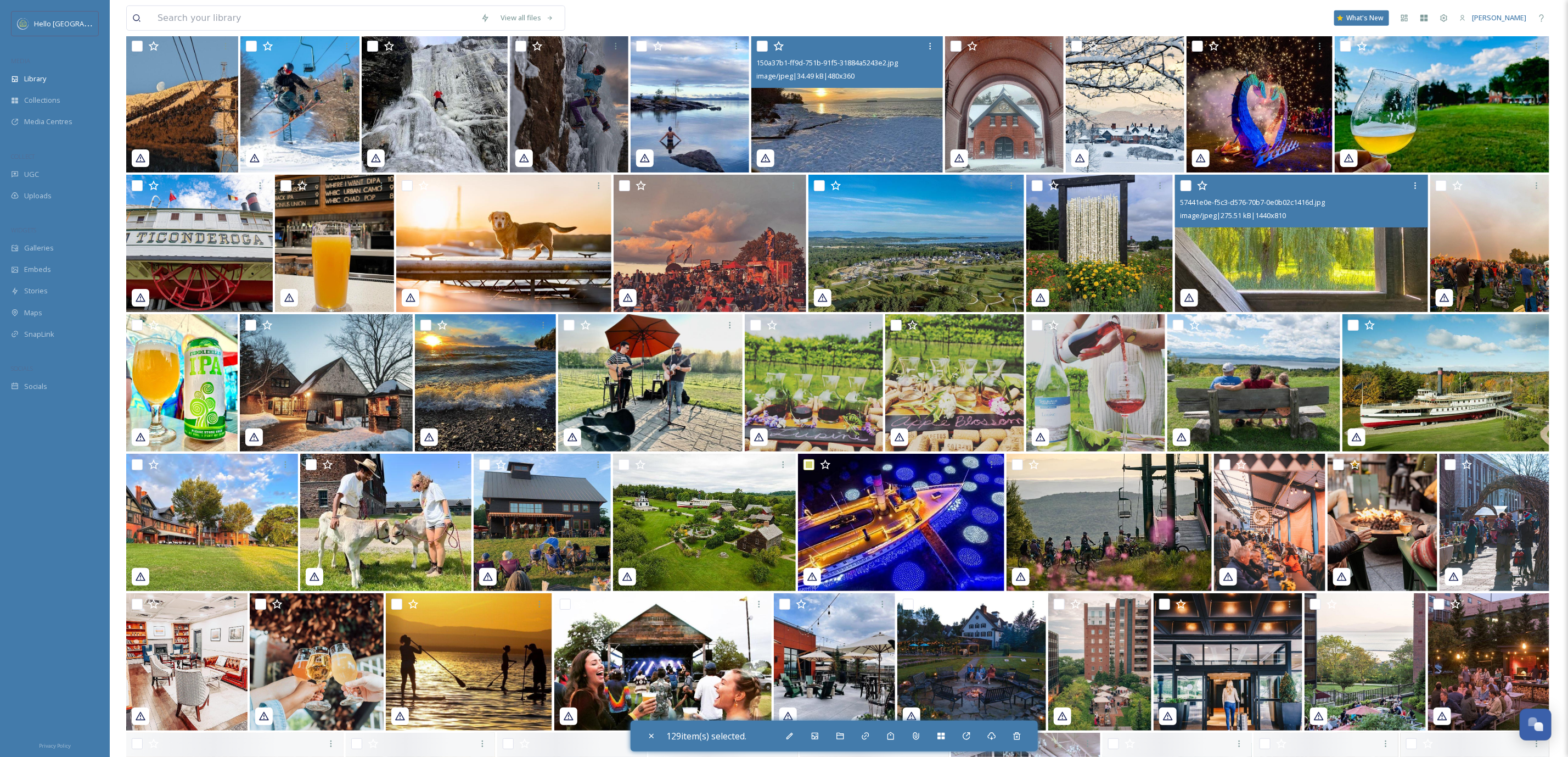
scroll to position [29108, 0]
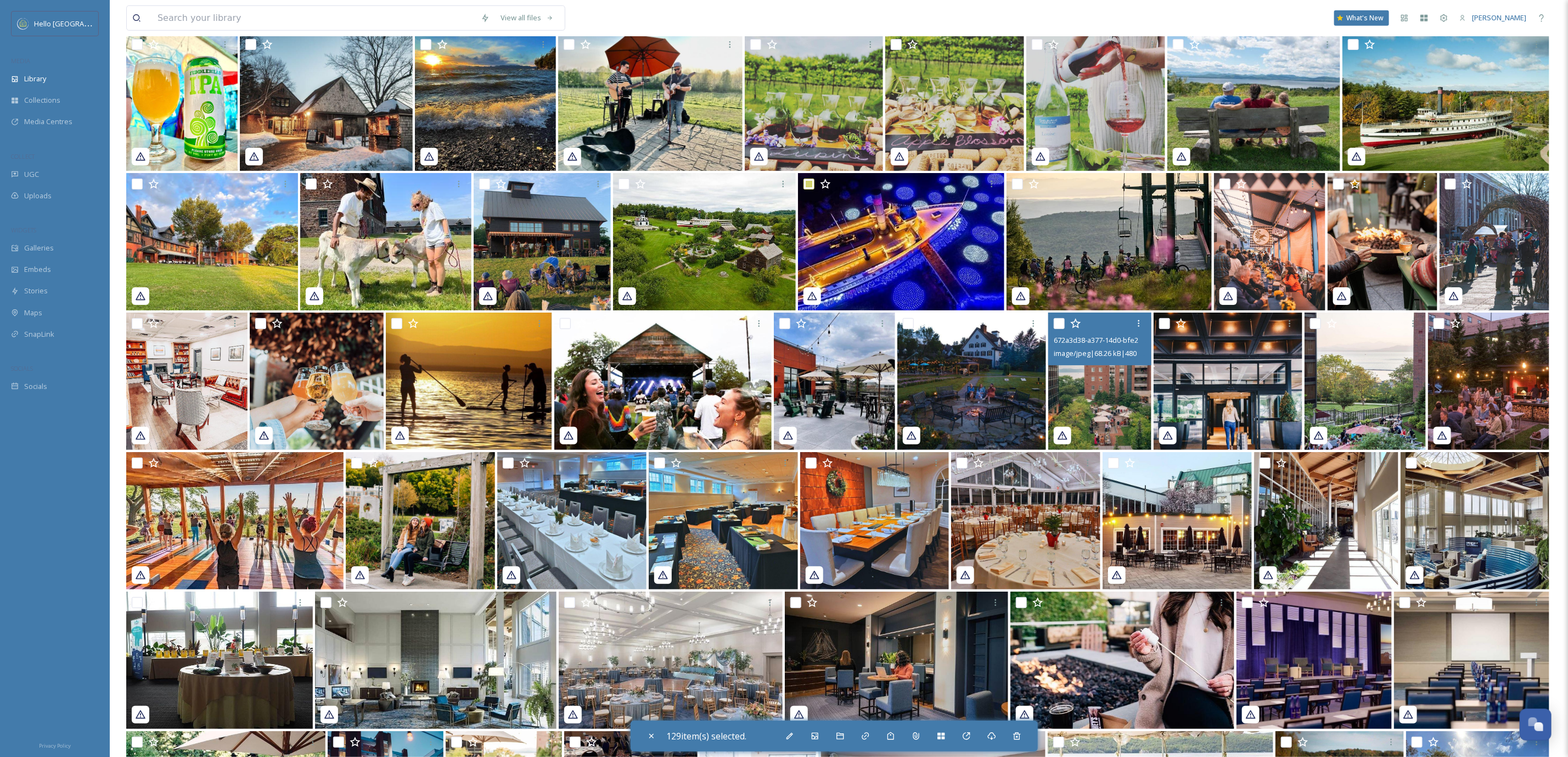
click at [1057, 319] on input "checkbox" at bounding box center [1060, 324] width 11 height 11
checkbox input "true"
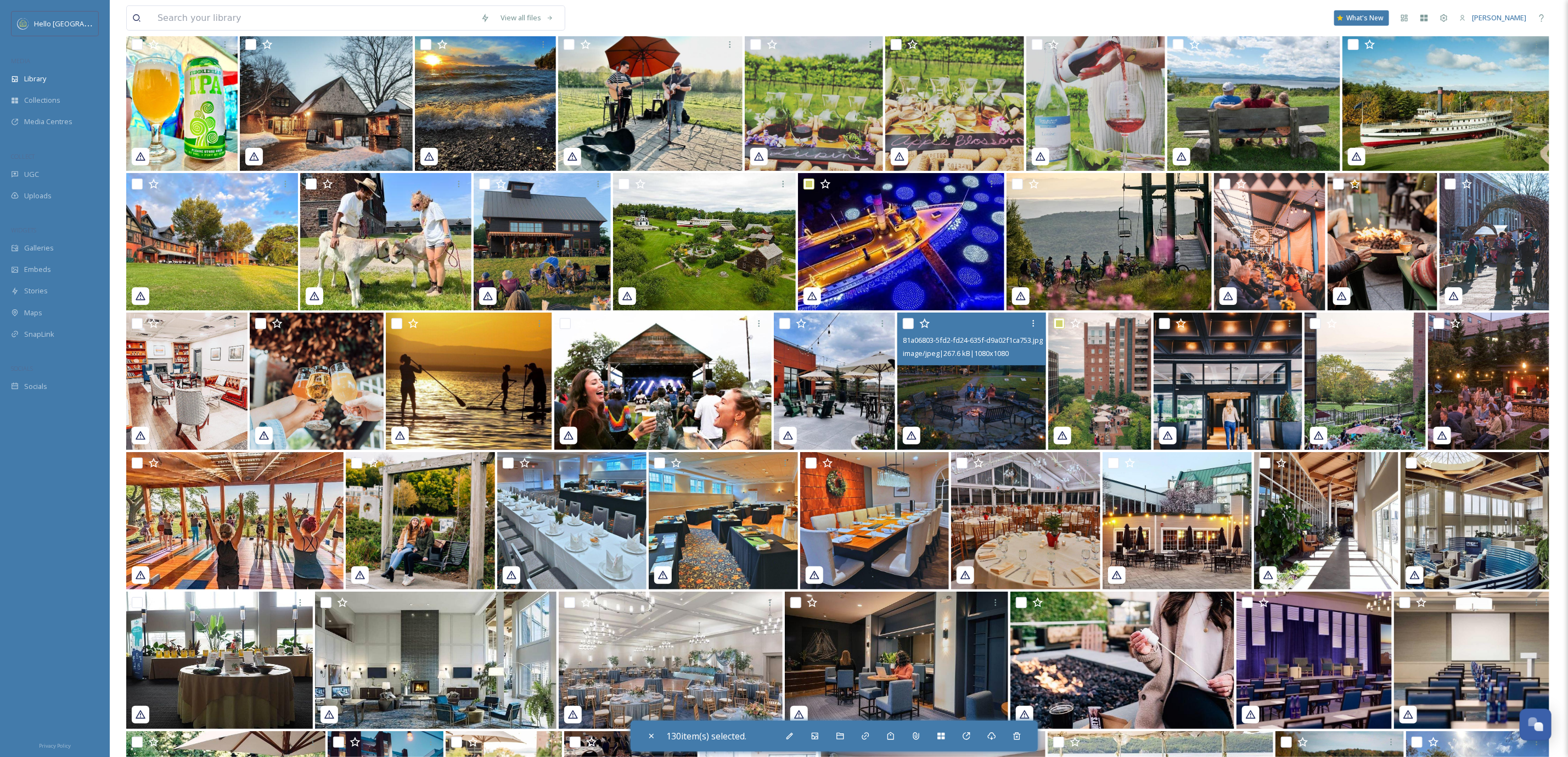
click at [910, 324] on input "checkbox" at bounding box center [908, 324] width 11 height 11
checkbox input "true"
click at [784, 318] on input "checkbox" at bounding box center [785, 324] width 11 height 11
checkbox input "true"
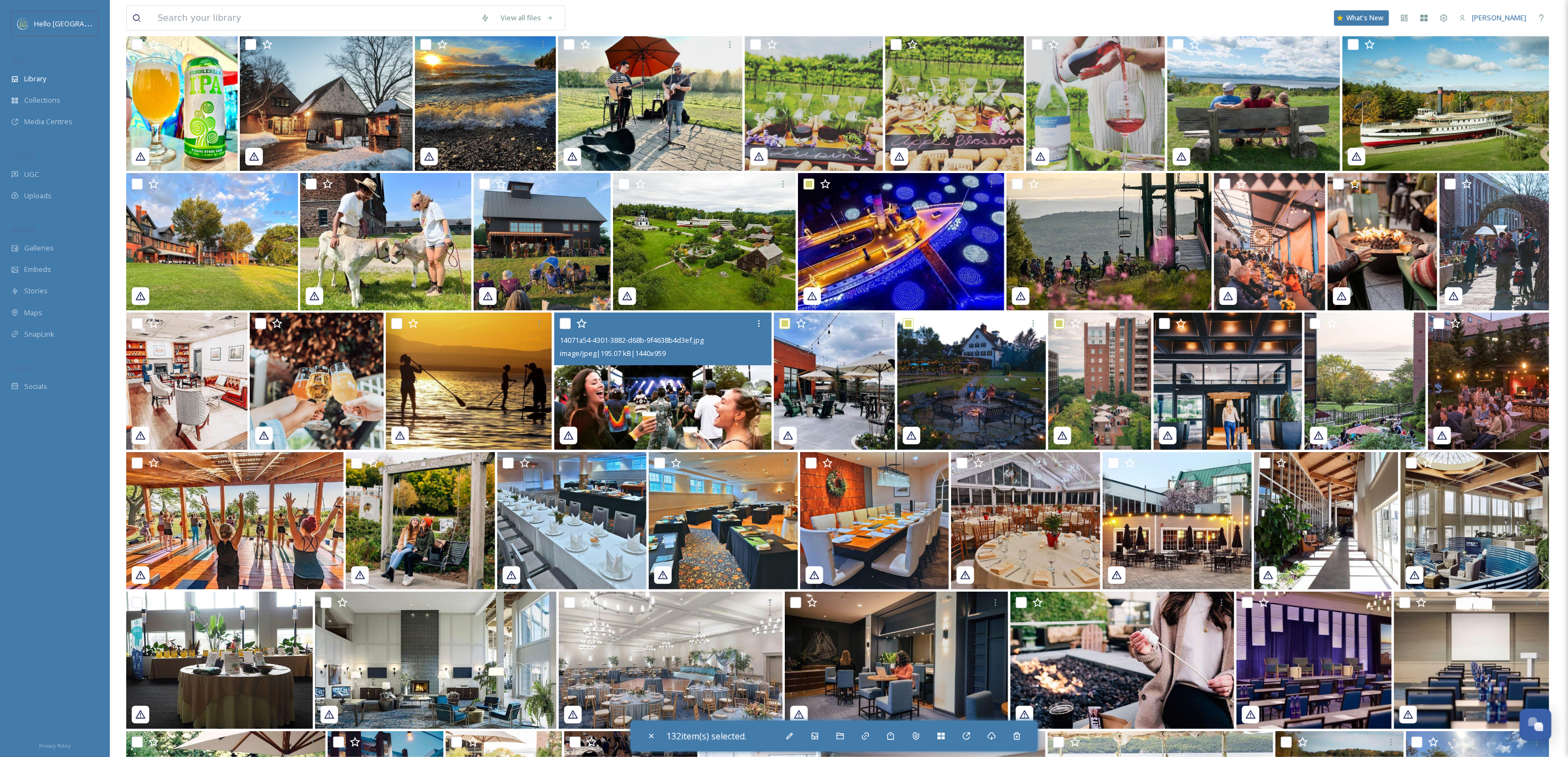
click at [565, 320] on input "checkbox" at bounding box center [566, 324] width 11 height 11
checkbox input "true"
click at [394, 318] on input "checkbox" at bounding box center [397, 324] width 11 height 11
checkbox input "true"
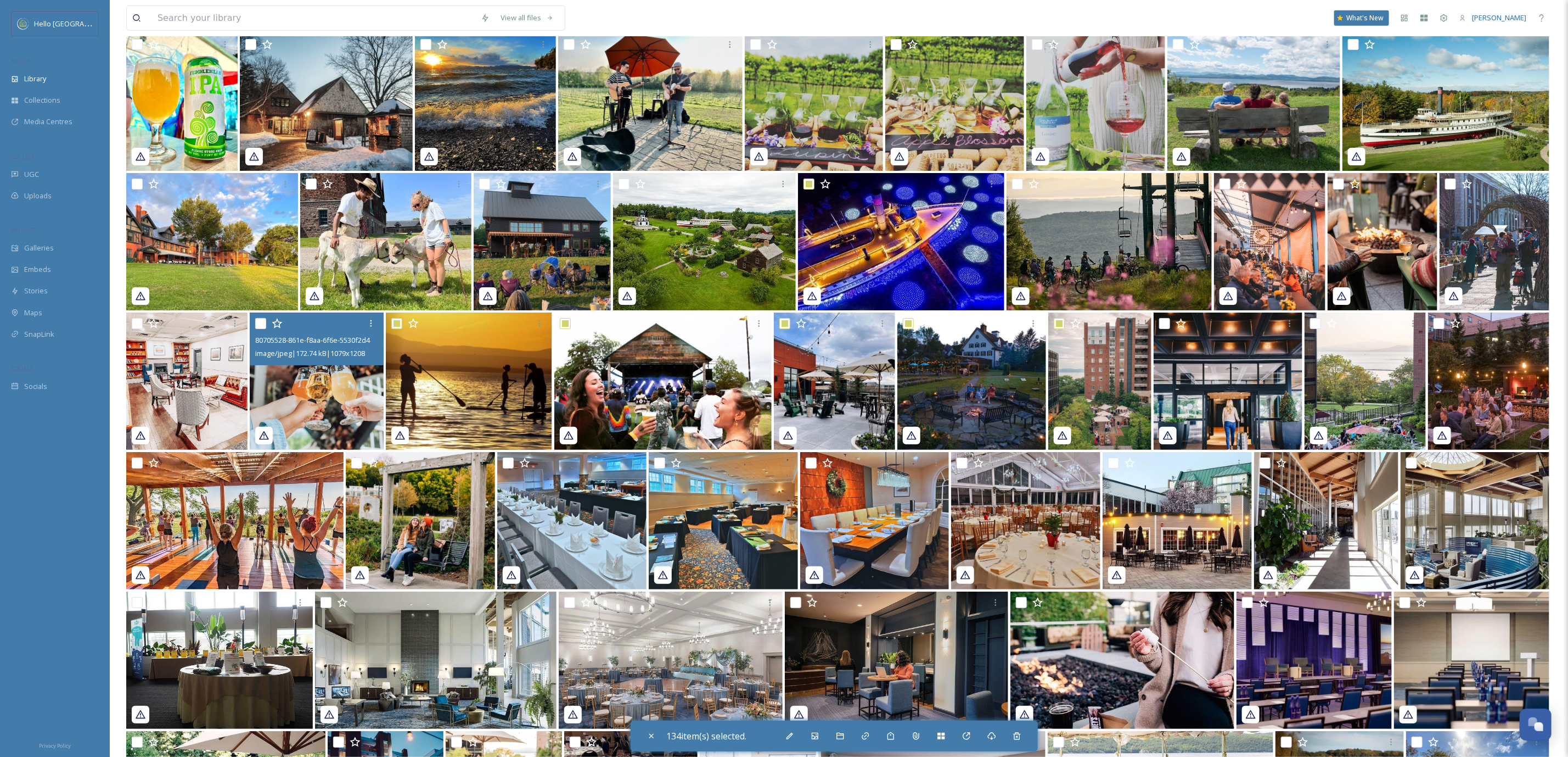
click at [264, 318] on input "checkbox" at bounding box center [261, 324] width 11 height 11
checkbox input "true"
click at [134, 460] on input "checkbox" at bounding box center [137, 463] width 11 height 11
checkbox input "true"
